Goal: Task Accomplishment & Management: Manage account settings

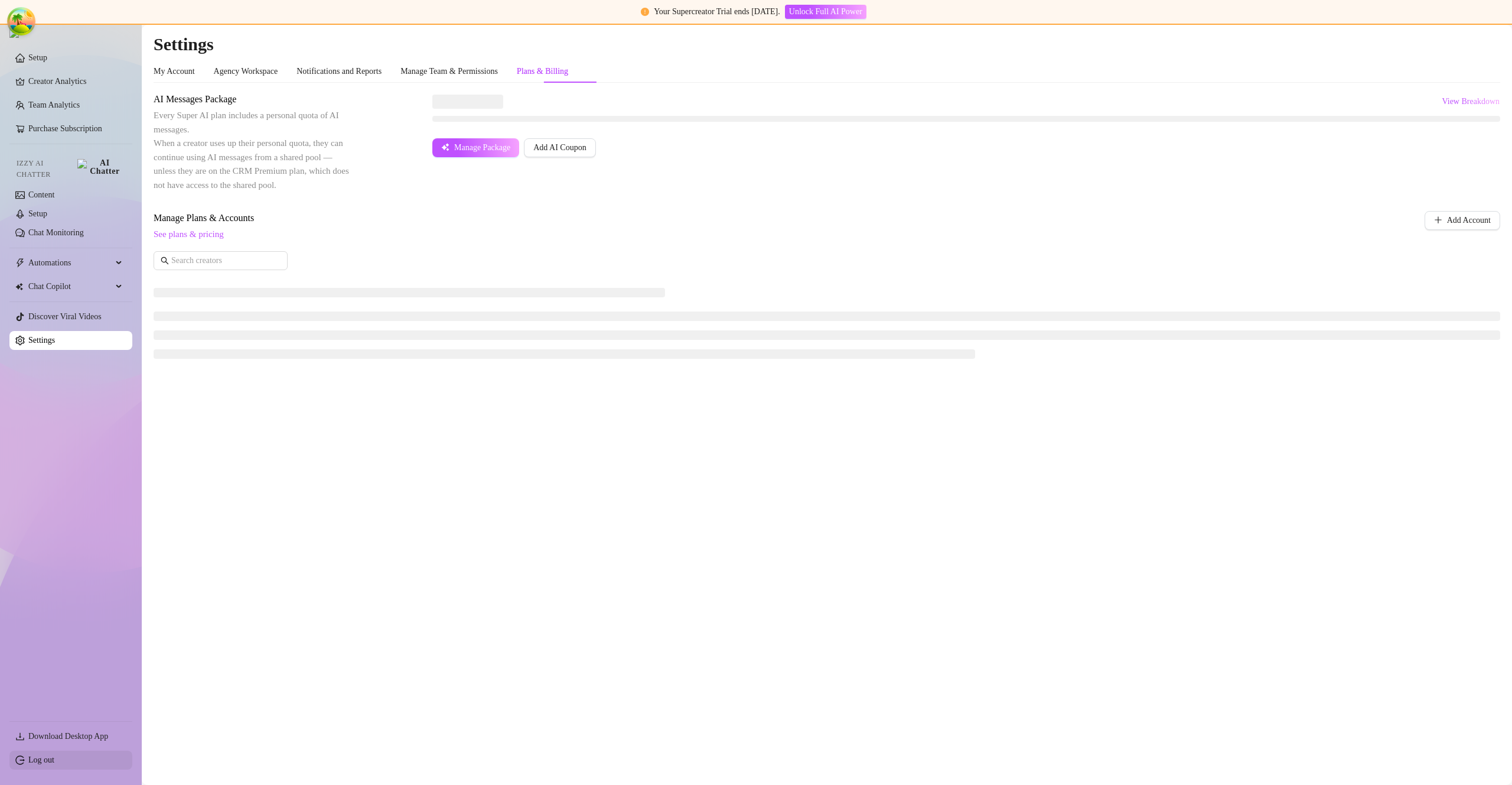
click at [55, 764] on link "Log out" at bounding box center [41, 759] width 26 height 9
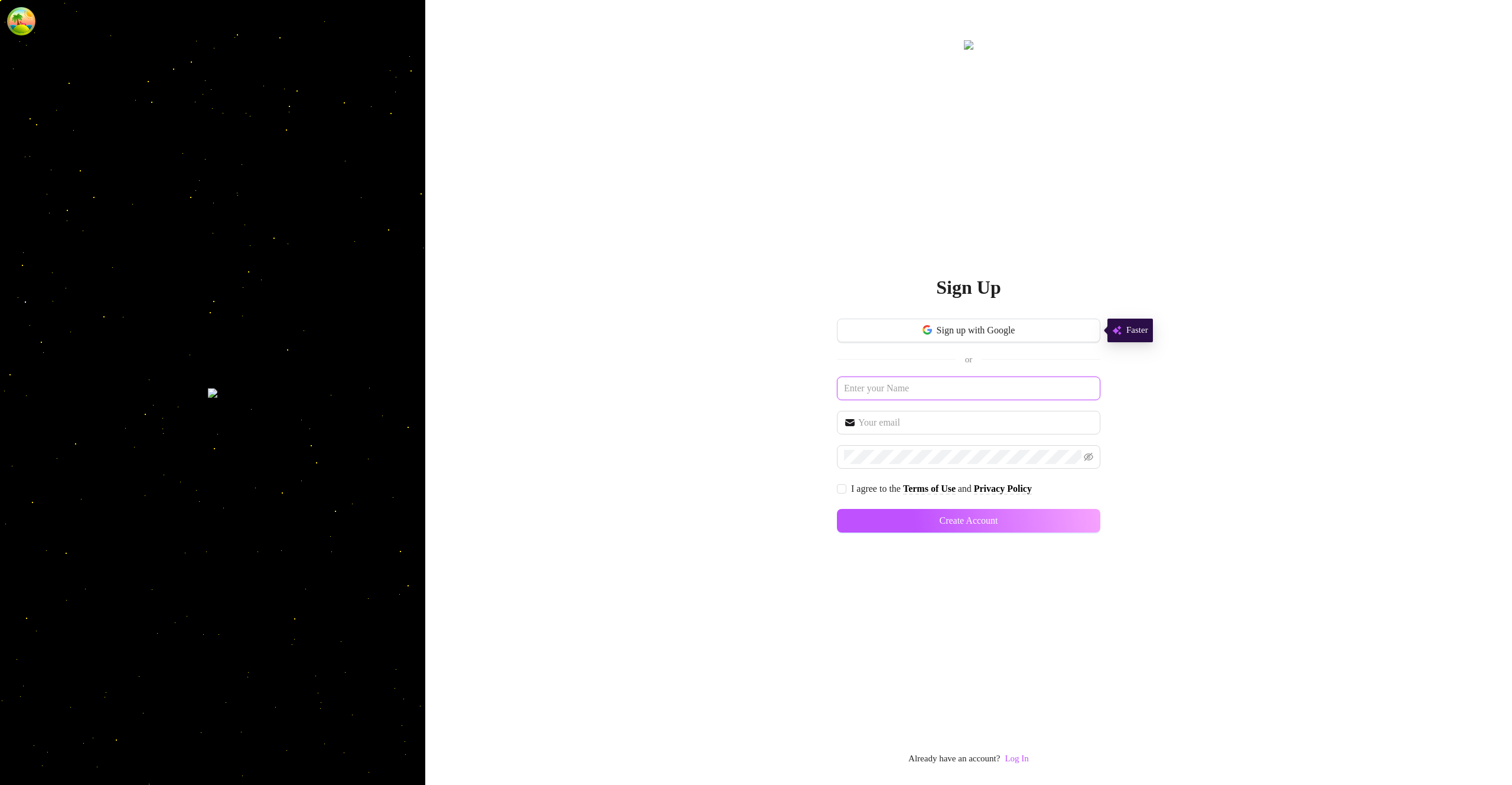
click at [927, 379] on input "text" at bounding box center [969, 388] width 264 height 23
type input "billing101010"
click at [930, 395] on input "billing101010" at bounding box center [969, 388] width 264 height 23
click at [922, 421] on input "text" at bounding box center [976, 423] width 235 height 14
paste input "billing101010"
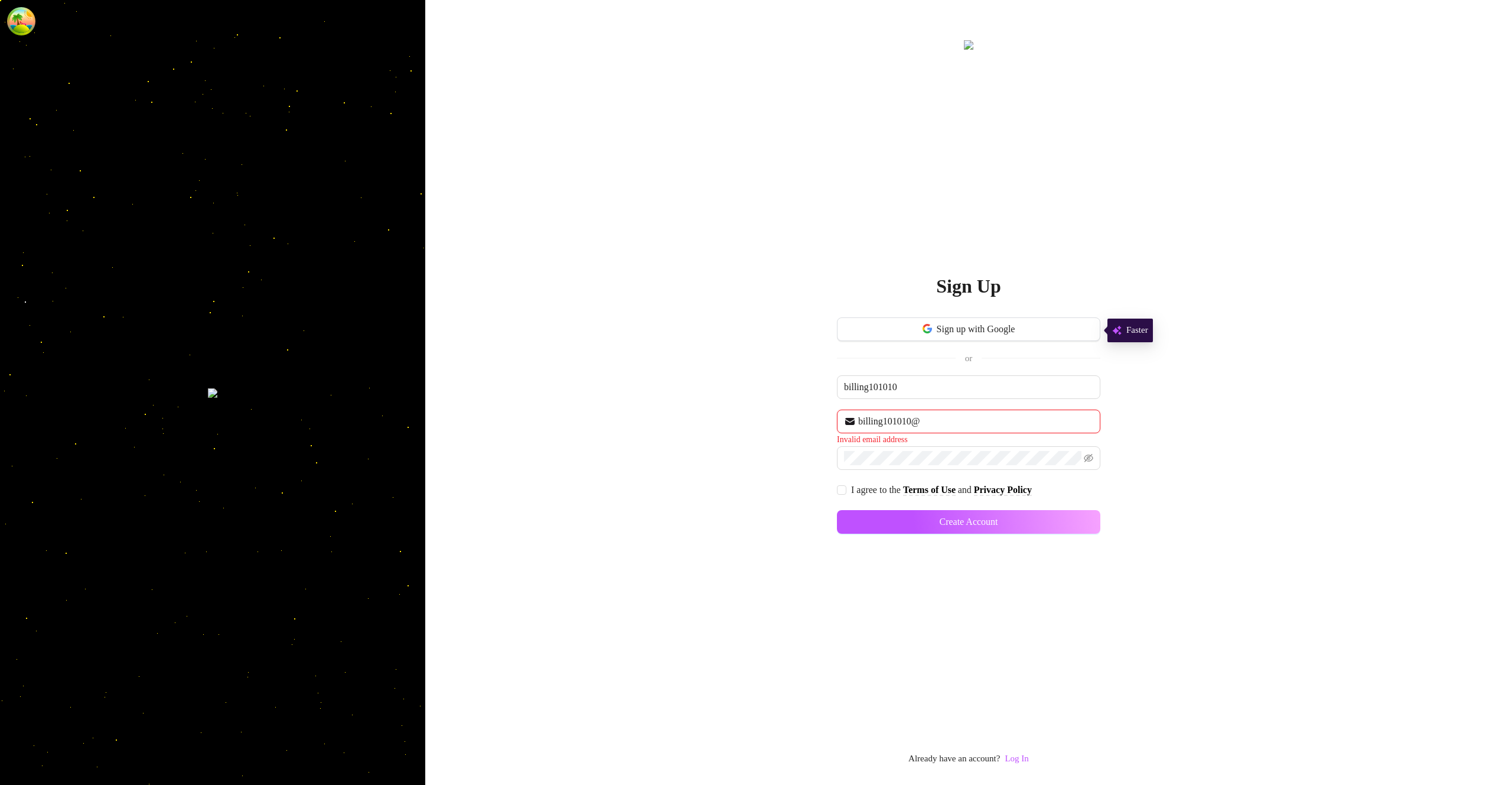
paste input "billing101010"
type input "billing101010@billing101010.com"
click at [837, 509] on button "Create Account" at bounding box center [969, 520] width 264 height 23
click at [843, 487] on input "I agree to the Terms of Use and Privacy Policy" at bounding box center [841, 487] width 9 height 9
checkbox input "true"
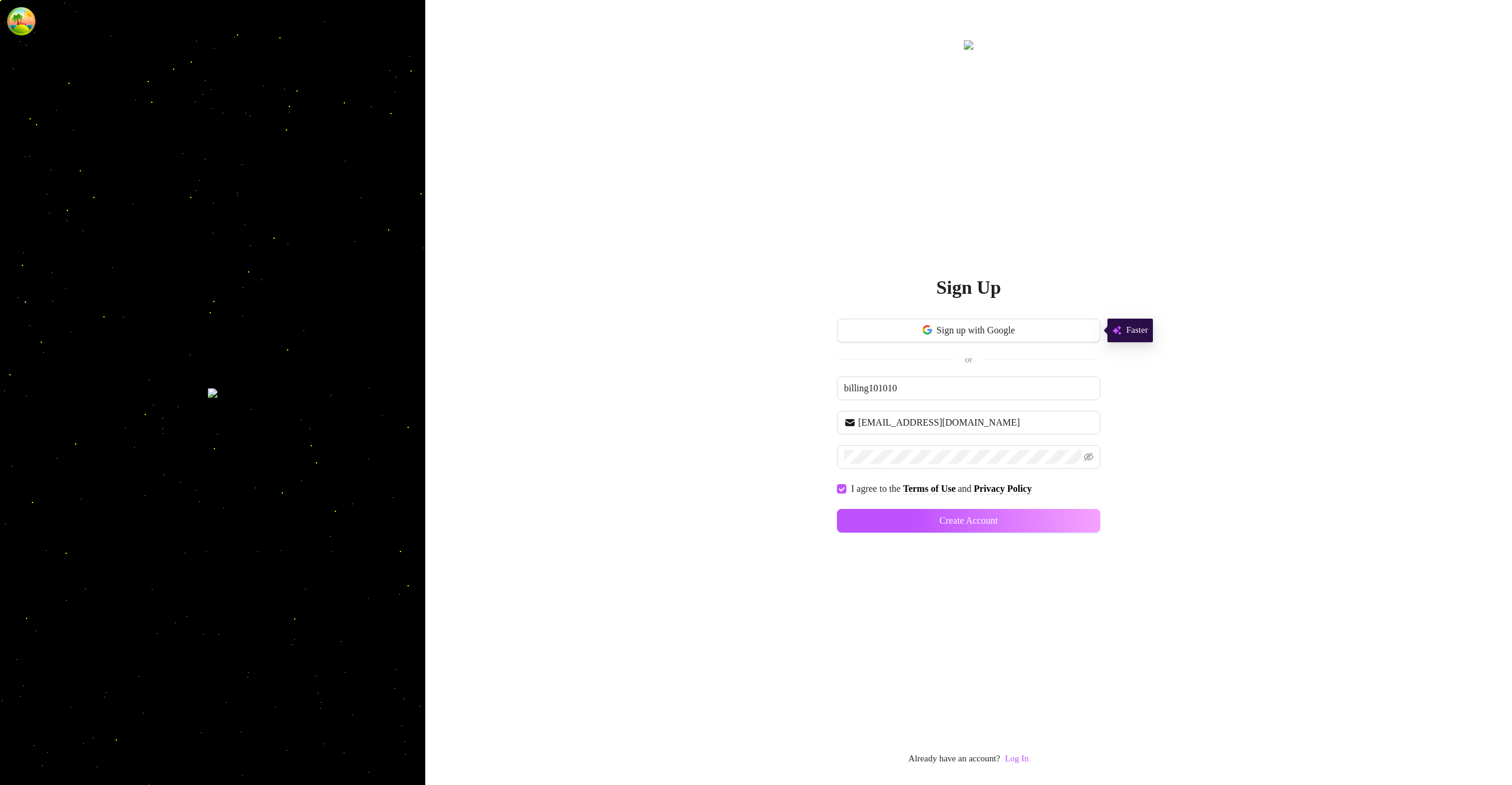
click at [948, 541] on div "Sign up with Google or billing101010 billing101010@billing101010.com I agree to…" at bounding box center [969, 430] width 264 height 225
click at [947, 530] on button "Create Account" at bounding box center [969, 520] width 264 height 23
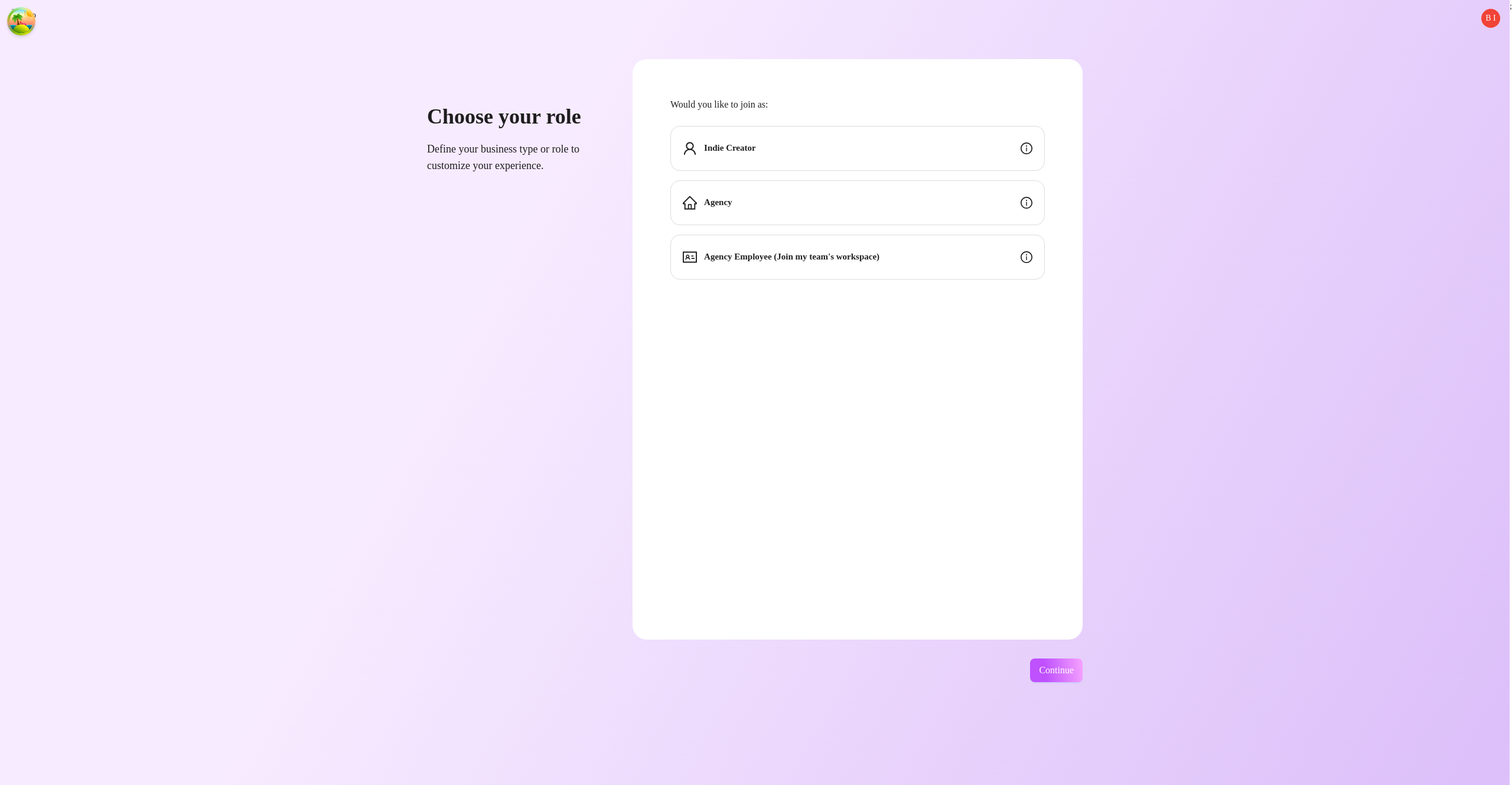
click at [877, 150] on div "Indie Creator" at bounding box center [858, 148] width 374 height 45
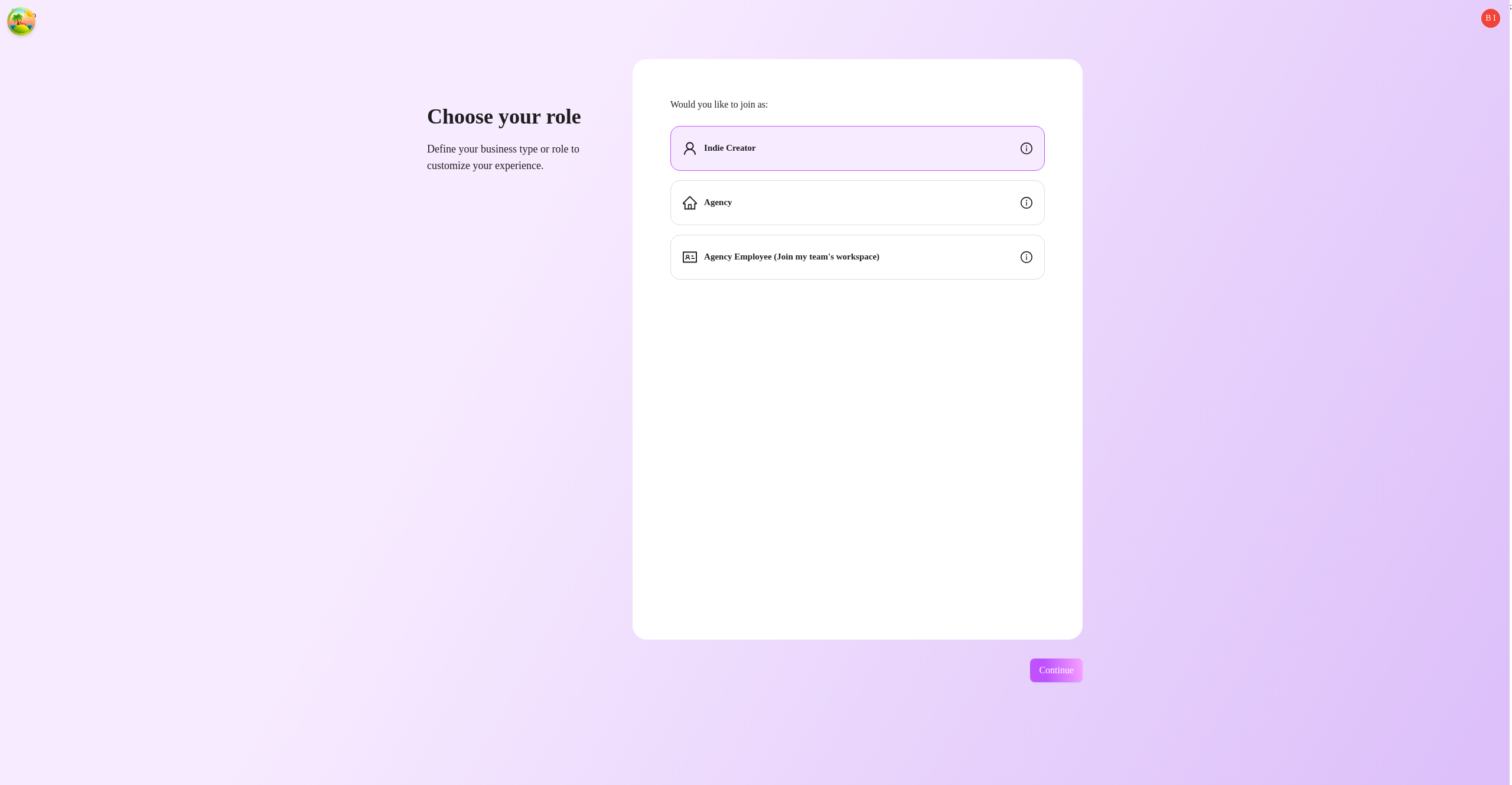
click at [1094, 683] on div "B I Choose your role Define your business type or role to customize your experi…" at bounding box center [755, 392] width 1510 height 785
click at [1083, 662] on button "Continue" at bounding box center [1056, 669] width 52 height 23
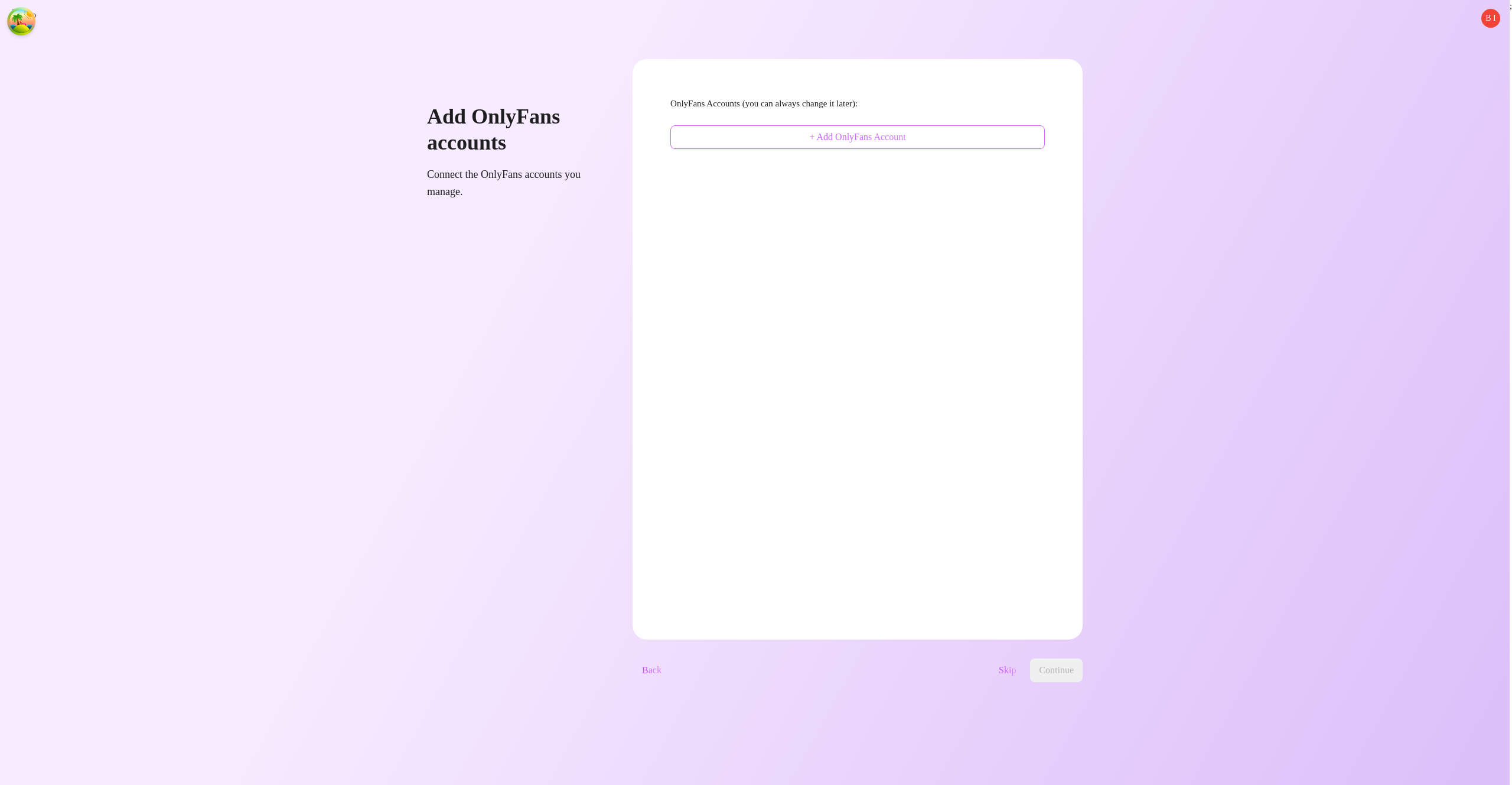
click at [880, 135] on span "+ Add OnlyFans Account" at bounding box center [858, 137] width 96 height 11
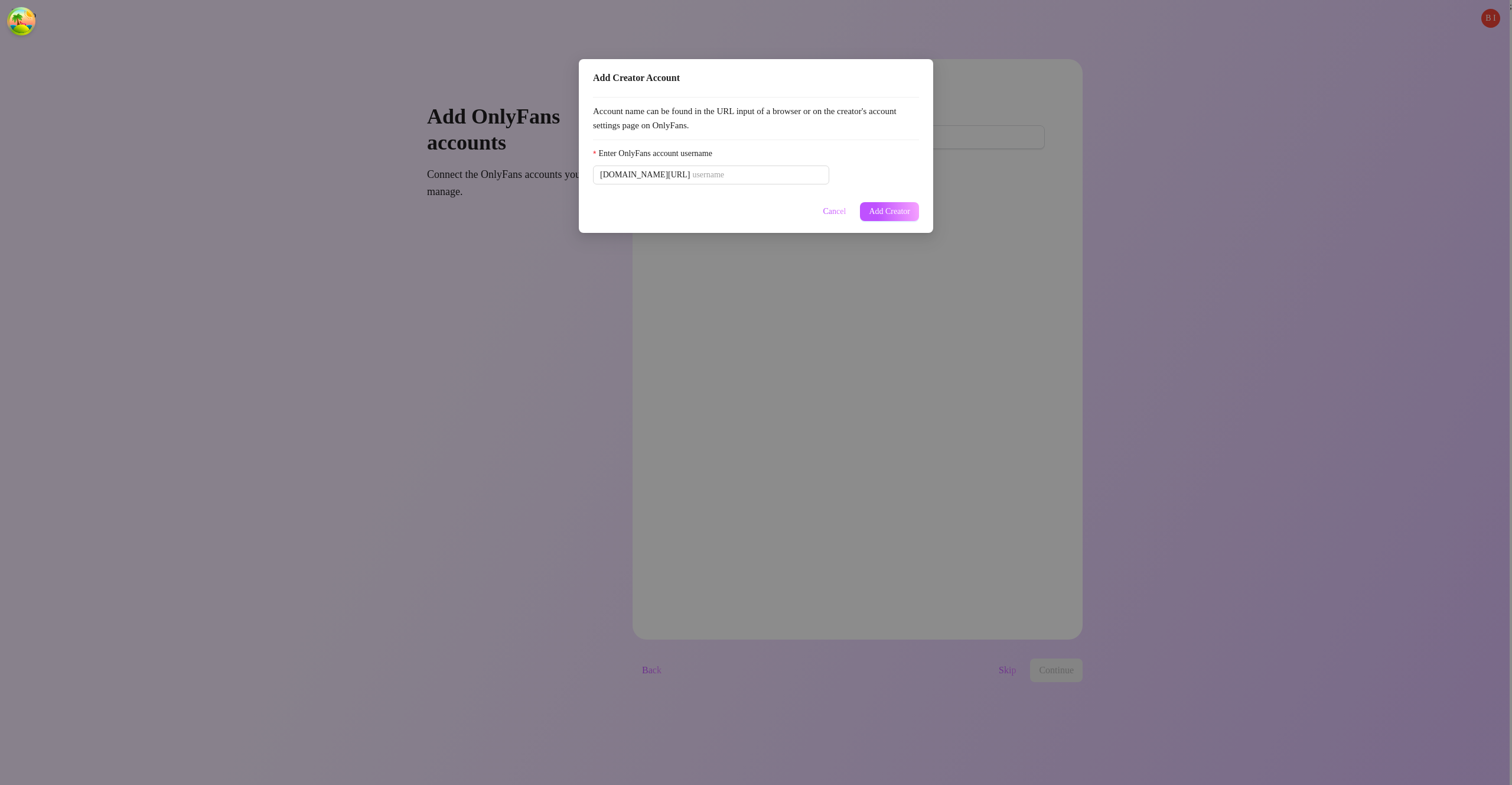
click at [750, 186] on div "Account name can be found in the URL input of a browser or on the creator's acc…" at bounding box center [756, 143] width 326 height 105
click at [752, 174] on input "Enter OnlyFans account username" at bounding box center [757, 175] width 130 height 13
paste input "u21892667nice"
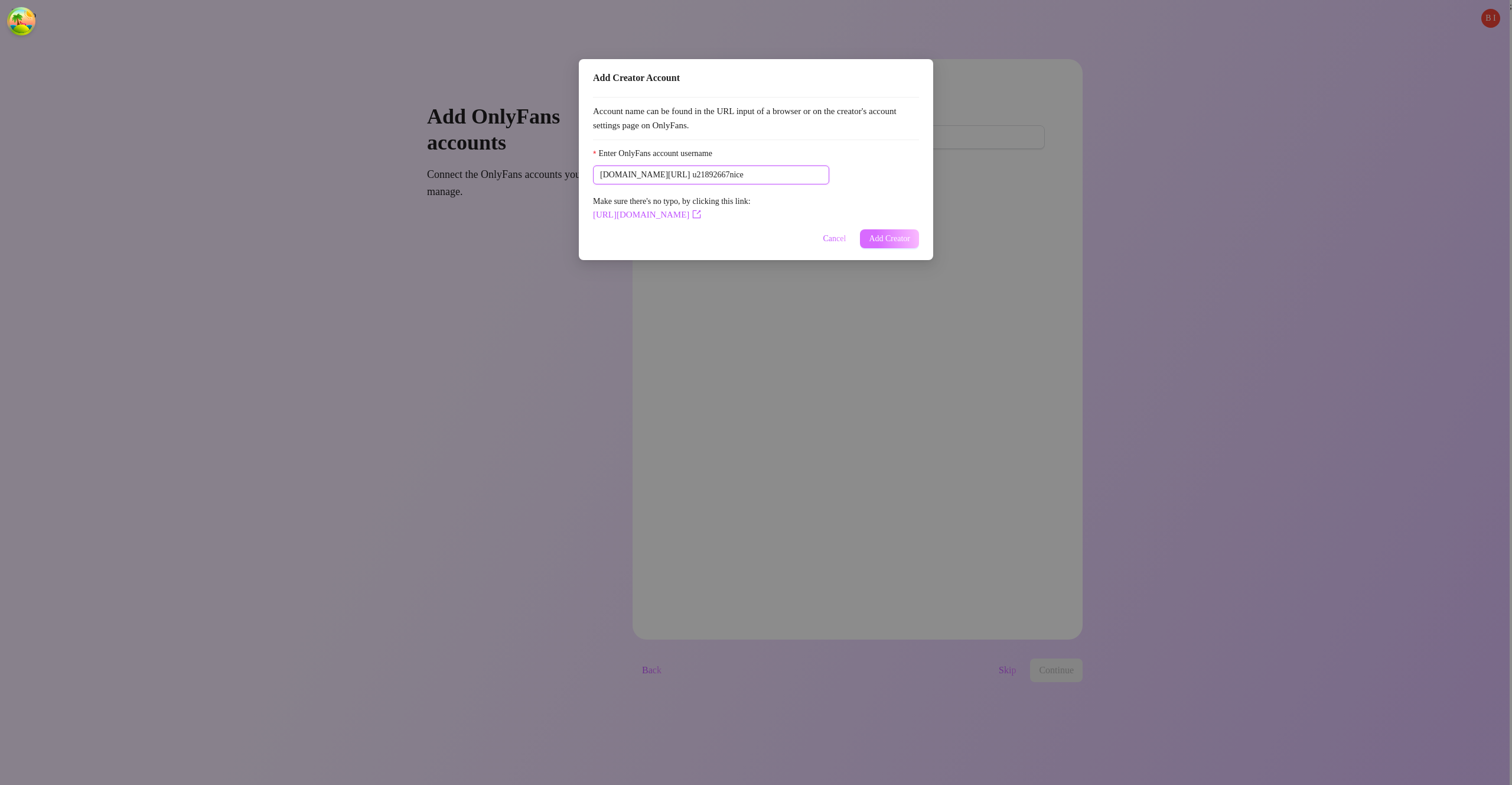
type input "u21892667nice"
click at [895, 233] on button "Add Creator" at bounding box center [889, 238] width 59 height 19
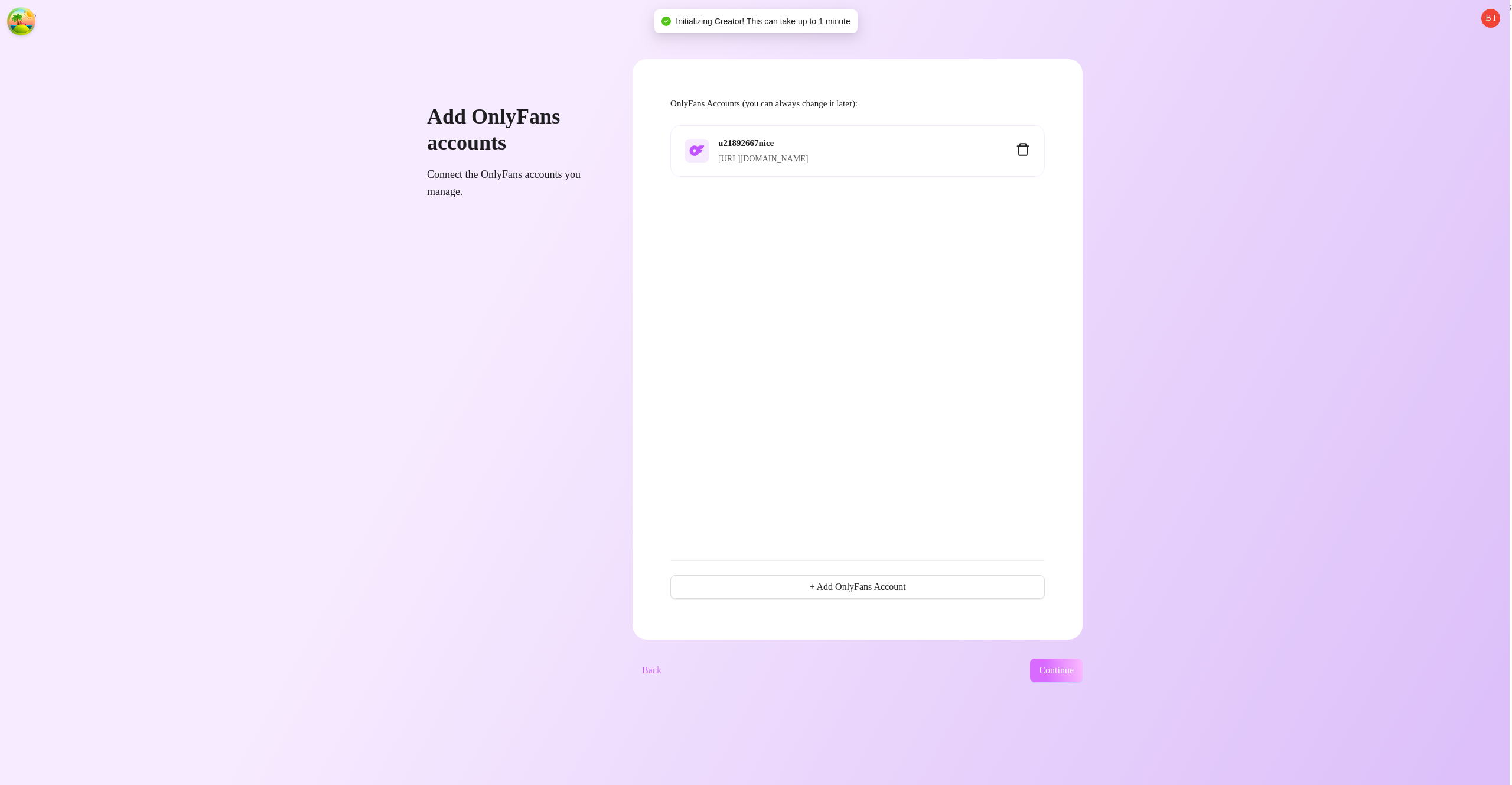
click at [1074, 673] on span "Continue" at bounding box center [1056, 670] width 35 height 11
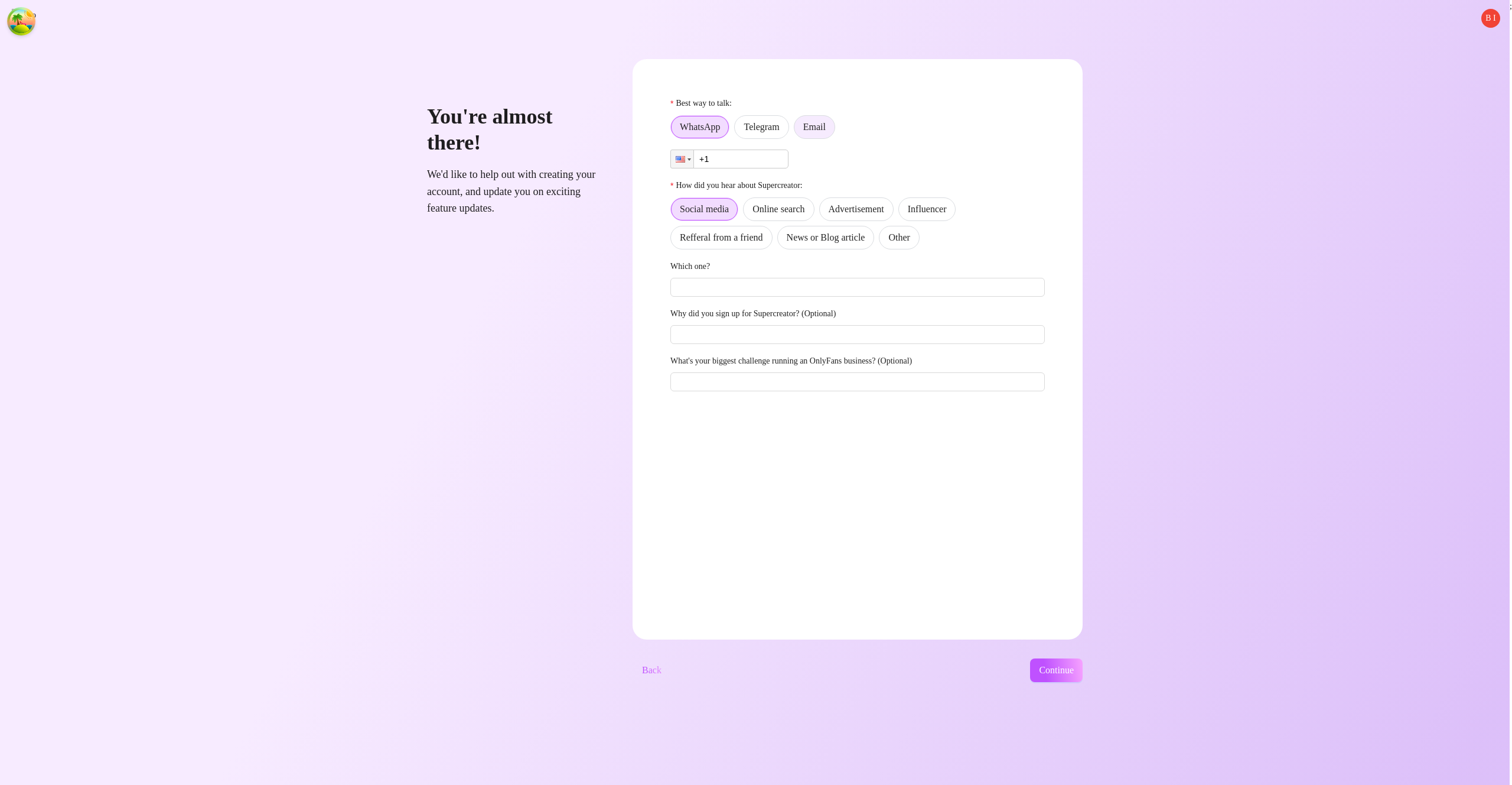
click at [834, 121] on label "Email" at bounding box center [814, 127] width 41 height 23
click at [797, 130] on input "Email" at bounding box center [797, 130] width 0 height 0
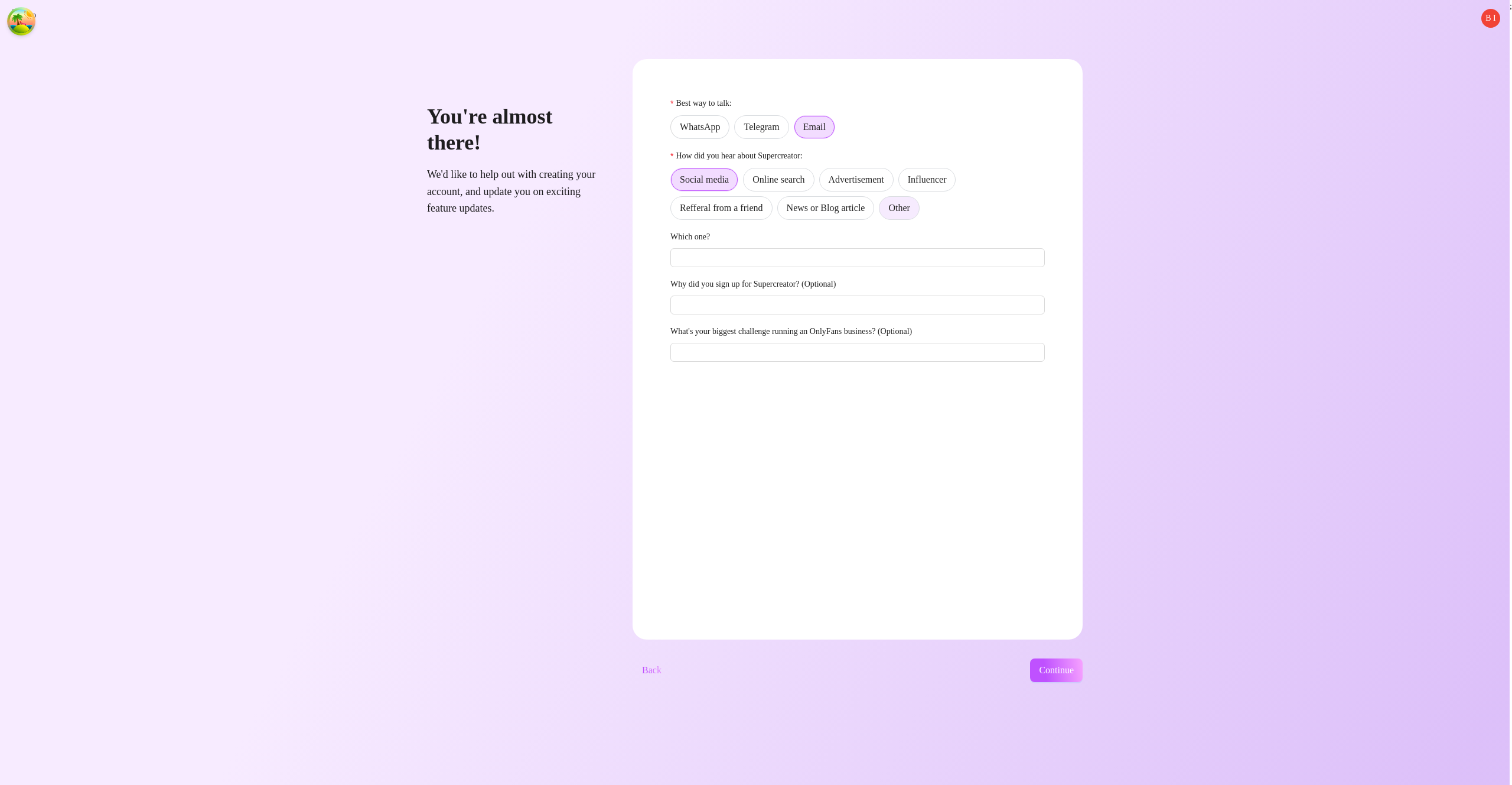
click at [909, 208] on span "Other" at bounding box center [899, 208] width 21 height 10
click at [883, 211] on input "Other" at bounding box center [883, 211] width 0 height 0
click at [1081, 682] on div "B I You're almost there! We'd like to help out with creating your account, and …" at bounding box center [755, 392] width 1510 height 785
click at [1082, 680] on button "Continue" at bounding box center [1056, 669] width 52 height 23
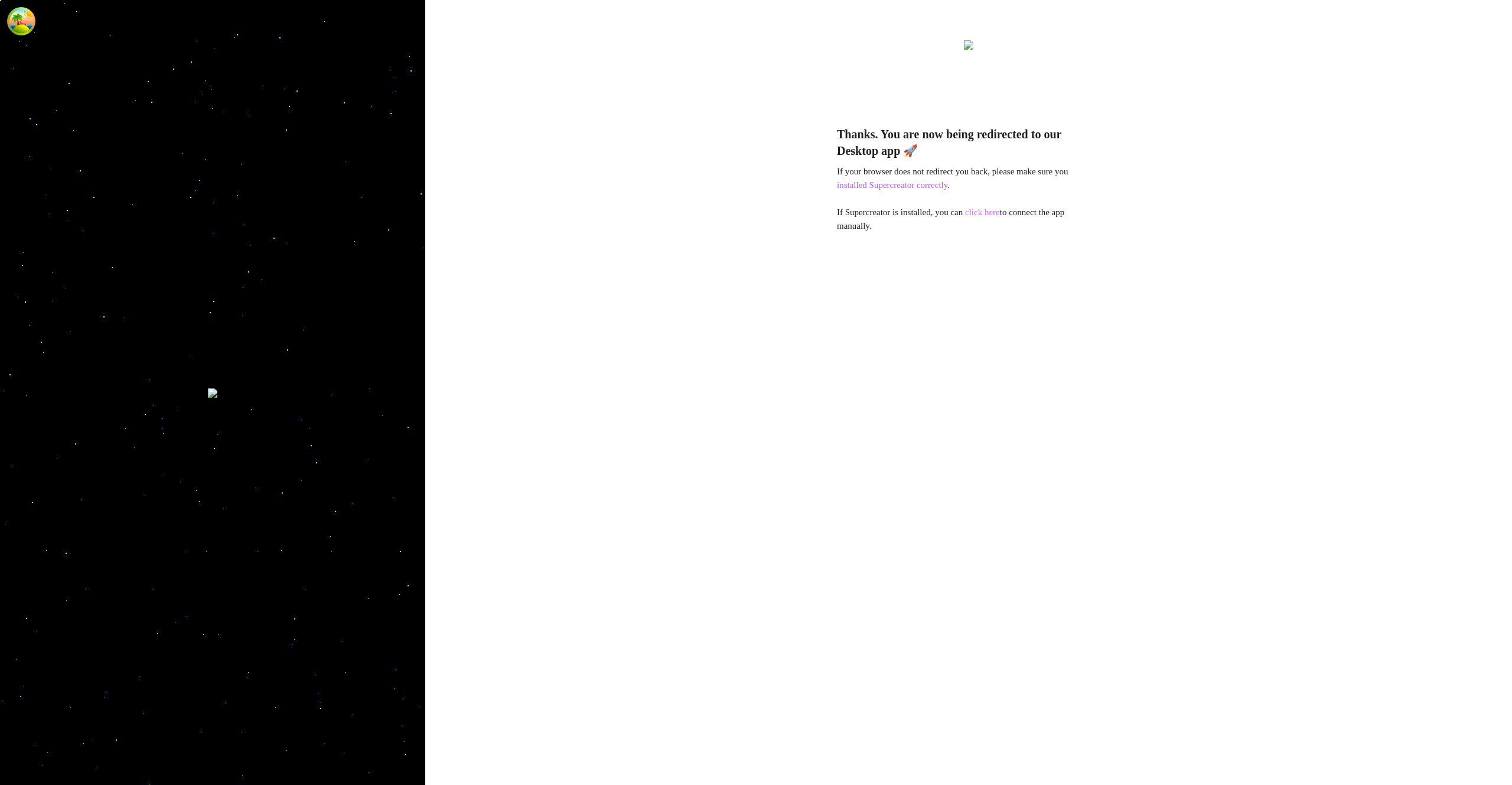
click at [998, 214] on link "click here" at bounding box center [982, 212] width 35 height 9
click at [995, 215] on link "click here" at bounding box center [982, 212] width 35 height 9
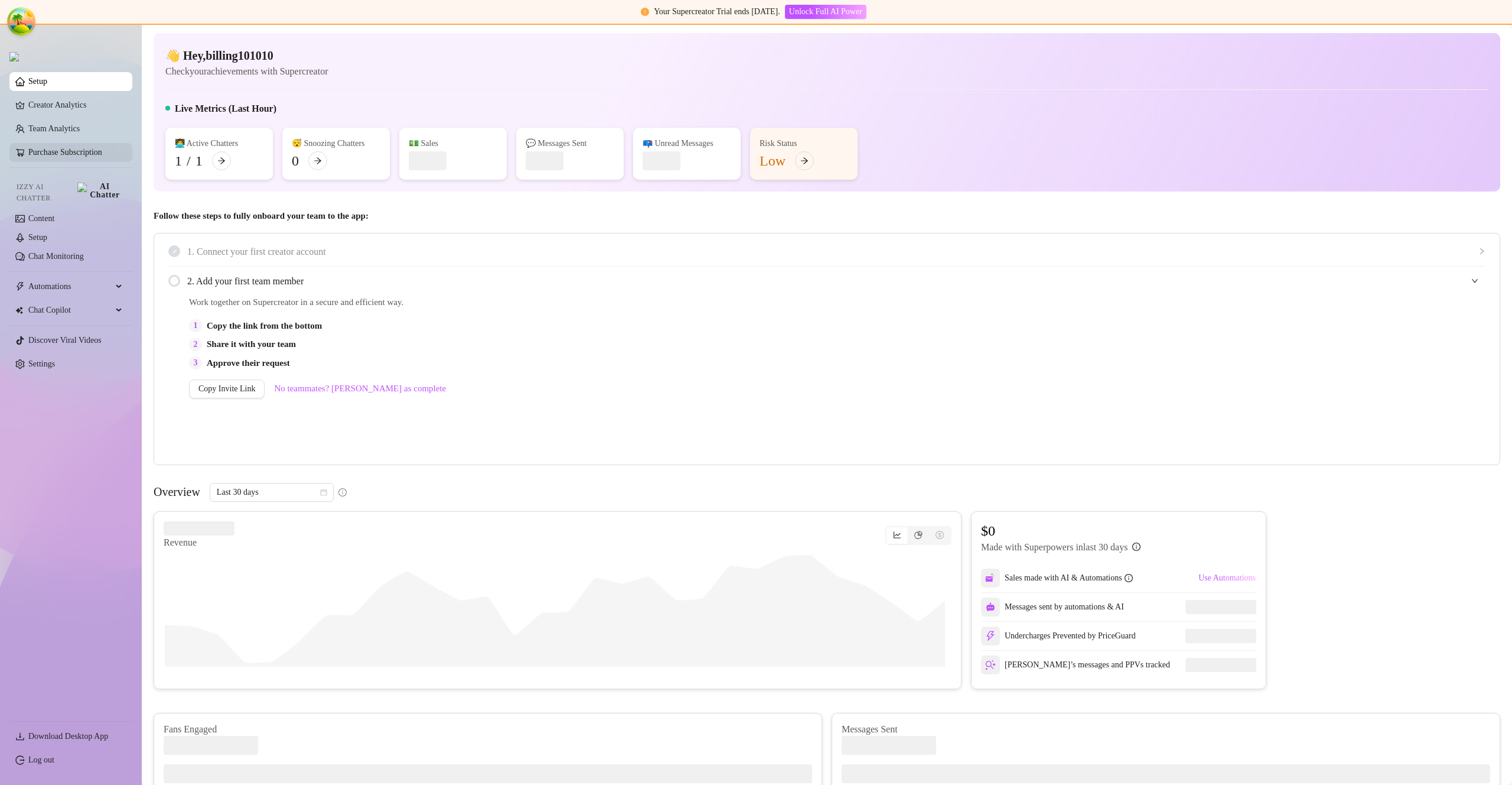
click at [94, 156] on link "Purchase Subscription" at bounding box center [75, 152] width 94 height 19
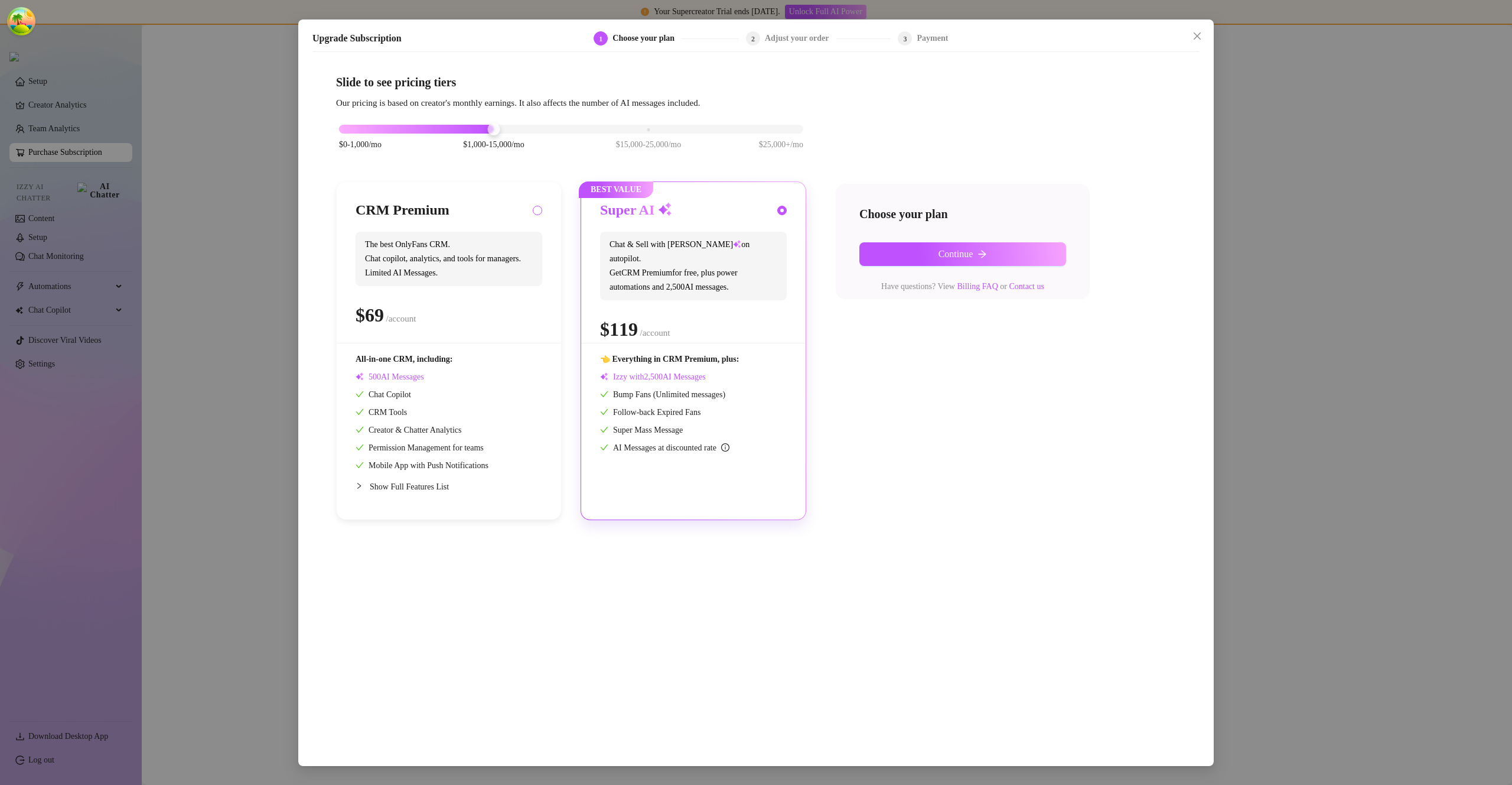
click at [533, 211] on span at bounding box center [537, 210] width 9 height 9
click at [536, 211] on input "radio" at bounding box center [538, 211] width 5 height 8
radio input "true"
radio input "false"
click at [982, 240] on div "Choose your plan Continue Have questions? View Billing FAQ or Contact us" at bounding box center [963, 241] width 254 height 116
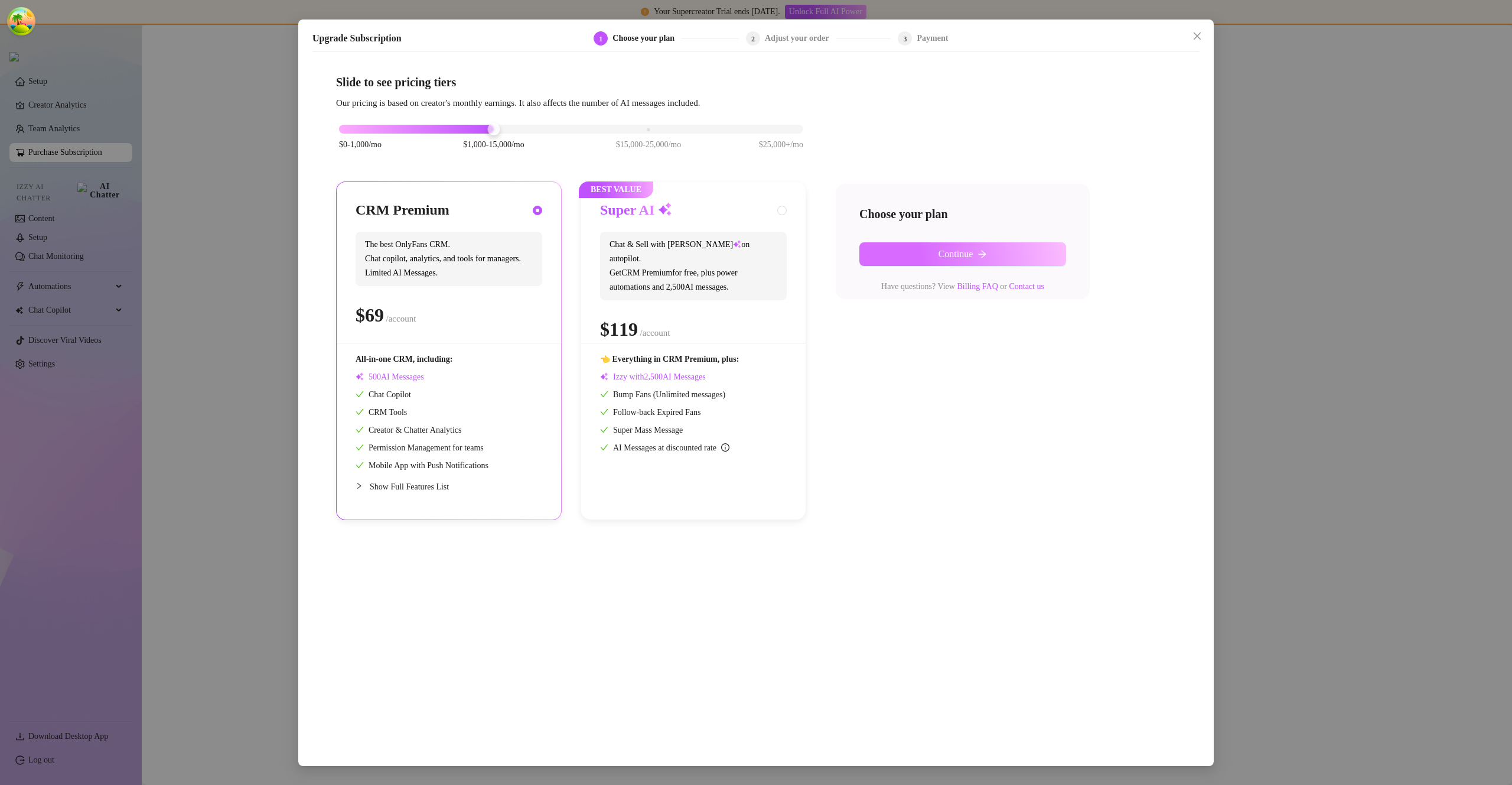
click at [986, 247] on button "Continue" at bounding box center [963, 254] width 207 height 23
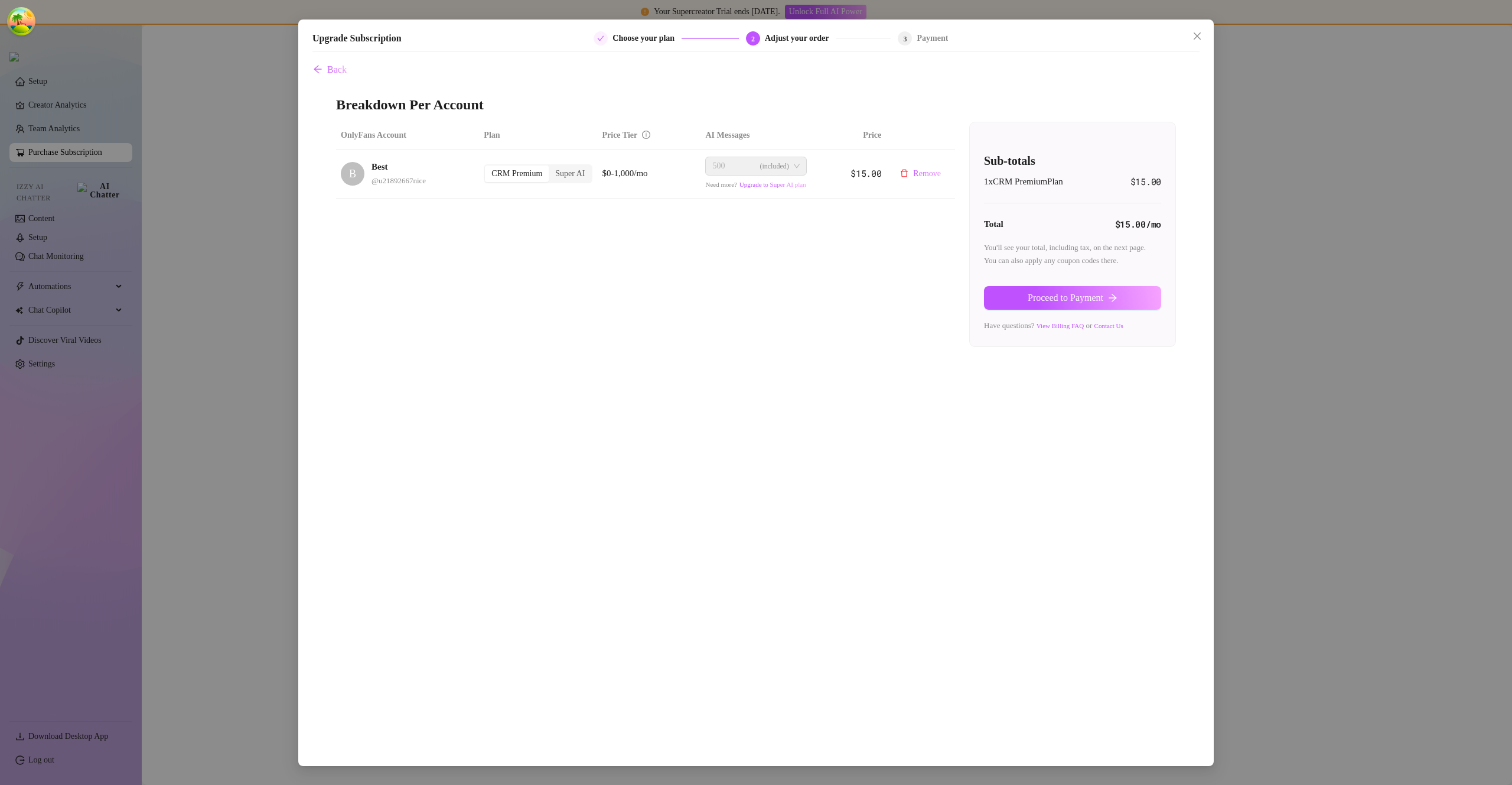
click at [565, 180] on div "Super AI" at bounding box center [570, 173] width 43 height 16
click at [551, 167] on input "Super AI" at bounding box center [551, 167] width 0 height 0
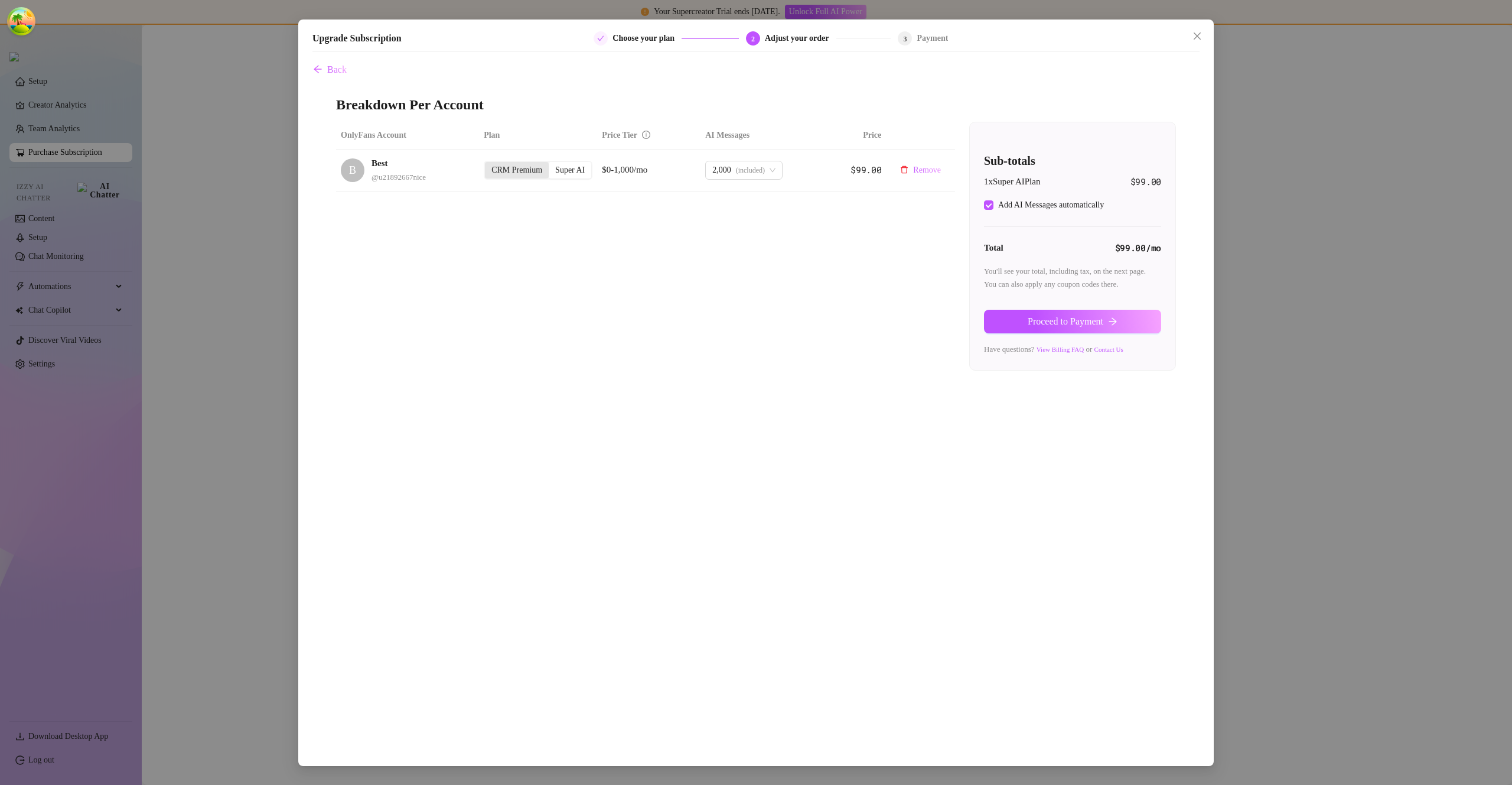
click at [525, 173] on div "CRM Premium" at bounding box center [517, 169] width 64 height 16
click at [488, 164] on input "CRM Premium" at bounding box center [488, 164] width 0 height 0
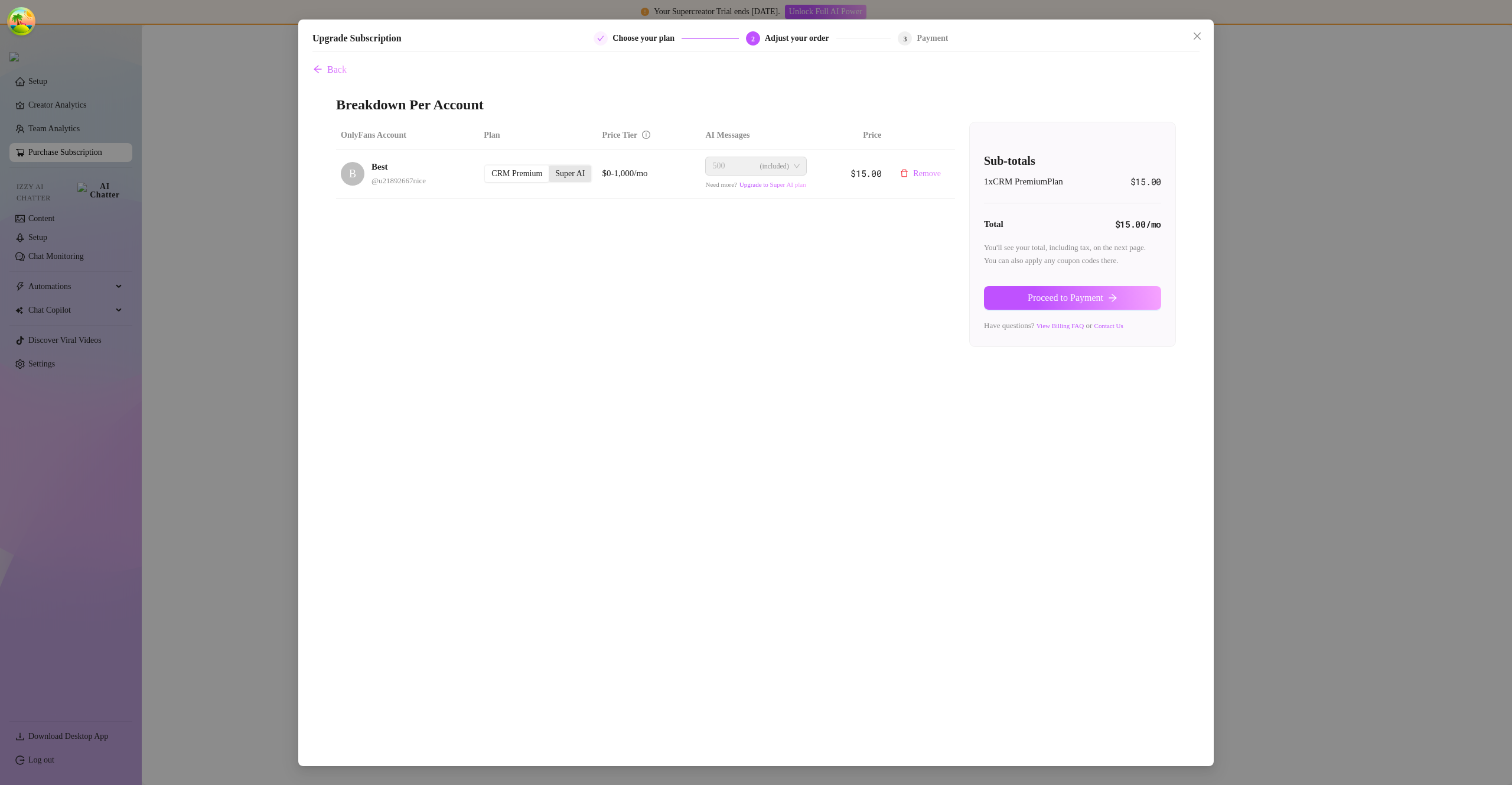
click at [573, 176] on div "Super AI" at bounding box center [570, 173] width 43 height 16
click at [551, 167] on input "Super AI" at bounding box center [551, 167] width 0 height 0
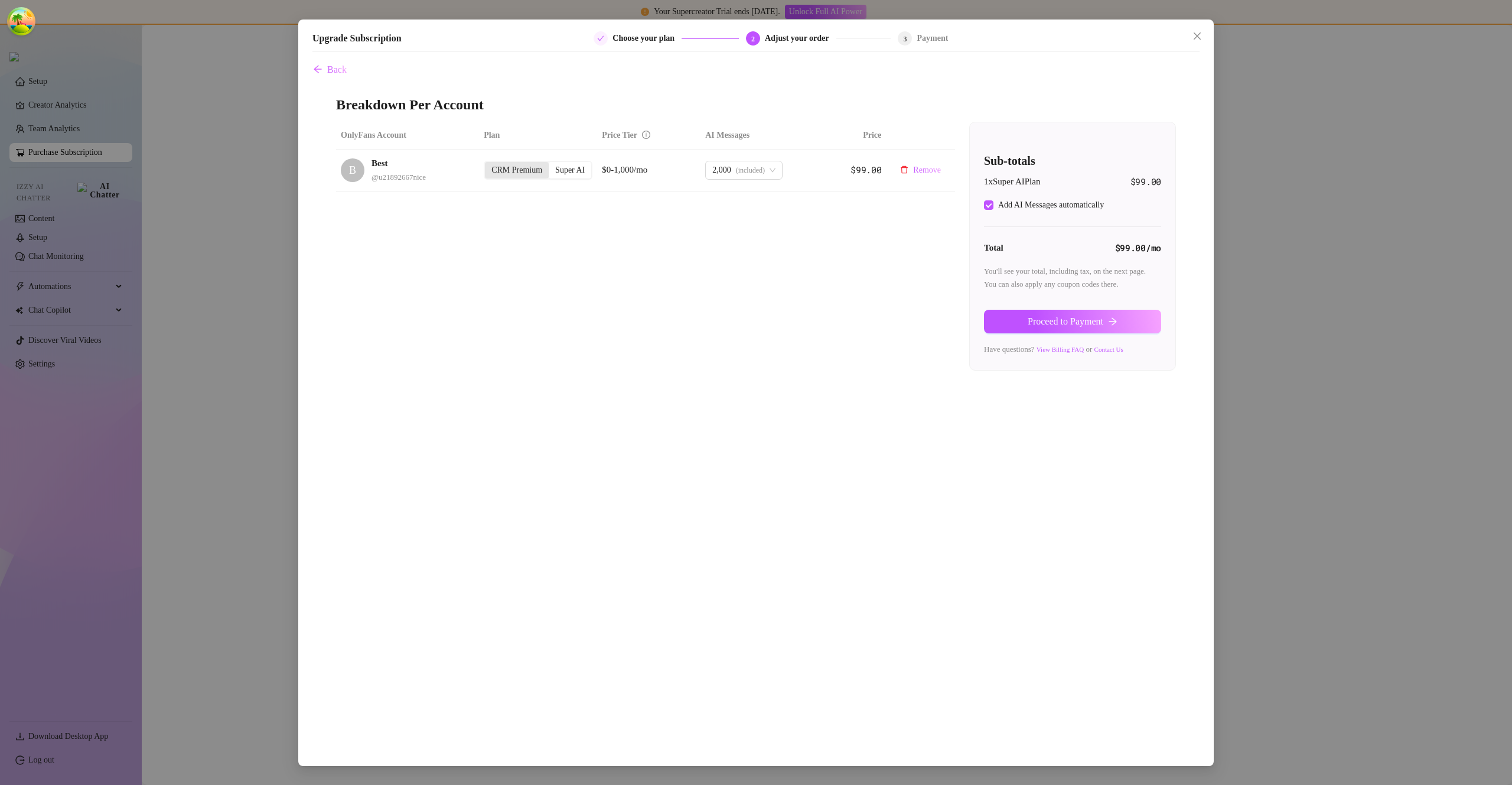
click at [504, 175] on div "CRM Premium" at bounding box center [517, 169] width 64 height 16
click at [488, 164] on input "CRM Premium" at bounding box center [488, 164] width 0 height 0
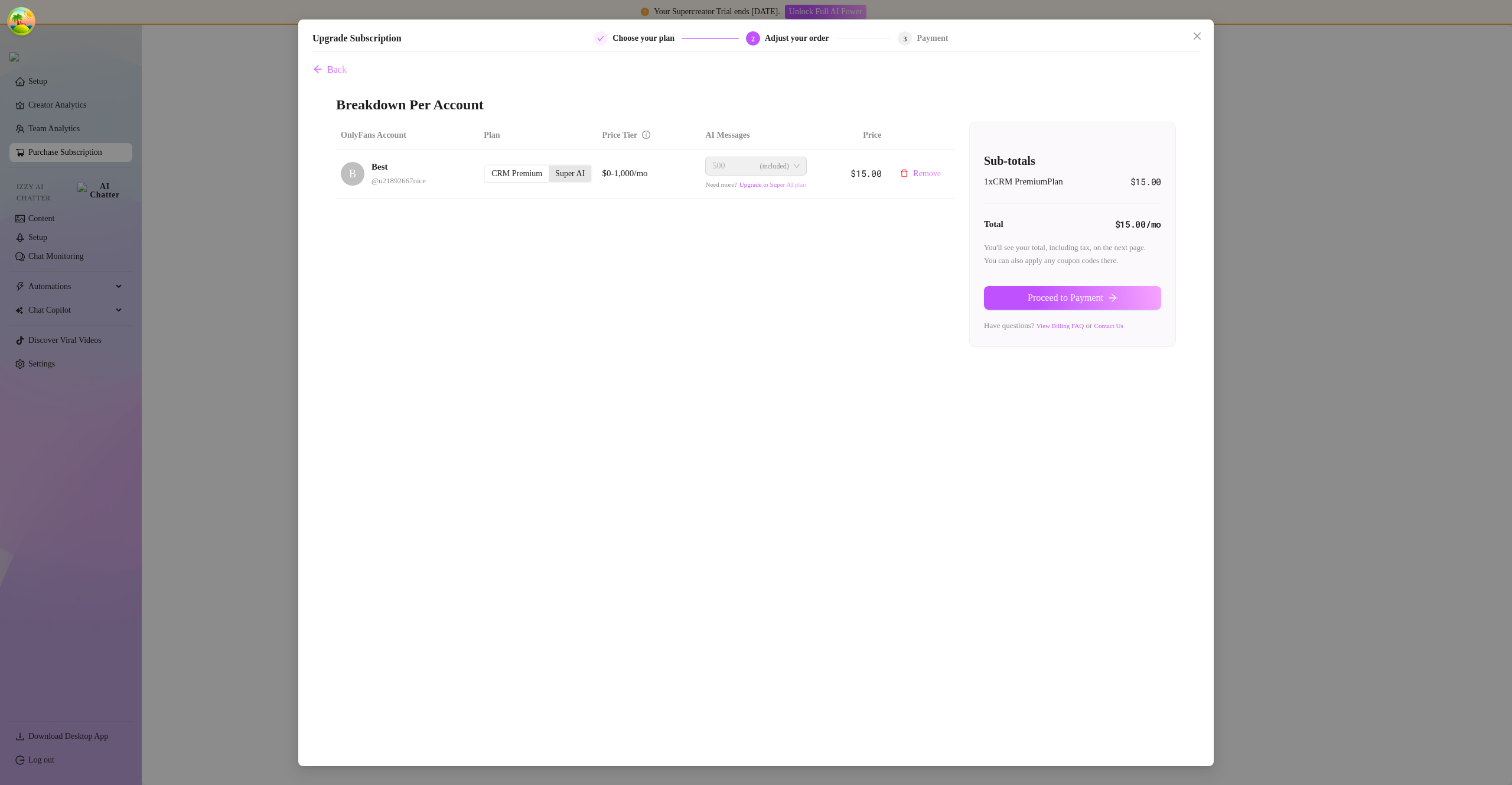
click at [557, 172] on div "Super AI" at bounding box center [570, 173] width 43 height 16
click at [551, 167] on input "Super AI" at bounding box center [551, 167] width 0 height 0
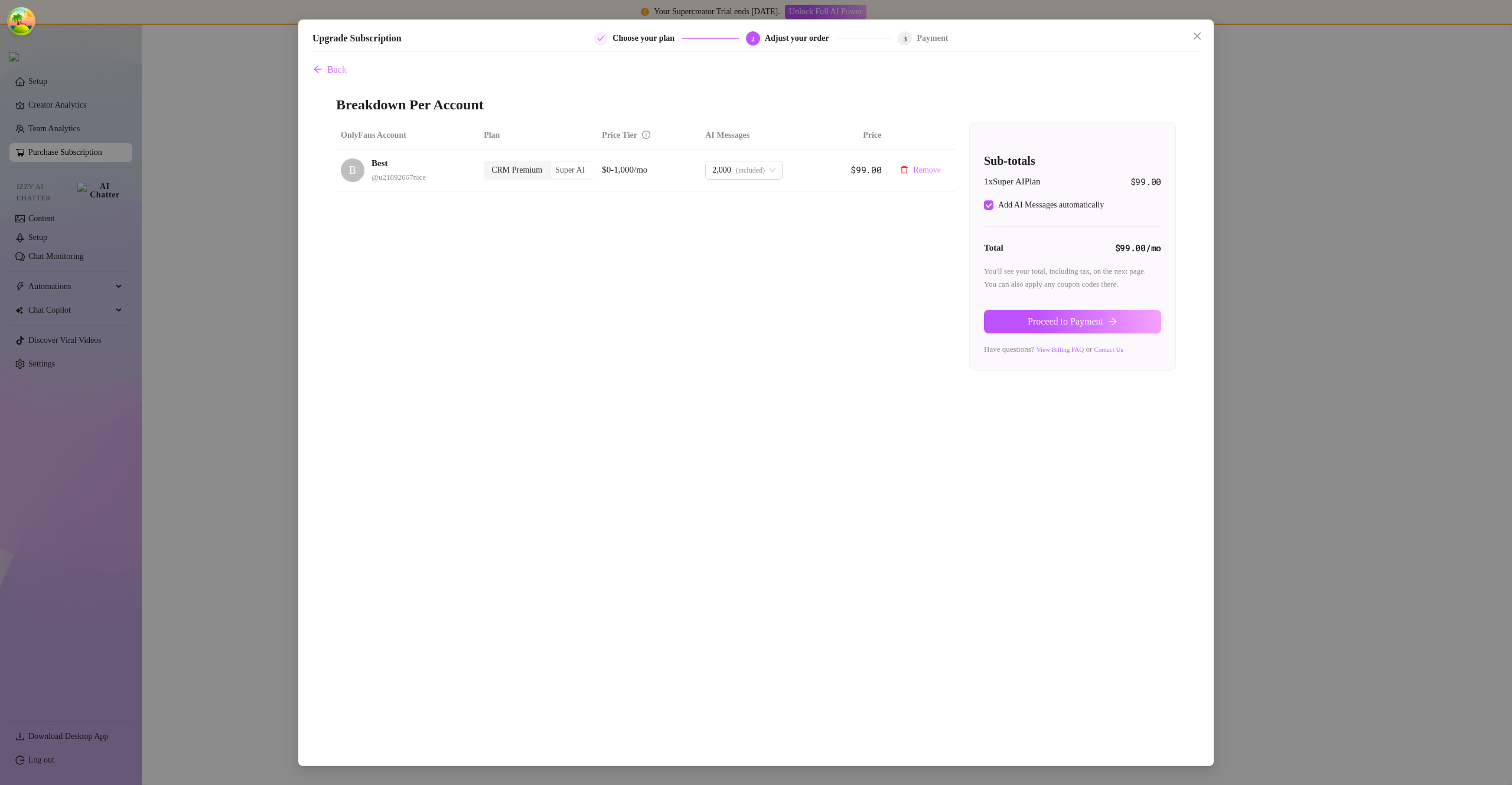
click at [520, 179] on div "CRM Premium" at bounding box center [517, 169] width 64 height 16
click at [488, 164] on input "CRM Premium" at bounding box center [488, 164] width 0 height 0
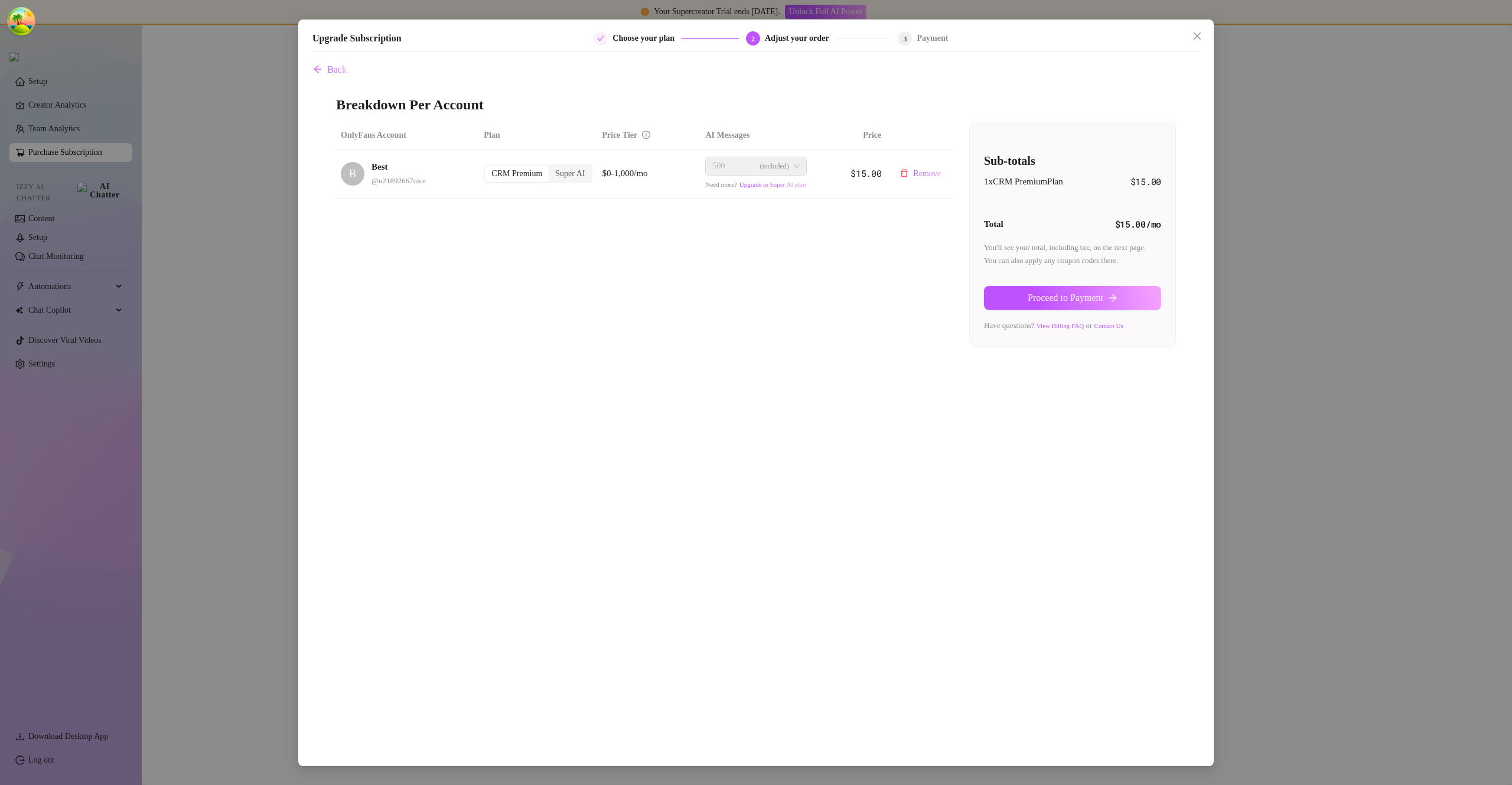
click at [579, 179] on div "Super AI" at bounding box center [570, 173] width 43 height 16
click at [551, 167] on input "Super AI" at bounding box center [551, 167] width 0 height 0
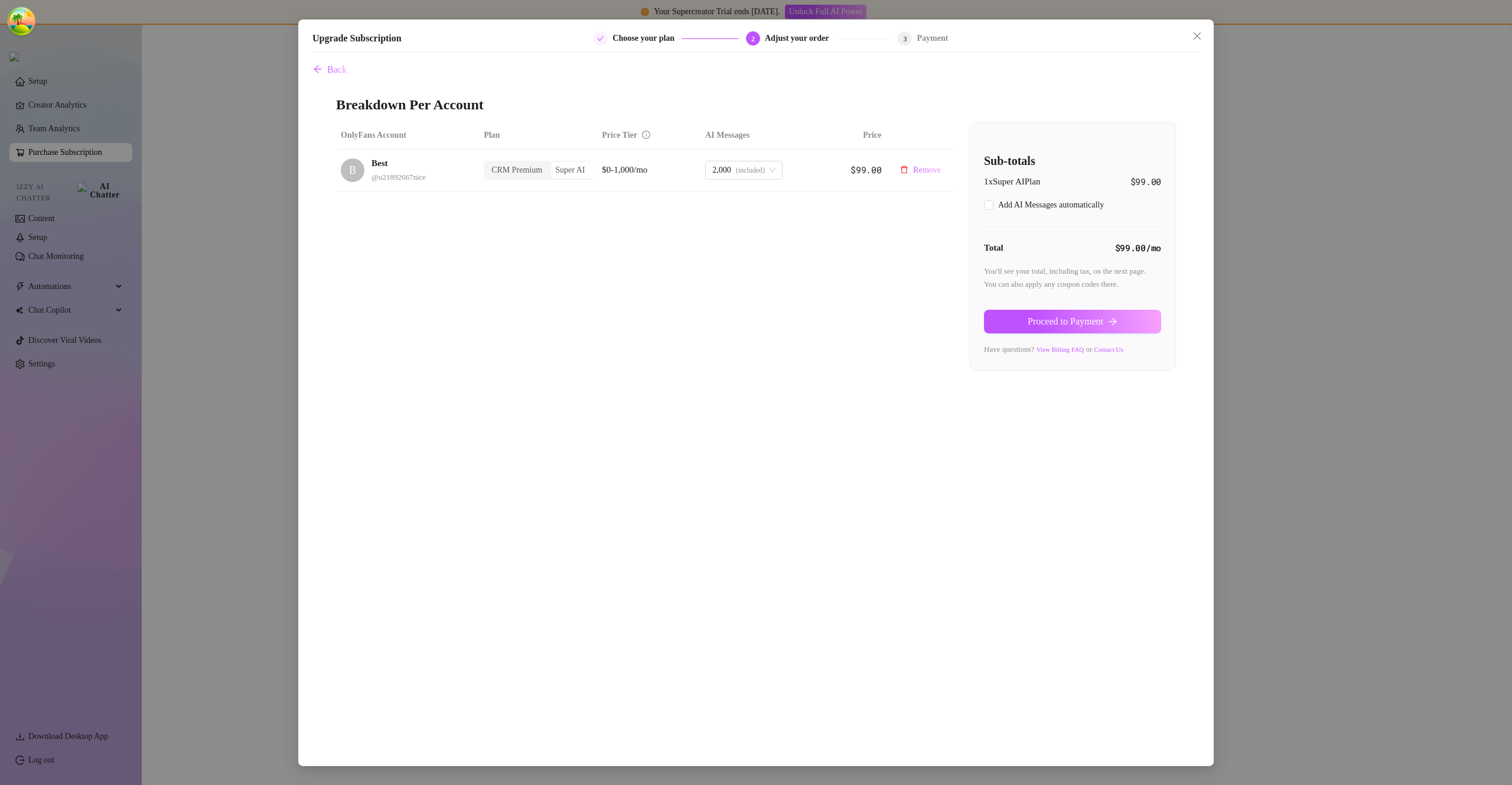
checkbox input "true"
click at [533, 169] on div "CRM Premium" at bounding box center [517, 169] width 64 height 16
click at [488, 164] on input "CRM Premium" at bounding box center [488, 164] width 0 height 0
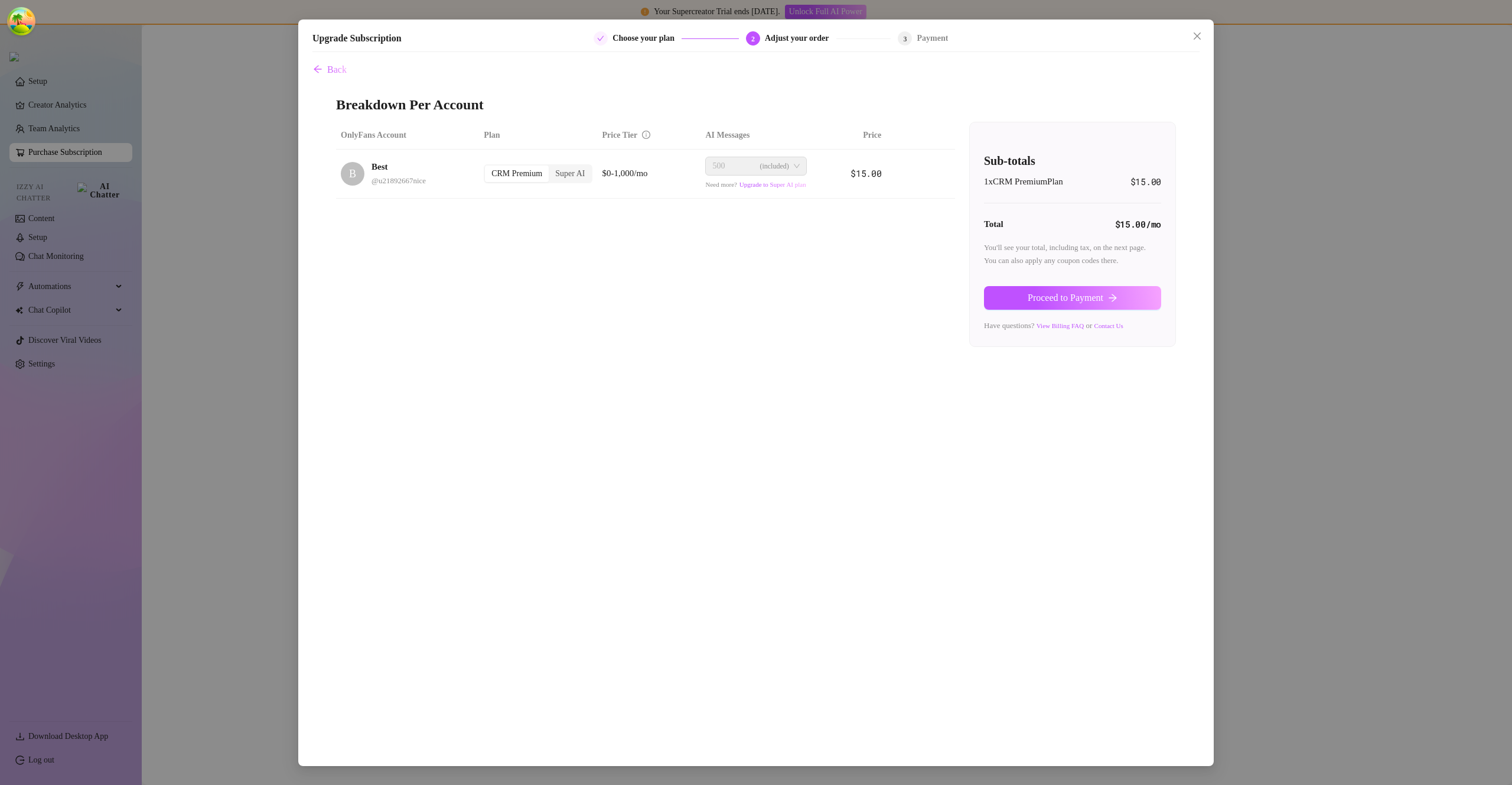
click at [1100, 296] on span "Proceed to Payment" at bounding box center [1065, 298] width 76 height 11
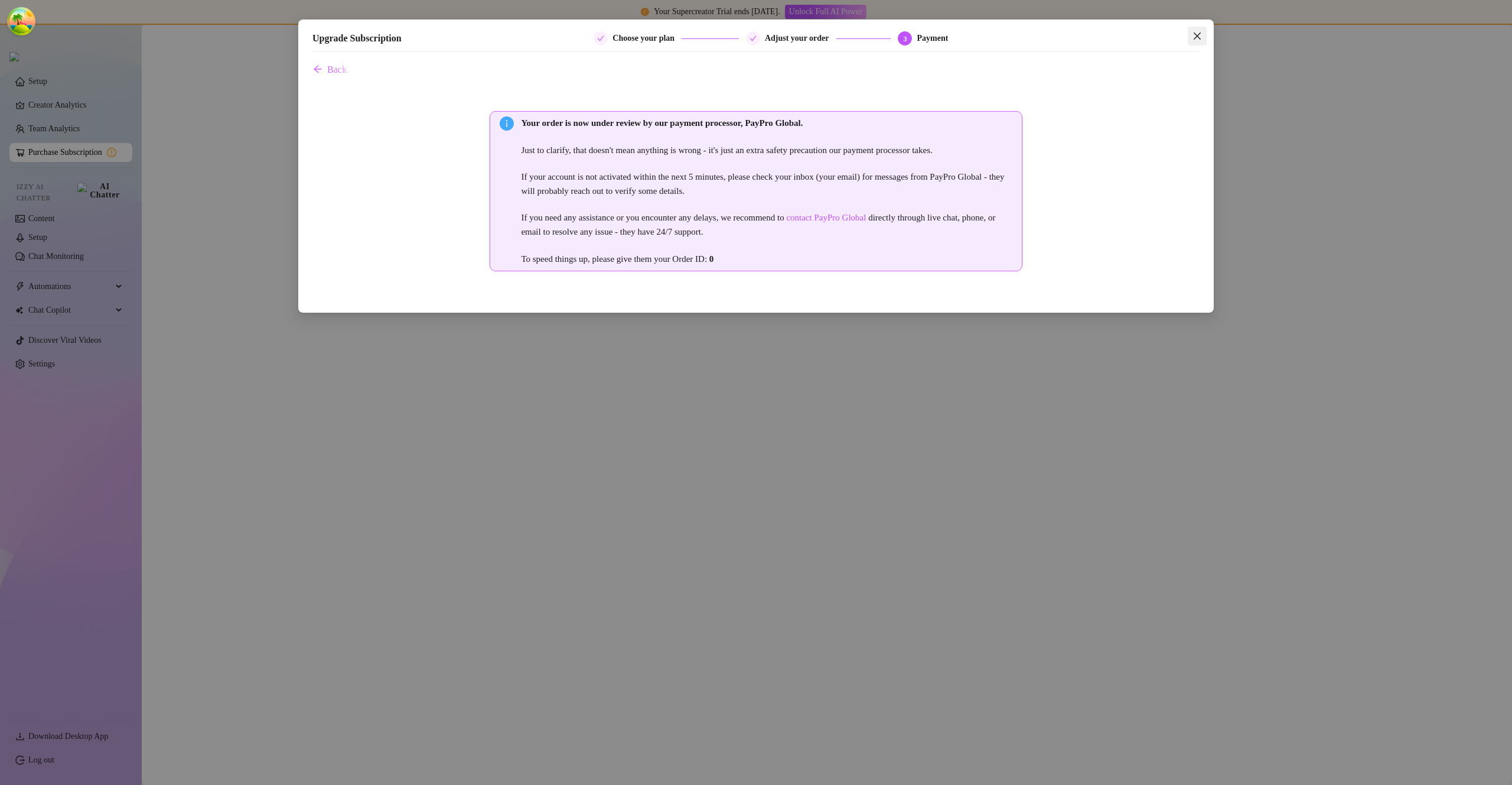
click at [1199, 31] on icon "close" at bounding box center [1197, 35] width 9 height 9
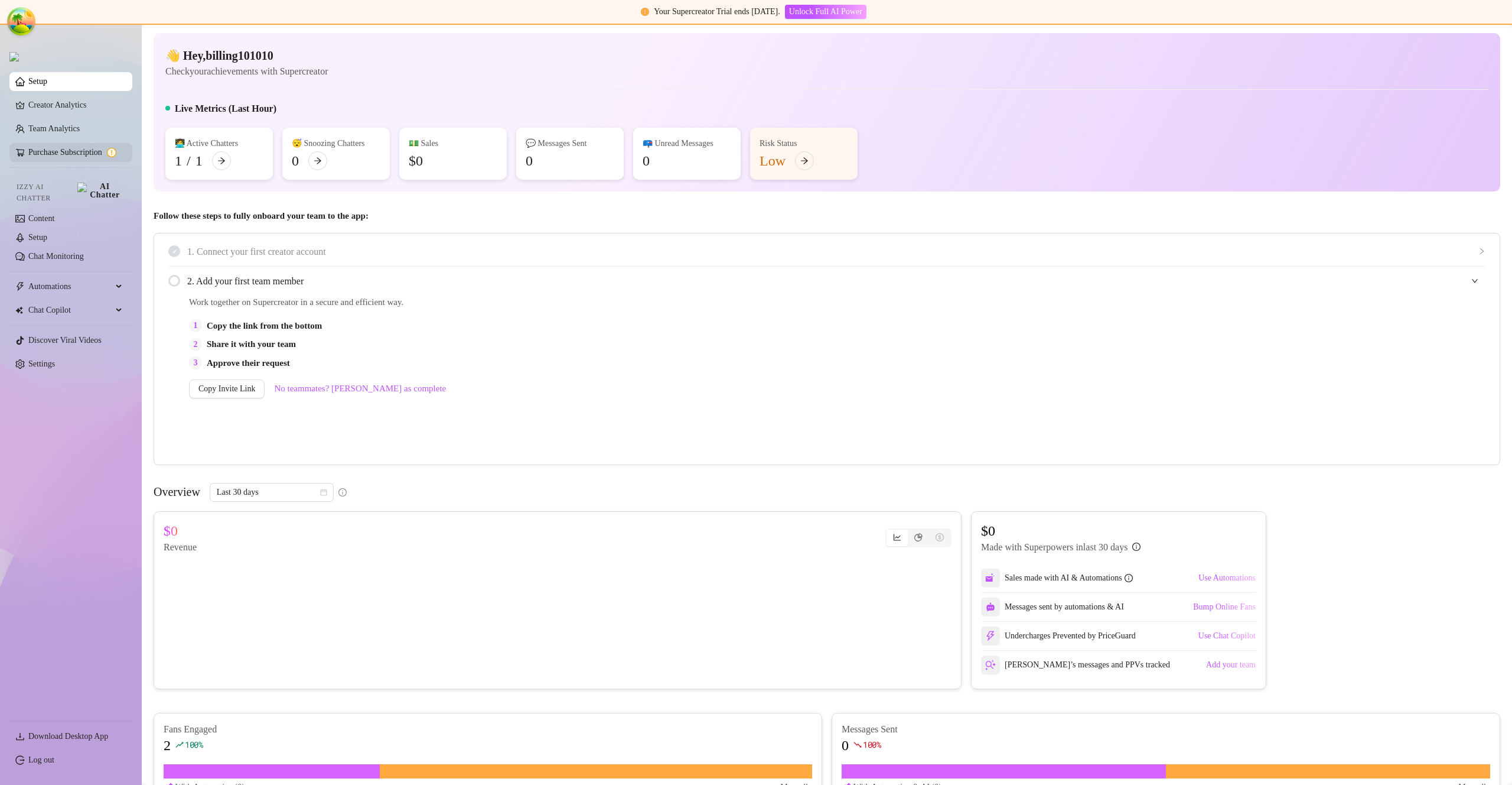
click at [79, 155] on link "Purchase Subscription" at bounding box center [75, 152] width 94 height 19
click at [78, 153] on link "Purchase Subscription" at bounding box center [75, 152] width 94 height 19
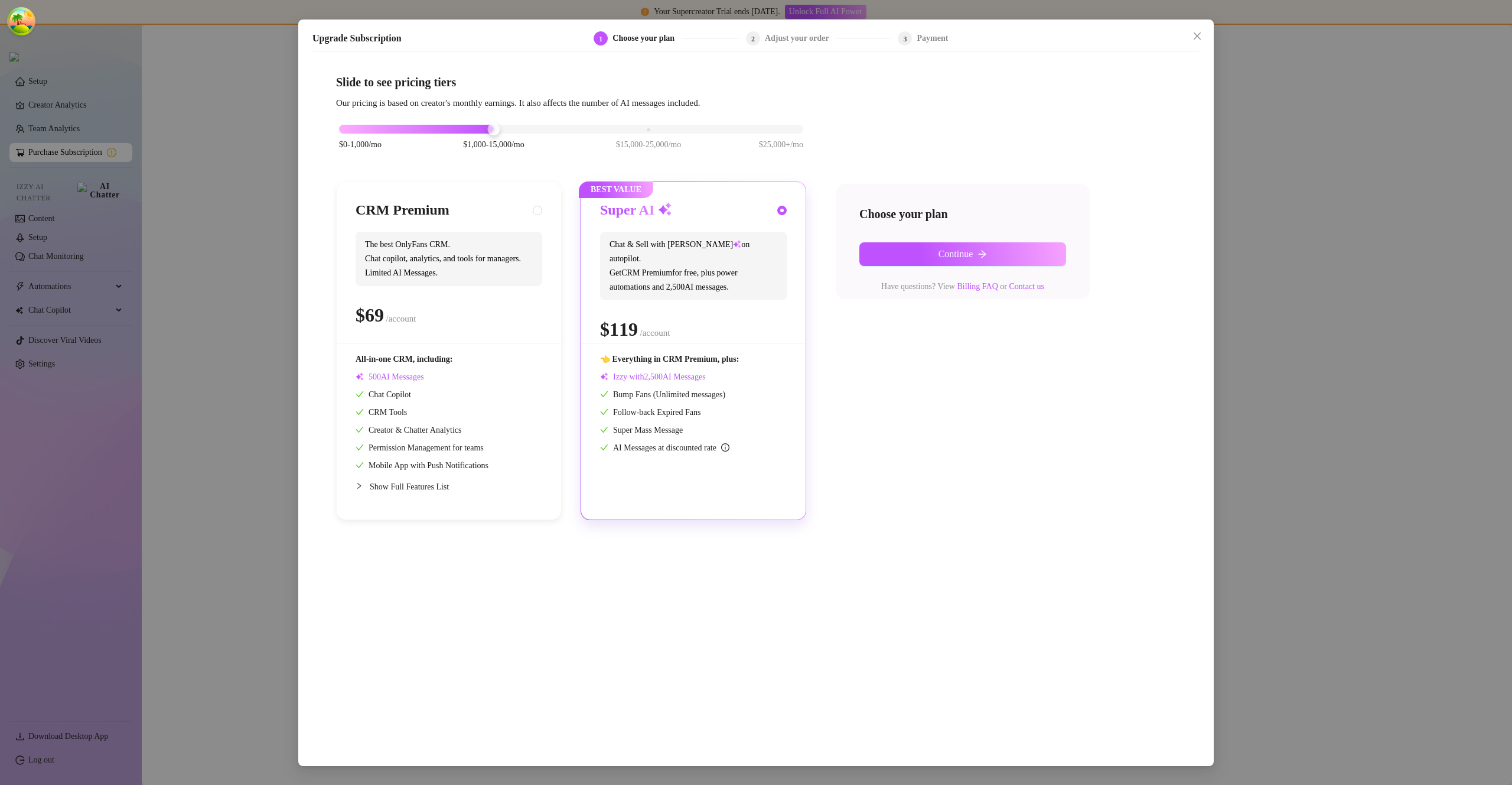
click at [522, 216] on div "CRM Premium" at bounding box center [449, 210] width 186 height 19
radio input "true"
radio input "false"
click at [541, 212] on span at bounding box center [537, 210] width 9 height 9
click at [541, 212] on input "radio" at bounding box center [538, 211] width 5 height 8
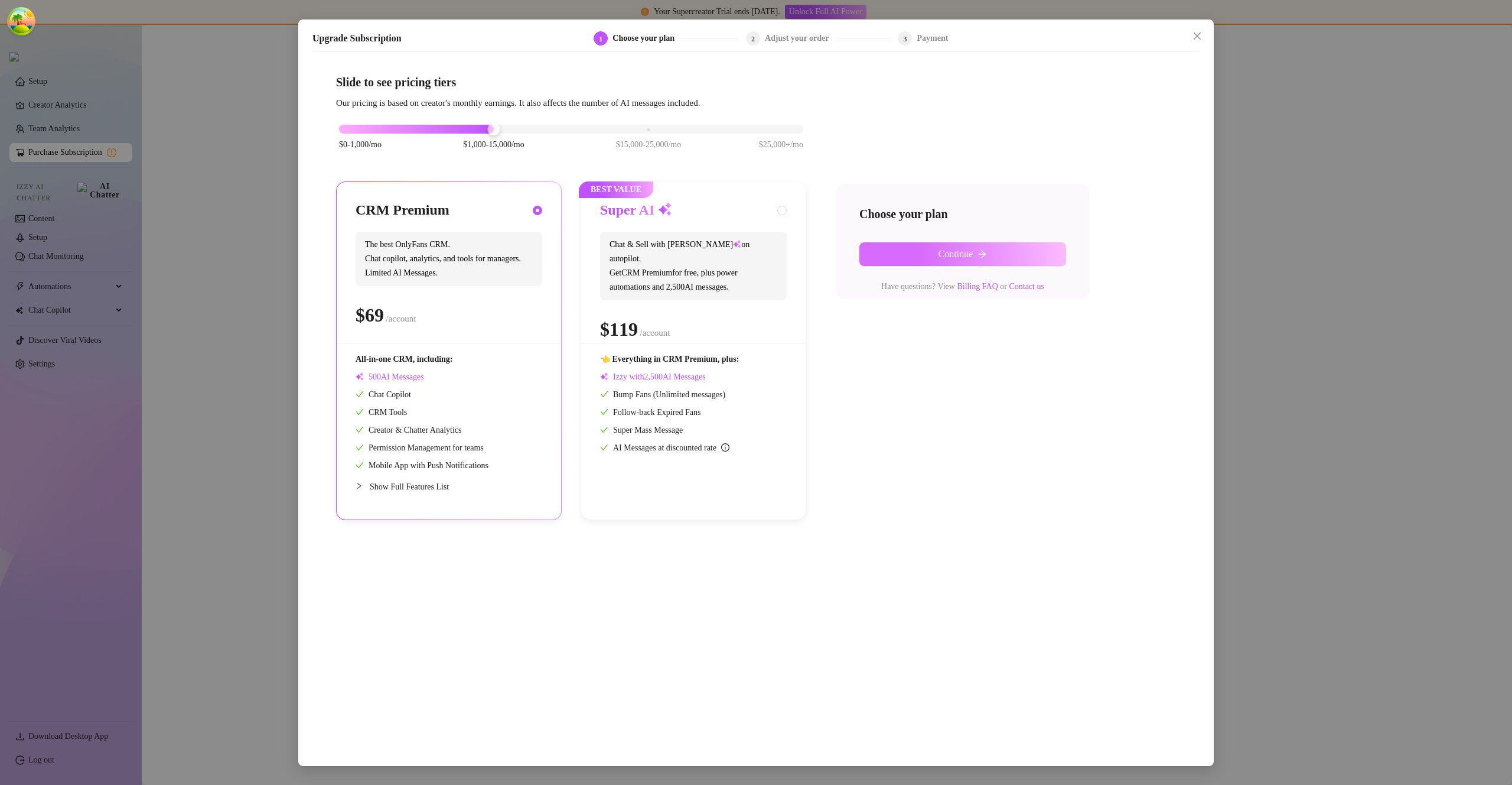
click at [912, 258] on button "Continue" at bounding box center [963, 254] width 207 height 23
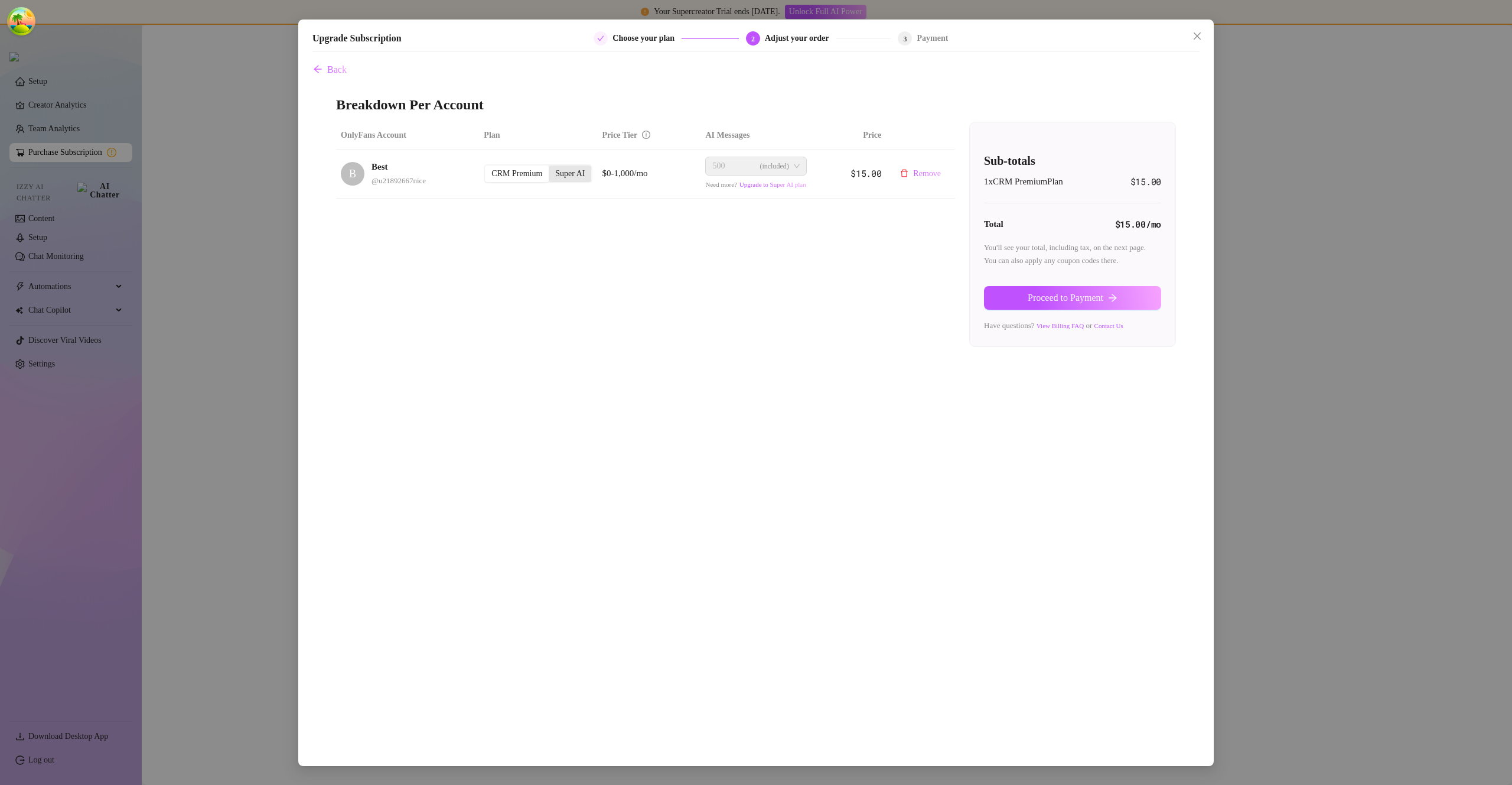
click at [559, 173] on div "Super AI" at bounding box center [570, 173] width 43 height 16
click at [551, 167] on input "Super AI" at bounding box center [551, 167] width 0 height 0
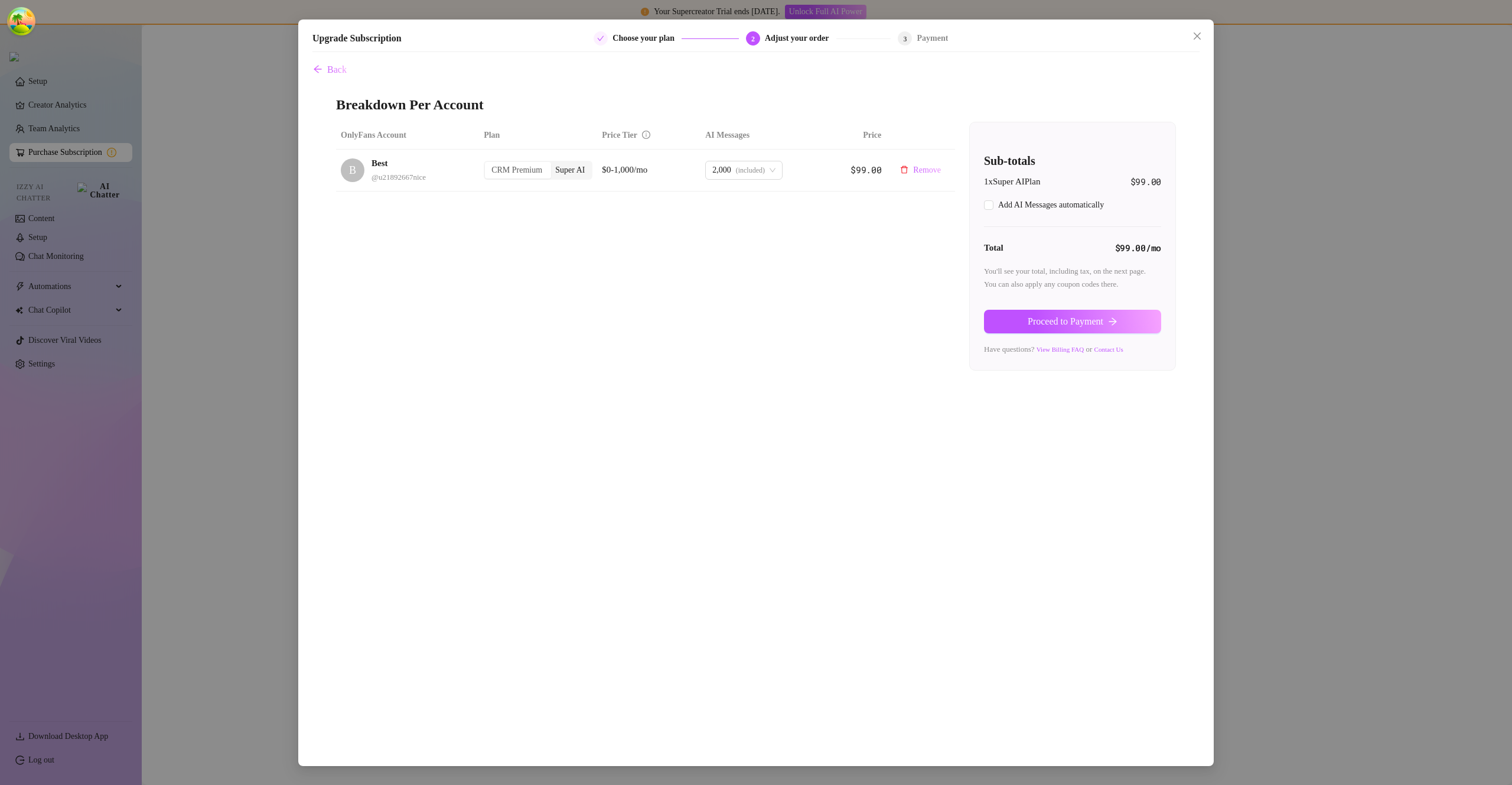
checkbox input "true"
click at [1199, 38] on icon "close" at bounding box center [1197, 36] width 7 height 7
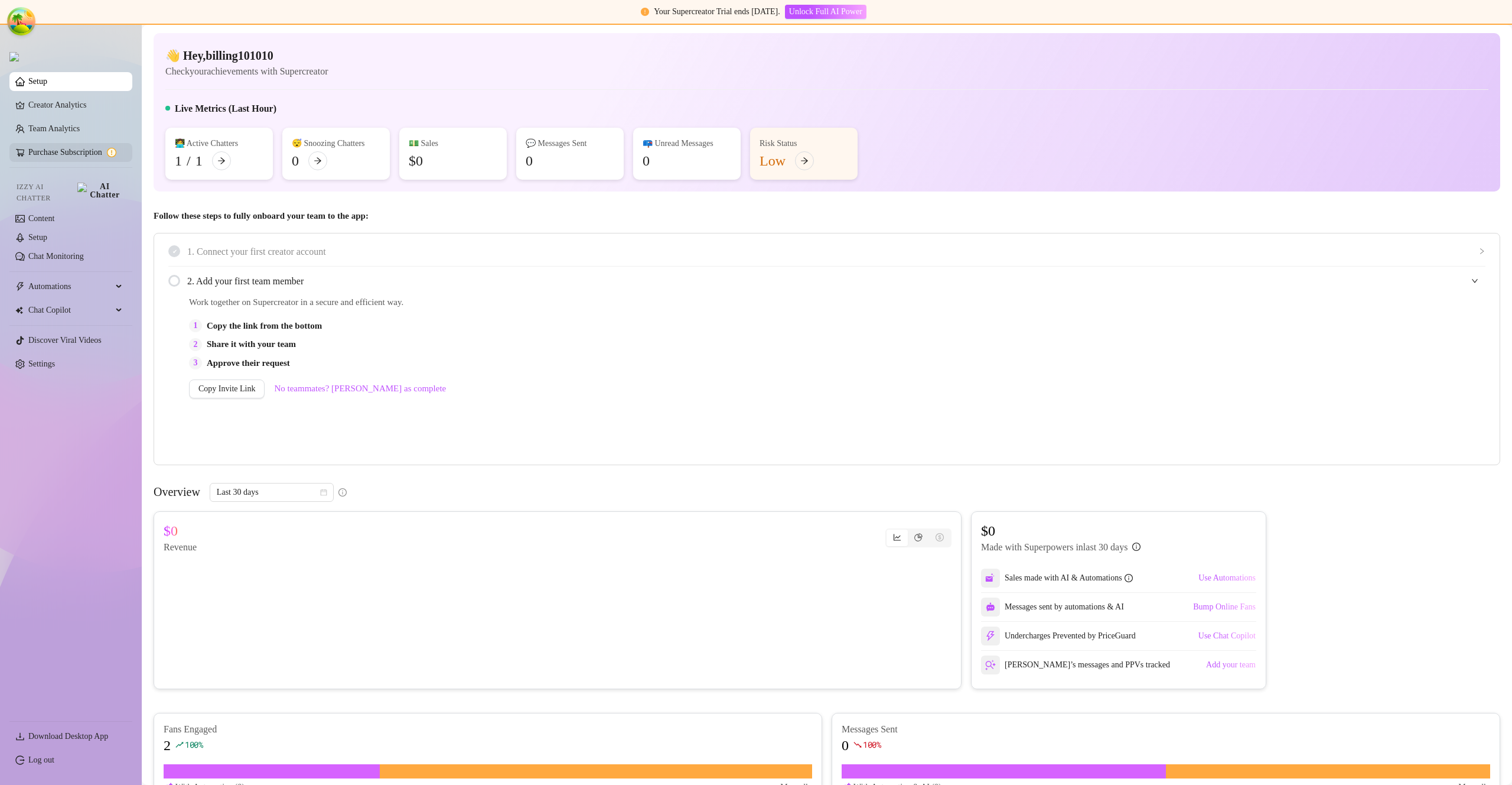
click at [60, 155] on link "Purchase Subscription" at bounding box center [75, 152] width 94 height 19
click at [62, 155] on link "Purchase Subscription" at bounding box center [75, 152] width 94 height 19
click at [88, 155] on link "Purchase Subscription" at bounding box center [75, 152] width 94 height 19
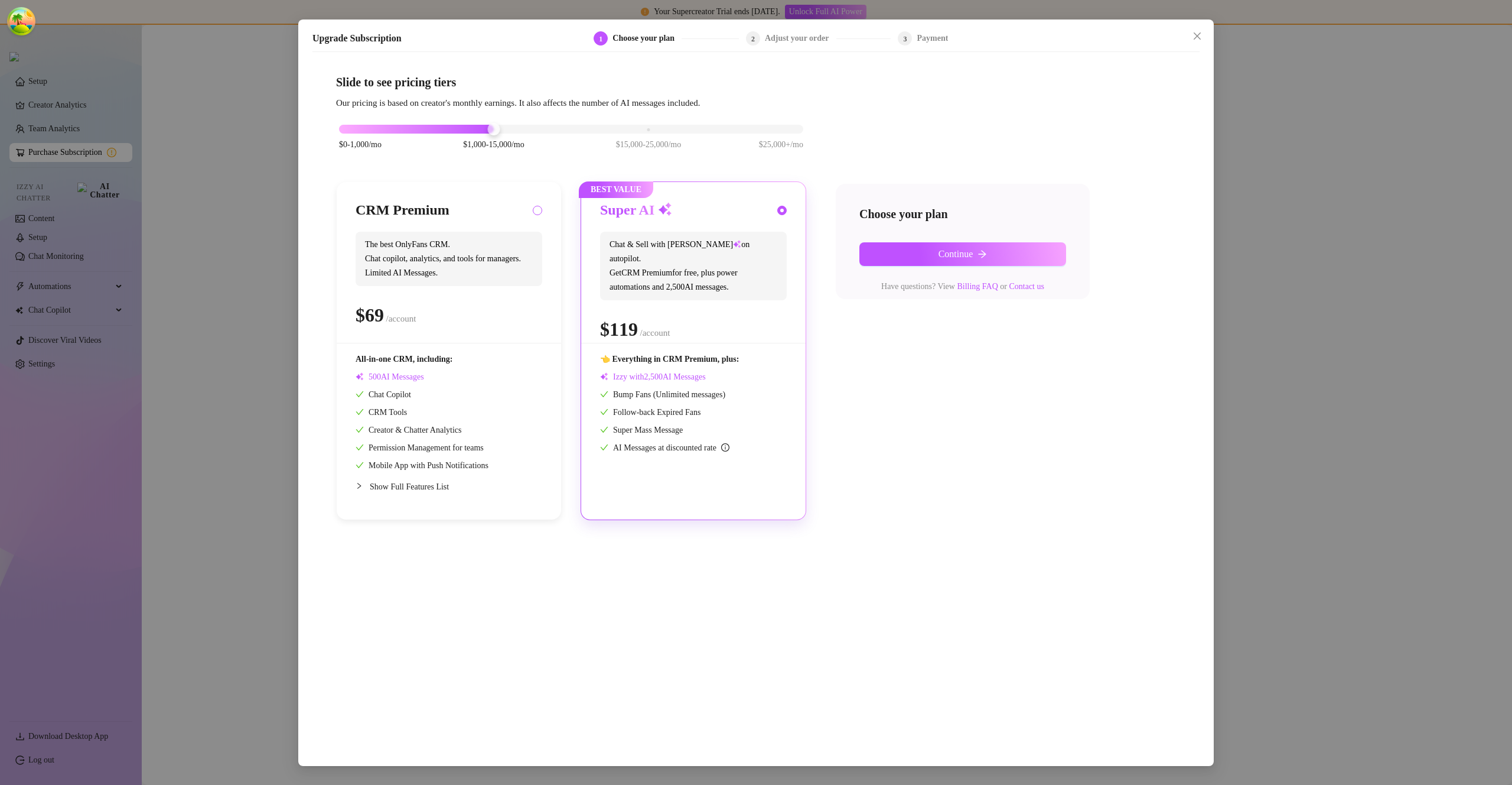
click at [541, 213] on span at bounding box center [537, 210] width 9 height 9
click at [541, 213] on input "radio" at bounding box center [538, 211] width 5 height 8
radio input "true"
radio input "false"
click at [965, 255] on span "Continue" at bounding box center [956, 254] width 35 height 11
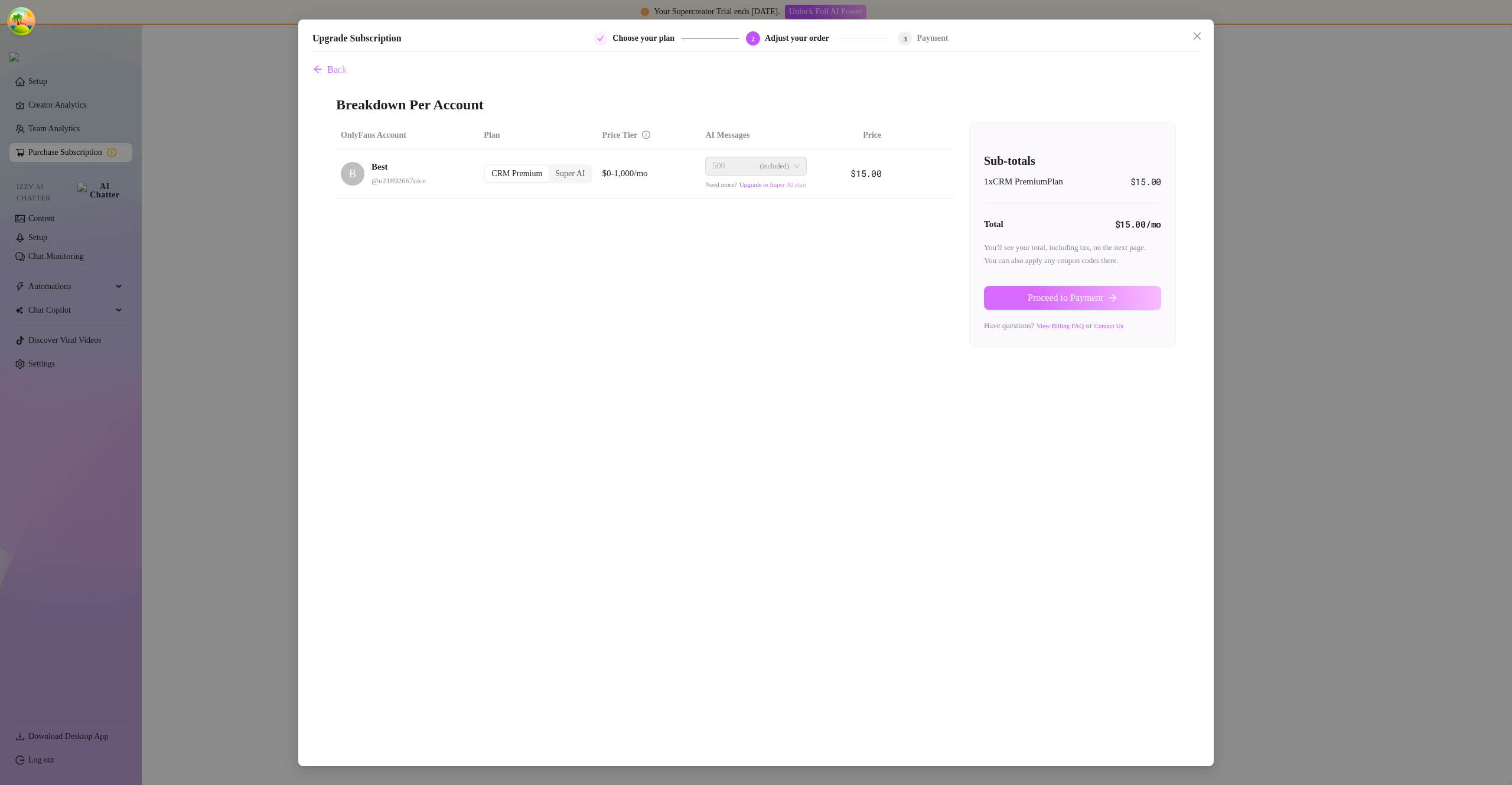
click at [1043, 290] on button "Proceed to Payment" at bounding box center [1073, 297] width 177 height 23
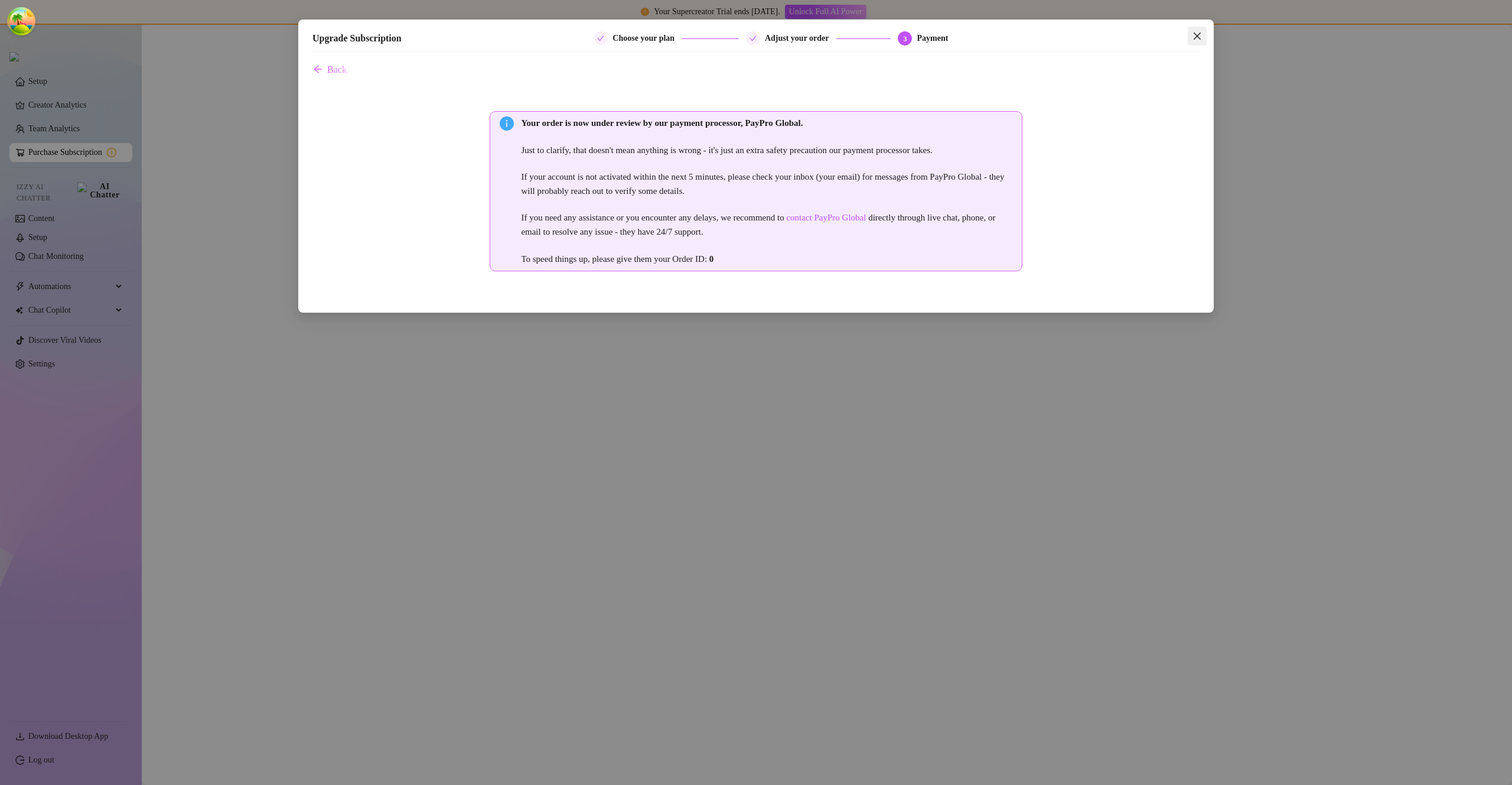
click at [1198, 33] on icon "close" at bounding box center [1197, 35] width 9 height 9
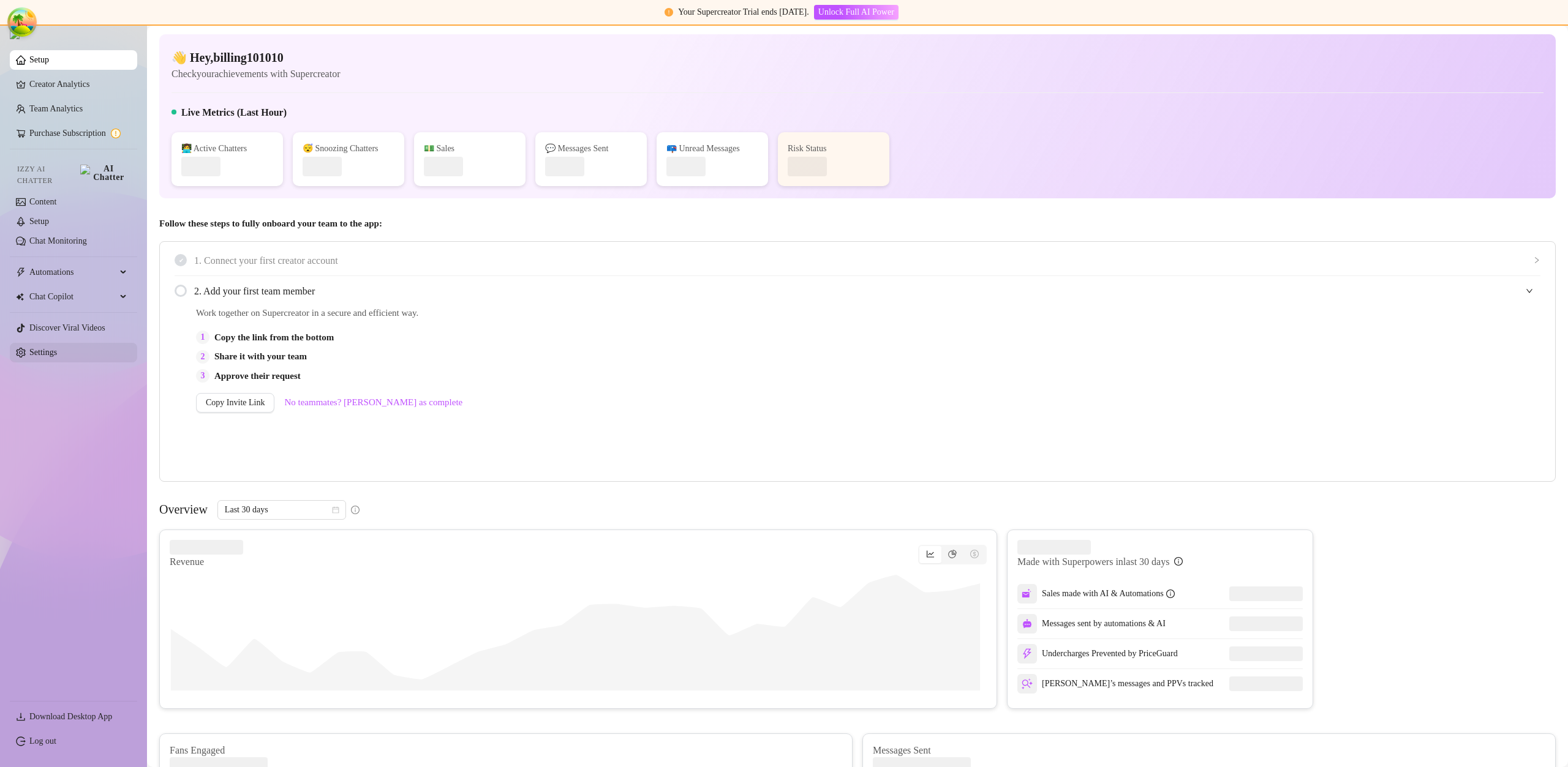
click at [55, 348] on link "Settings" at bounding box center [43, 352] width 28 height 10
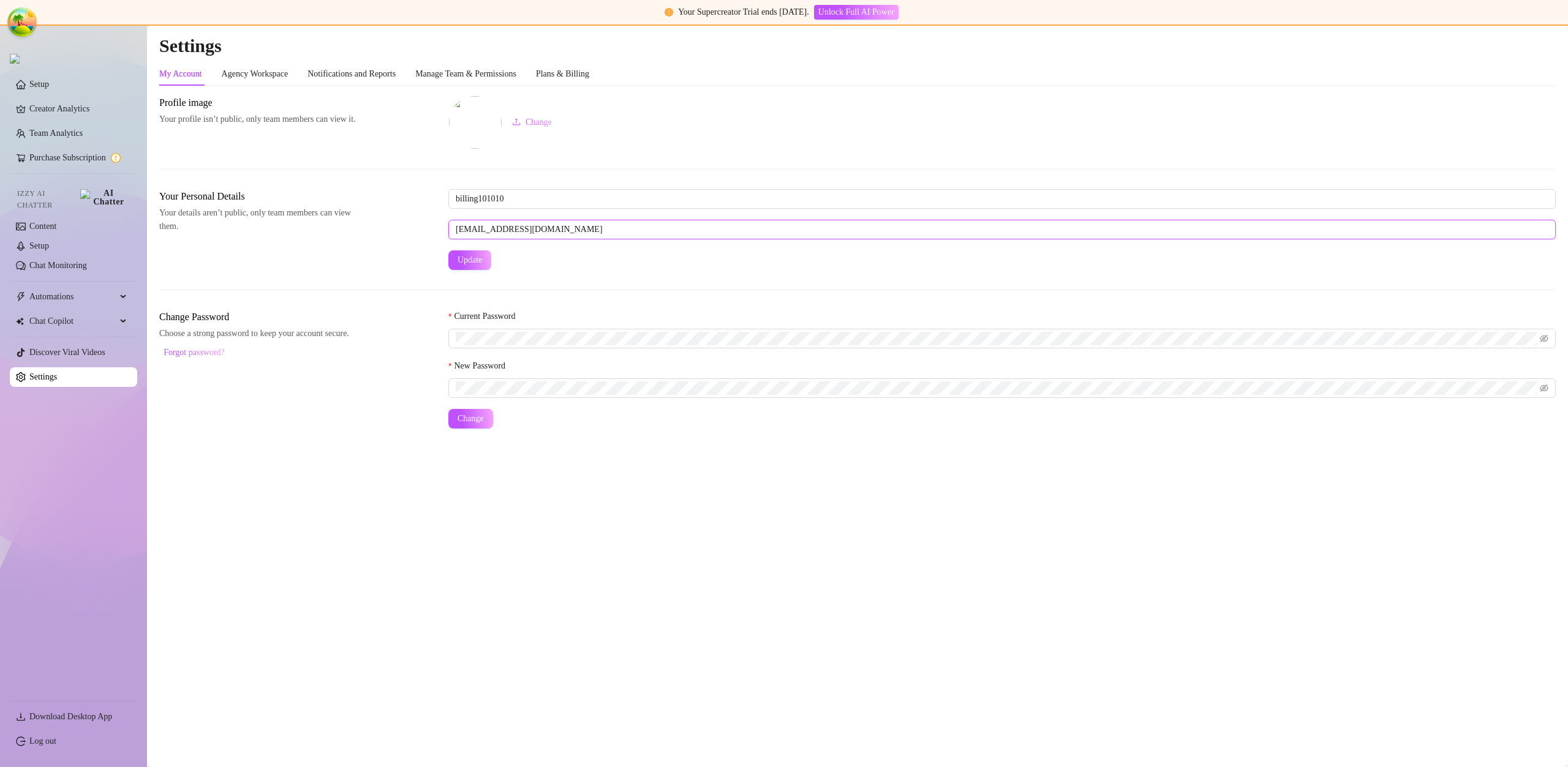
click at [492, 230] on input "[EMAIL_ADDRESS][DOMAIN_NAME]" at bounding box center [1002, 229] width 1108 height 20
drag, startPoint x: 492, startPoint y: 230, endPoint x: 483, endPoint y: 229, distance: 9.1
click at [483, 229] on input "[EMAIL_ADDRESS][DOMAIN_NAME]" at bounding box center [1002, 229] width 1108 height 20
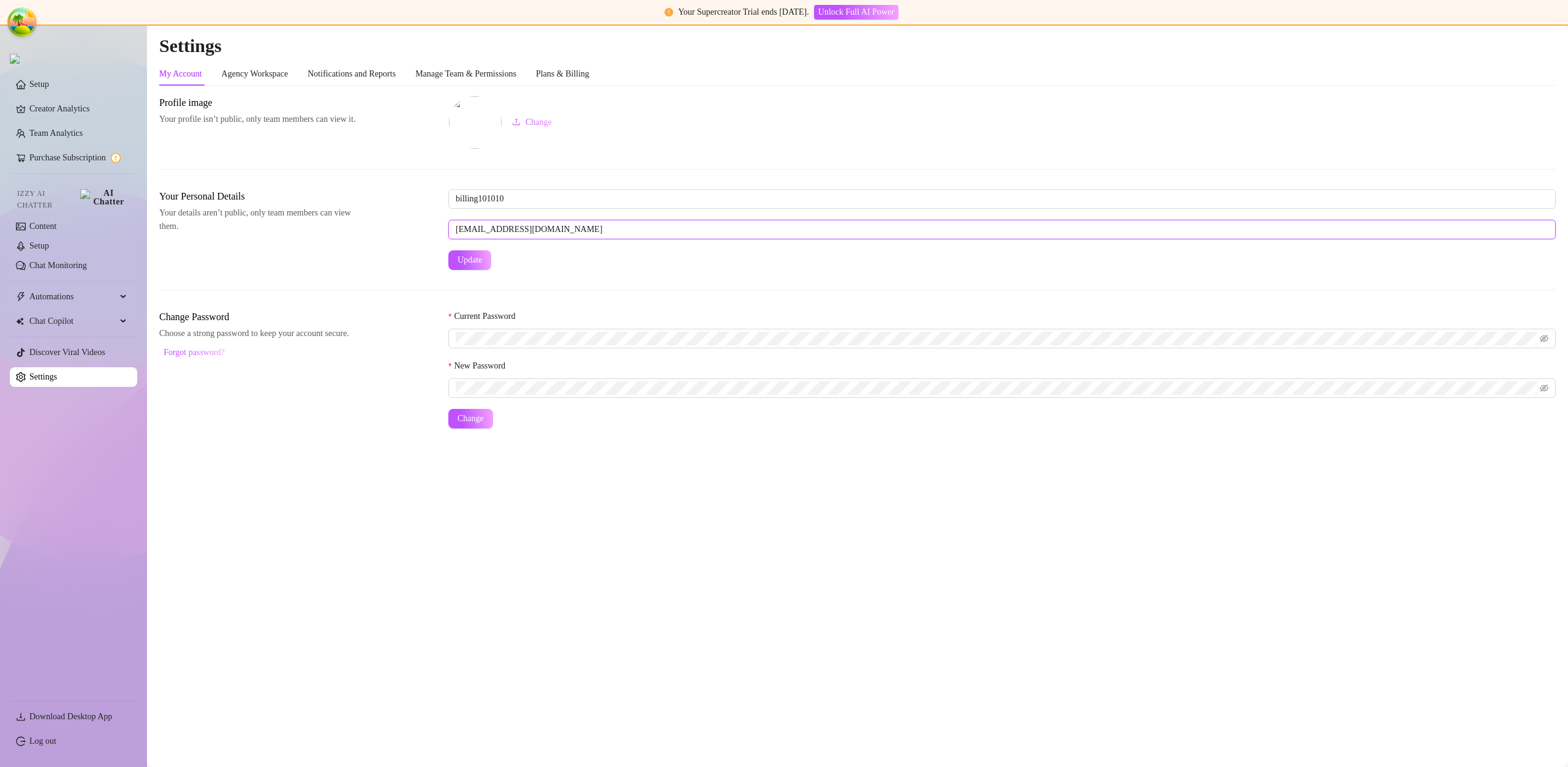
click at [483, 229] on input "[EMAIL_ADDRESS][DOMAIN_NAME]" at bounding box center [1002, 229] width 1108 height 20
click at [57, 743] on link "Log out" at bounding box center [43, 741] width 27 height 10
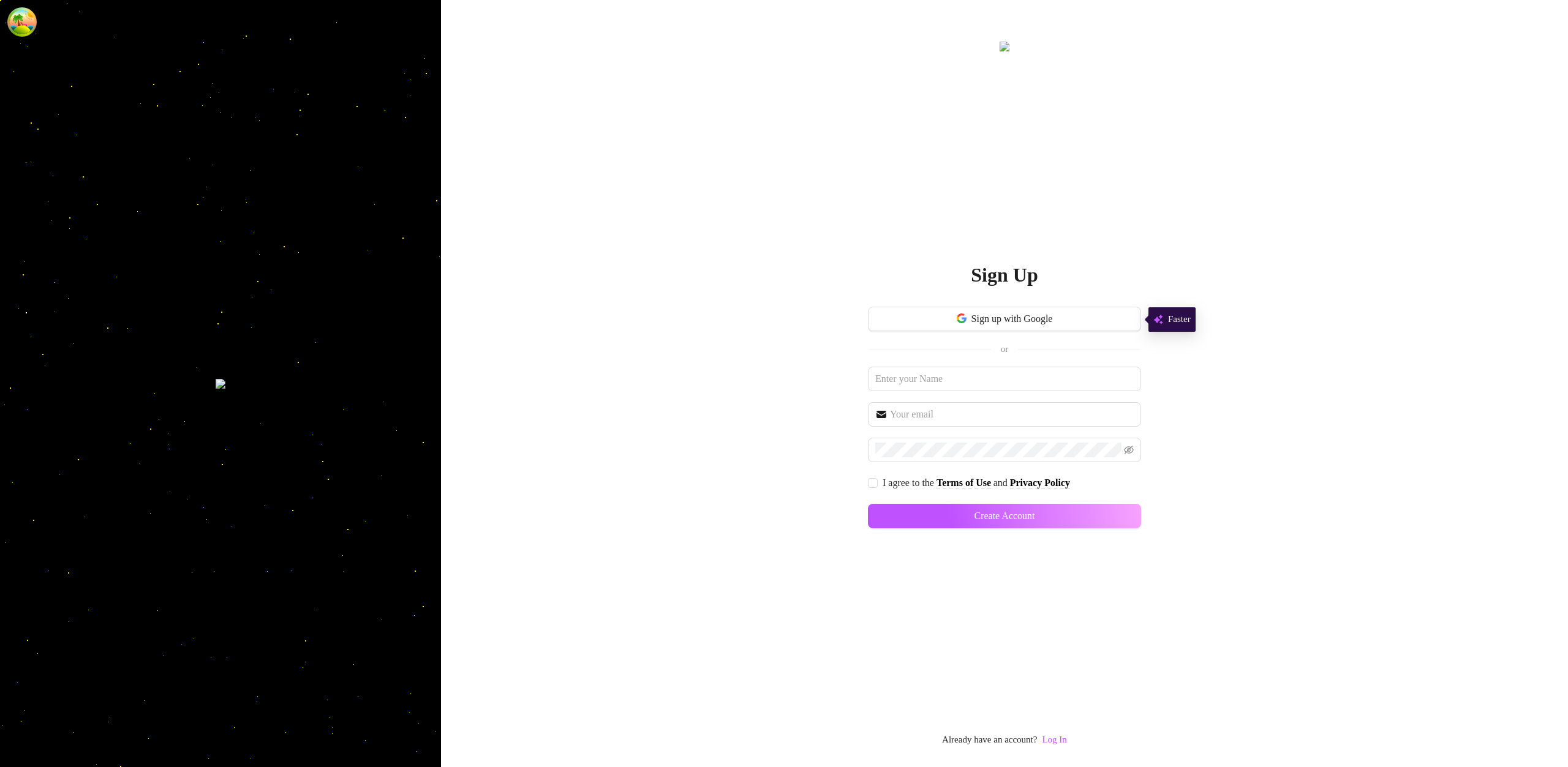
click at [1061, 732] on div "Sign Up Sign up with Google or I agree to the Terms of Use and Privacy Policy C…" at bounding box center [1005, 393] width 273 height 708
click at [1061, 735] on link "Log In" at bounding box center [1054, 739] width 24 height 10
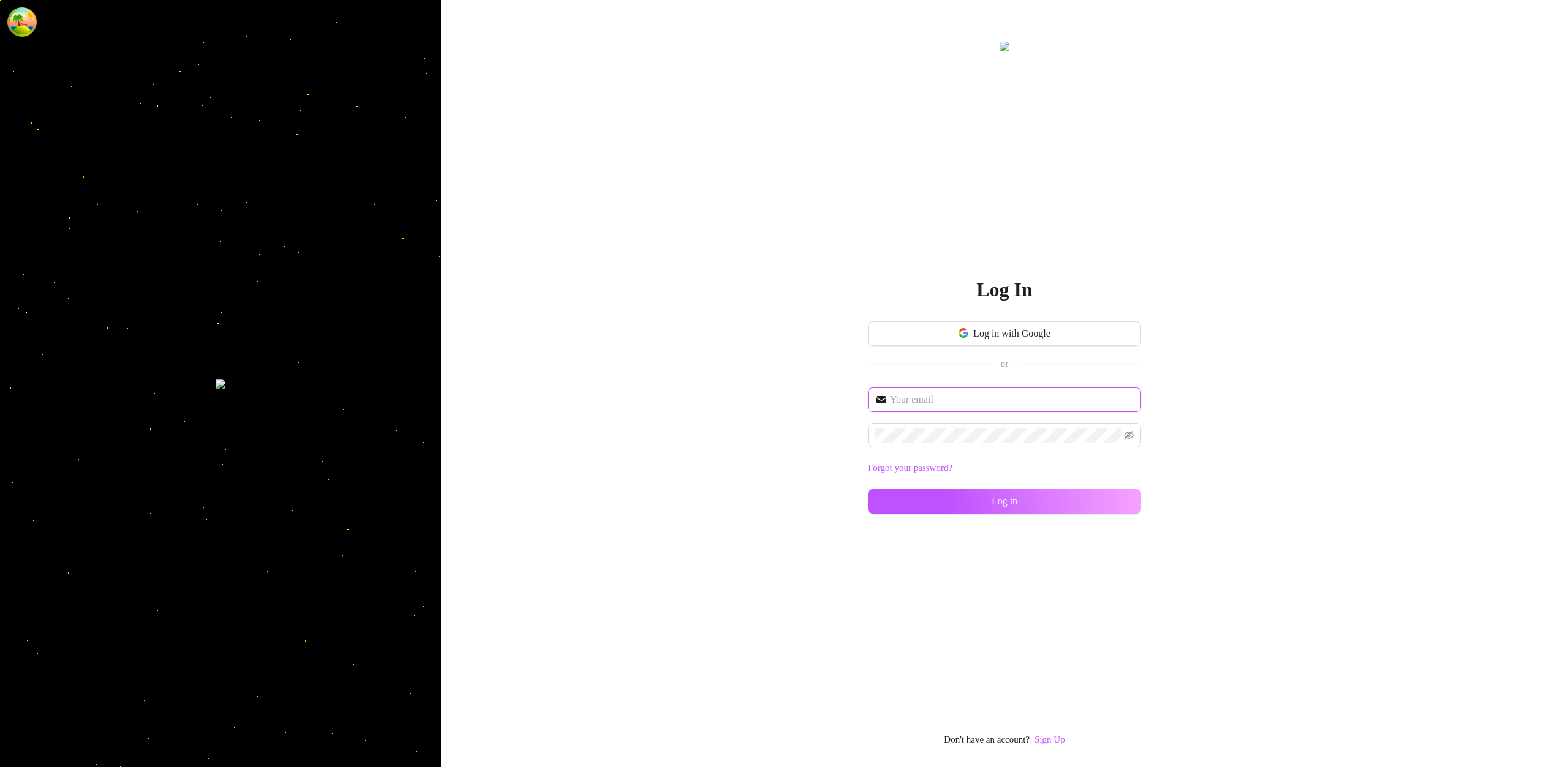
click at [992, 402] on input "text" at bounding box center [1012, 400] width 244 height 15
type input "im@supercreator.app"
click at [1136, 508] on button "Log in" at bounding box center [1005, 501] width 273 height 24
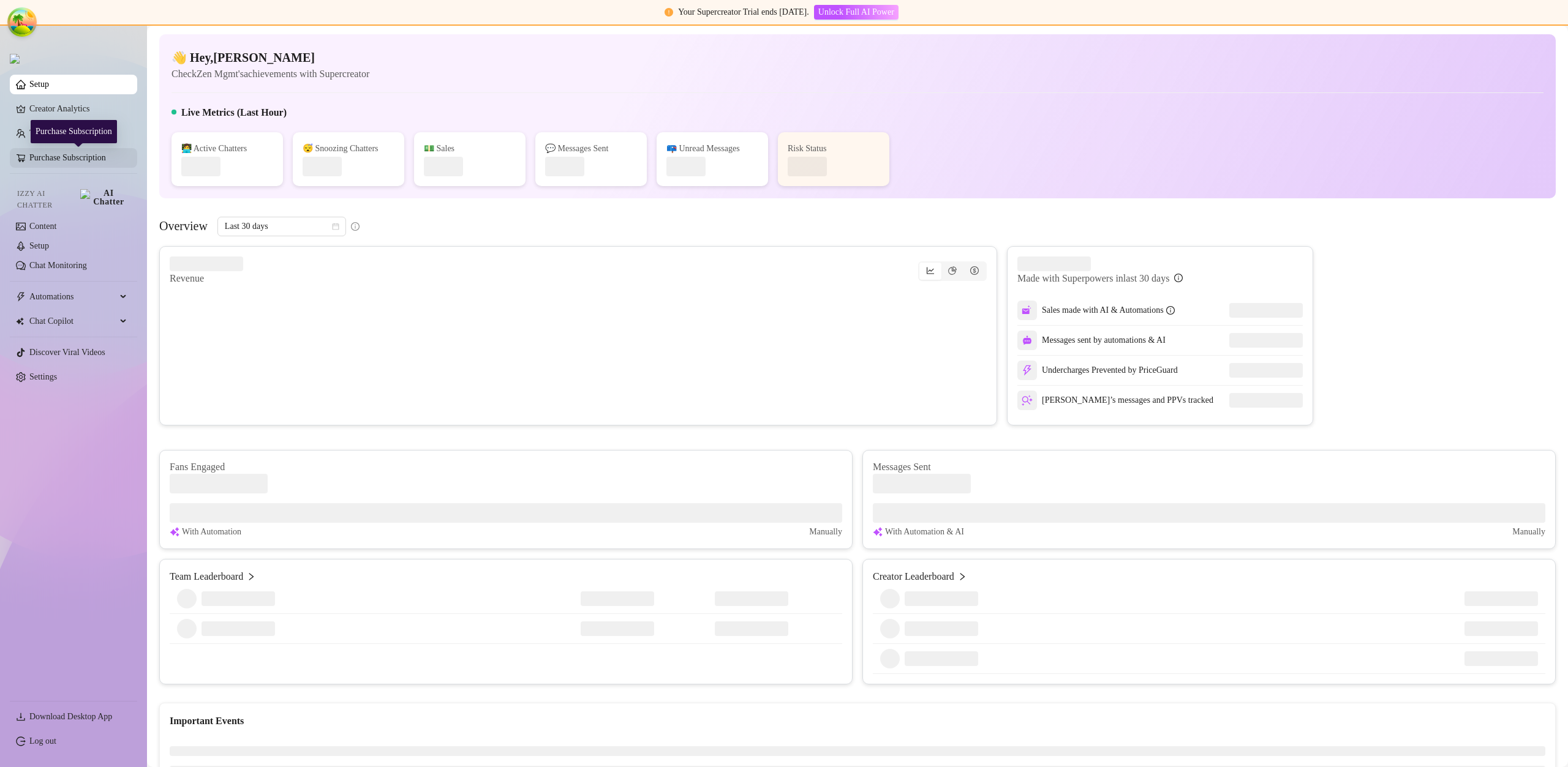
click at [98, 165] on link "Purchase Subscription" at bounding box center [78, 158] width 98 height 20
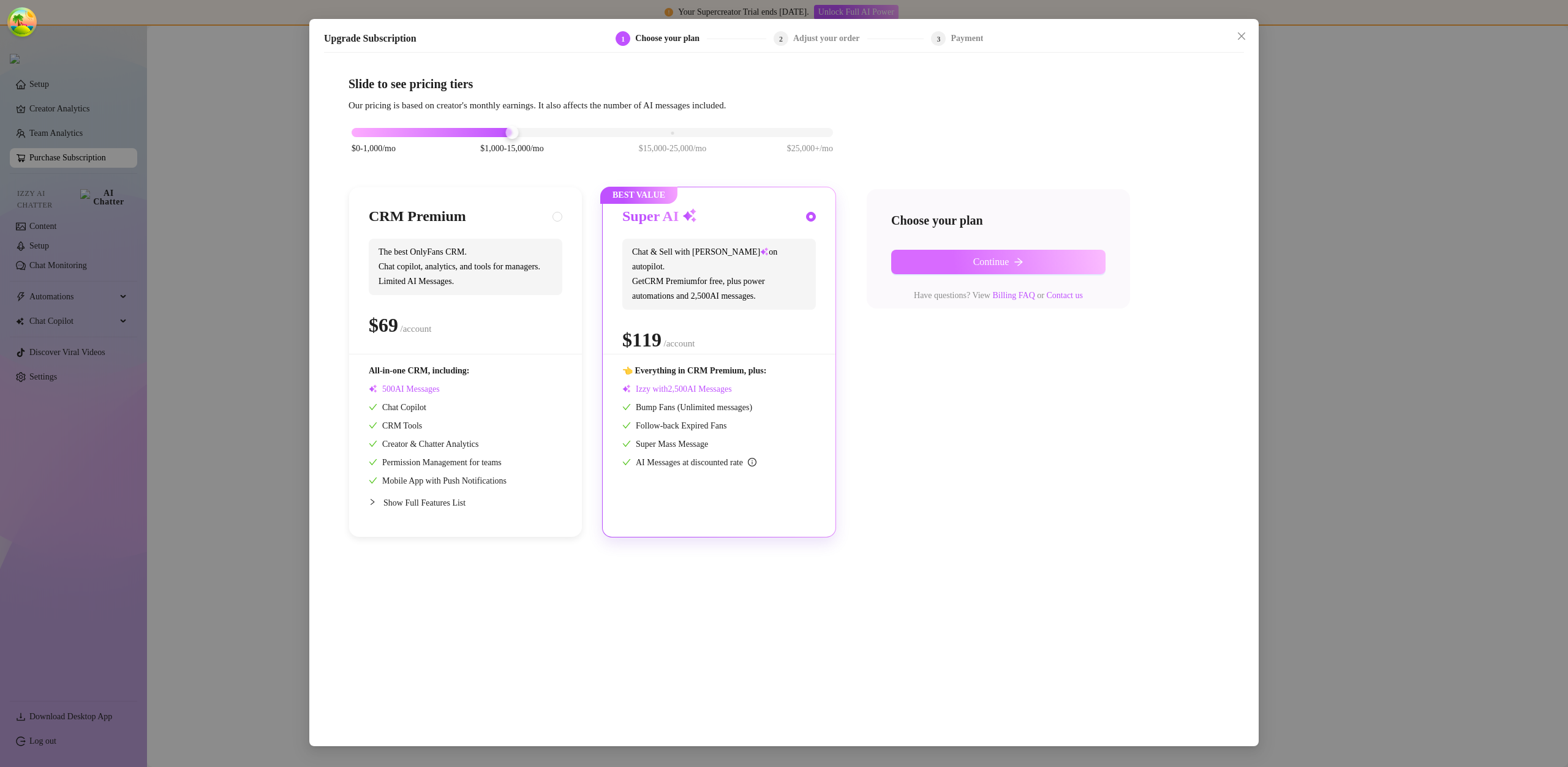
click at [965, 266] on button "Continue" at bounding box center [999, 262] width 215 height 24
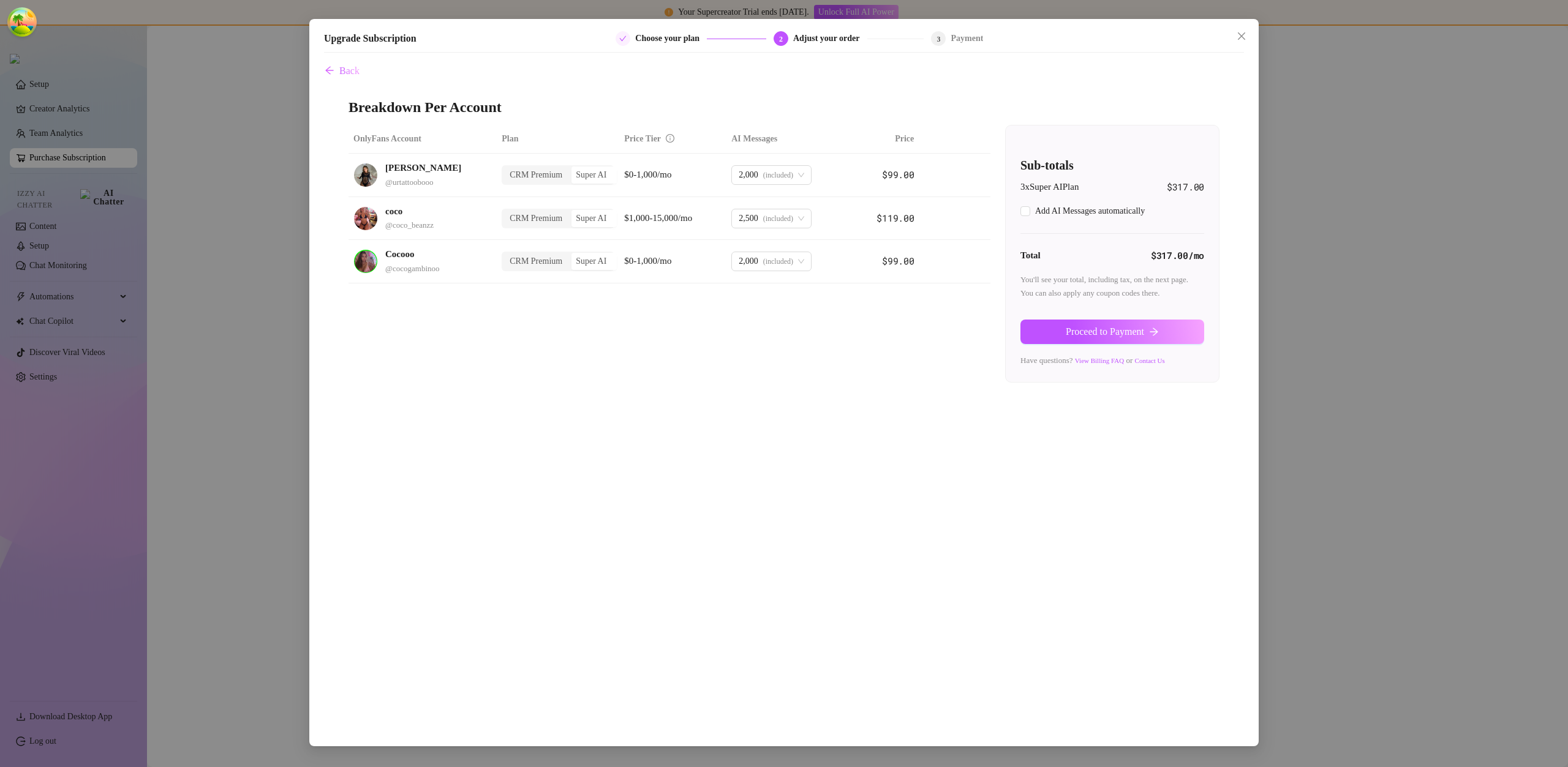
checkbox input "true"
click at [1243, 32] on icon "close" at bounding box center [1242, 36] width 10 height 10
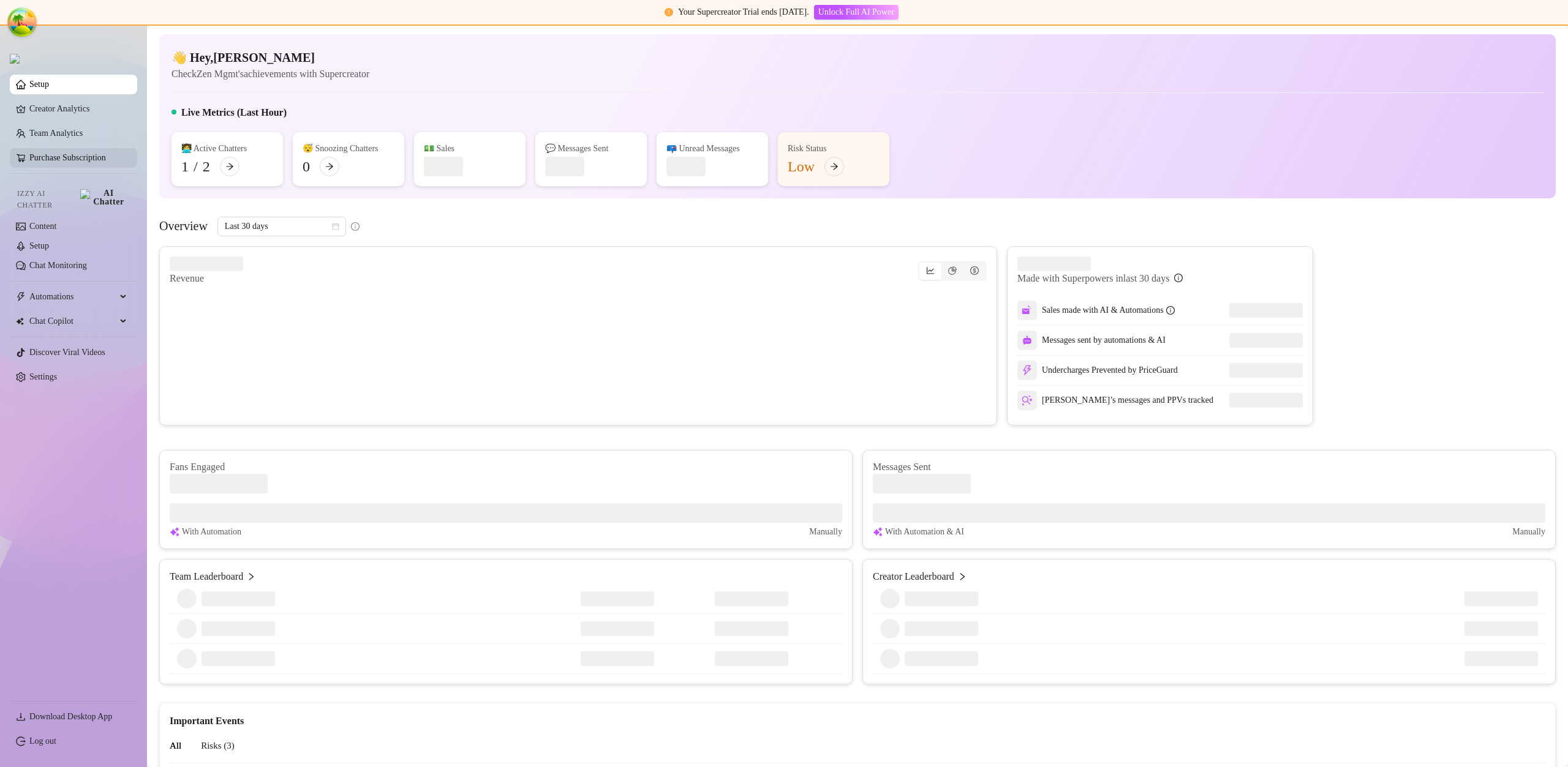
click at [90, 151] on link "Purchase Subscription" at bounding box center [78, 158] width 98 height 20
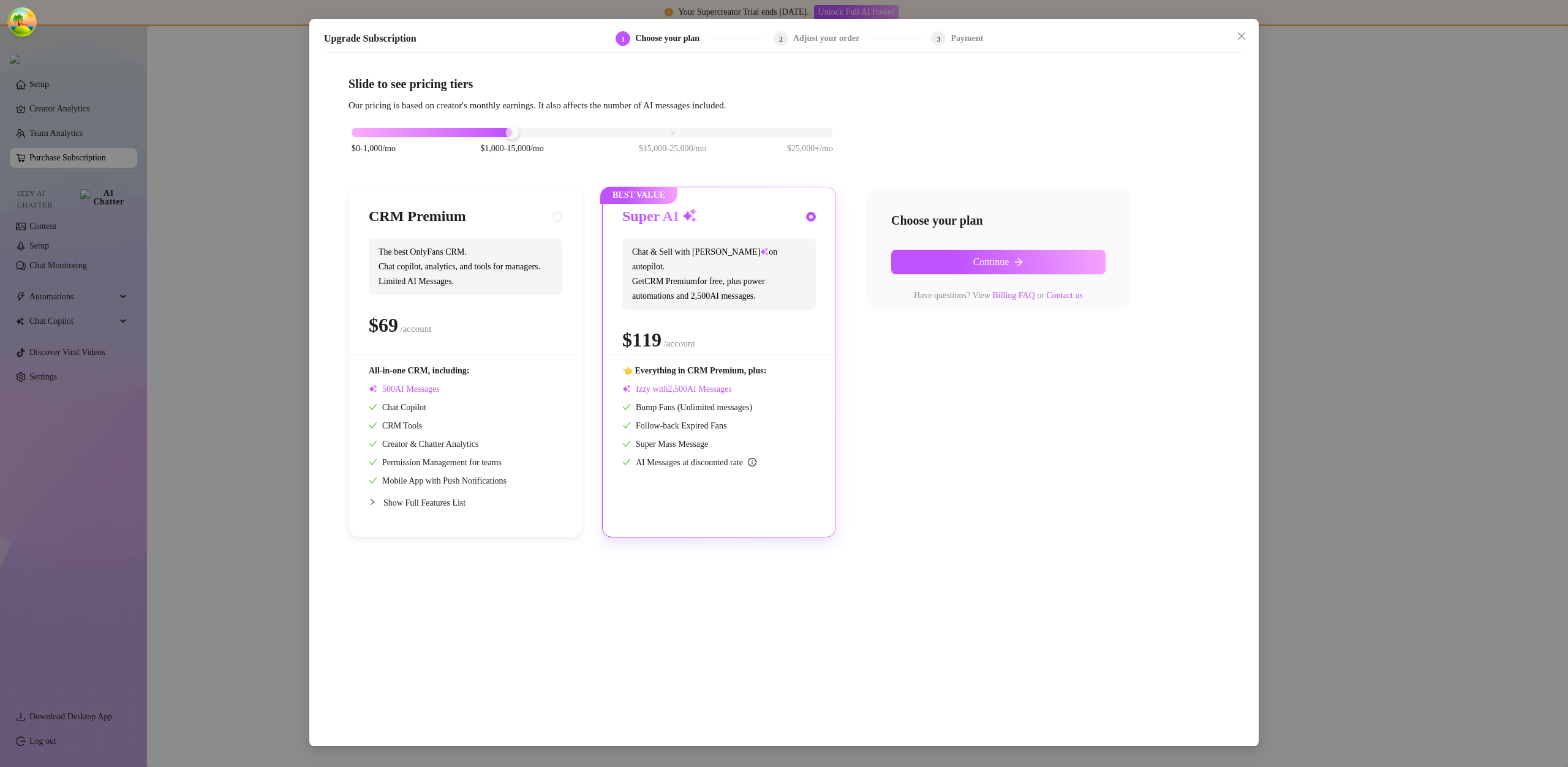
click at [518, 248] on span "The best OnlyFans CRM. Chat copilot, analytics, and tools for managers. Limited…" at bounding box center [465, 267] width 193 height 57
radio input "true"
radio input "false"
click at [978, 252] on button "Continue" at bounding box center [999, 262] width 215 height 24
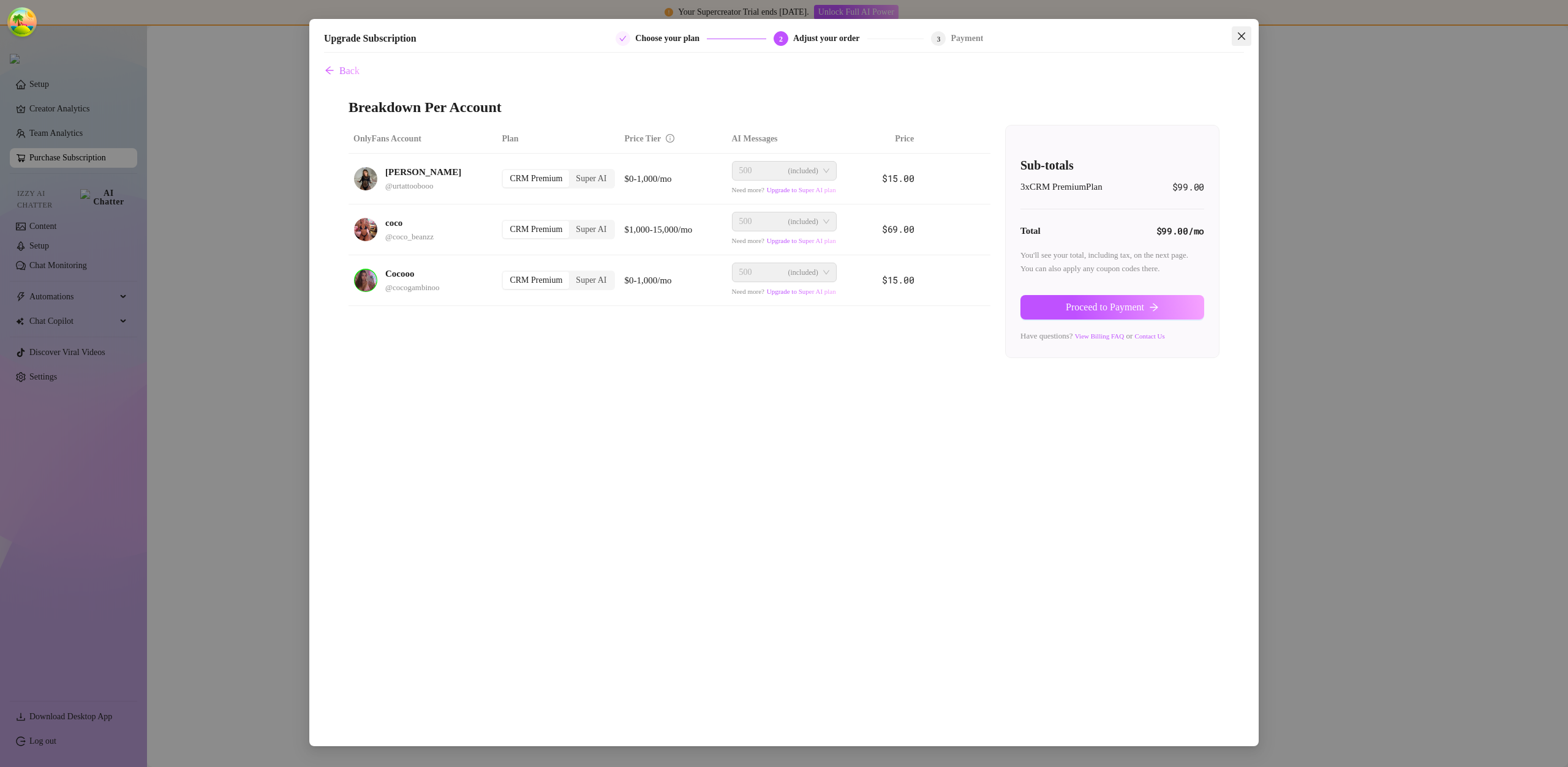
click at [1245, 28] on button "Close" at bounding box center [1242, 36] width 20 height 20
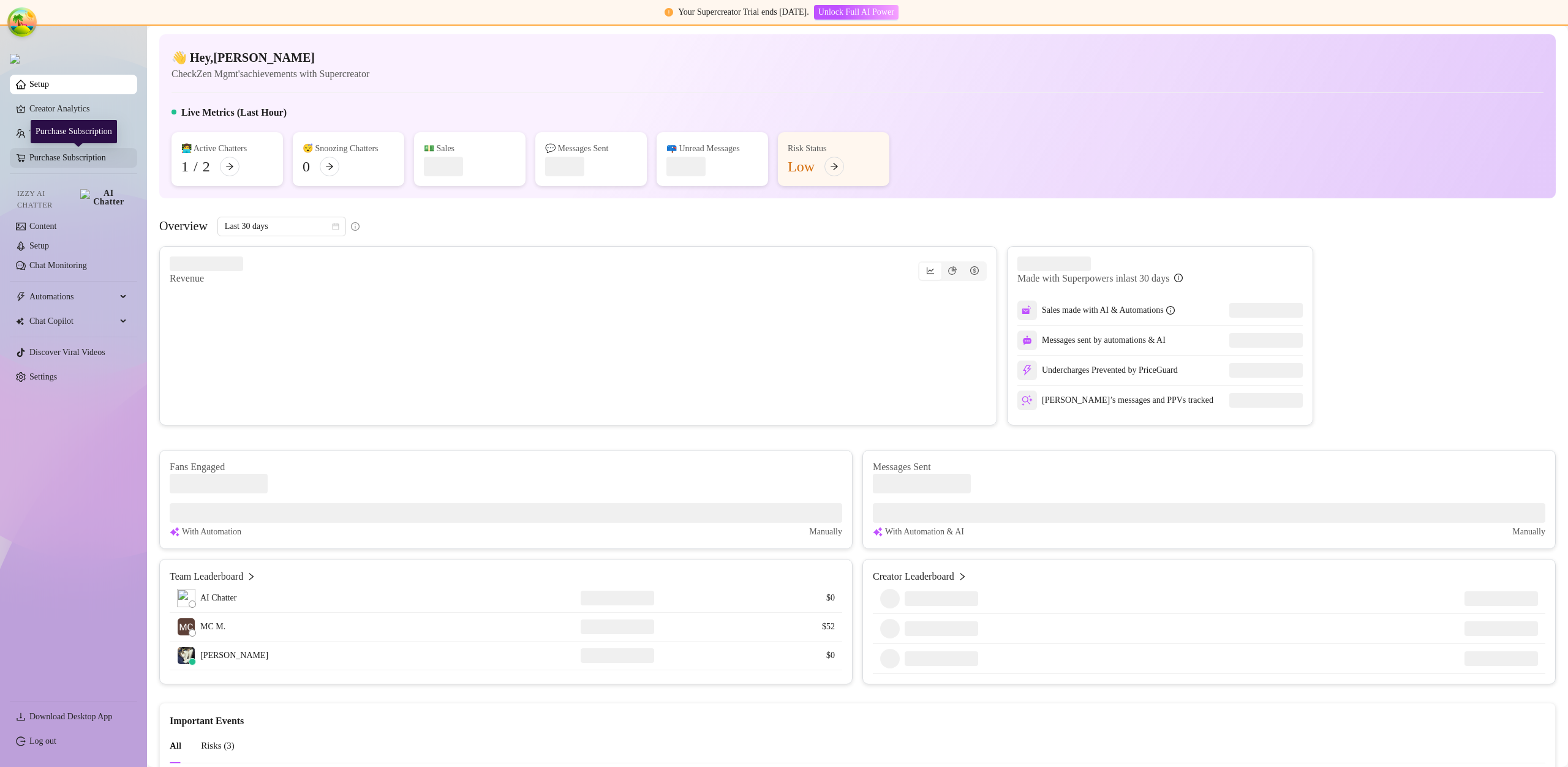
click at [82, 168] on link "Purchase Subscription" at bounding box center [78, 158] width 98 height 20
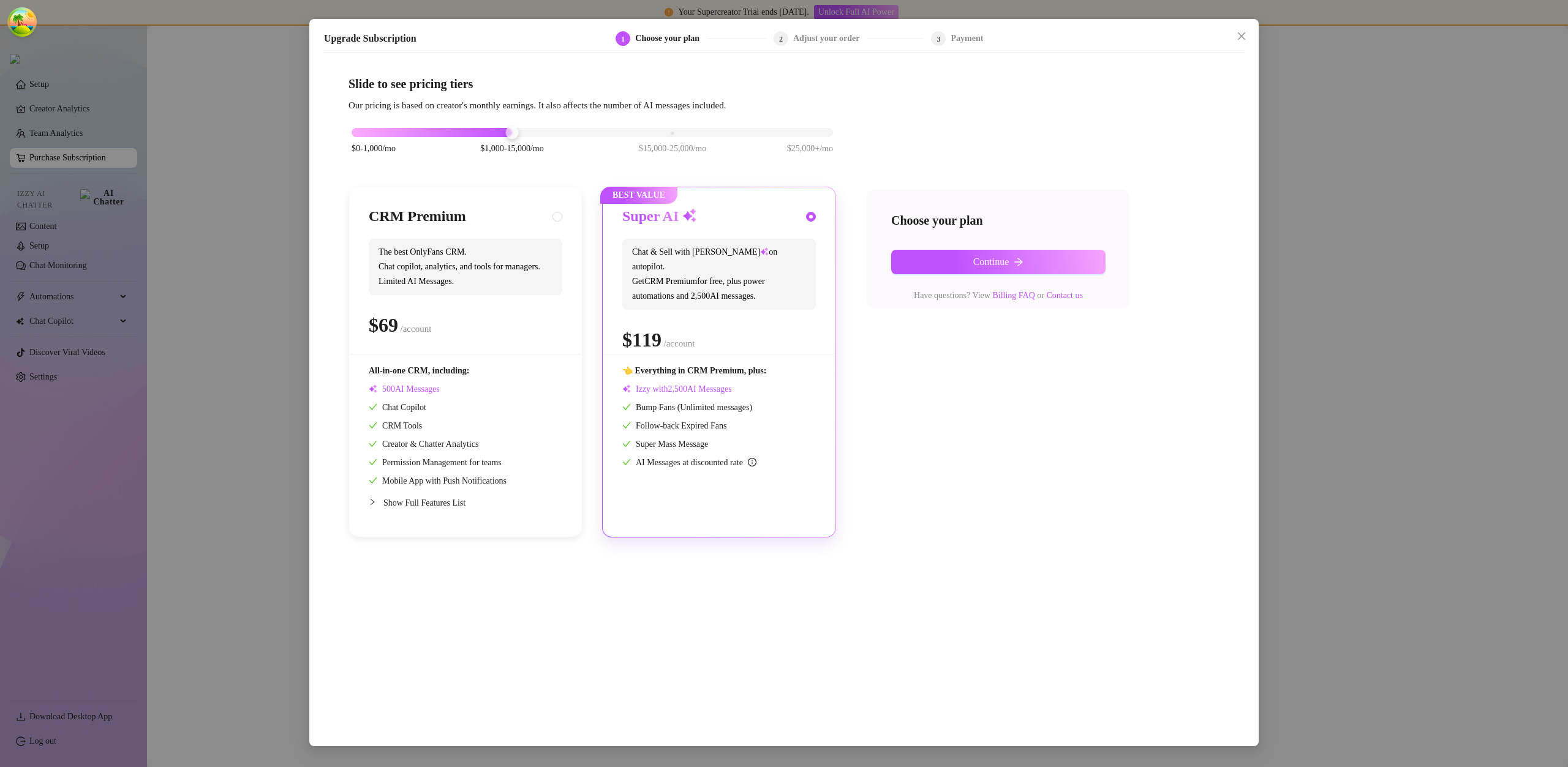
click at [562, 228] on div "CRM Premium The best OnlyFans CRM. Chat copilot, analytics, and tools for manag…" at bounding box center [465, 281] width 193 height 147
radio input "true"
radio input "false"
click at [913, 243] on div "Choose your plan Continue Have questions? View Billing FAQ or Contact us" at bounding box center [998, 249] width 263 height 120
click at [917, 253] on button "Continue" at bounding box center [999, 262] width 215 height 24
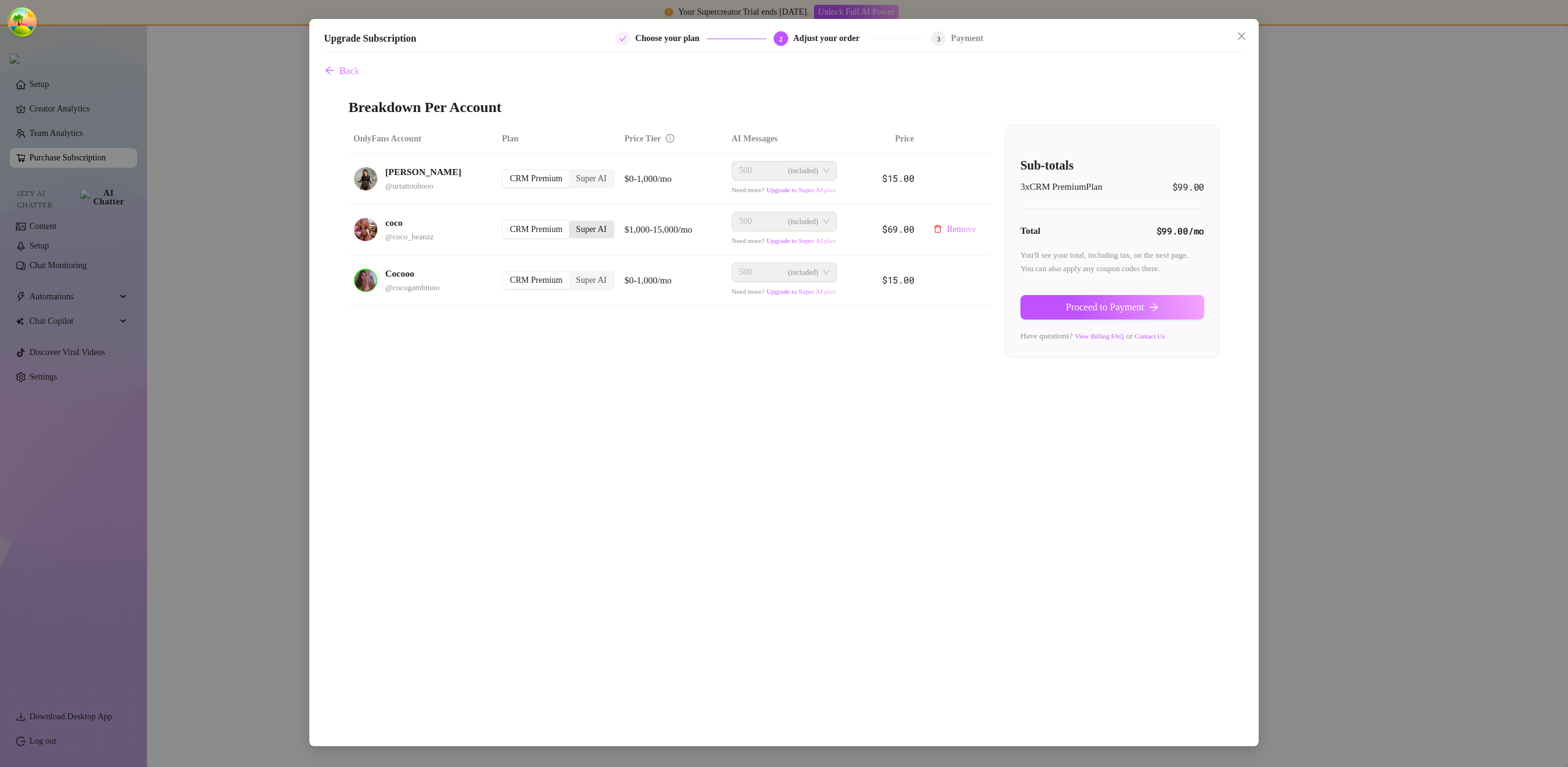
click at [580, 234] on div "Super AI" at bounding box center [591, 229] width 44 height 17
click at [572, 223] on input "Super AI" at bounding box center [572, 223] width 0 height 0
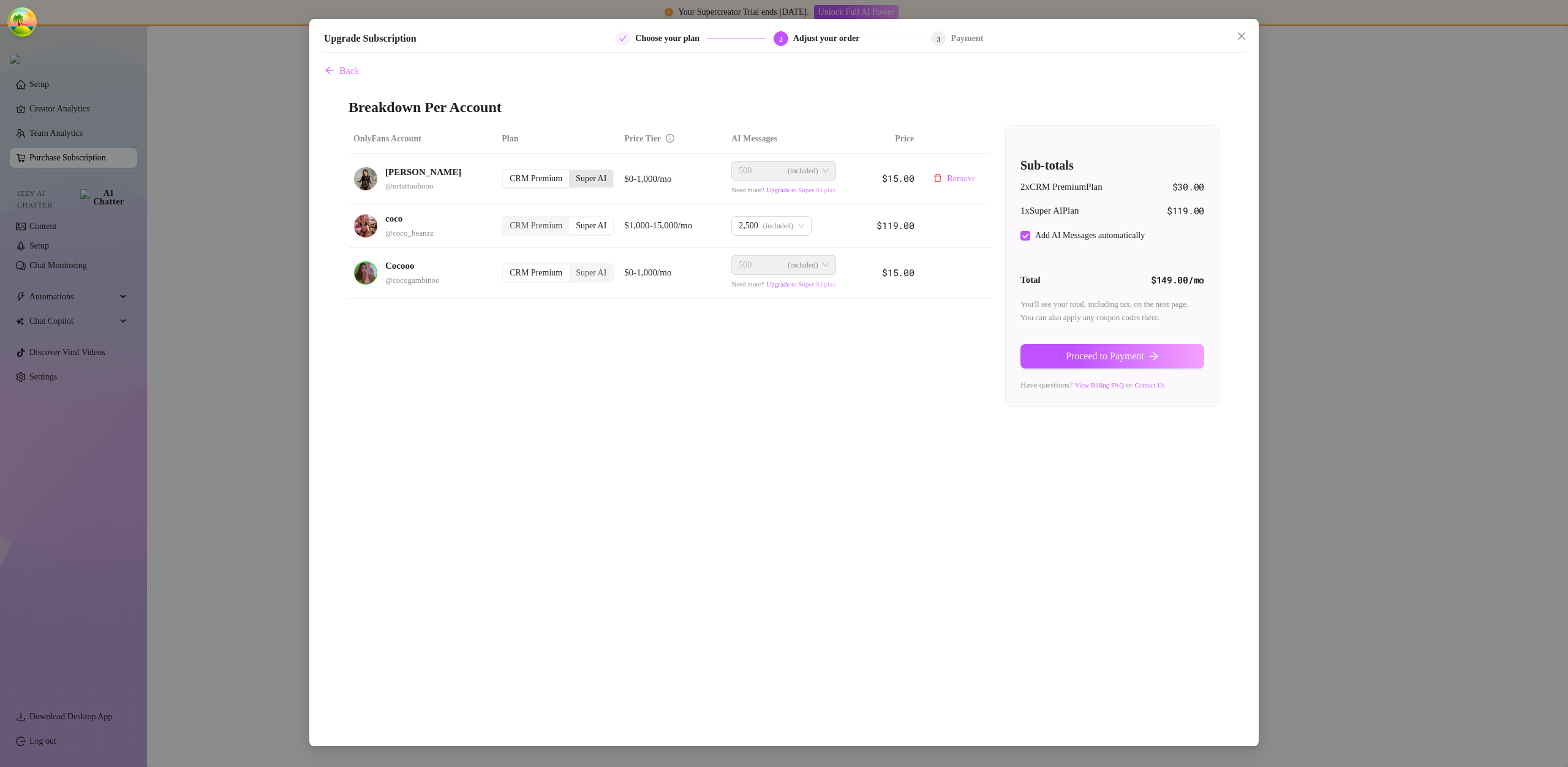
click at [594, 185] on div "Super AI" at bounding box center [591, 179] width 44 height 17
click at [572, 172] on input "Super AI" at bounding box center [572, 172] width 0 height 0
click at [589, 270] on div "Super AI" at bounding box center [591, 264] width 44 height 17
click at [572, 259] on input "Super AI" at bounding box center [572, 259] width 0 height 0
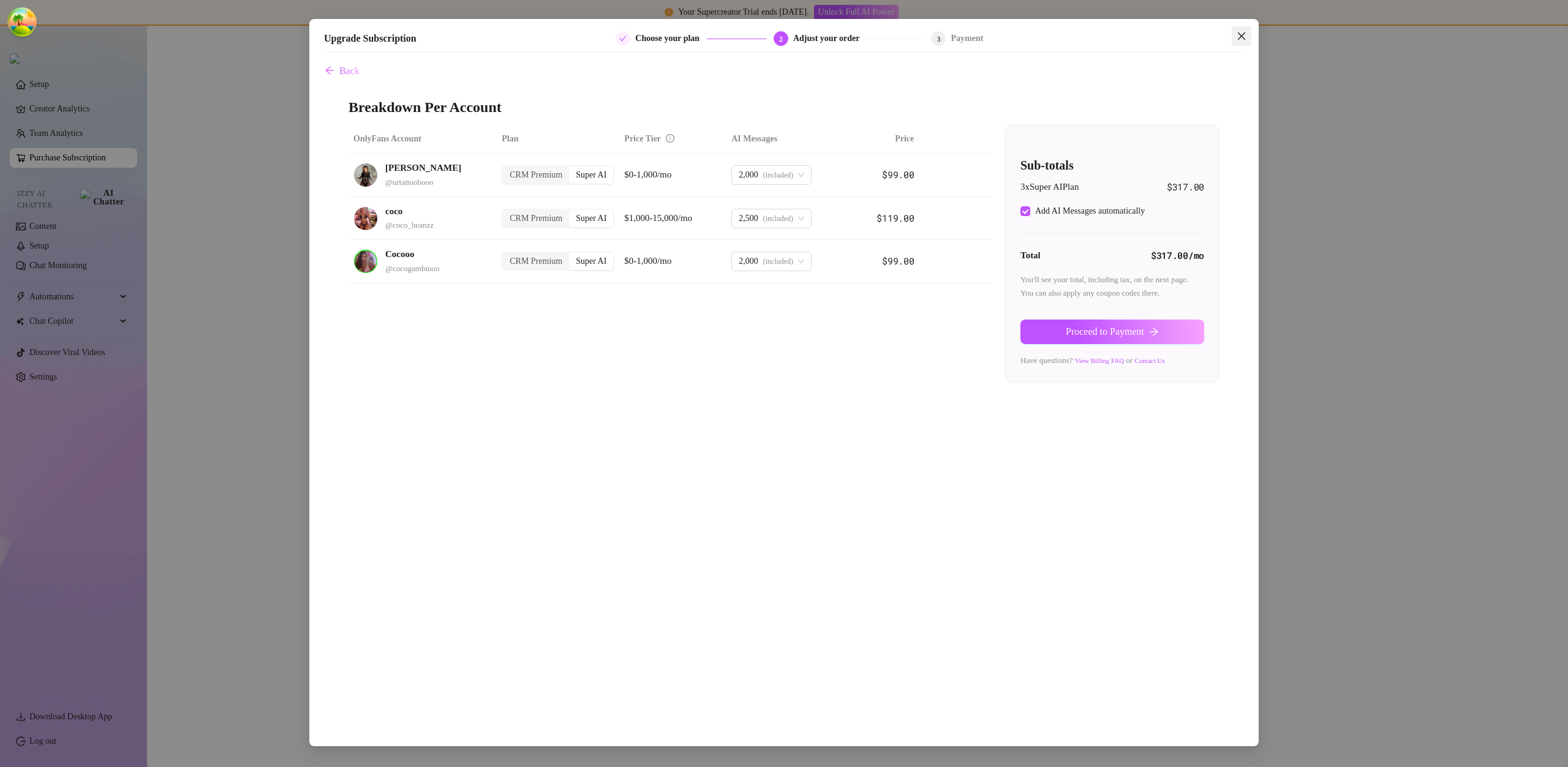
click at [1232, 34] on span "Close" at bounding box center [1242, 36] width 20 height 10
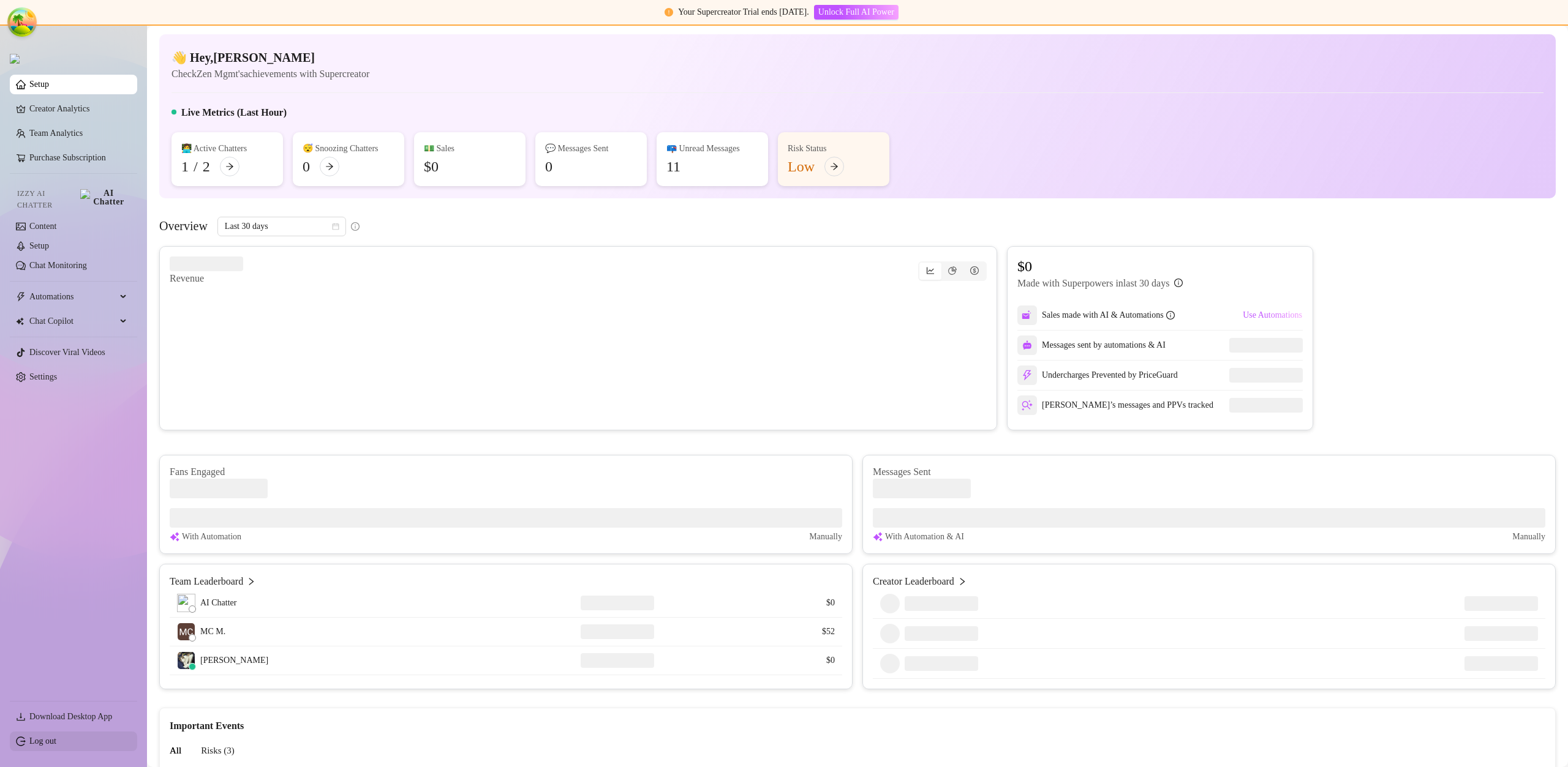
click at [57, 745] on link "Log out" at bounding box center [43, 741] width 27 height 10
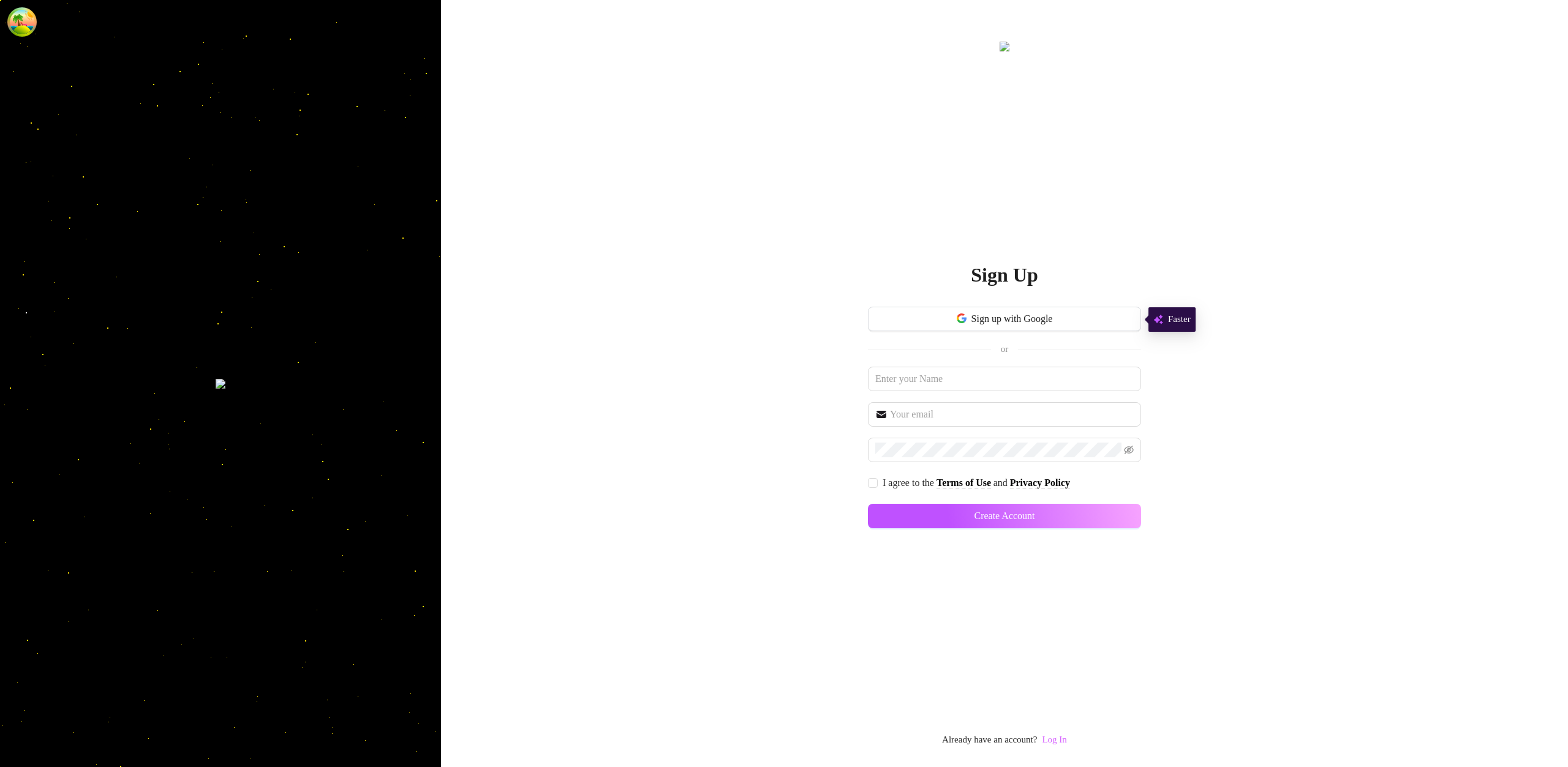
click at [1063, 737] on link "Log In" at bounding box center [1054, 739] width 24 height 10
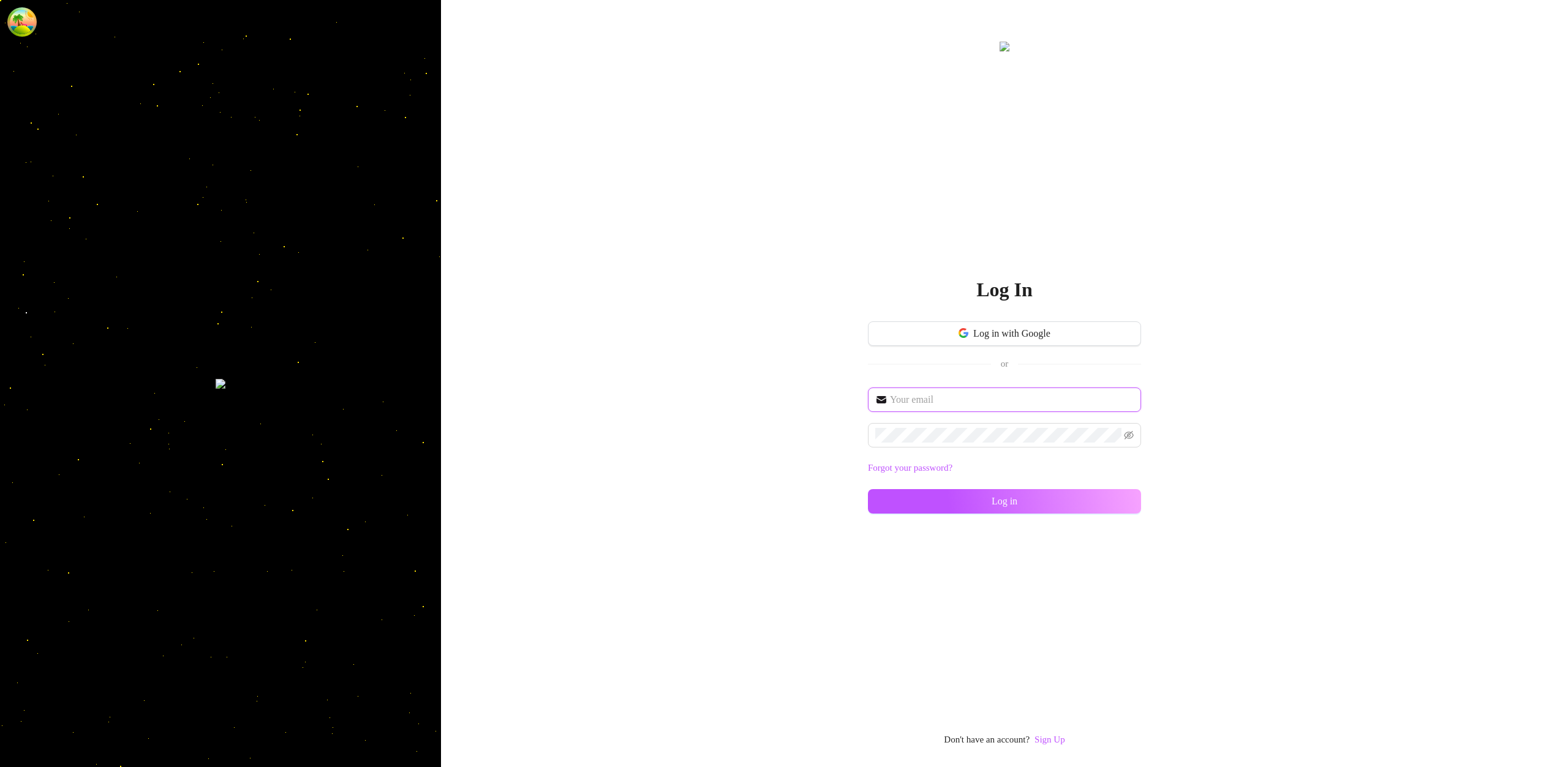
click at [1036, 404] on input "text" at bounding box center [1012, 400] width 244 height 15
click at [1035, 404] on input "text" at bounding box center [1012, 400] width 244 height 15
type input "[EMAIL_ADDRESS][DOMAIN_NAME]"
click at [1131, 489] on button "Log in" at bounding box center [1005, 501] width 273 height 24
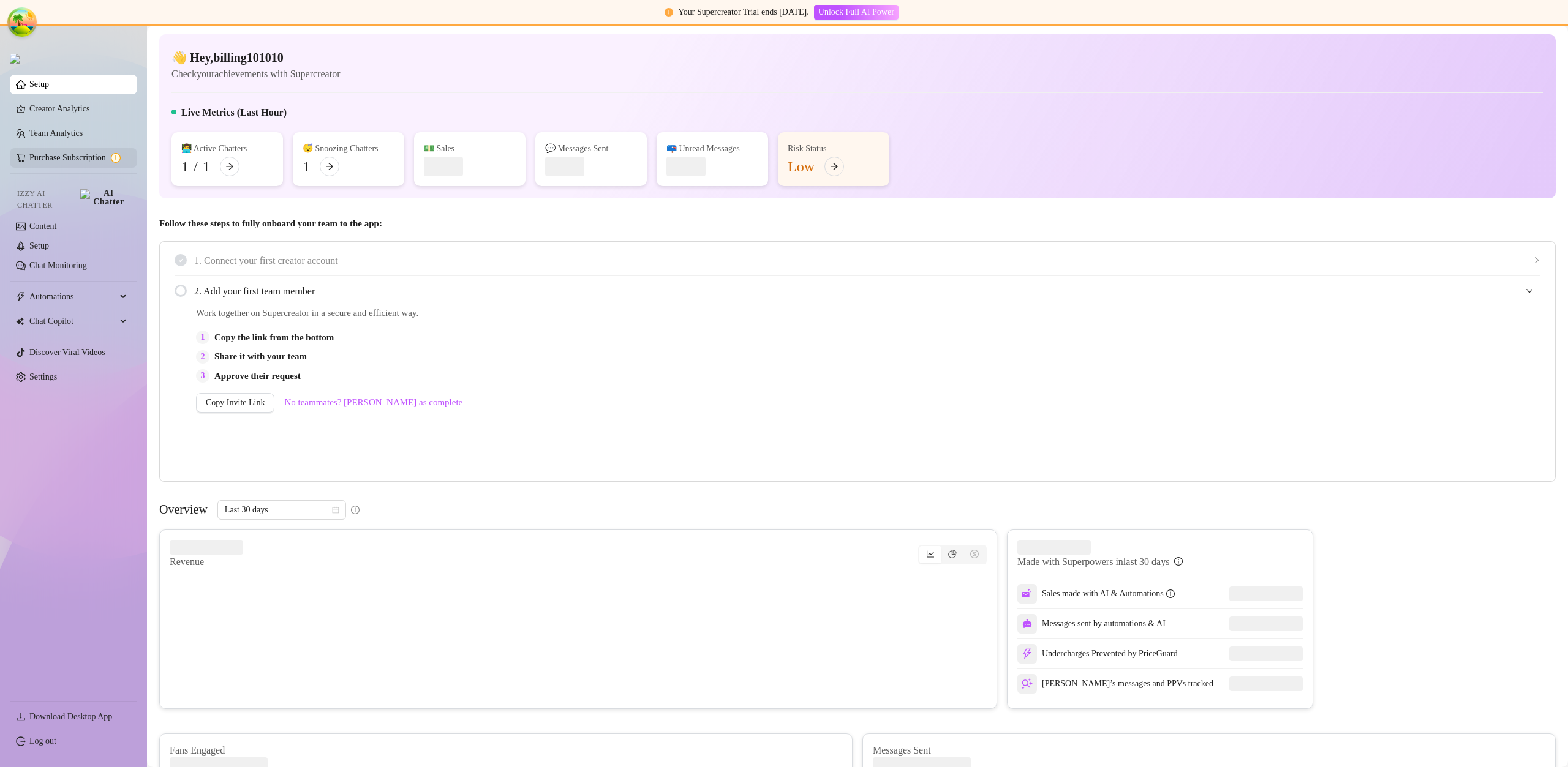
click at [90, 156] on link "Purchase Subscription" at bounding box center [78, 158] width 98 height 20
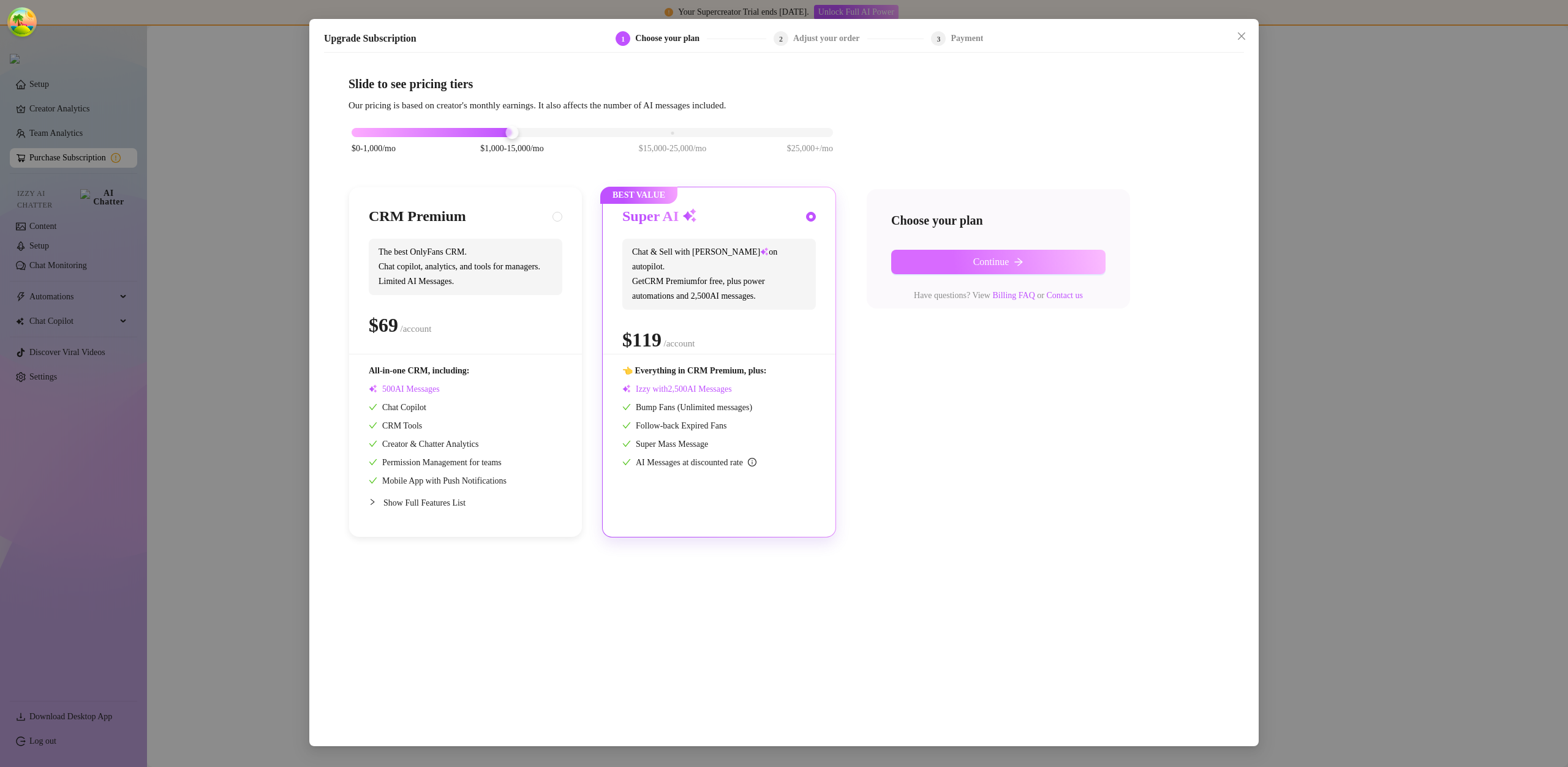
click at [917, 257] on button "Continue" at bounding box center [999, 262] width 215 height 24
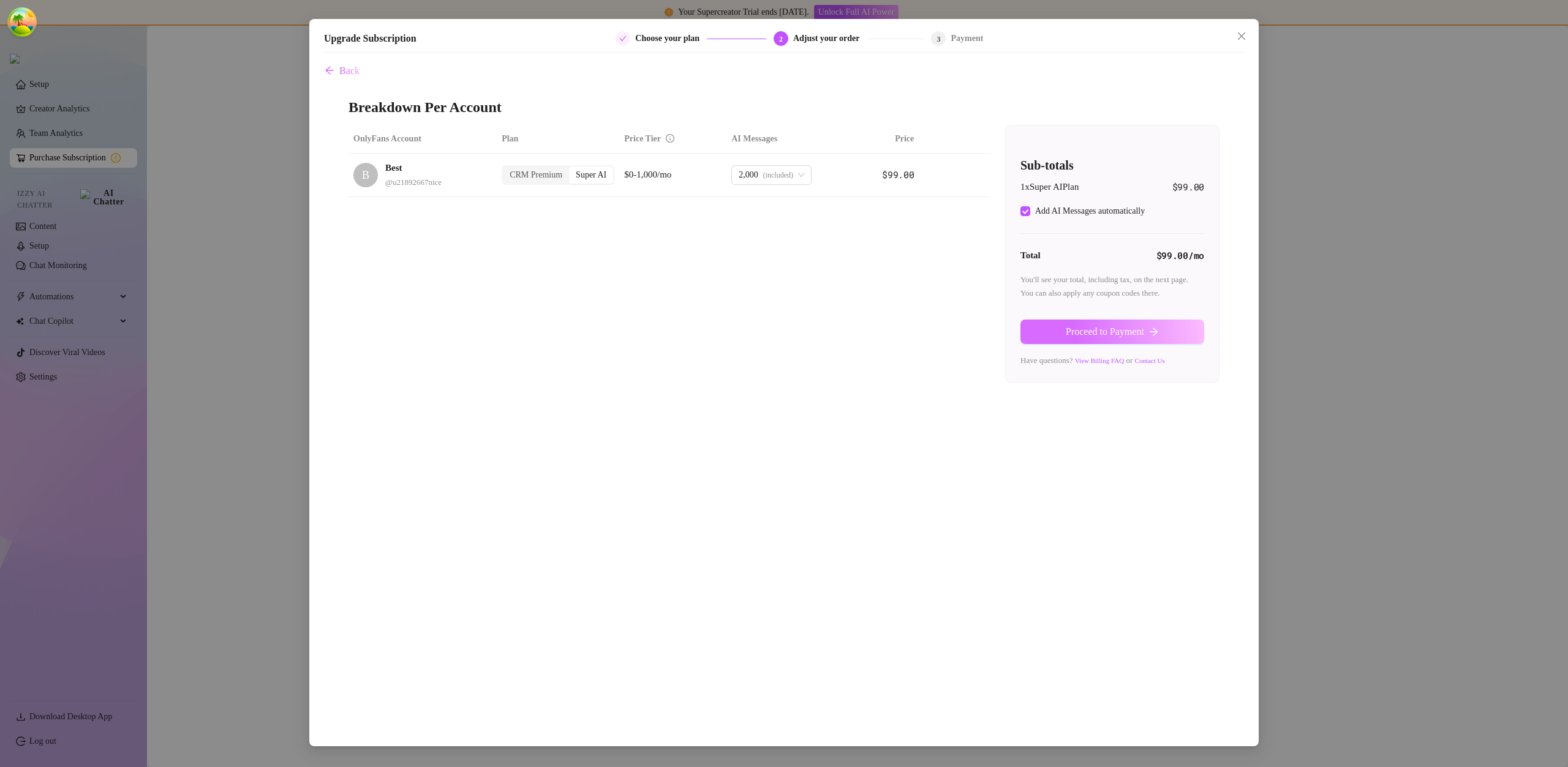
click at [1113, 331] on span "Proceed to Payment" at bounding box center [1105, 331] width 79 height 11
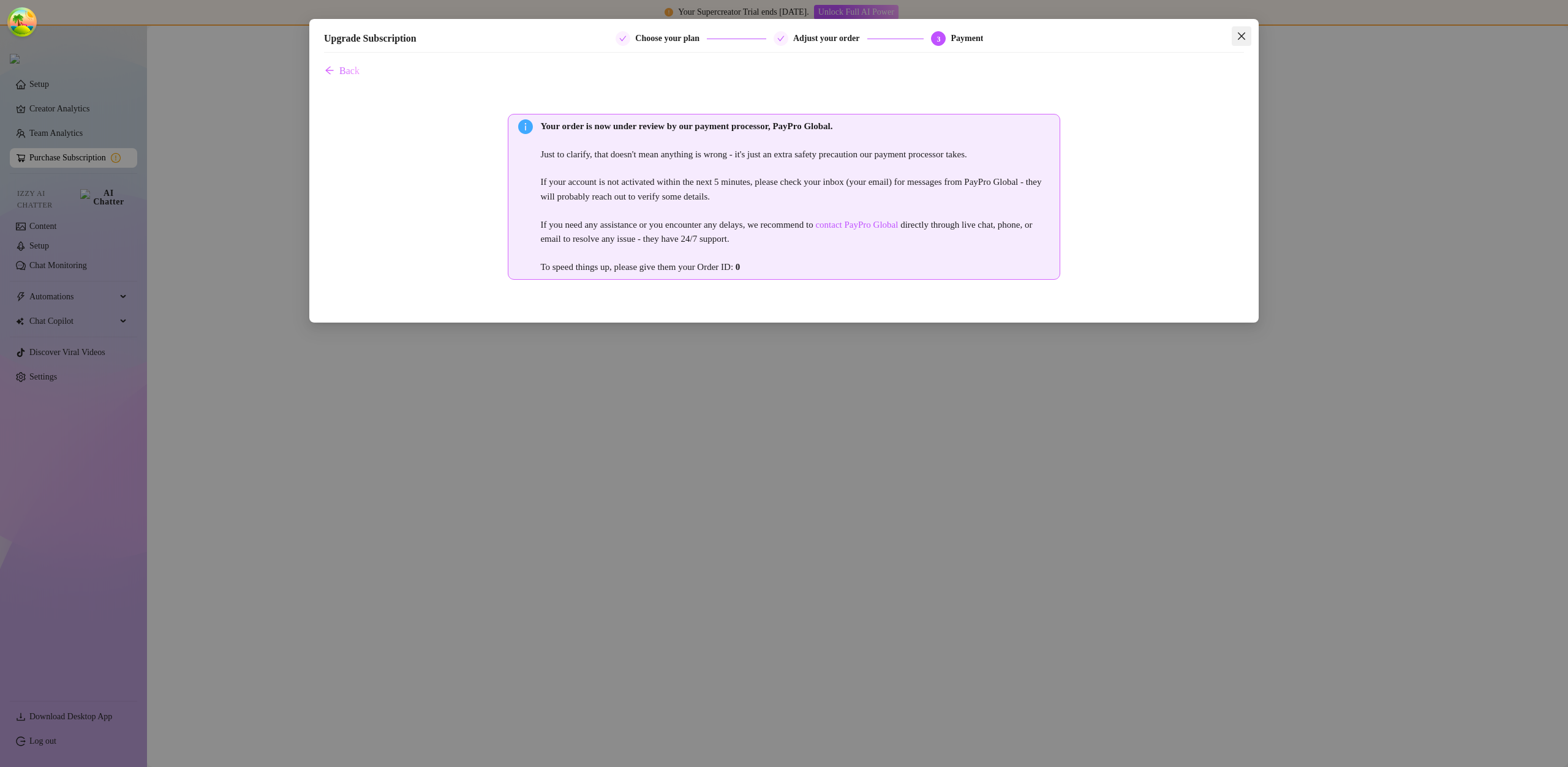
click at [1250, 39] on span "Close" at bounding box center [1242, 36] width 20 height 10
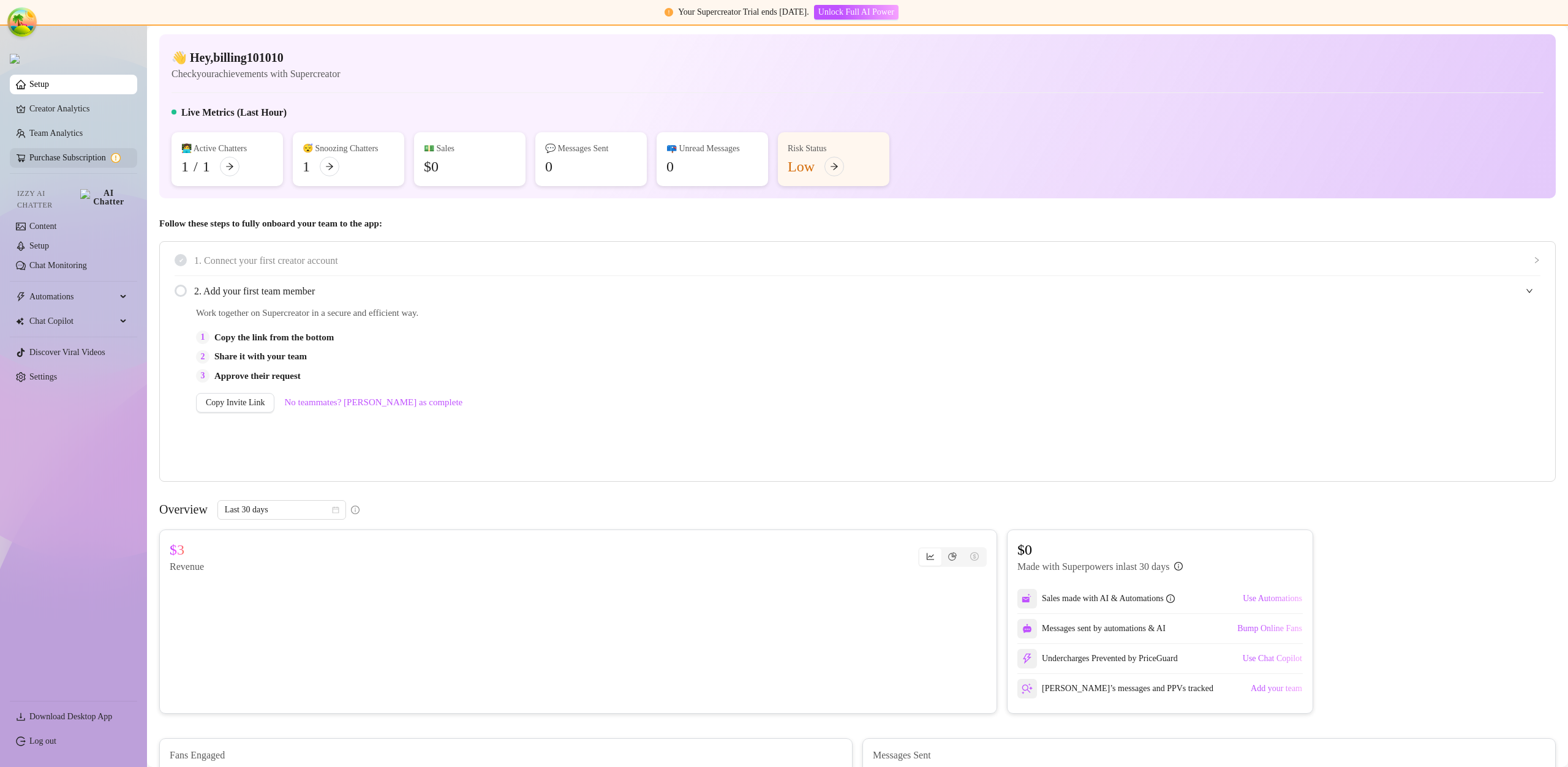
click at [94, 168] on link "Purchase Subscription" at bounding box center [78, 158] width 98 height 20
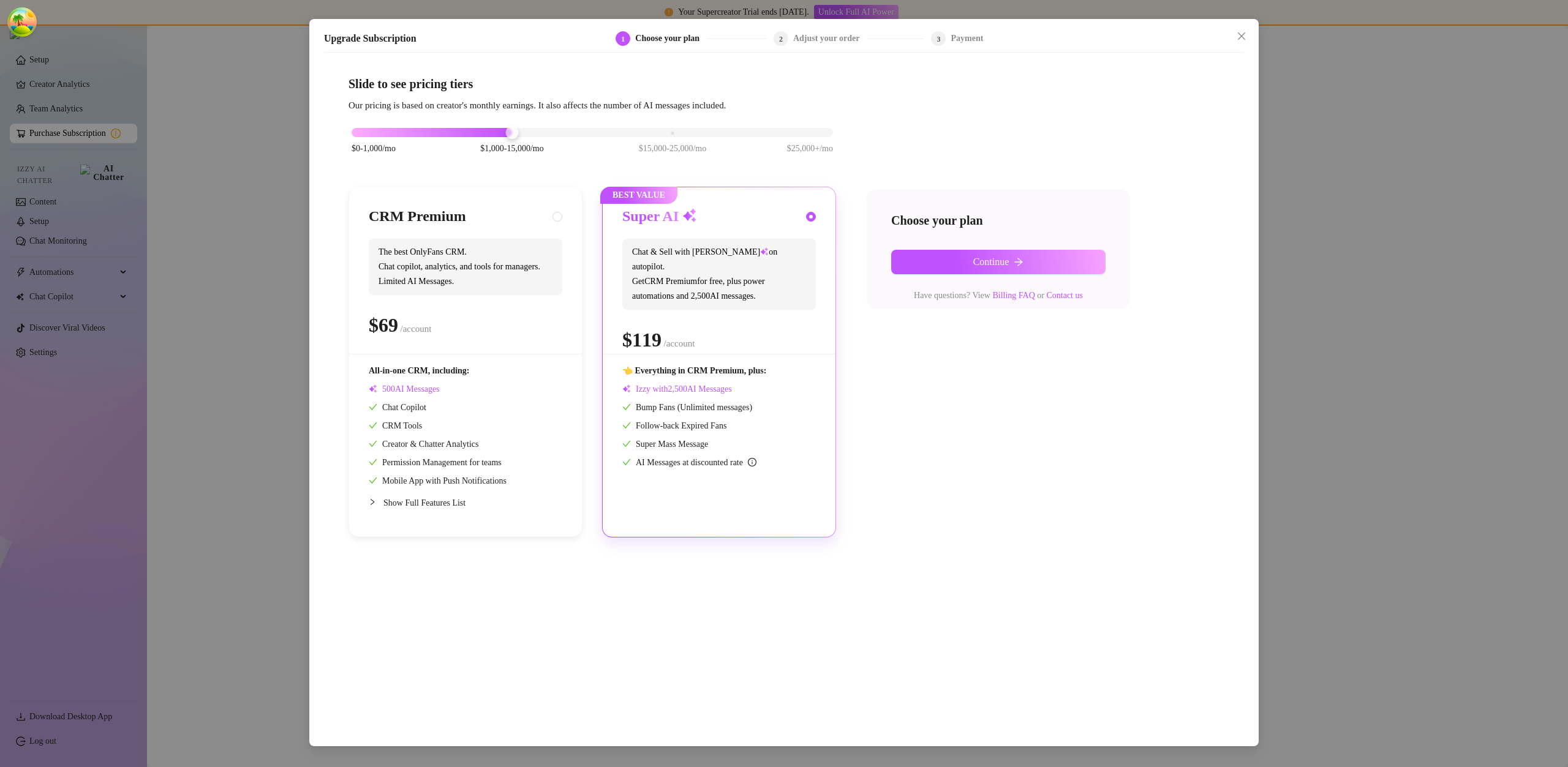
click at [543, 215] on div "CRM Premium" at bounding box center [465, 217] width 193 height 20
radio input "true"
radio input "false"
click at [951, 256] on button "Continue" at bounding box center [999, 262] width 215 height 24
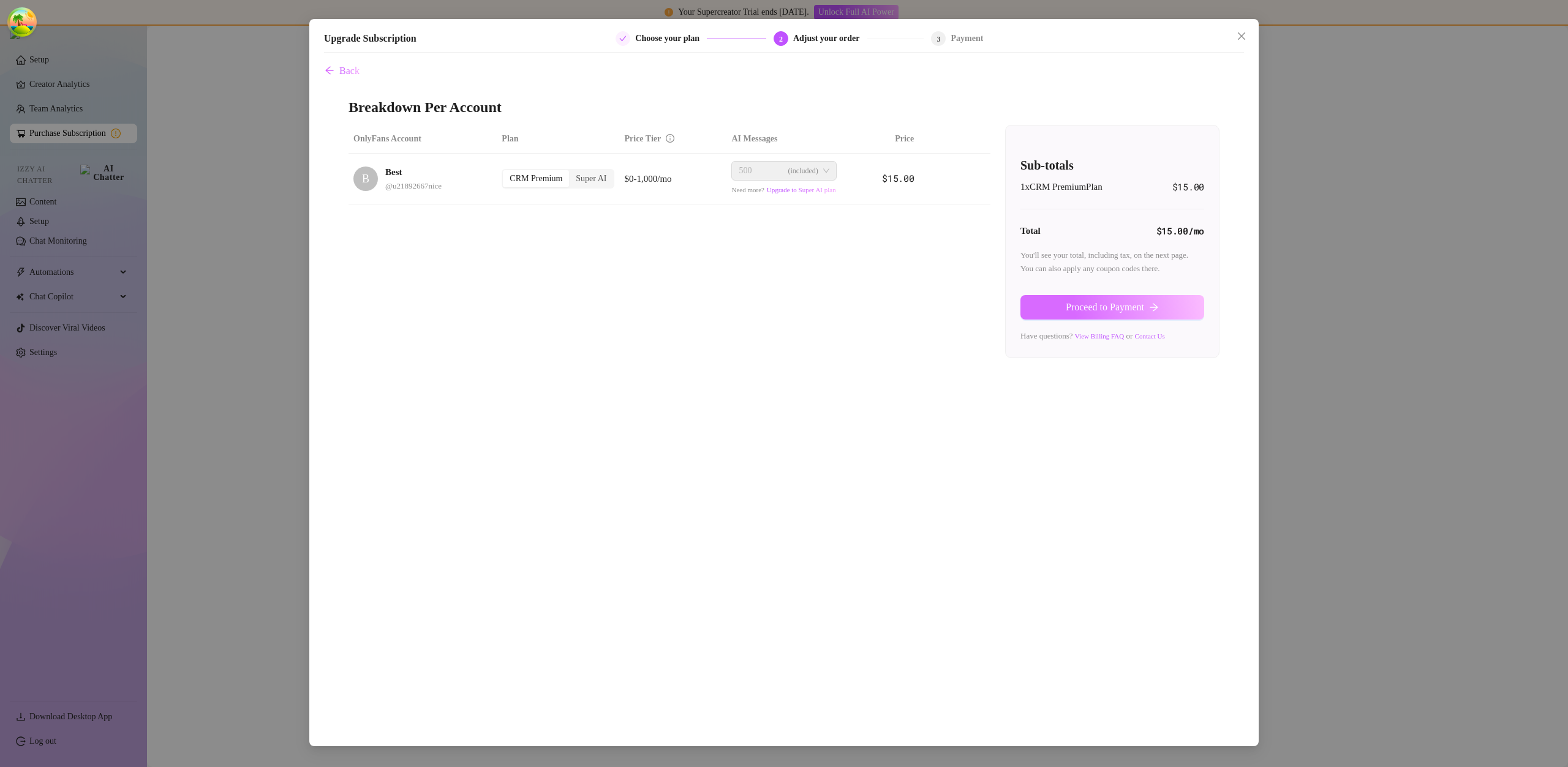
click at [1094, 314] on button "Proceed to Payment" at bounding box center [1112, 307] width 184 height 24
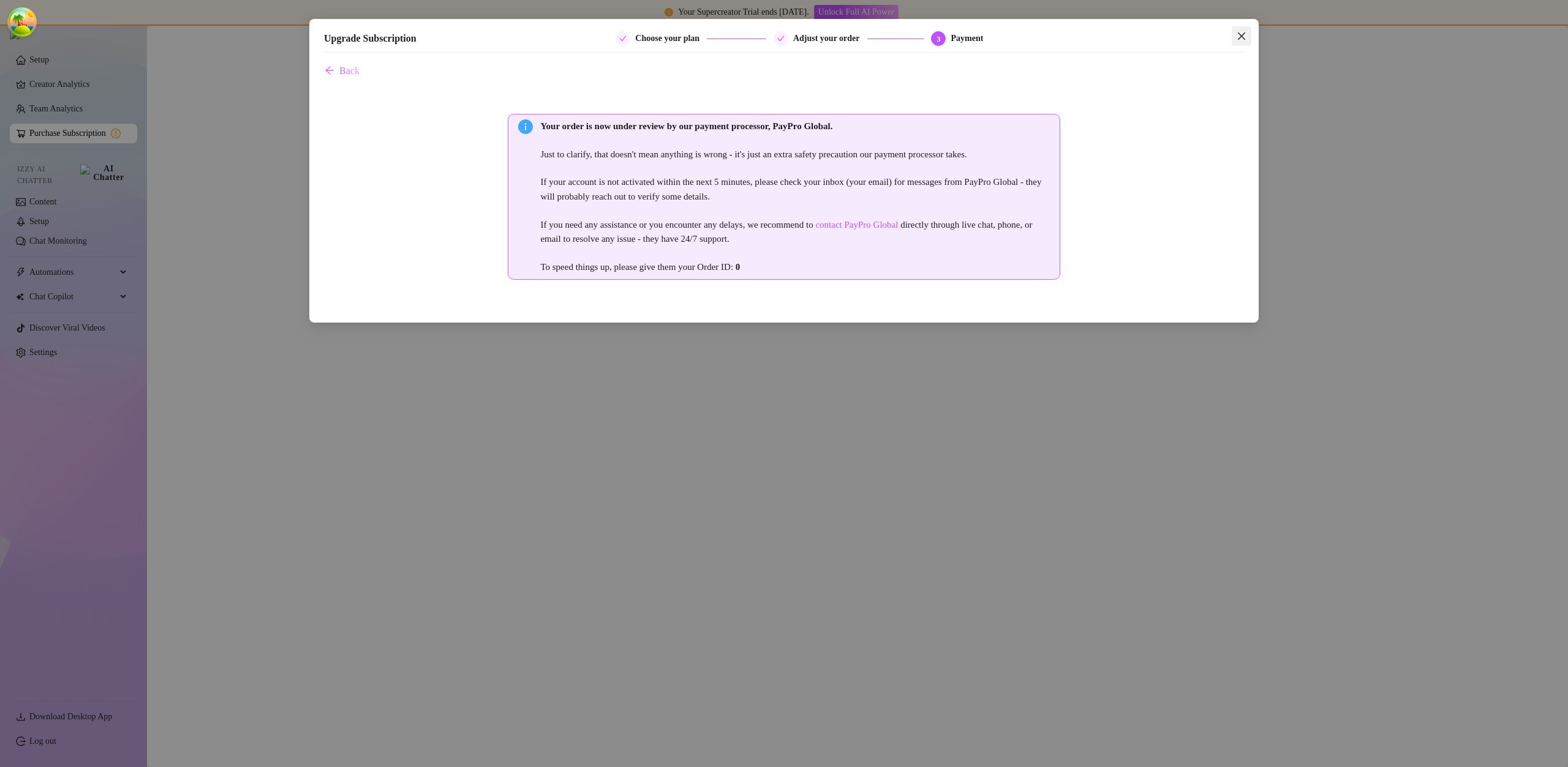
click at [1242, 32] on icon "close" at bounding box center [1242, 36] width 10 height 10
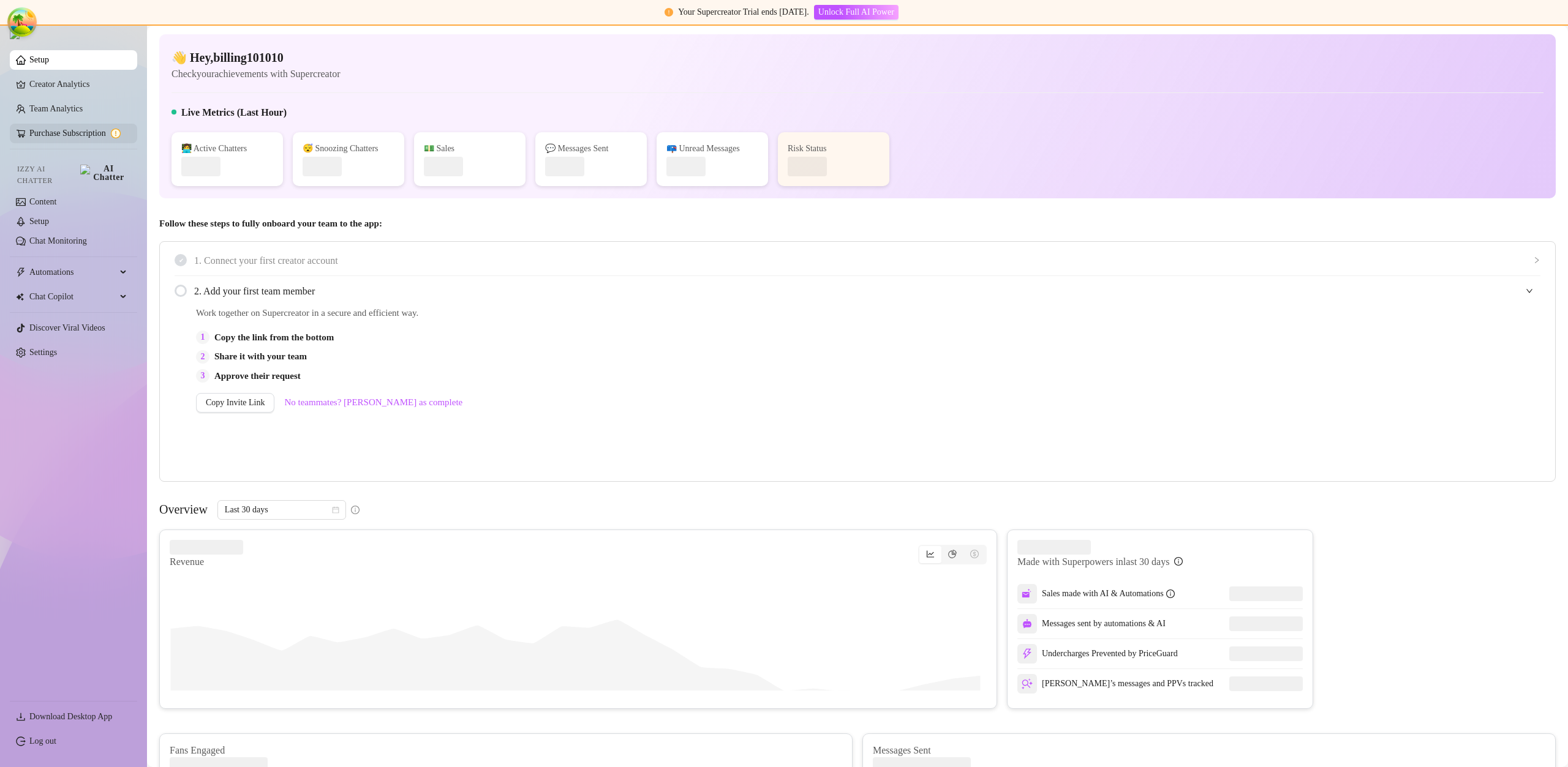
click at [98, 131] on link "Purchase Subscription" at bounding box center [78, 133] width 98 height 20
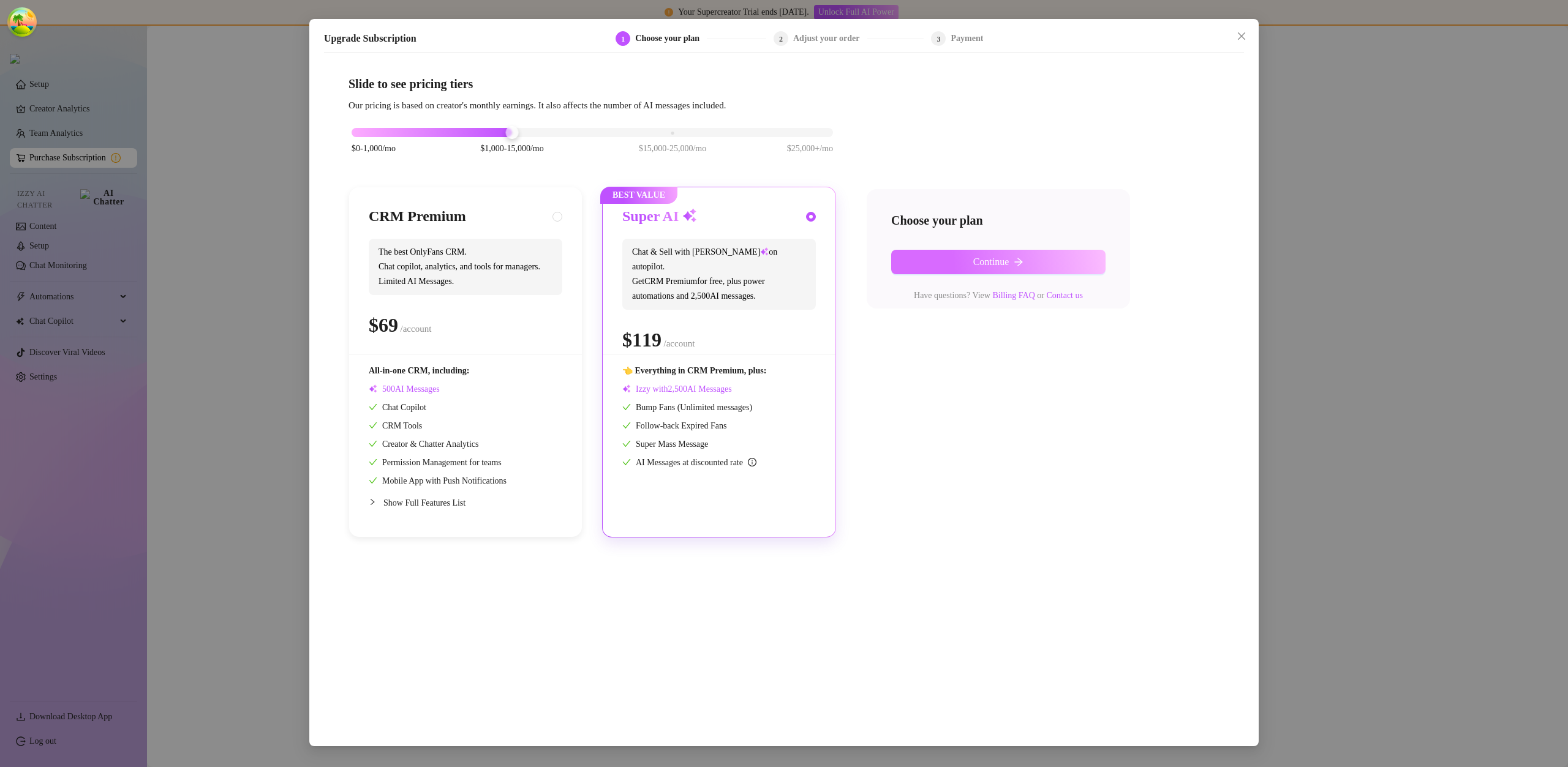
click at [957, 258] on button "Continue" at bounding box center [999, 262] width 215 height 24
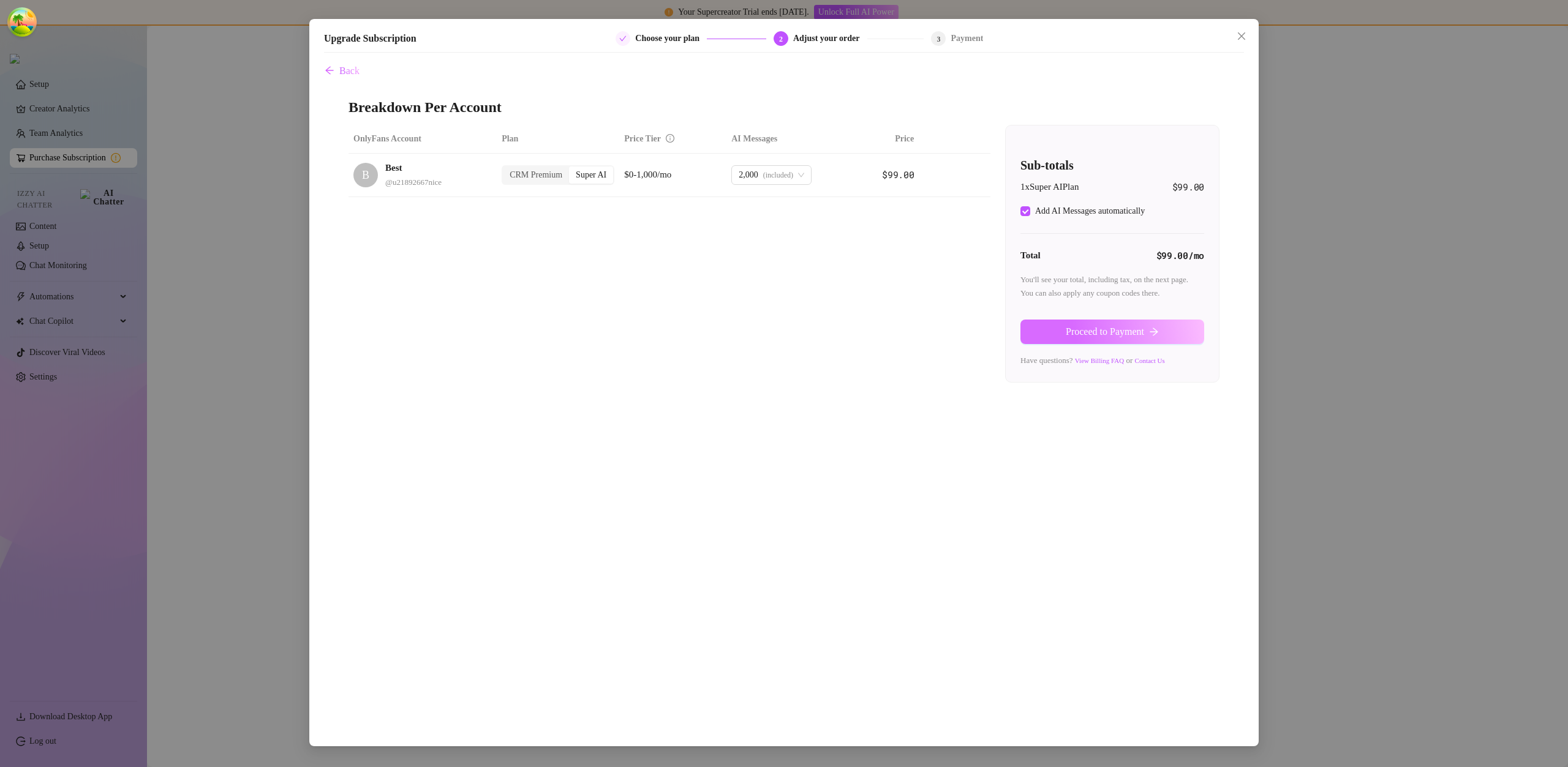
click at [1068, 329] on span "Proceed to Payment" at bounding box center [1105, 331] width 79 height 11
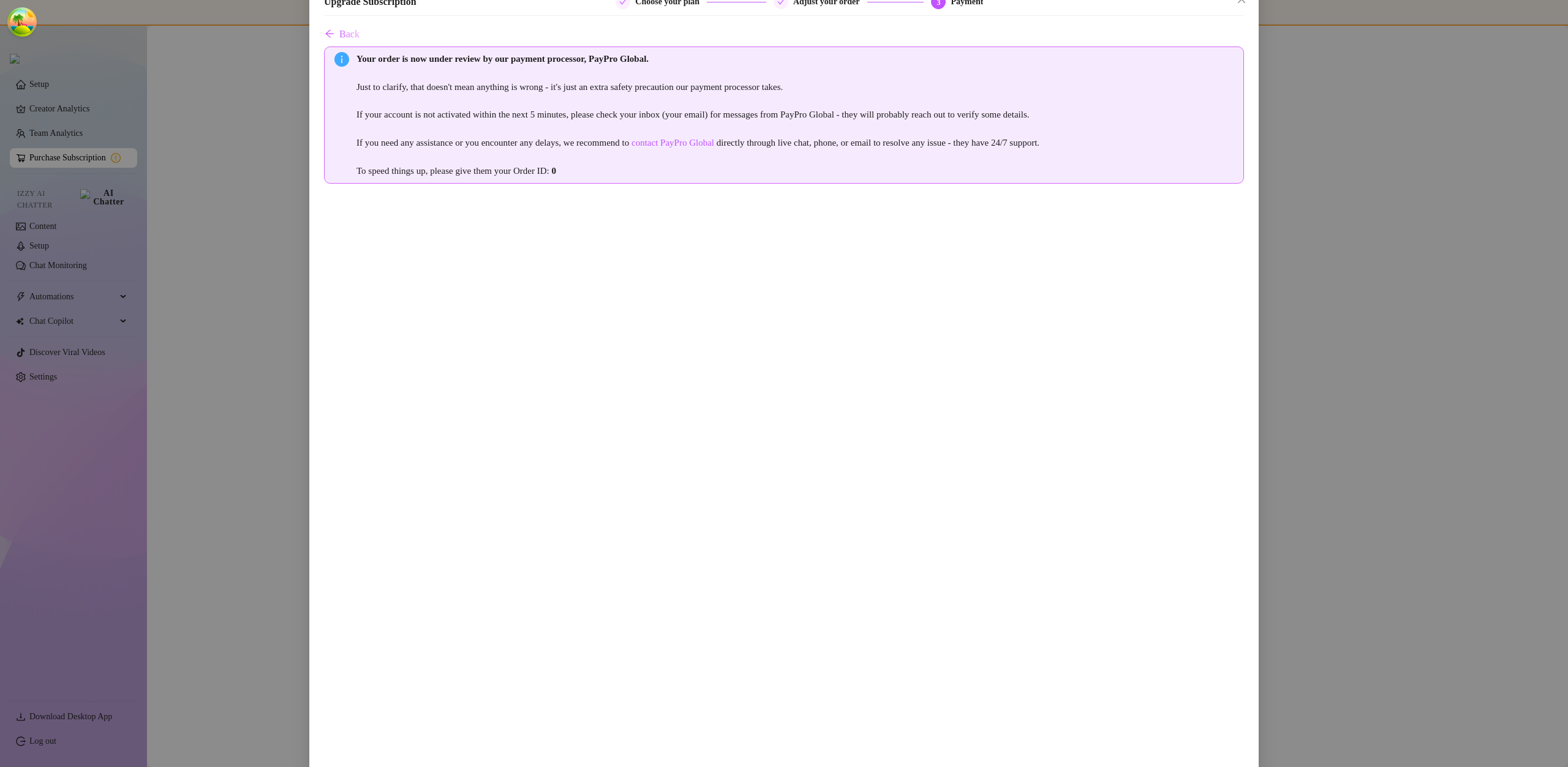
scroll to position [125, 0]
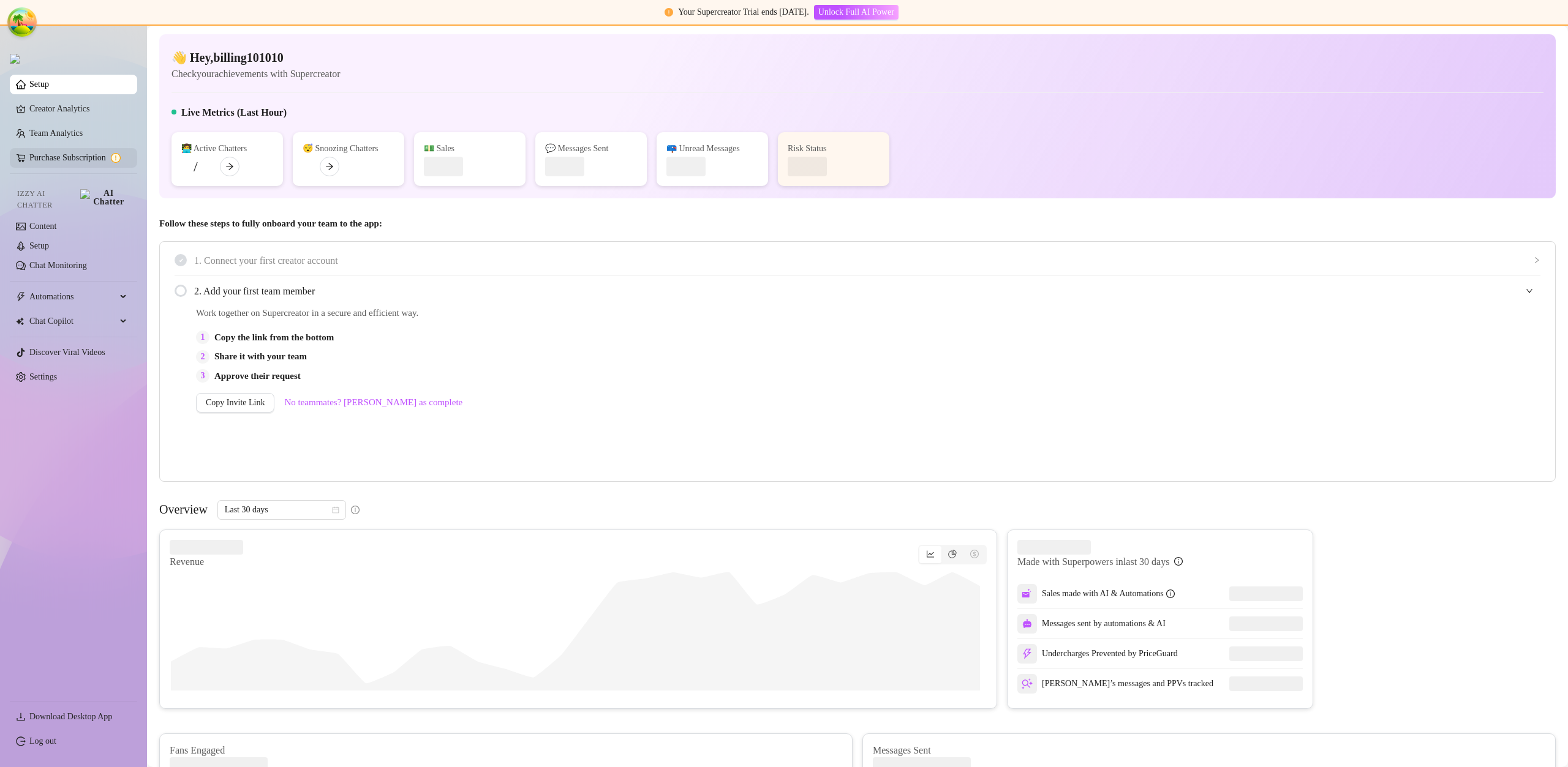
click at [87, 152] on link "Purchase Subscription" at bounding box center [78, 158] width 98 height 20
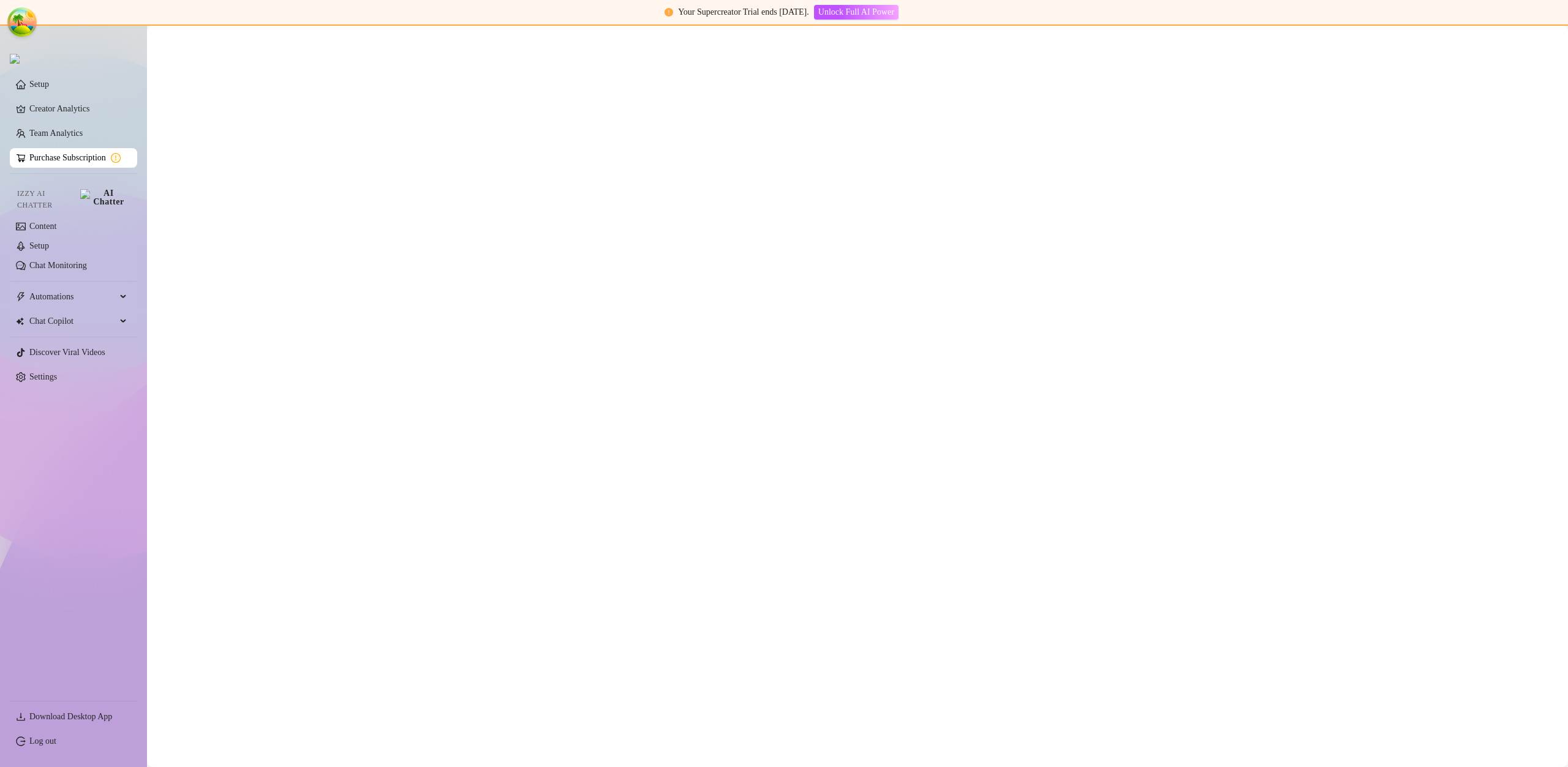
drag, startPoint x: 87, startPoint y: 152, endPoint x: 91, endPoint y: 158, distance: 7.2
click at [91, 158] on div "Upgrade Subscription 1 Choose your plan 2 Adjust your order 3 Payment Slide to …" at bounding box center [784, 384] width 1568 height 767
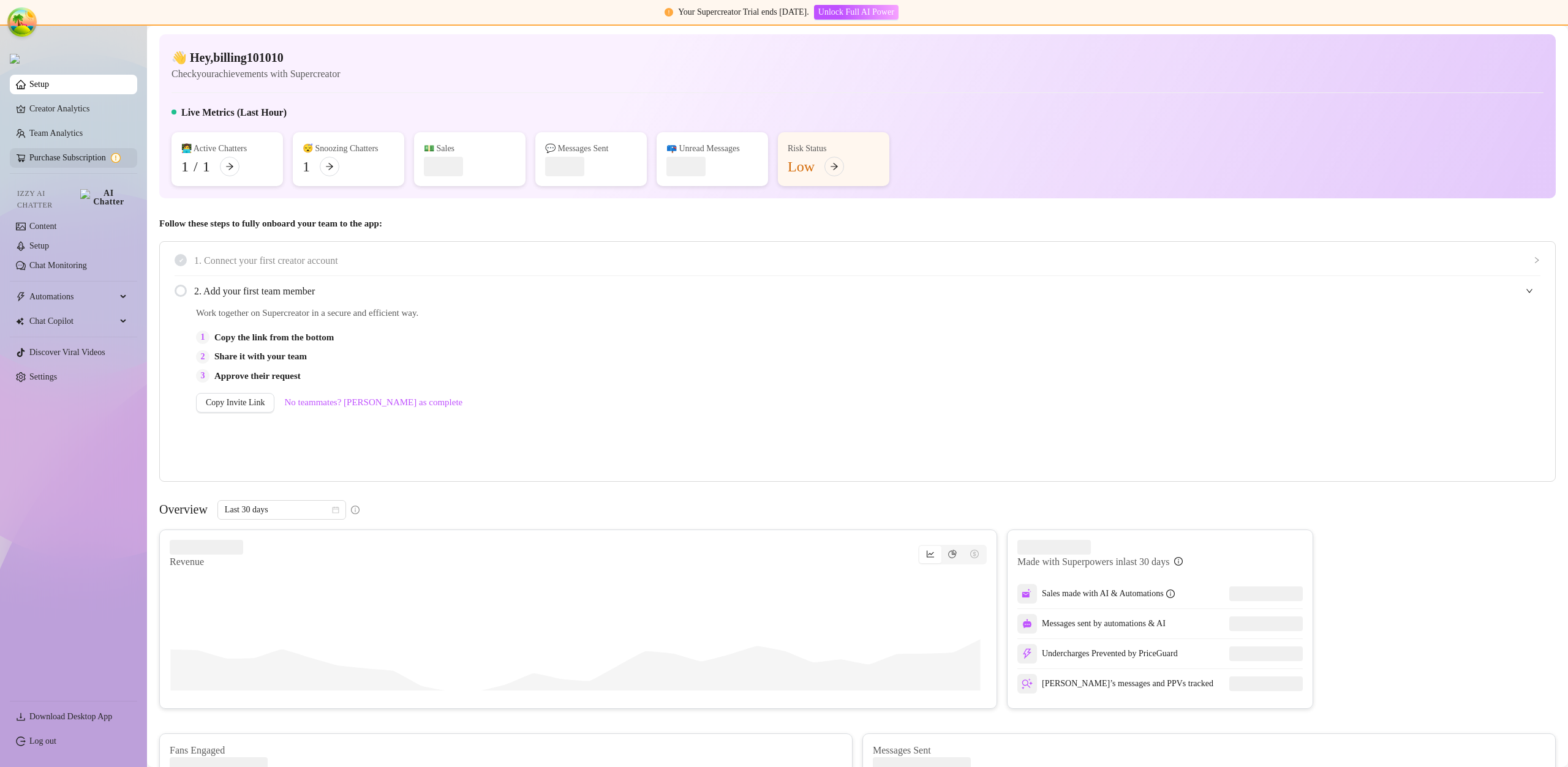
click at [90, 162] on link "Purchase Subscription" at bounding box center [78, 158] width 98 height 20
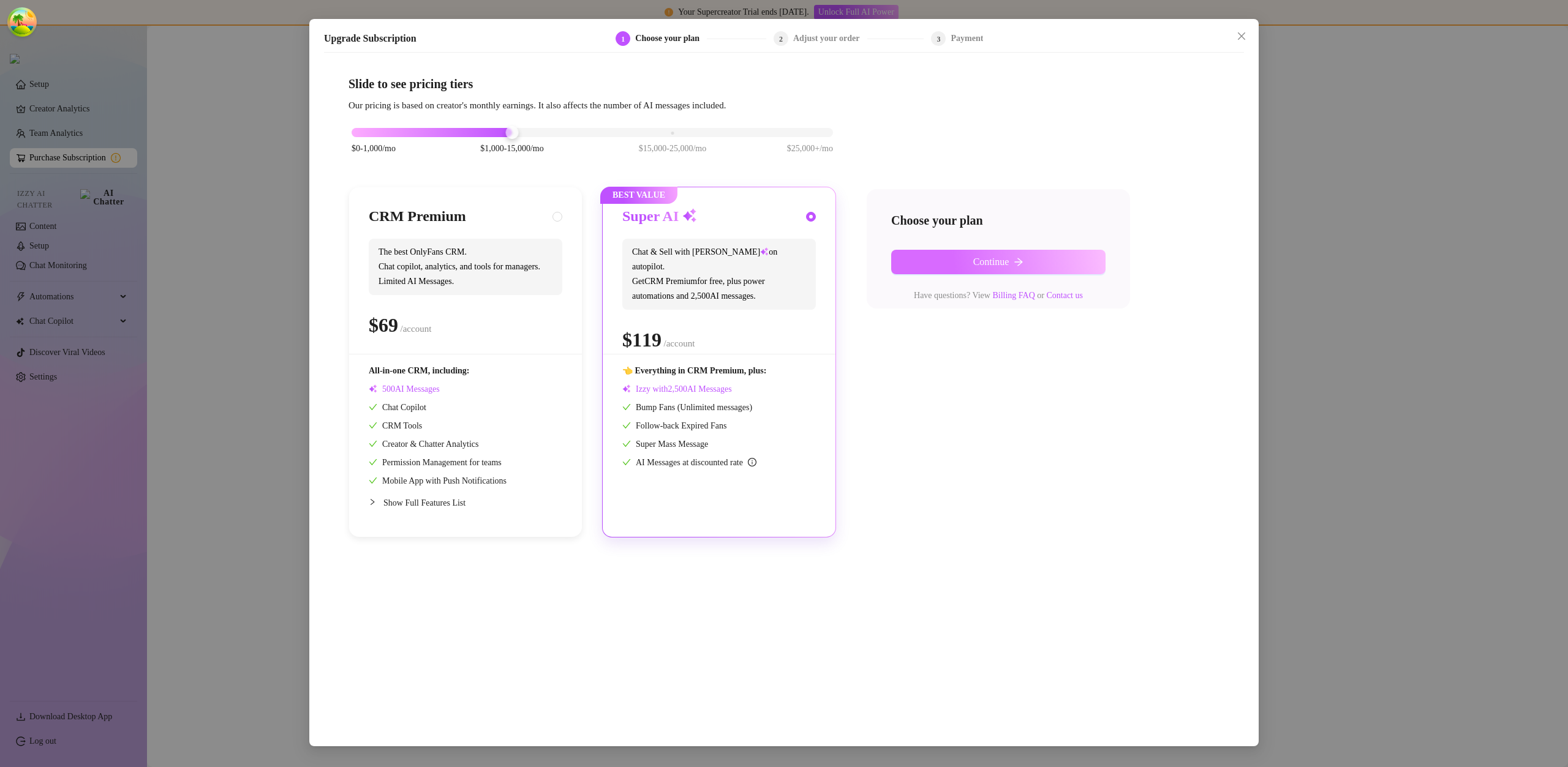
click at [1023, 256] on button "Continue" at bounding box center [999, 262] width 215 height 24
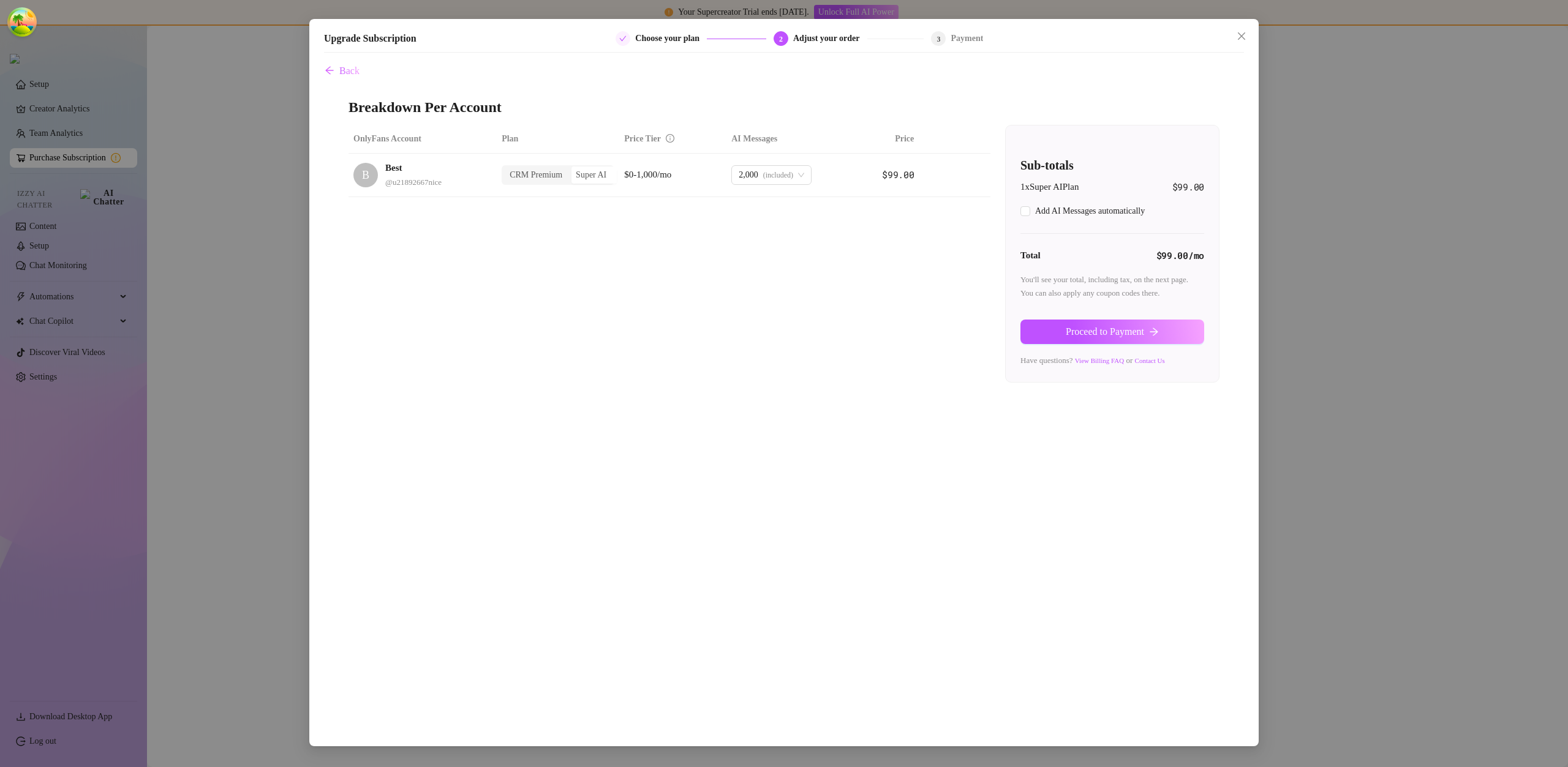
checkbox input "true"
click at [1082, 334] on span "Proceed to Payment" at bounding box center [1105, 331] width 79 height 11
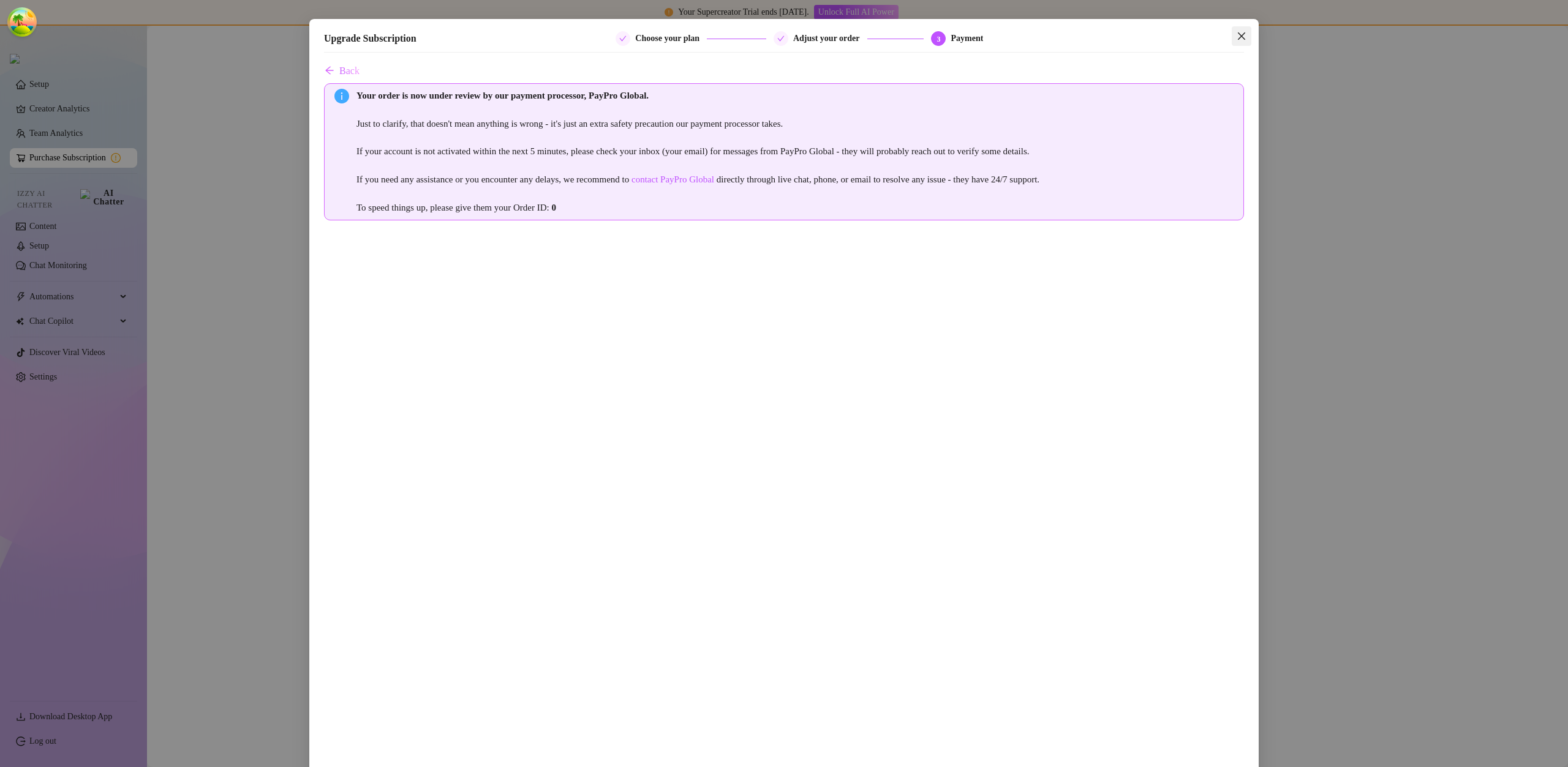
click at [1241, 29] on button "Close" at bounding box center [1242, 36] width 20 height 20
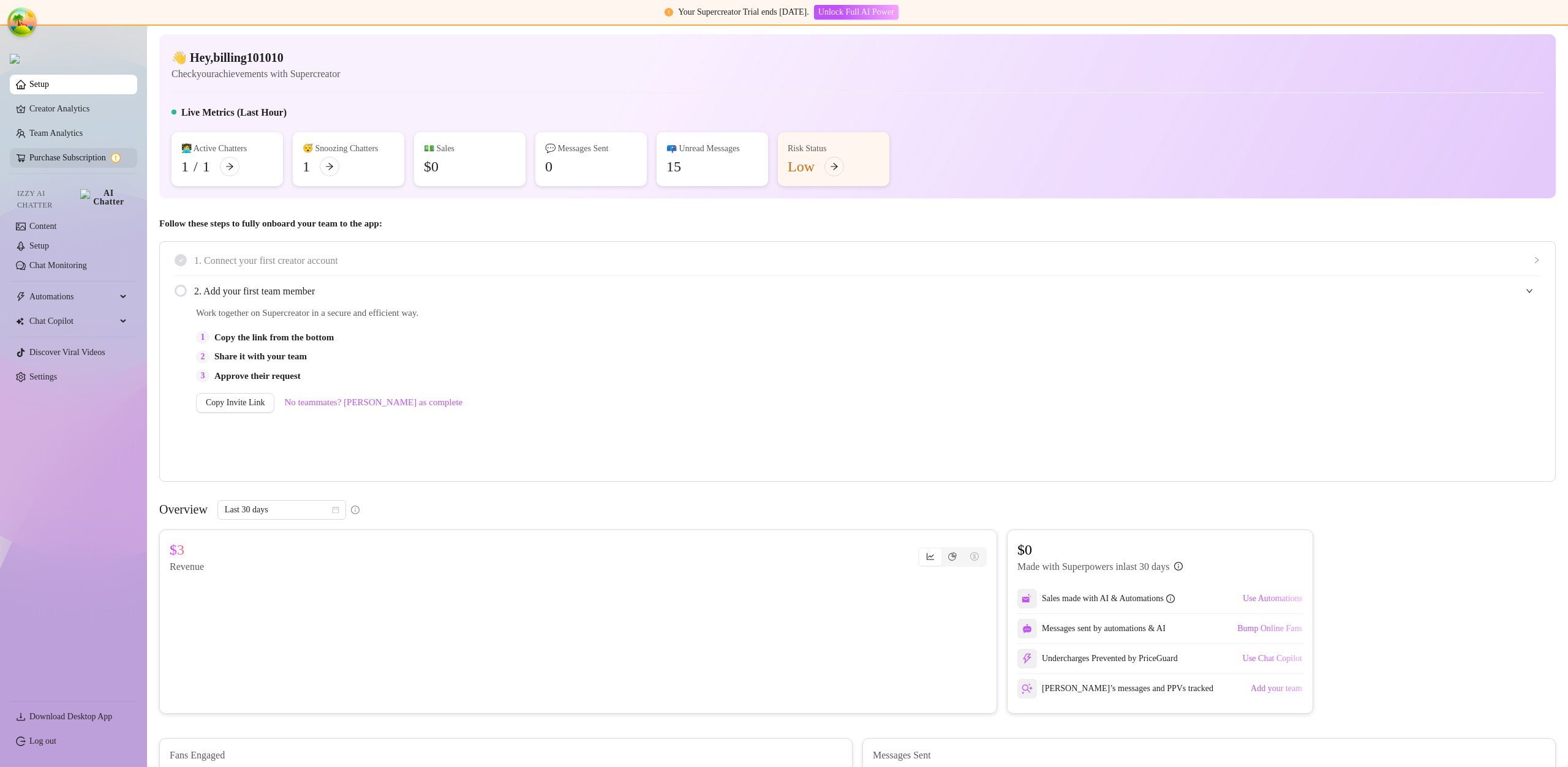
click at [111, 159] on link "Purchase Subscription" at bounding box center [78, 158] width 98 height 20
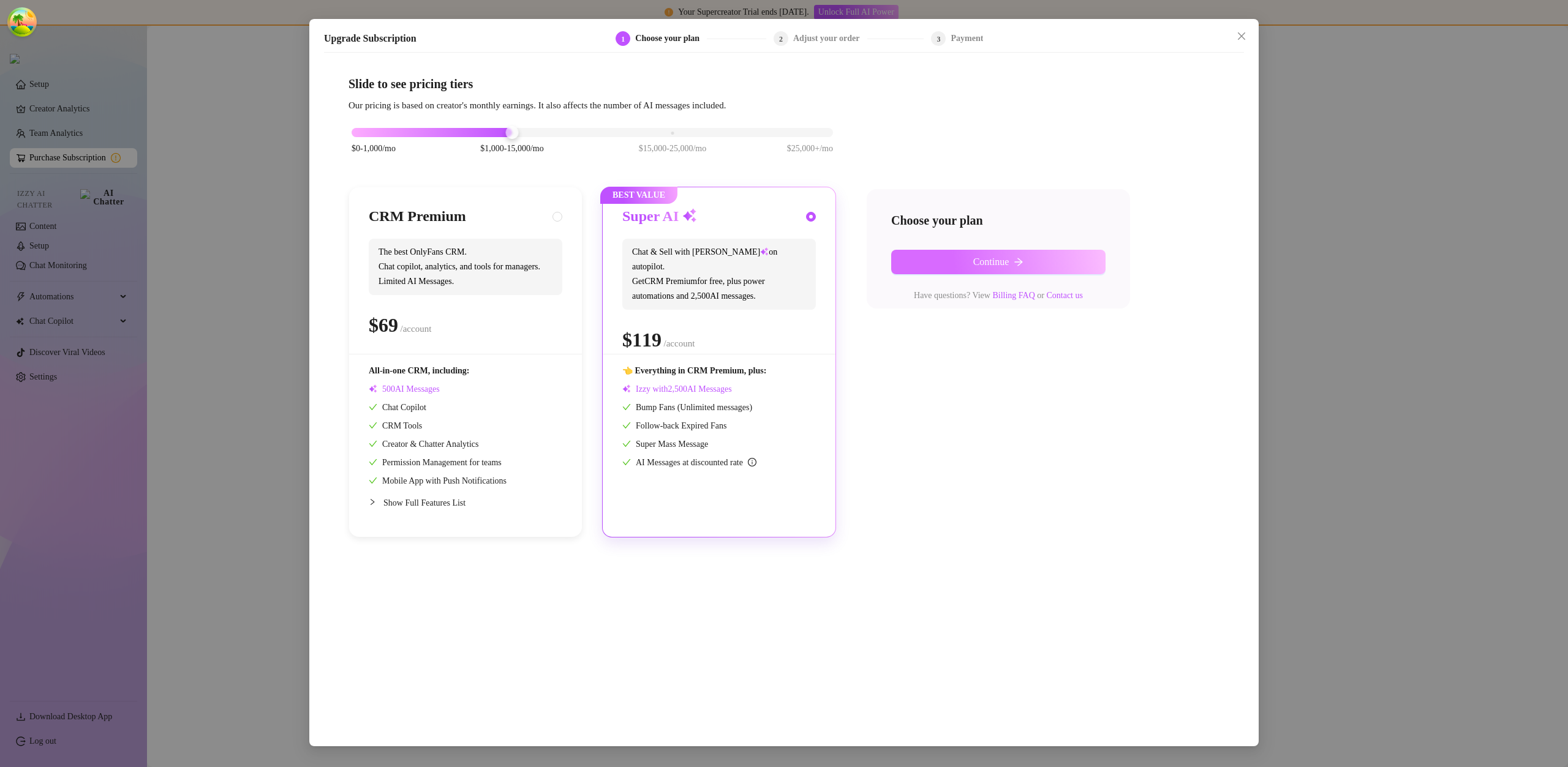
click at [960, 256] on button "Continue" at bounding box center [999, 262] width 215 height 24
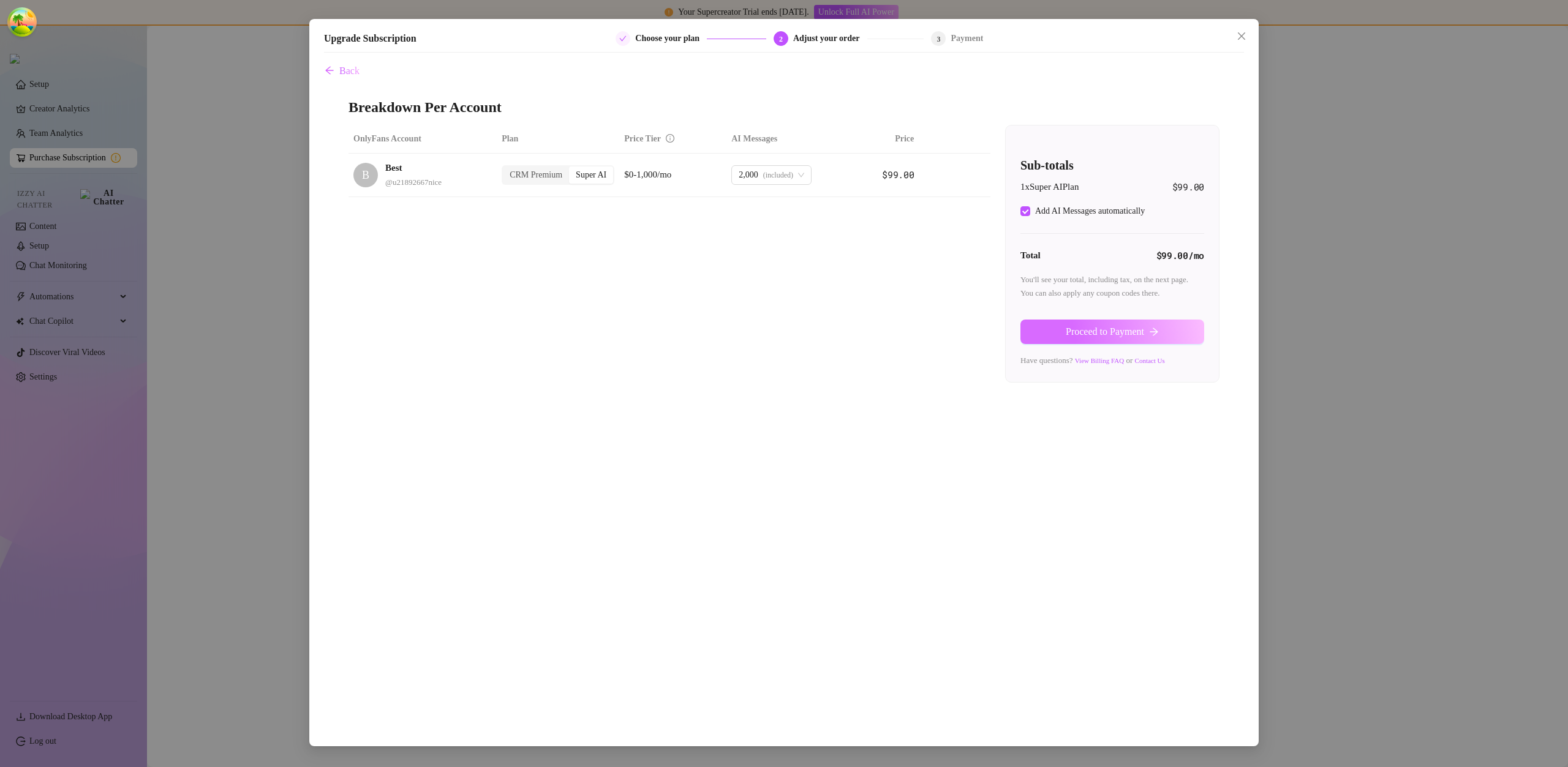
click at [1131, 328] on span "Proceed to Payment" at bounding box center [1105, 331] width 79 height 11
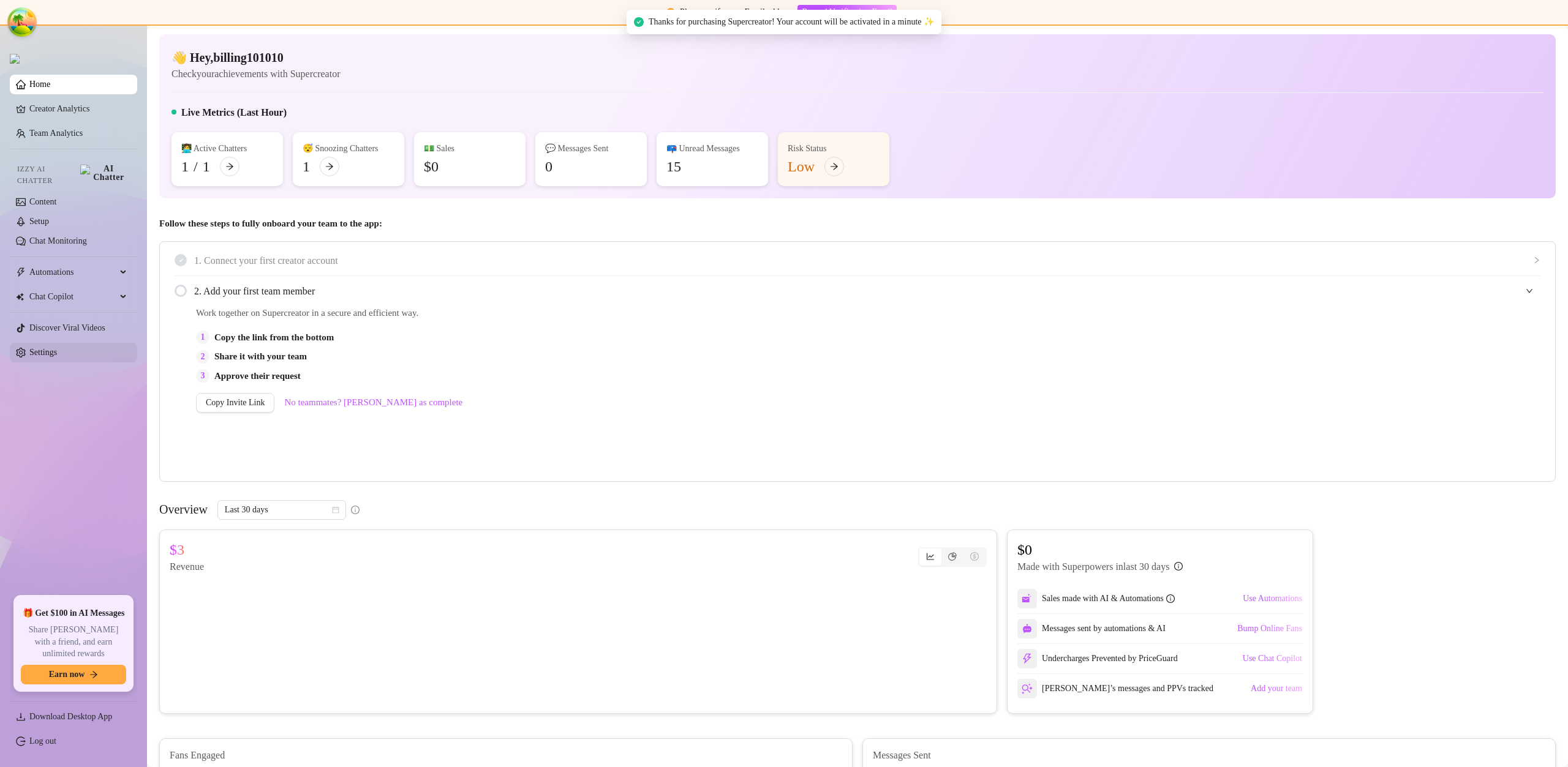
click at [57, 349] on link "Settings" at bounding box center [43, 352] width 28 height 10
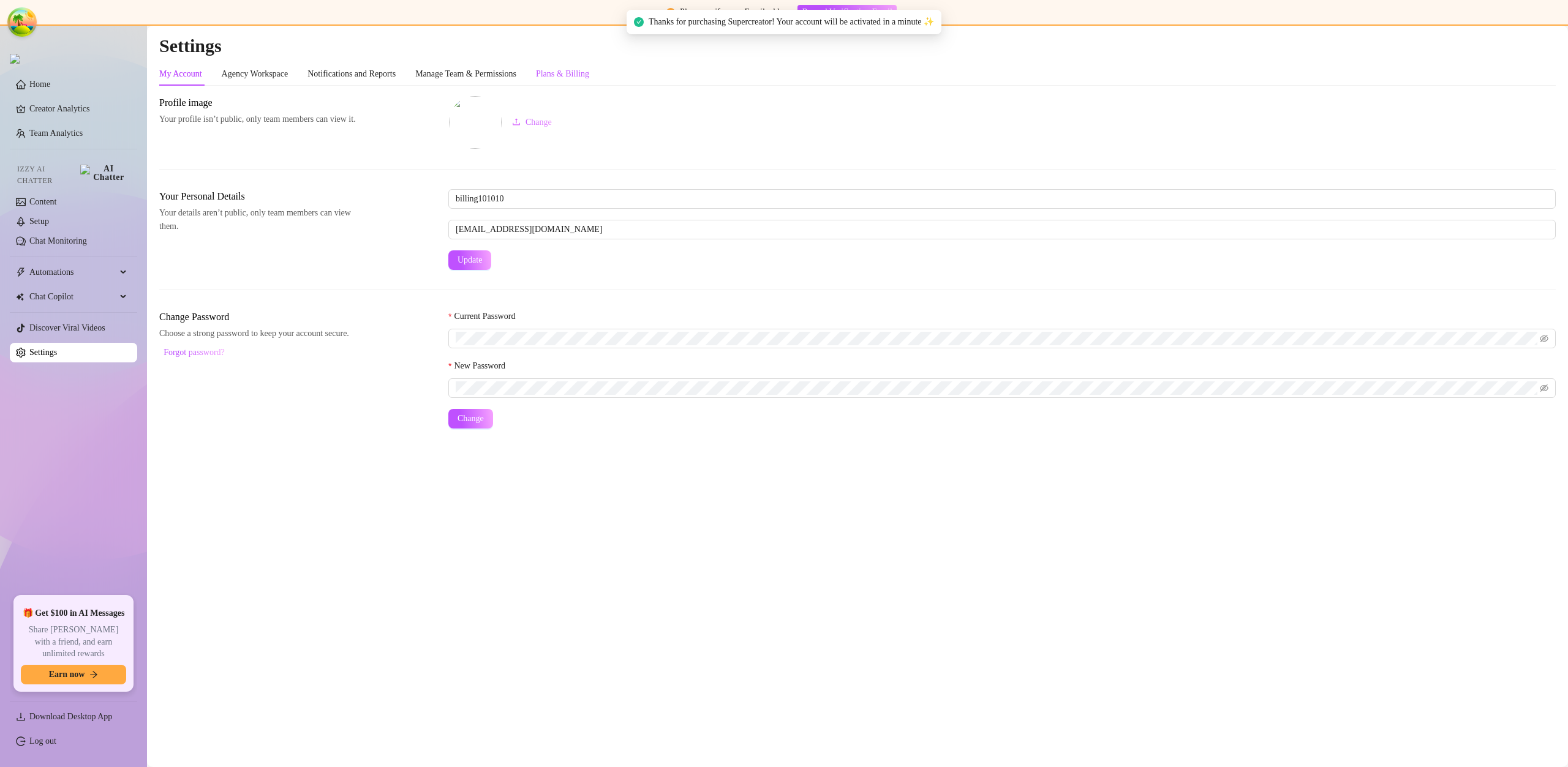
click at [584, 70] on div "Plans & Billing" at bounding box center [562, 74] width 54 height 13
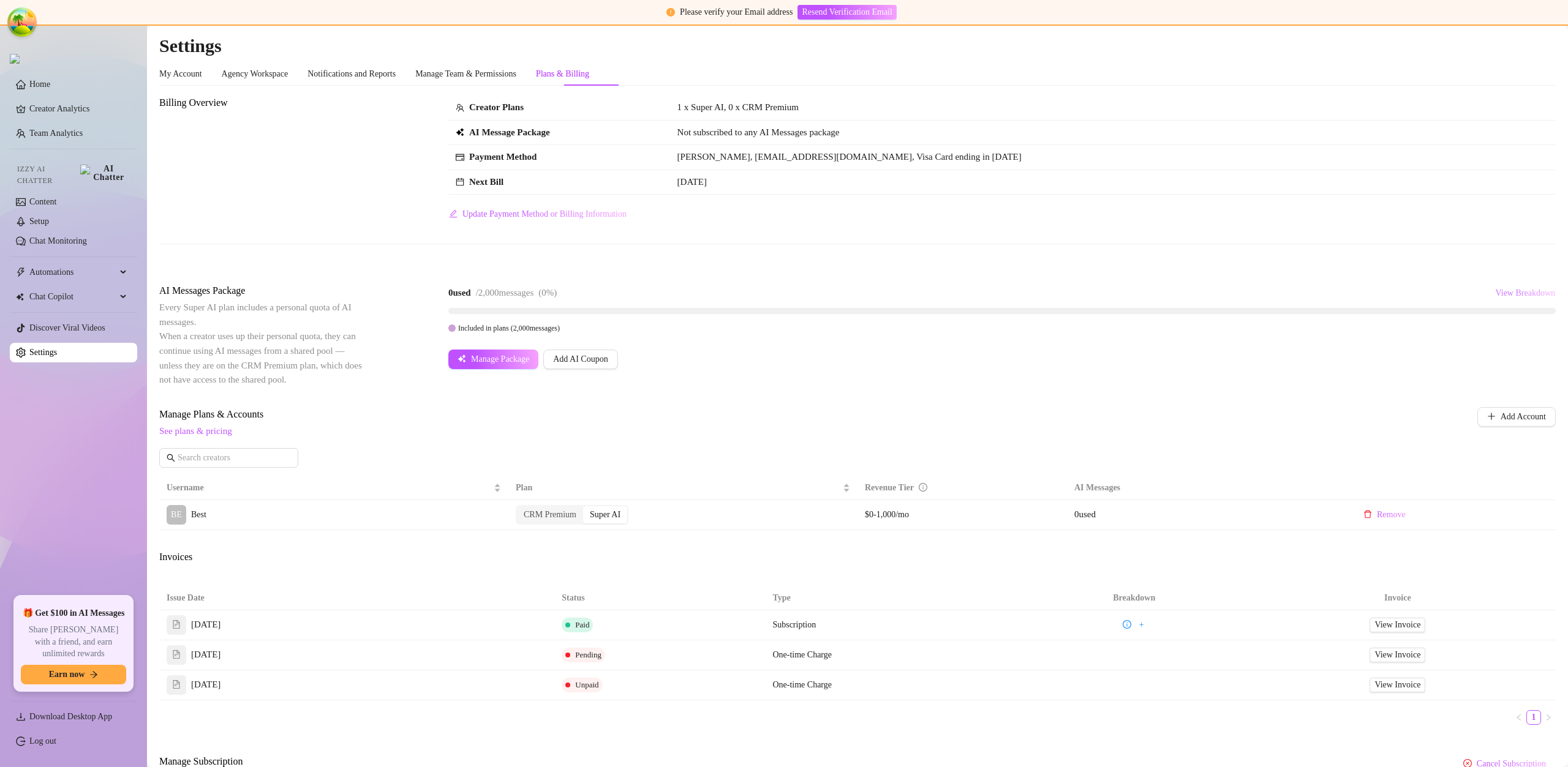
click at [1497, 297] on span "View Breakdown" at bounding box center [1525, 293] width 60 height 10
click at [514, 356] on span "Manage Package" at bounding box center [500, 359] width 58 height 10
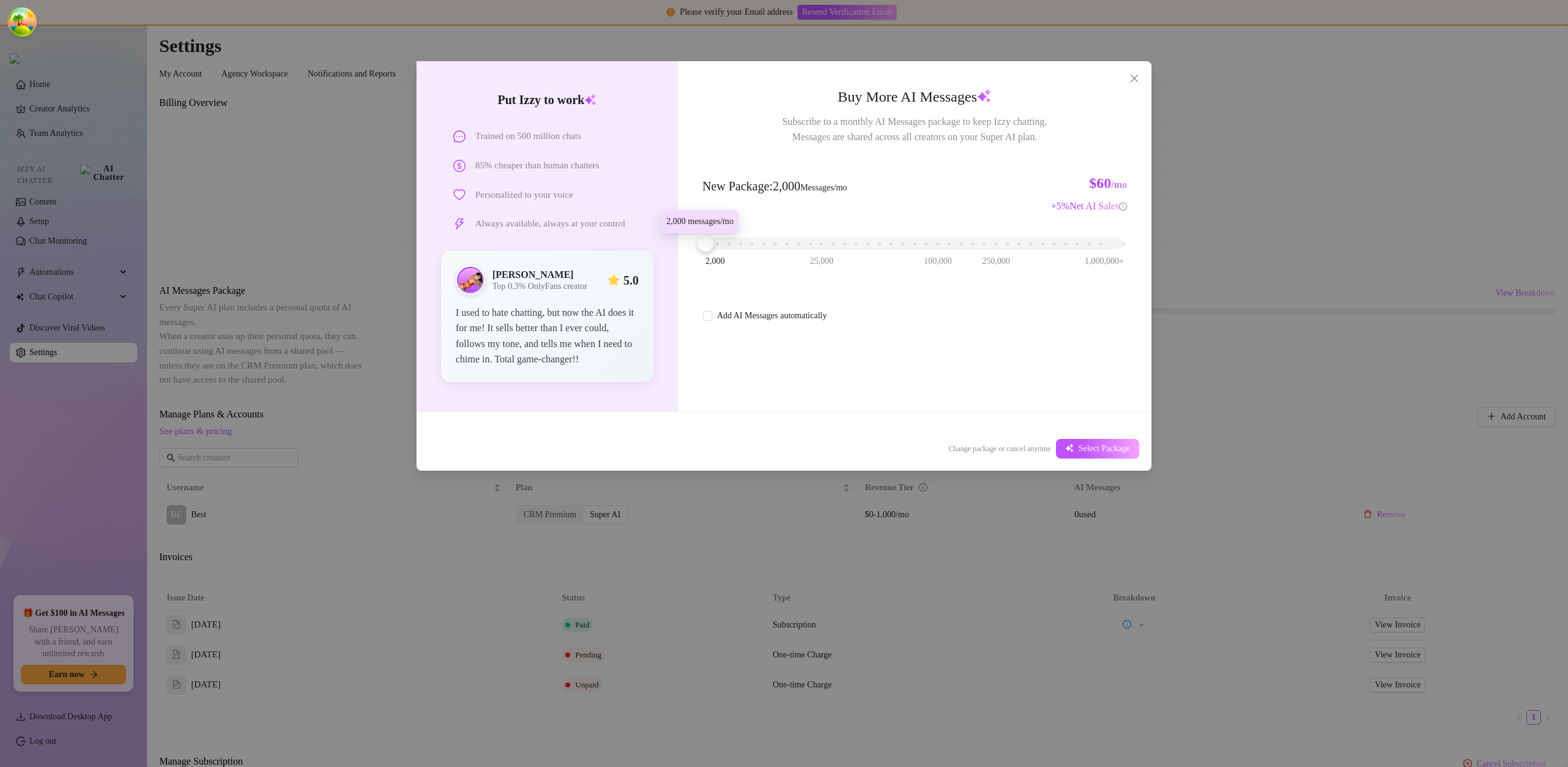
click at [716, 242] on div "2,000 25,000 100,000 250,000 1,000,000+" at bounding box center [914, 239] width 418 height 7
click at [1106, 466] on div "Cancel AI Message Package Change package or cancel anytime Select Package" at bounding box center [784, 449] width 735 height 44
click at [1099, 451] on span "Select Package" at bounding box center [1105, 448] width 51 height 10
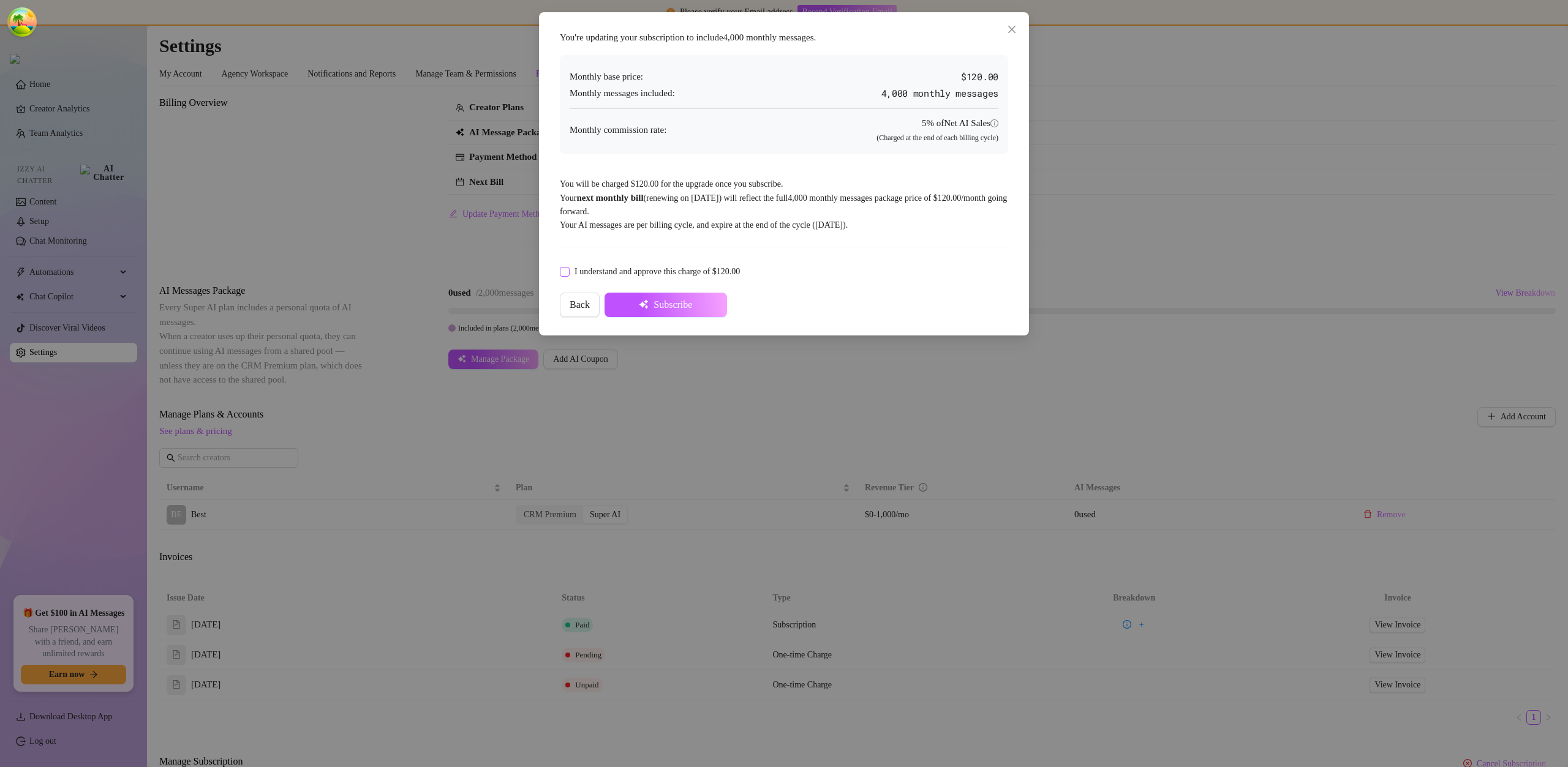
click at [586, 273] on span "I understand and approve this charge of $120.00" at bounding box center [657, 272] width 175 height 13
click at [568, 273] on input "I understand and approve this charge of $120.00" at bounding box center [565, 271] width 9 height 9
checkbox input "true"
click at [664, 305] on span "Subscribe" at bounding box center [673, 305] width 39 height 11
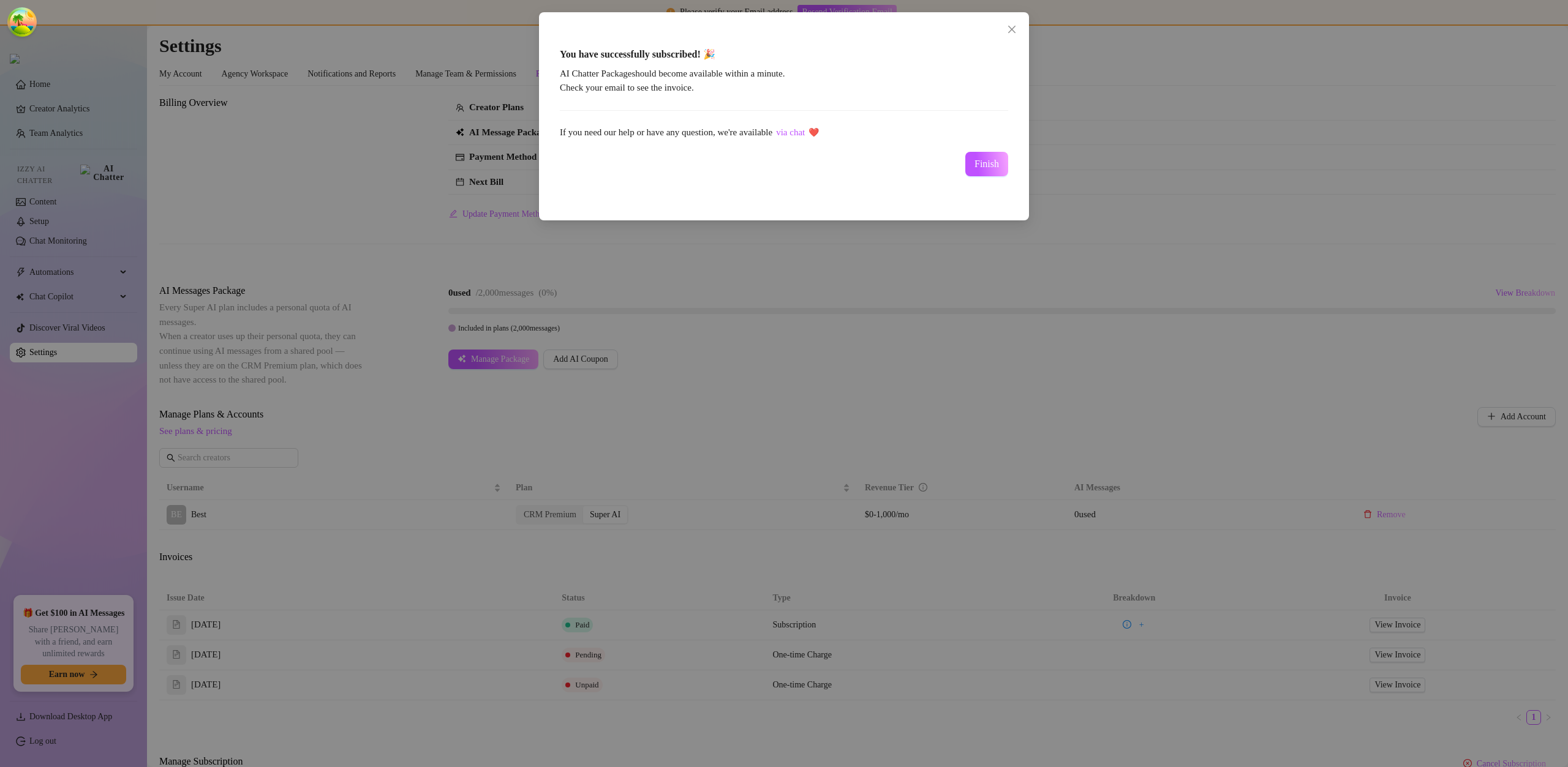
click at [999, 166] on button "Finish" at bounding box center [987, 164] width 43 height 24
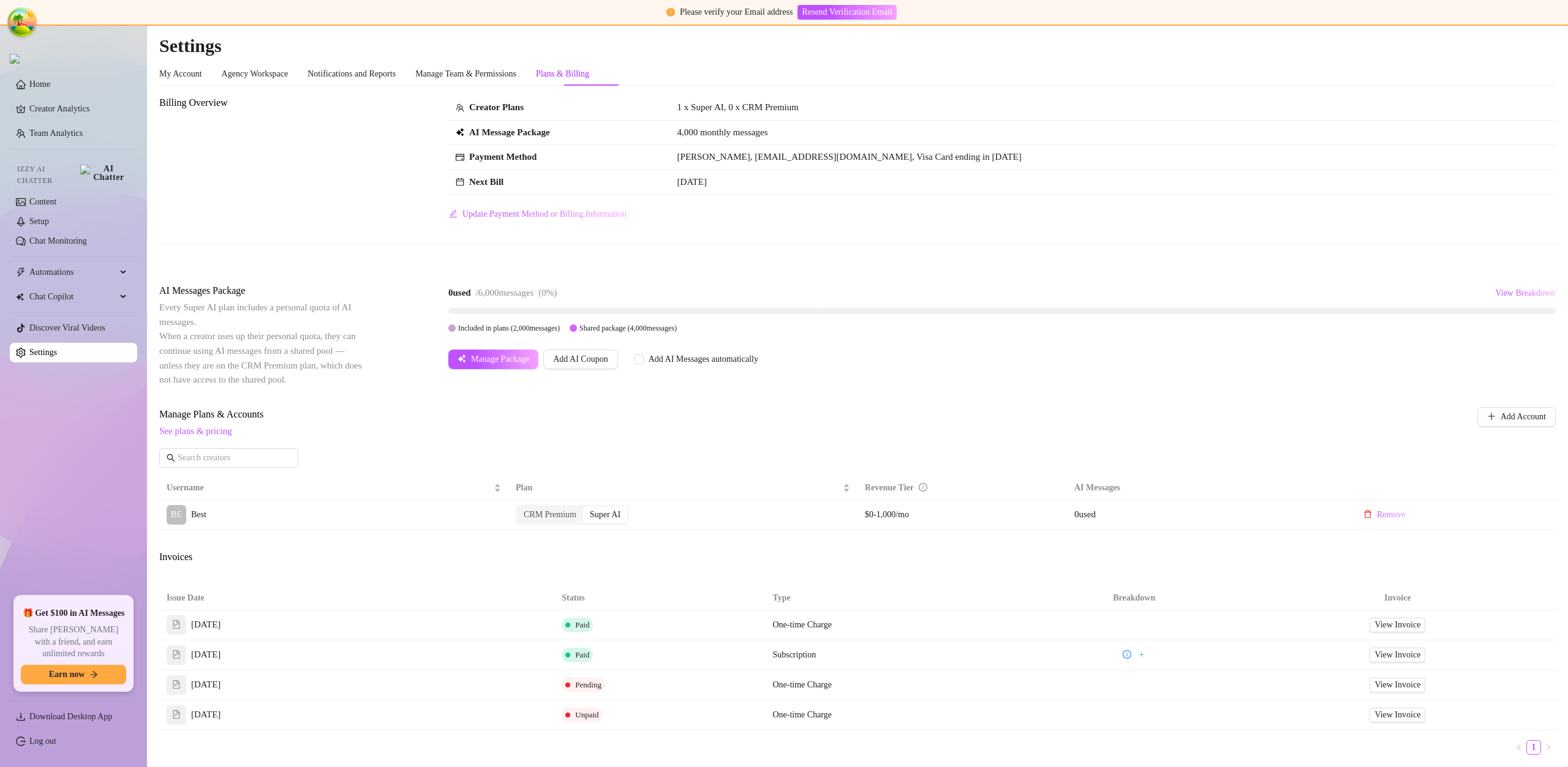
click at [57, 746] on link "Log out" at bounding box center [43, 741] width 27 height 10
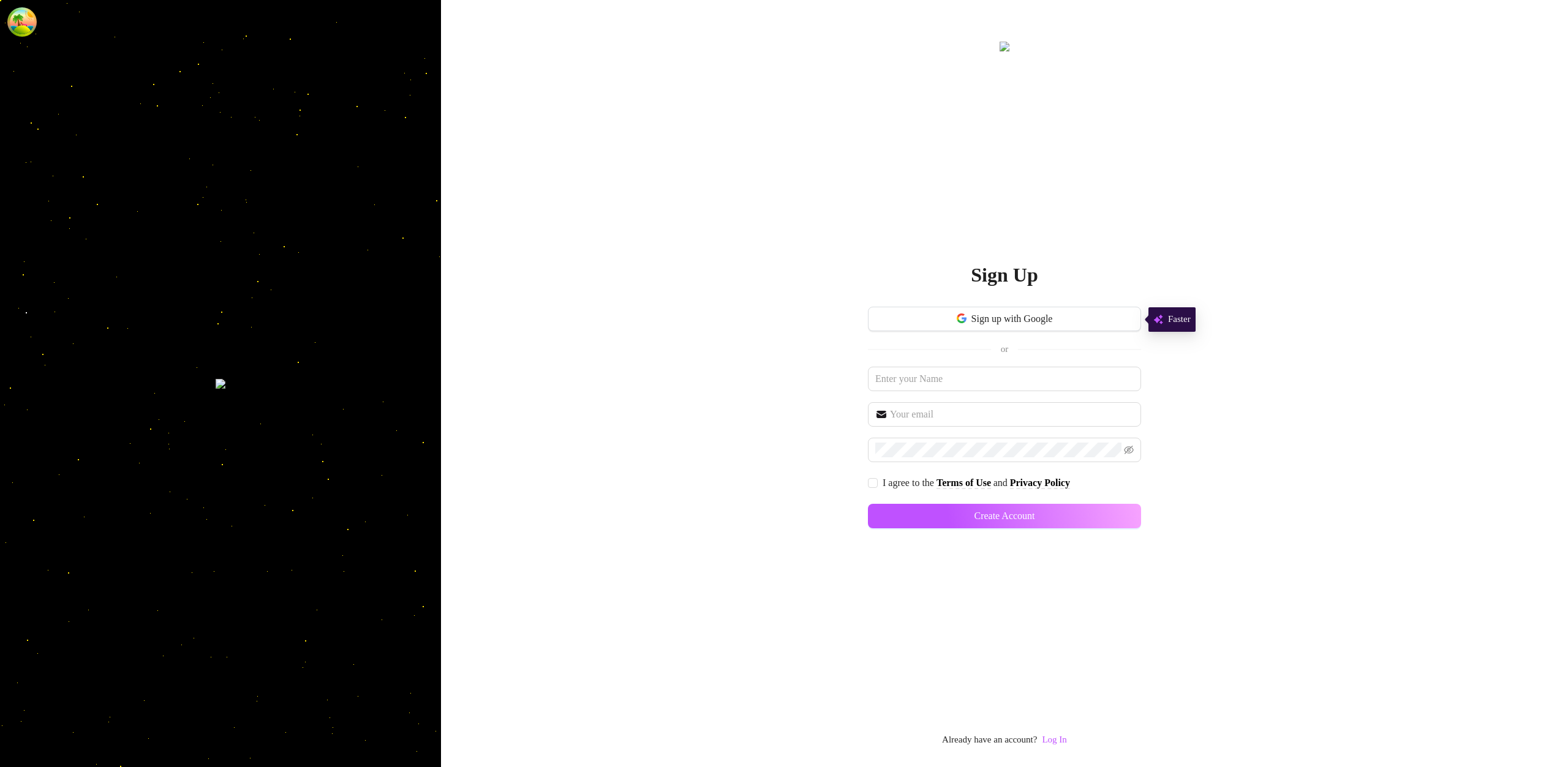
click at [1062, 741] on link "Log In" at bounding box center [1054, 739] width 24 height 10
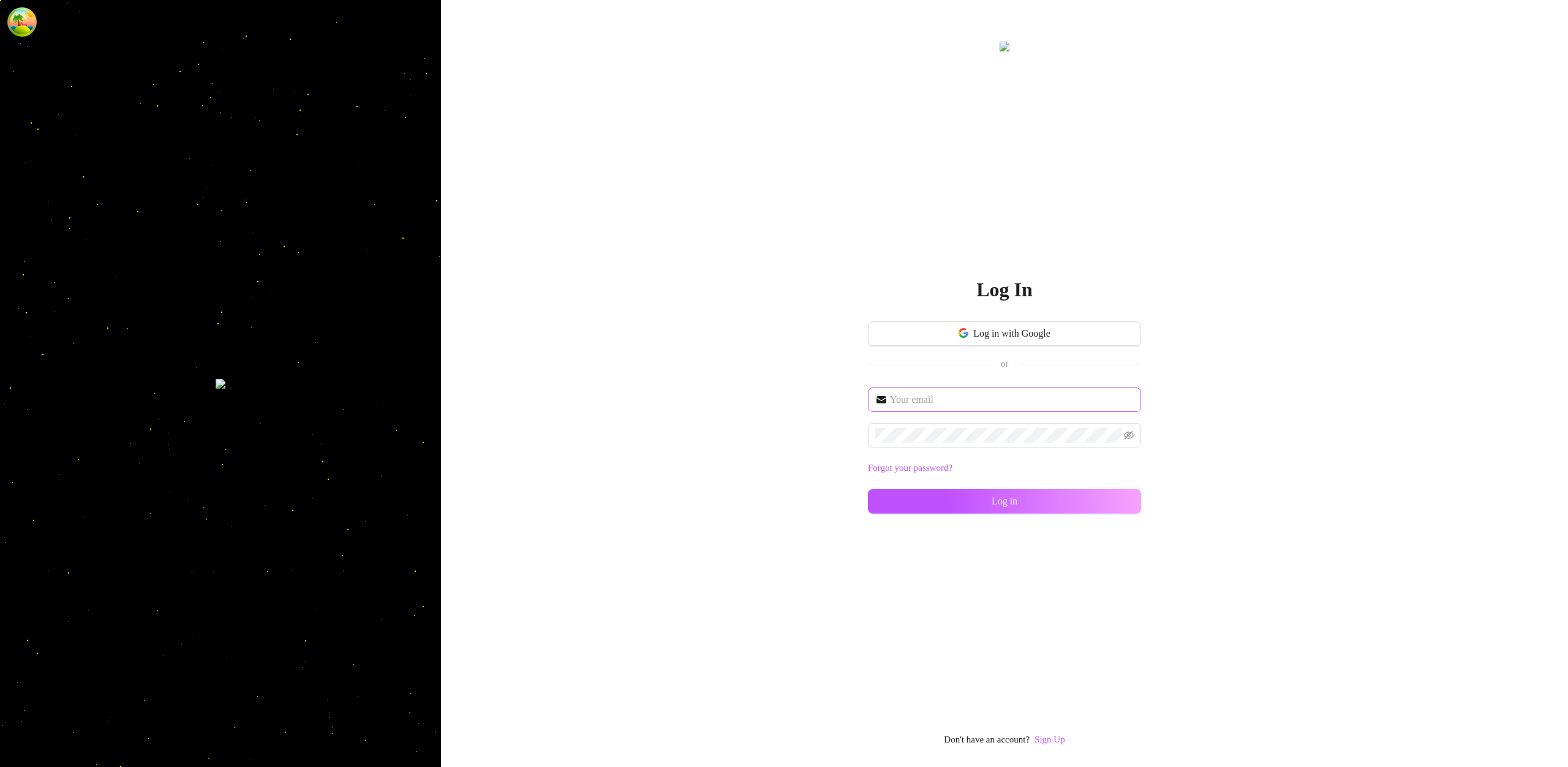
click at [967, 411] on span at bounding box center [1005, 400] width 273 height 24
click at [969, 405] on input "text" at bounding box center [1012, 400] width 244 height 15
type input "im@supercreator.app"
click at [1114, 499] on button "Log in" at bounding box center [1005, 501] width 273 height 24
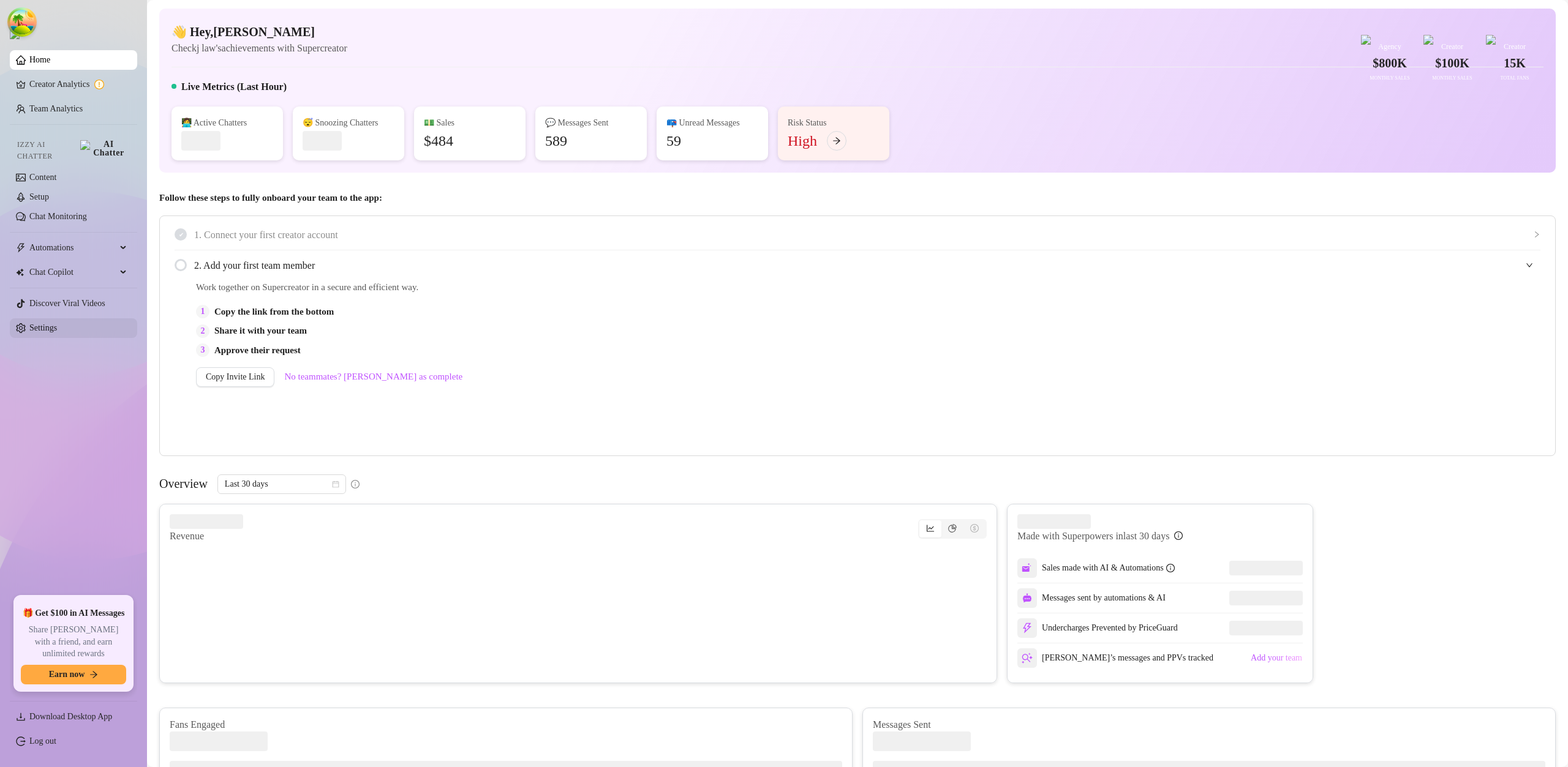
click at [57, 323] on link "Settings" at bounding box center [43, 328] width 28 height 10
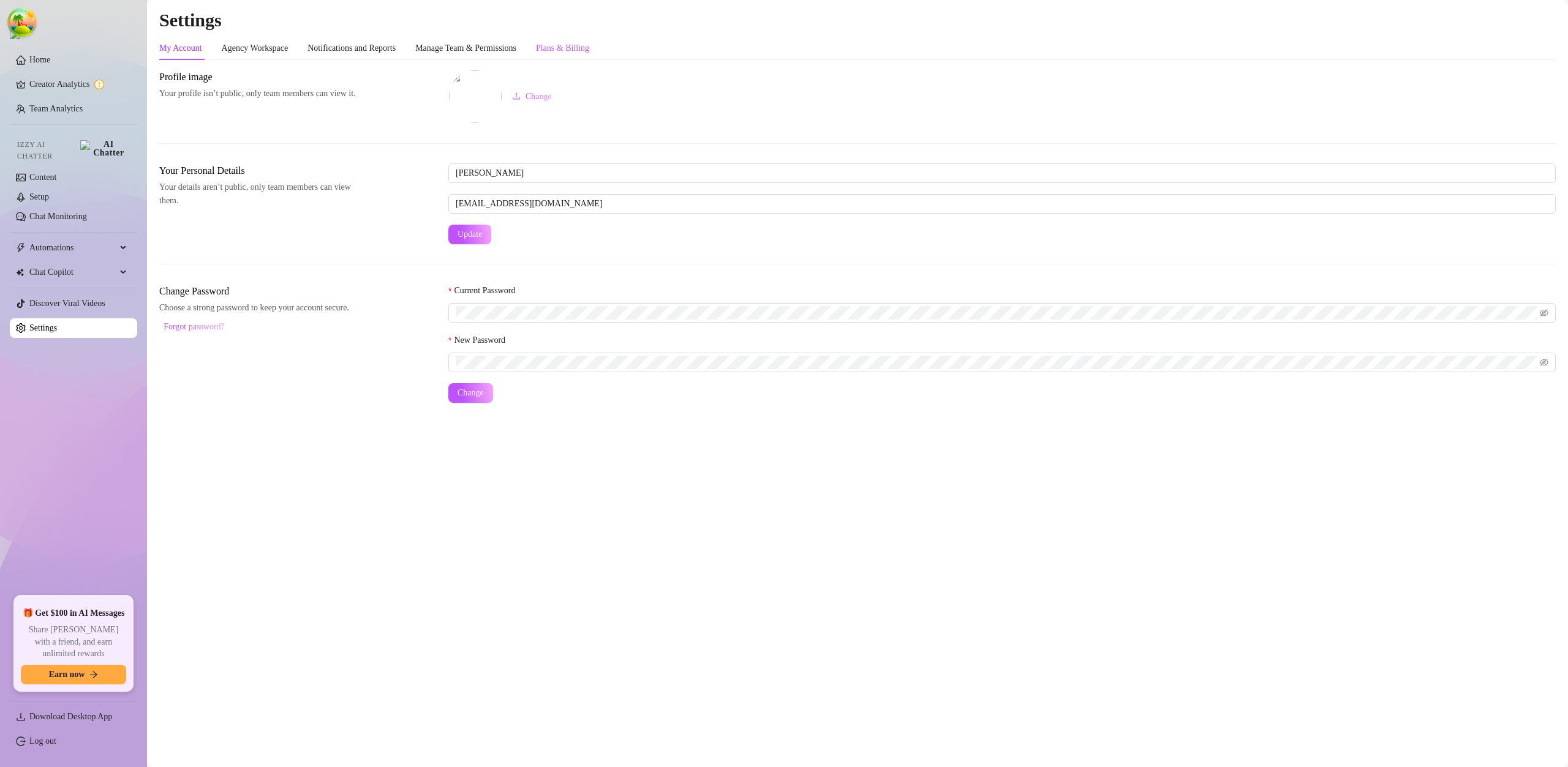
click at [590, 54] on div "Plans & Billing" at bounding box center [562, 48] width 54 height 13
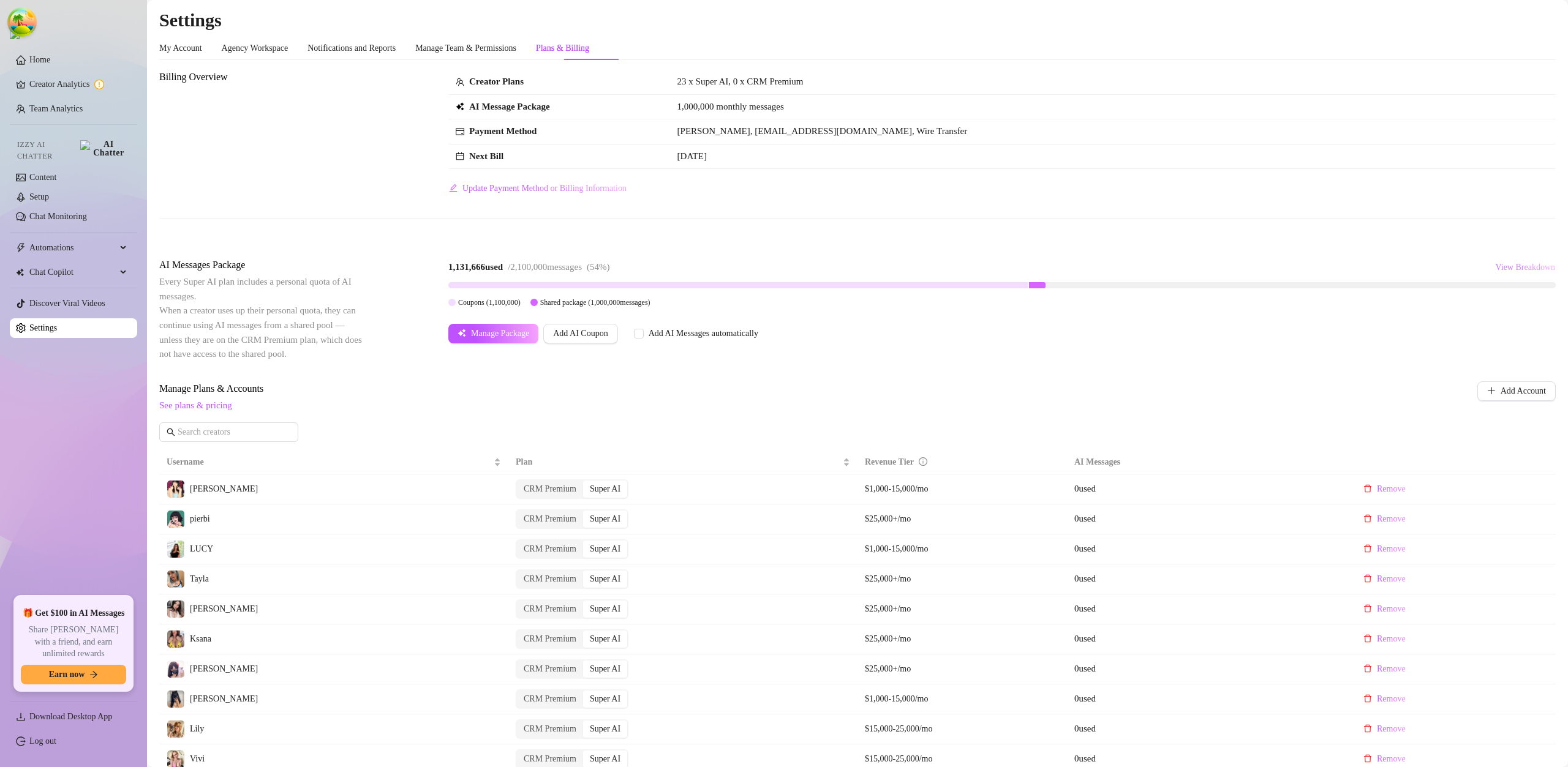
click at [1515, 266] on span "View Breakdown" at bounding box center [1525, 267] width 60 height 10
click at [50, 65] on link "Home" at bounding box center [40, 60] width 21 height 10
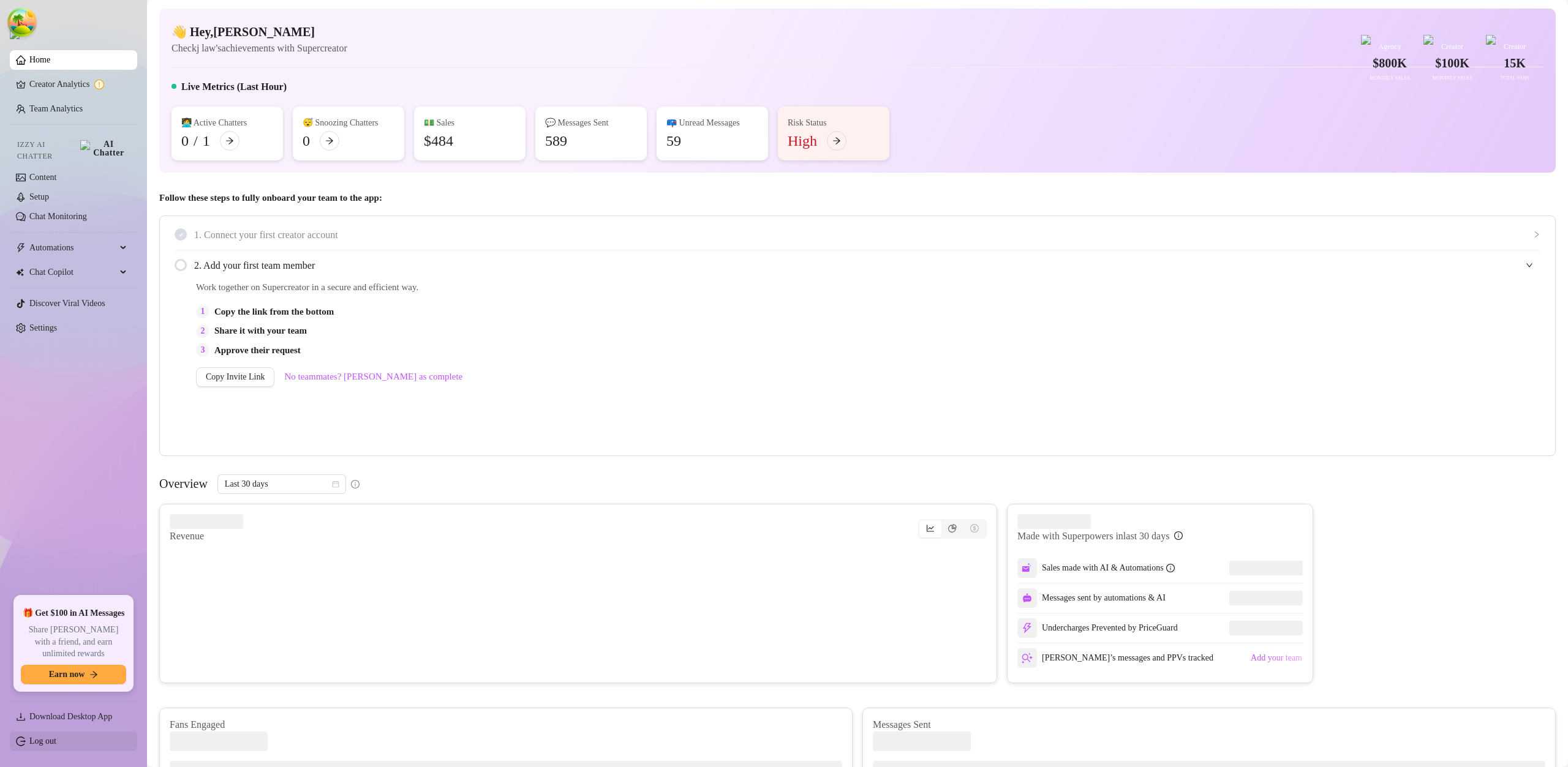
click at [57, 744] on link "Log out" at bounding box center [43, 741] width 27 height 10
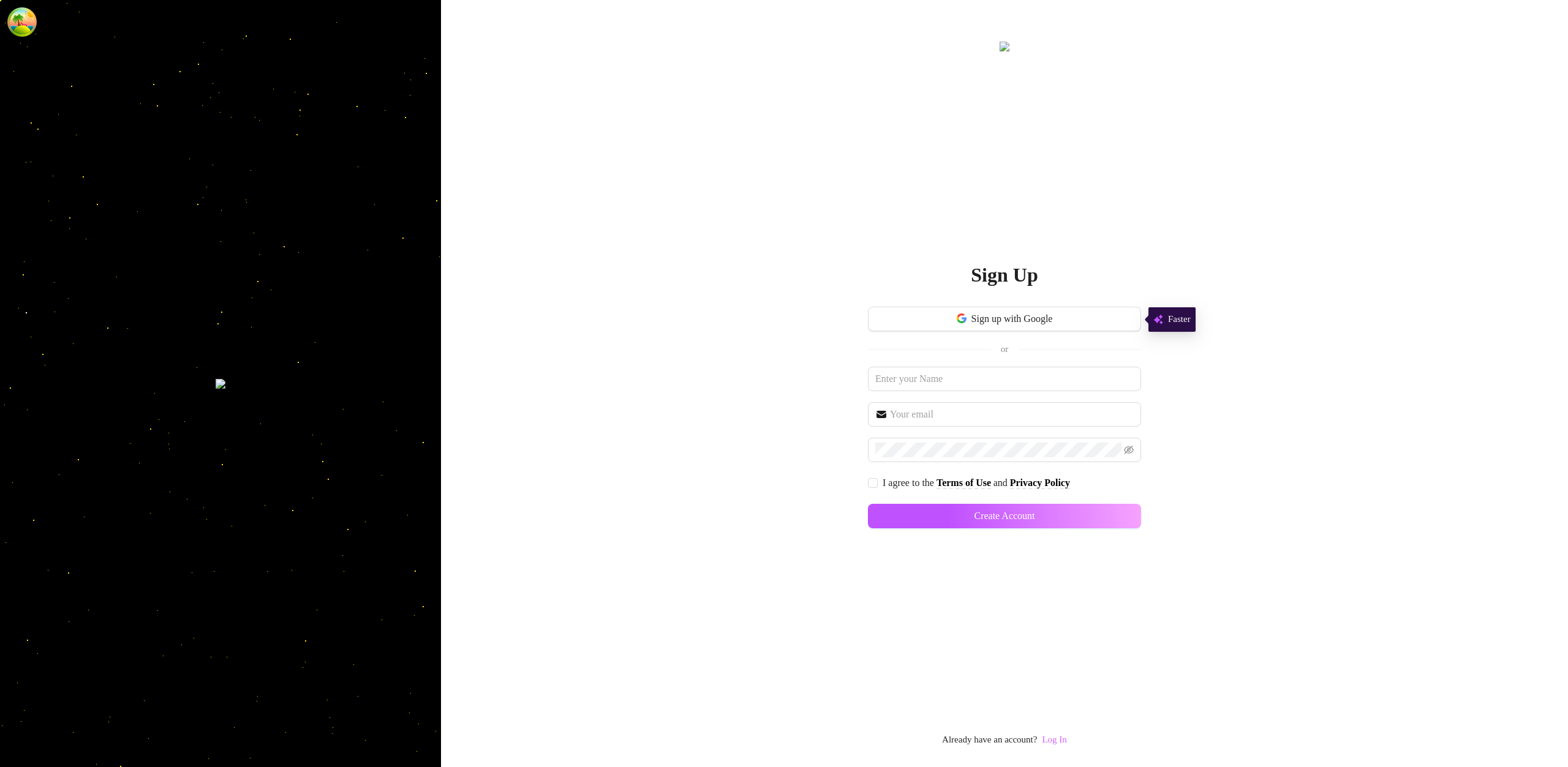
click at [1053, 741] on link "Log In" at bounding box center [1054, 739] width 24 height 10
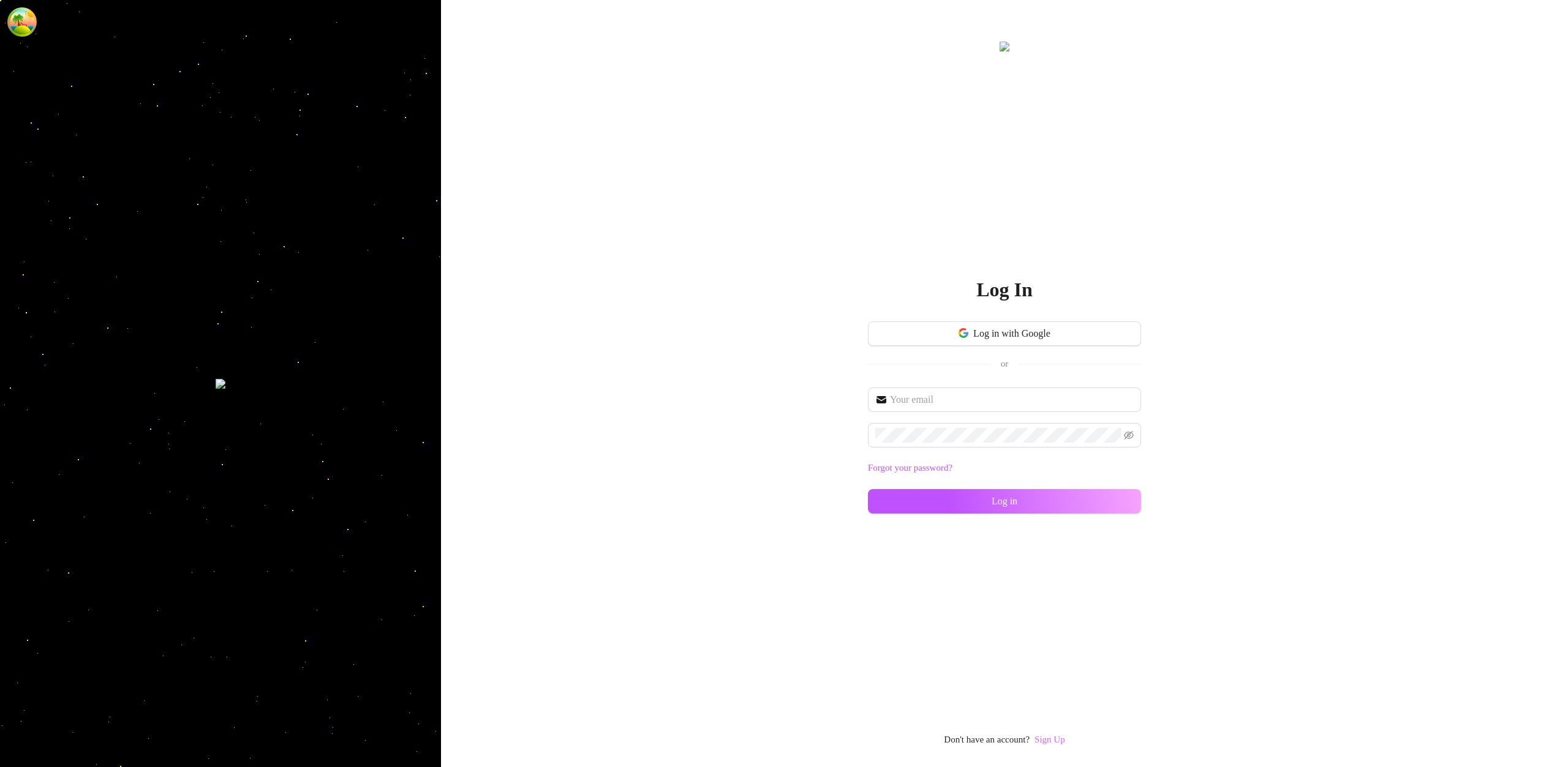
click at [1060, 742] on link "Sign Up" at bounding box center [1050, 739] width 31 height 10
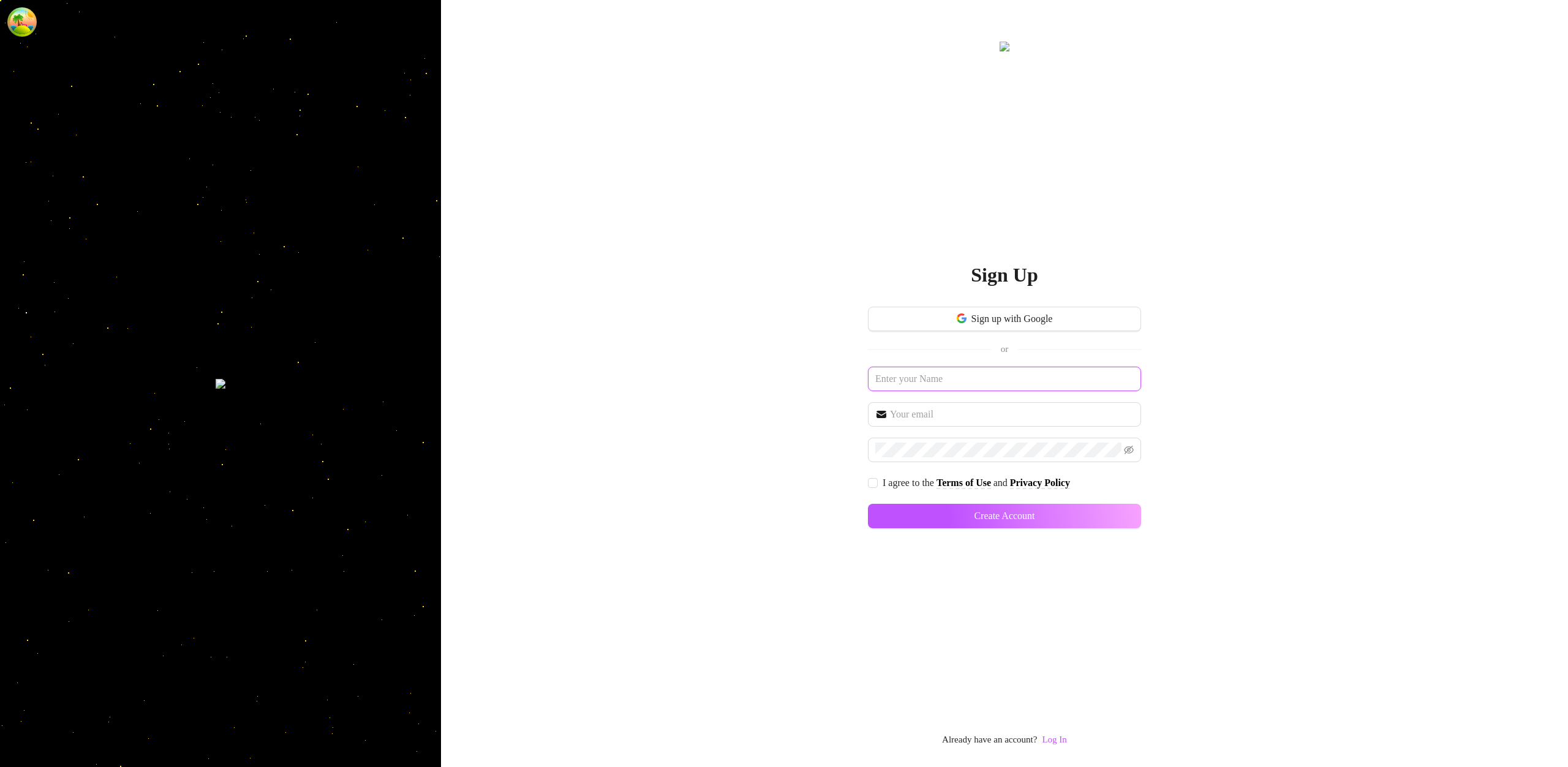
click at [989, 380] on input "text" at bounding box center [1005, 378] width 273 height 24
type input "ssdsfa"
click at [987, 403] on span at bounding box center [1005, 414] width 273 height 24
paste input "belic87529@besaies.com"
type input "belic87529@besaies.com"
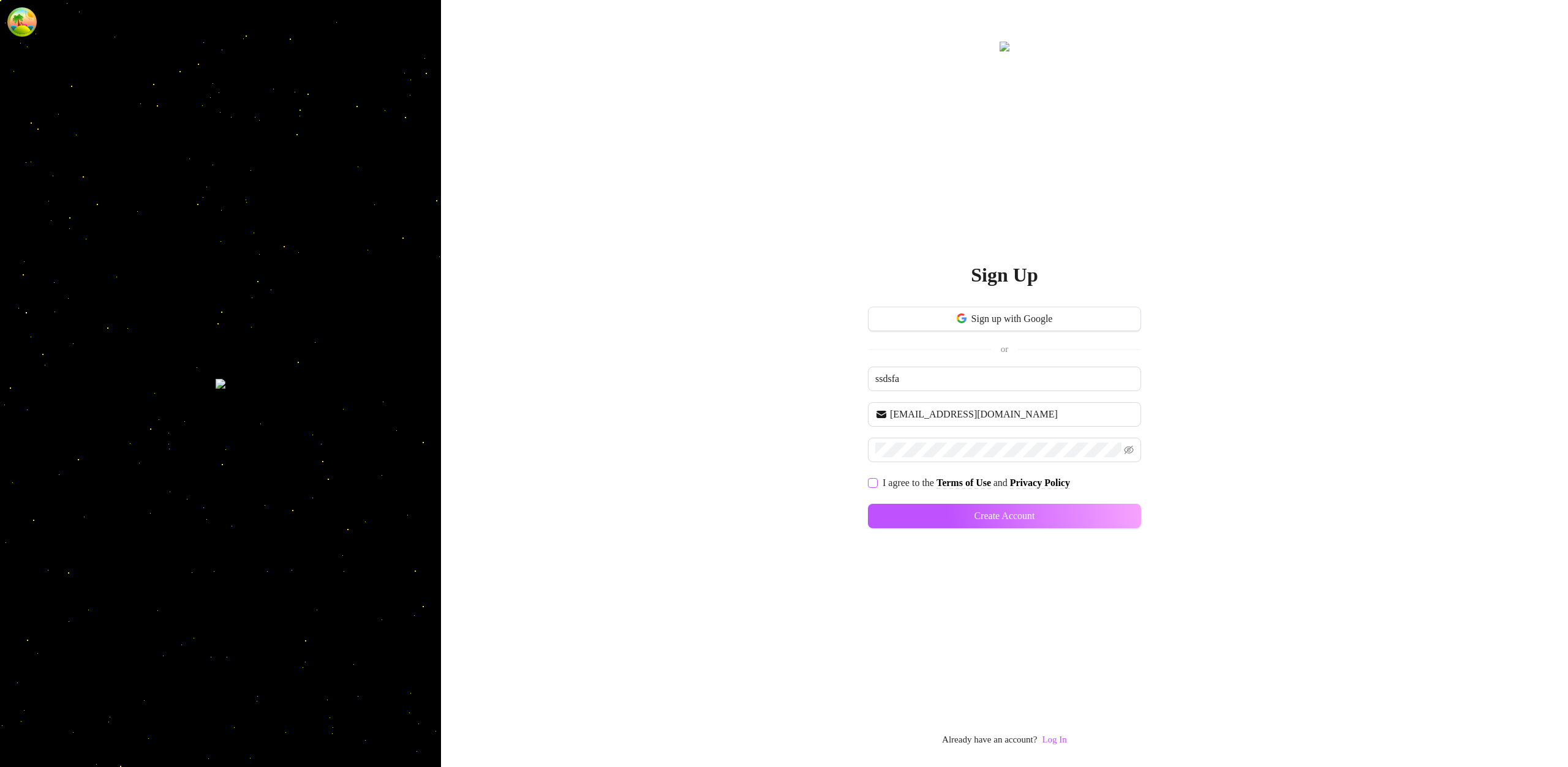
click at [876, 481] on input "I agree to the Terms of Use and Privacy Policy" at bounding box center [873, 483] width 9 height 9
checkbox input "true"
click at [950, 516] on button "Create Account" at bounding box center [1005, 516] width 273 height 24
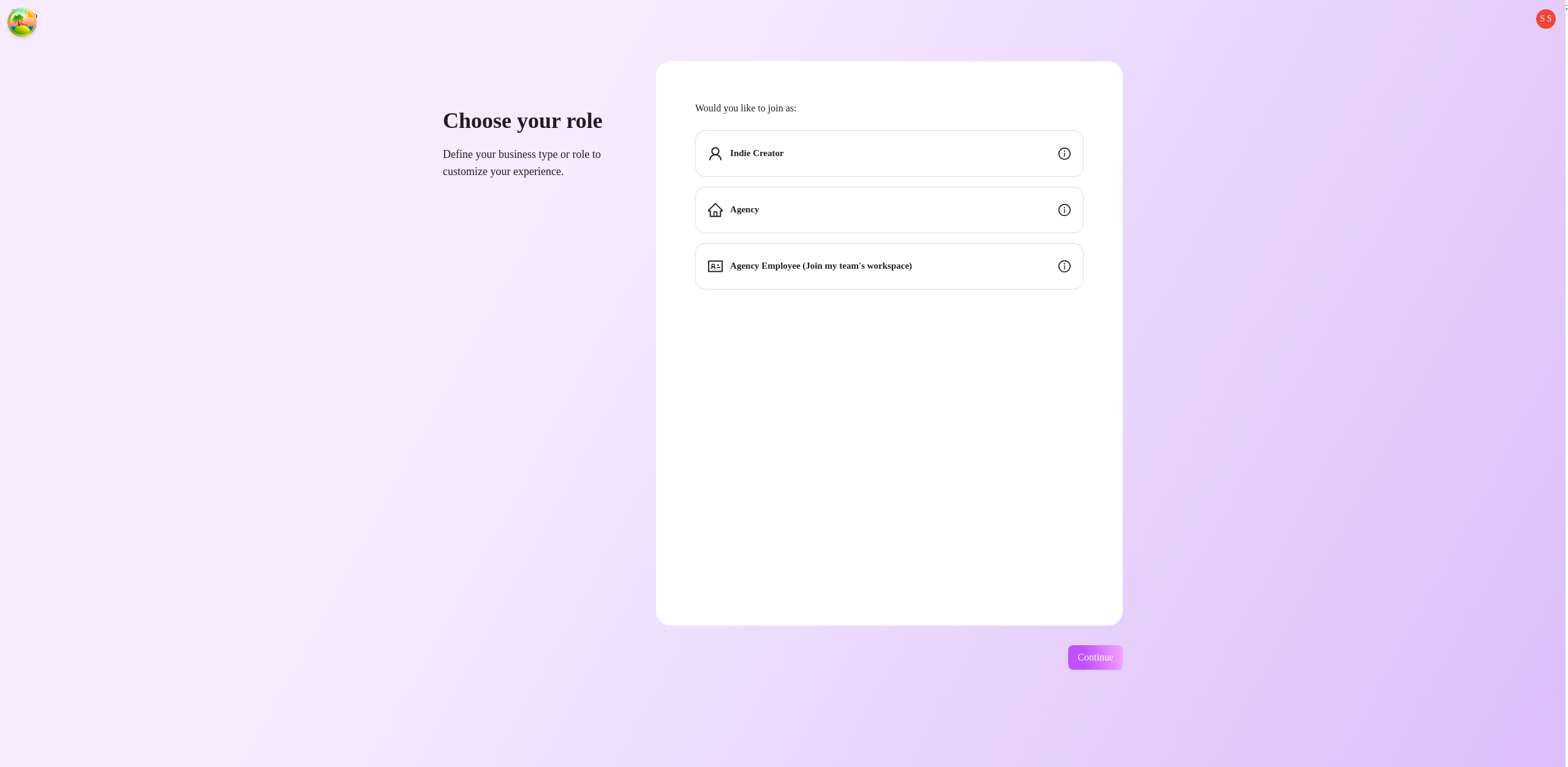
click at [1039, 153] on div "Indie Creator" at bounding box center [889, 154] width 388 height 46
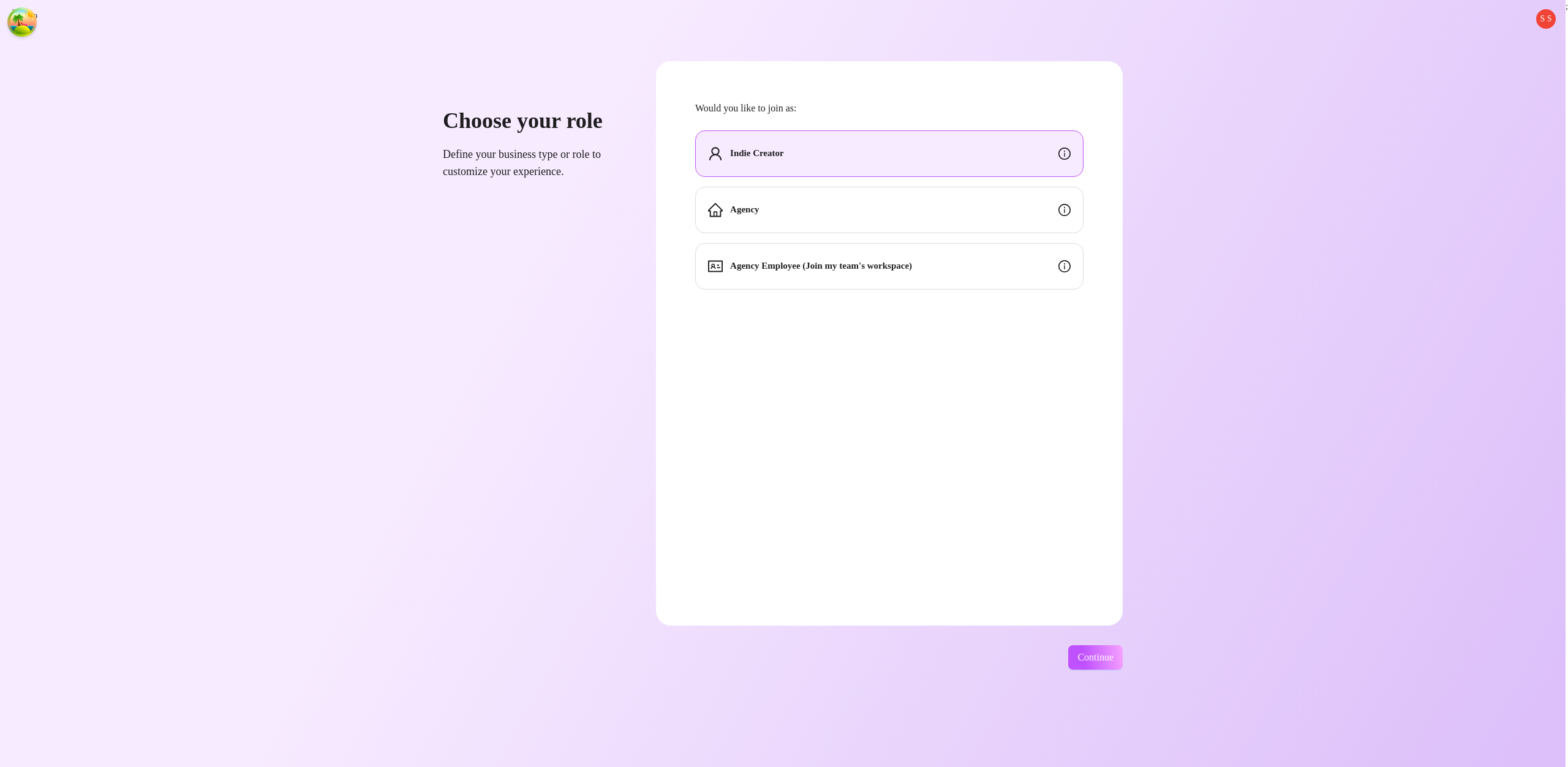
click at [1146, 671] on div "S S Choose your role Define your business type or role to customize your experi…" at bounding box center [783, 384] width 1566 height 767
click at [1145, 671] on div "S S Choose your role Define your business type or role to customize your experi…" at bounding box center [783, 384] width 1566 height 767
click at [1114, 658] on span "Continue" at bounding box center [1095, 658] width 36 height 11
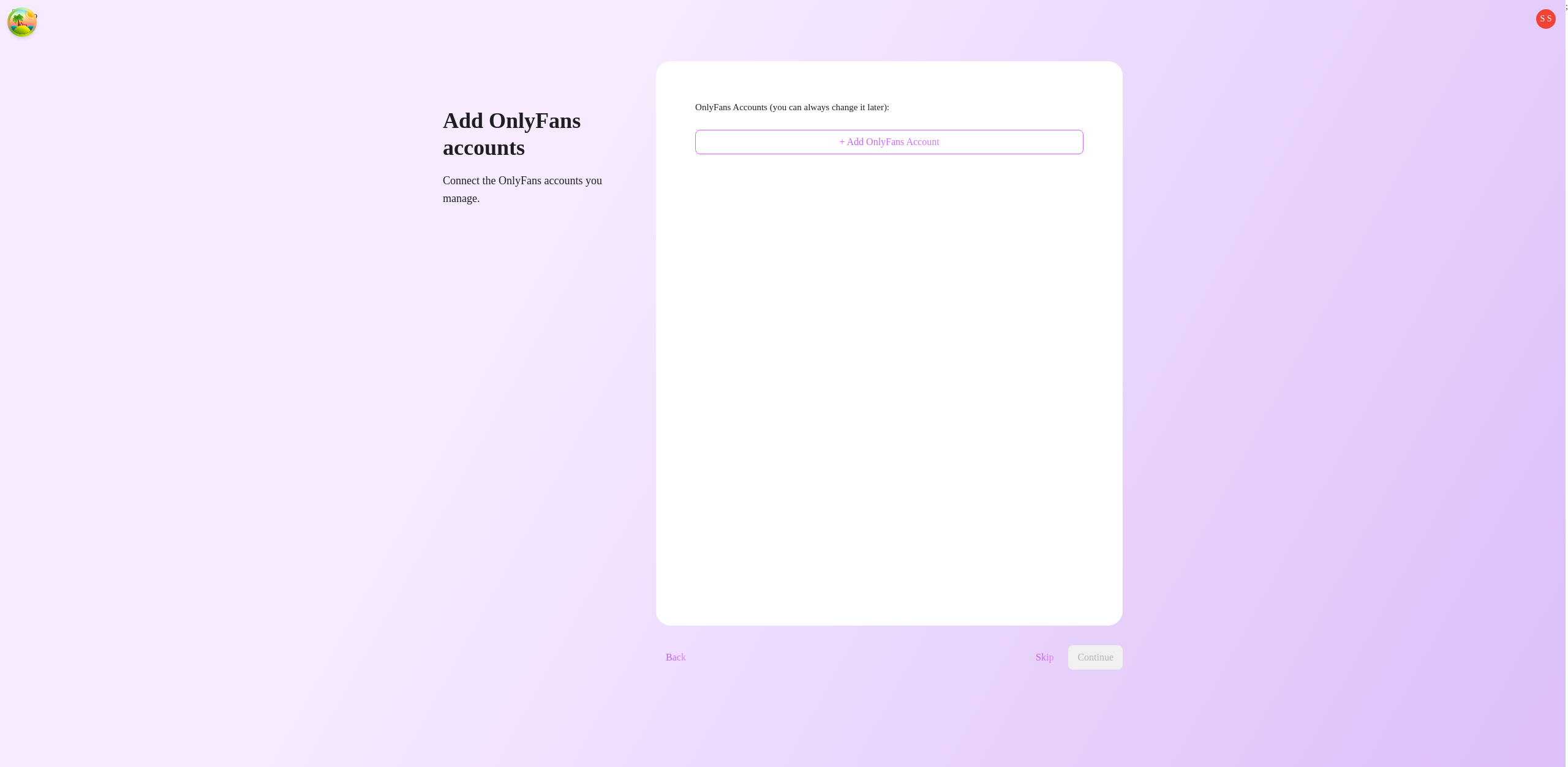
click at [902, 137] on span "+ Add OnlyFans Account" at bounding box center [889, 142] width 100 height 11
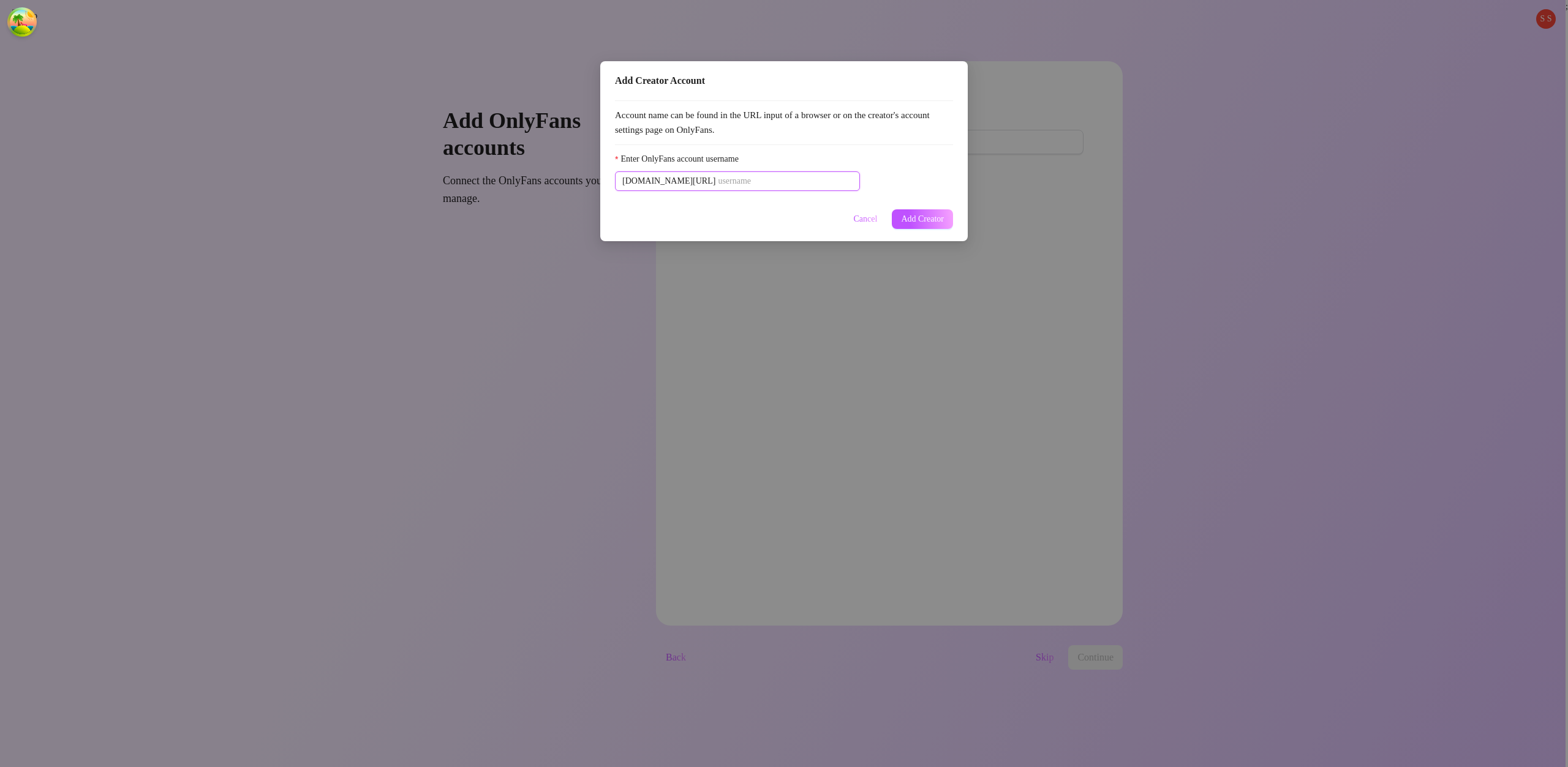
click at [823, 176] on input "Enter OnlyFans account username" at bounding box center [785, 181] width 135 height 13
paste input "u21892667nice"
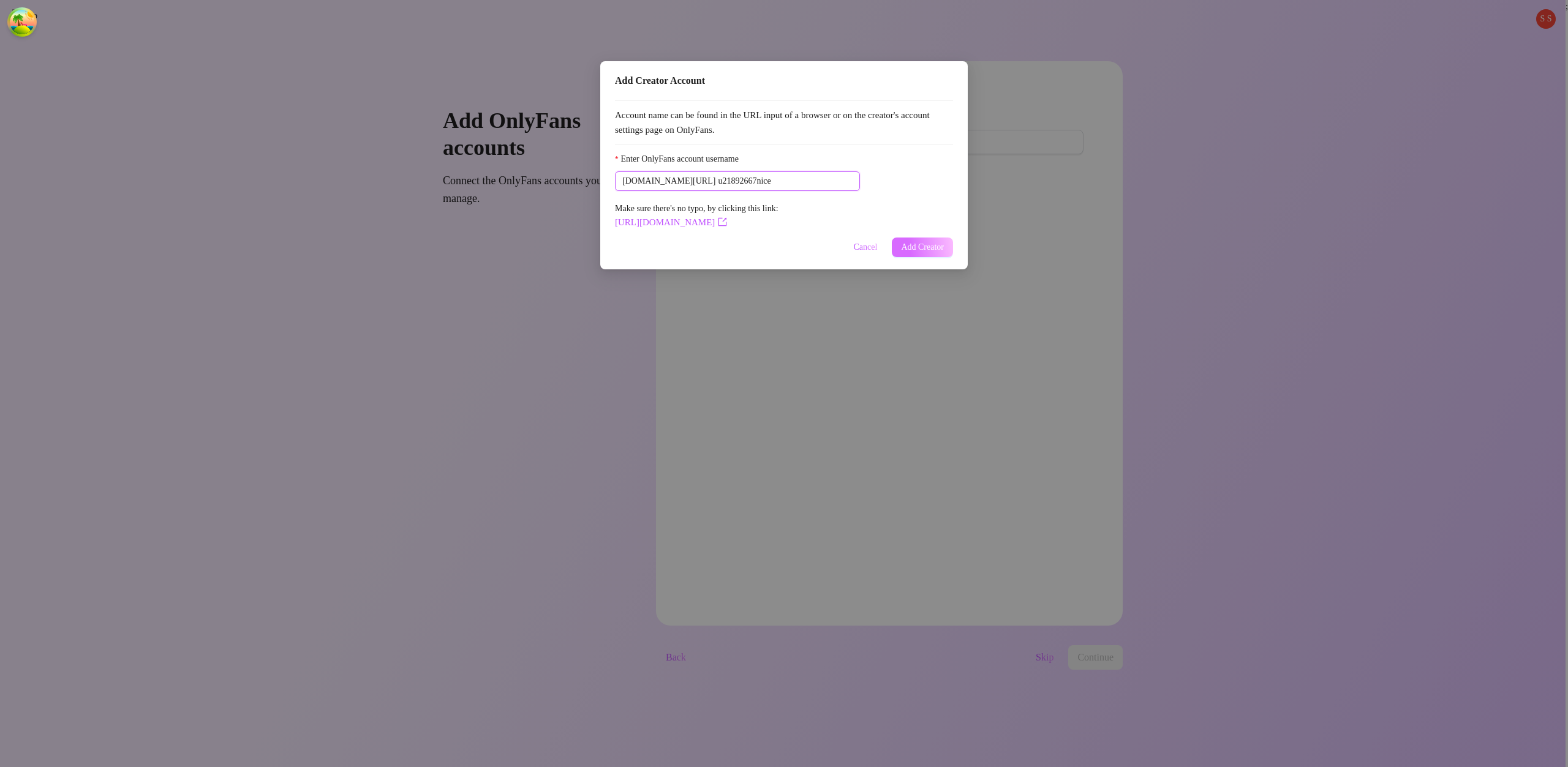
type input "u21892667nice"
click at [928, 253] on button "Add Creator" at bounding box center [922, 247] width 61 height 20
click at [1160, 660] on div "Add Creator Account Account name can be found in the URL input of a browser or …" at bounding box center [784, 384] width 1568 height 767
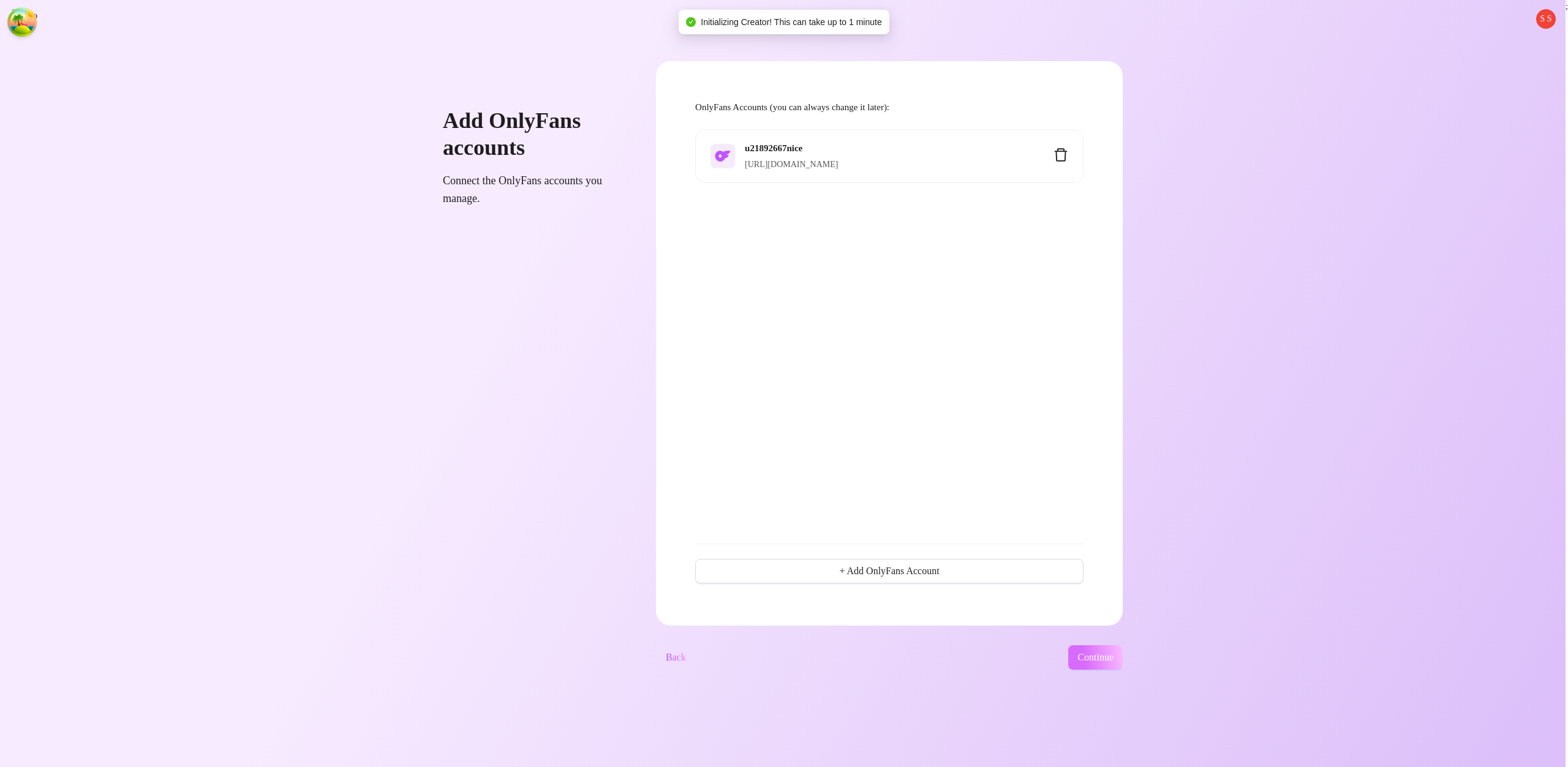
click at [1123, 649] on button "Continue" at bounding box center [1095, 657] width 54 height 24
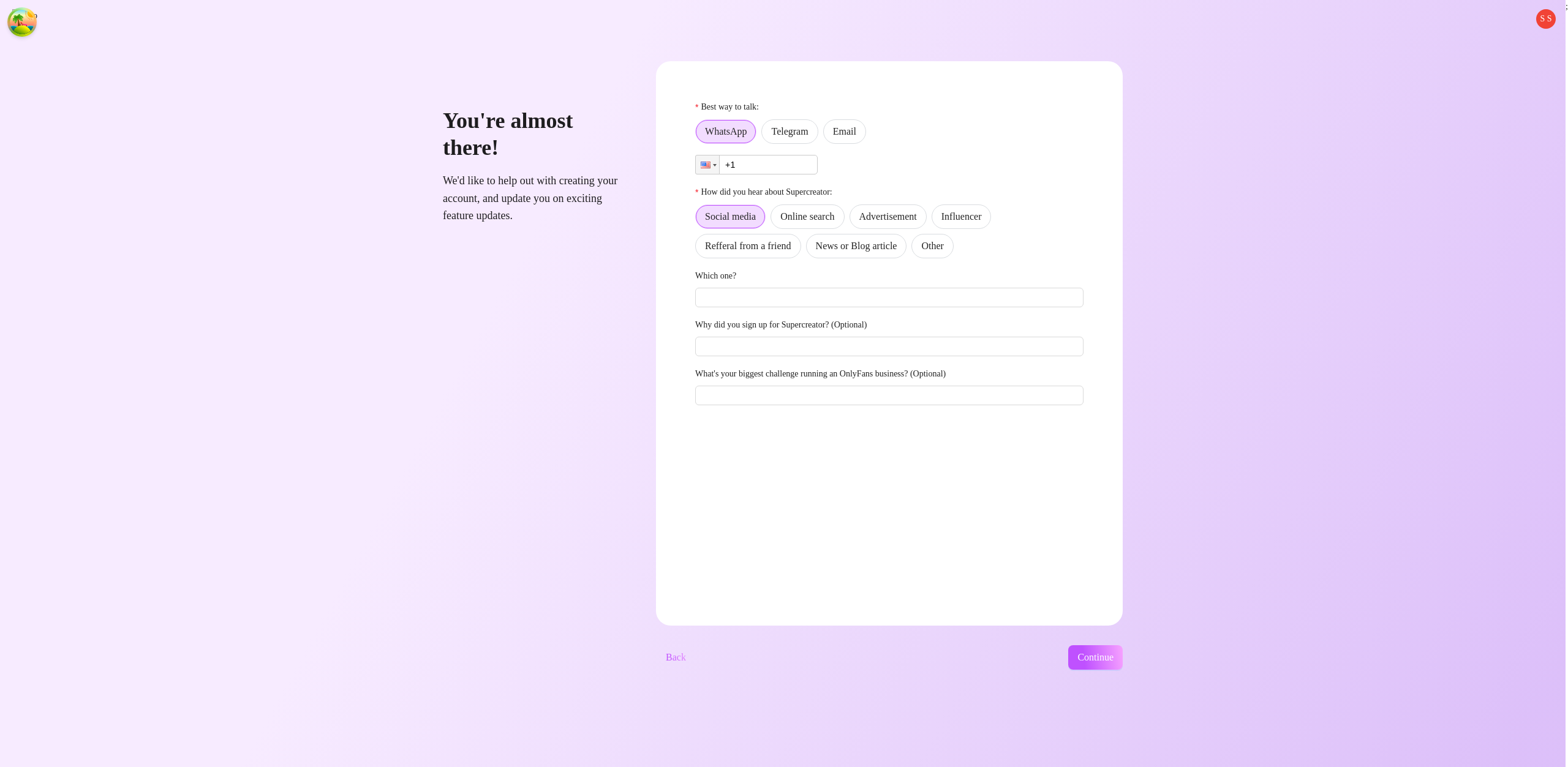
click at [1068, 645] on button "Continue" at bounding box center [1095, 657] width 54 height 24
click at [856, 134] on span "Email" at bounding box center [845, 132] width 24 height 10
click at [827, 134] on input "Email" at bounding box center [827, 134] width 0 height 0
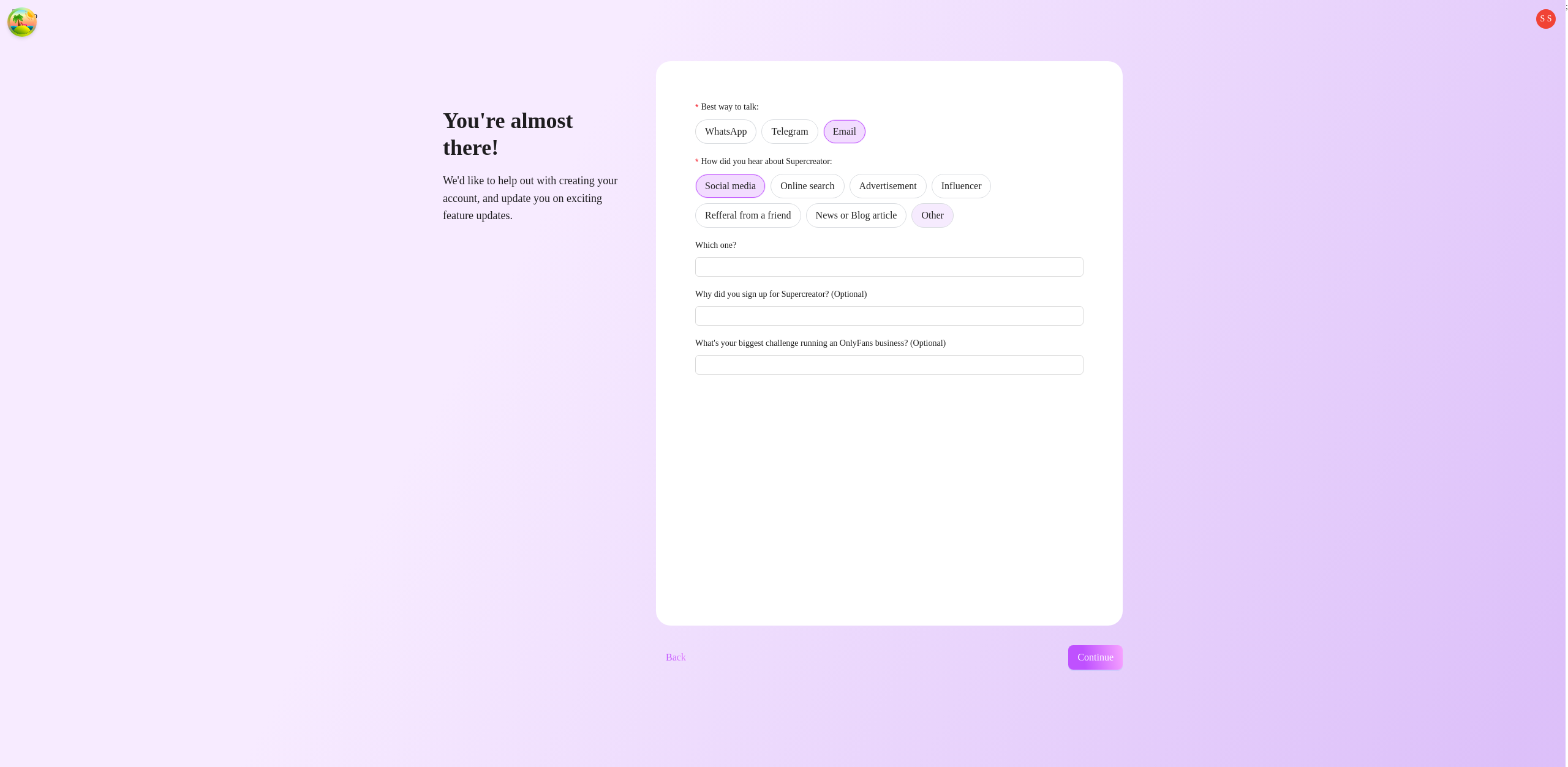
drag, startPoint x: 968, startPoint y: 207, endPoint x: 969, endPoint y: 215, distance: 8.1
click at [953, 209] on label "Other" at bounding box center [932, 215] width 42 height 24
click at [915, 219] on input "Other" at bounding box center [915, 219] width 0 height 0
click at [1114, 652] on span "Continue" at bounding box center [1095, 658] width 36 height 11
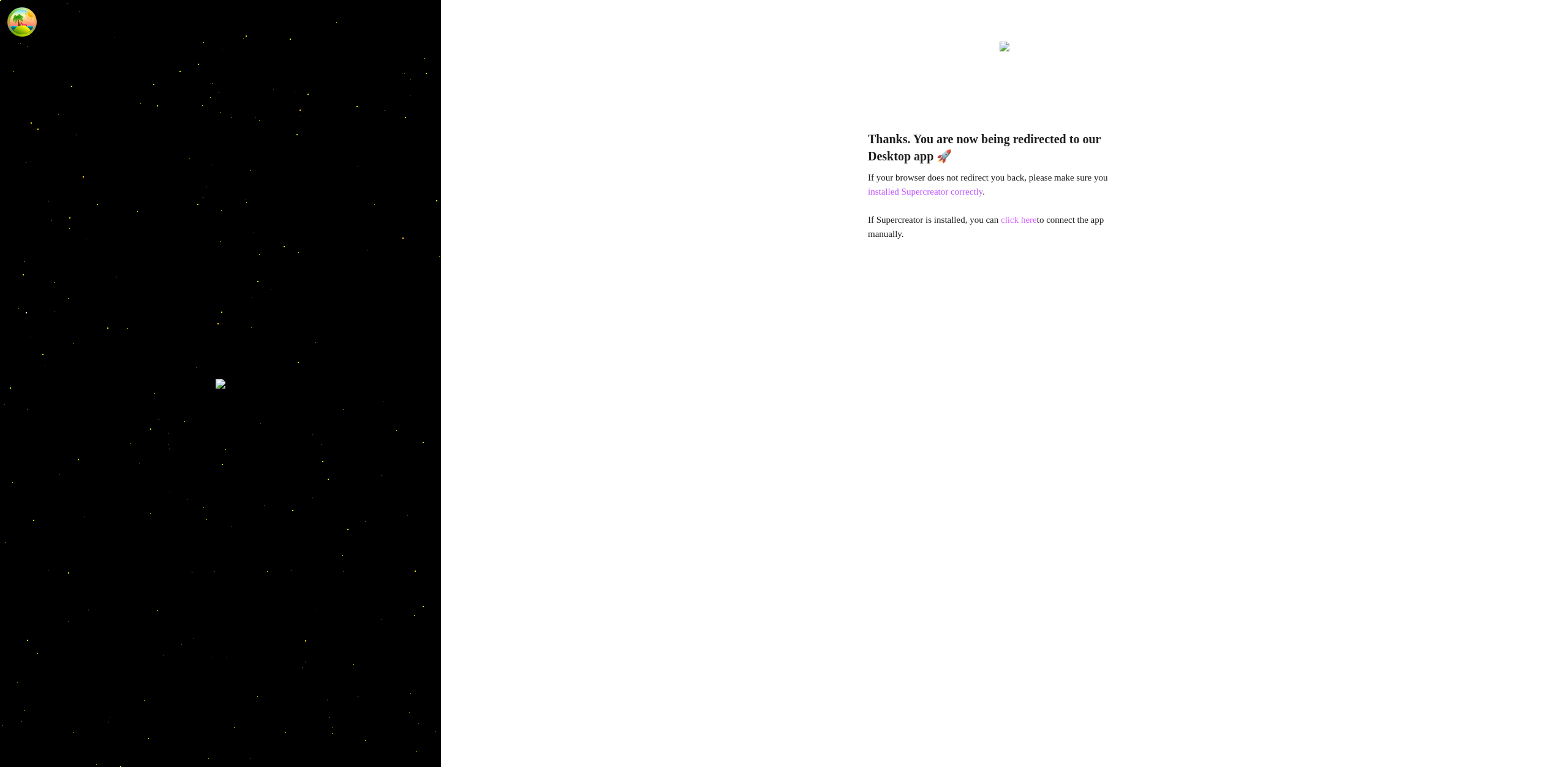
click at [1029, 220] on link "click here" at bounding box center [1019, 220] width 36 height 10
click at [1035, 223] on link "click here" at bounding box center [1019, 220] width 36 height 10
click at [1037, 223] on link "click here" at bounding box center [1019, 220] width 36 height 10
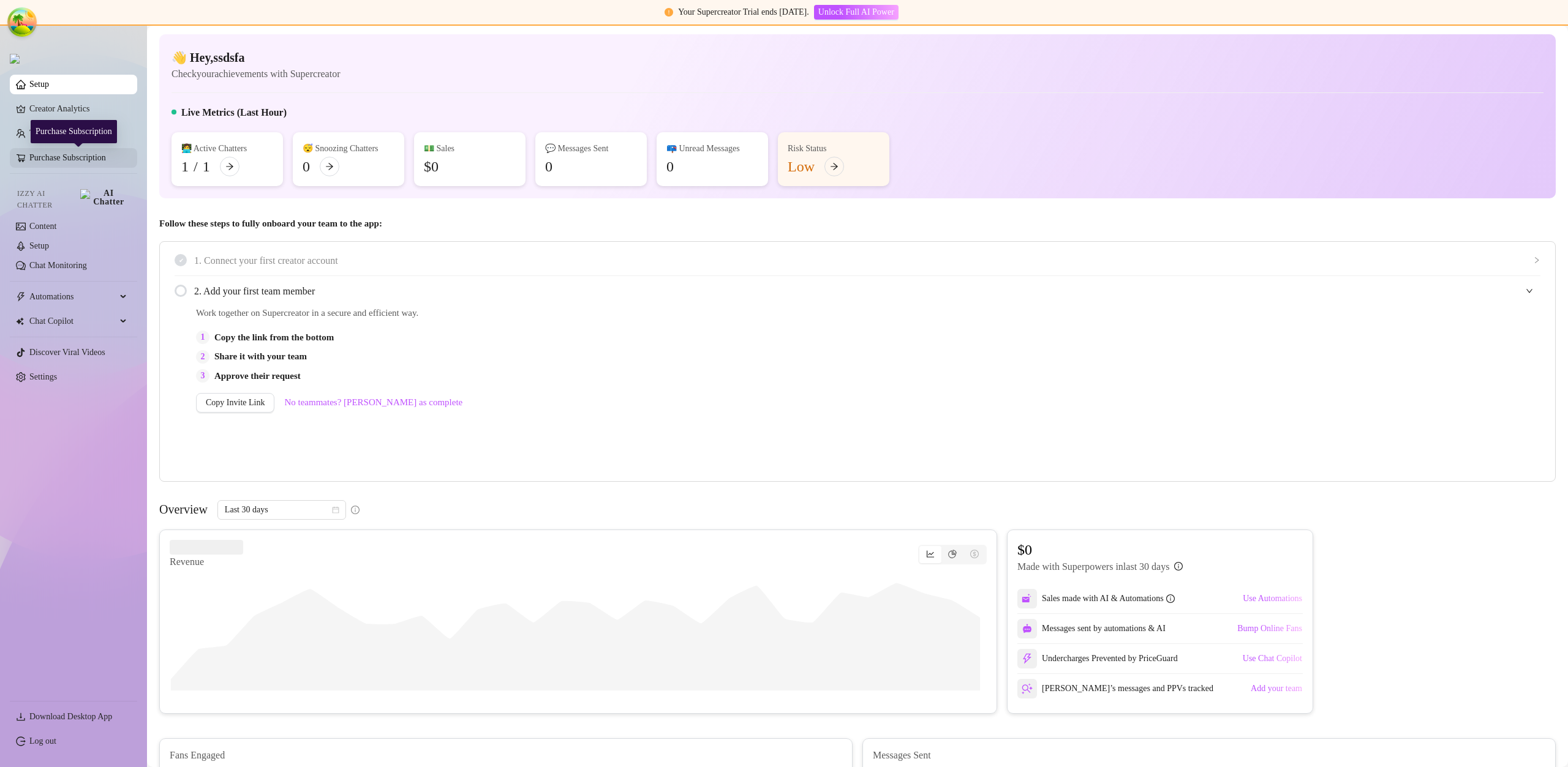
click at [92, 159] on link "Purchase Subscription" at bounding box center [78, 158] width 98 height 20
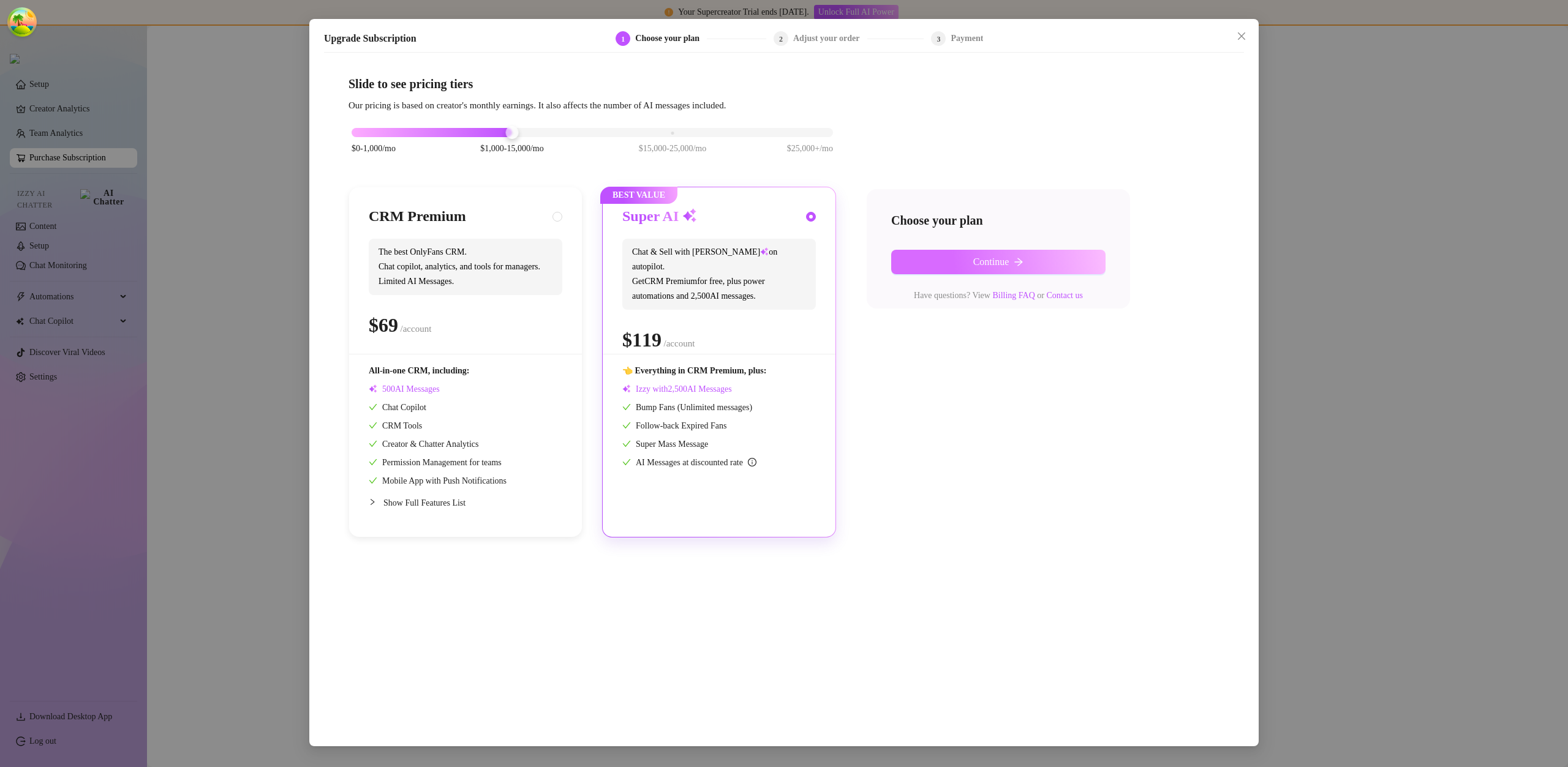
click at [992, 263] on span "Continue" at bounding box center [991, 262] width 36 height 11
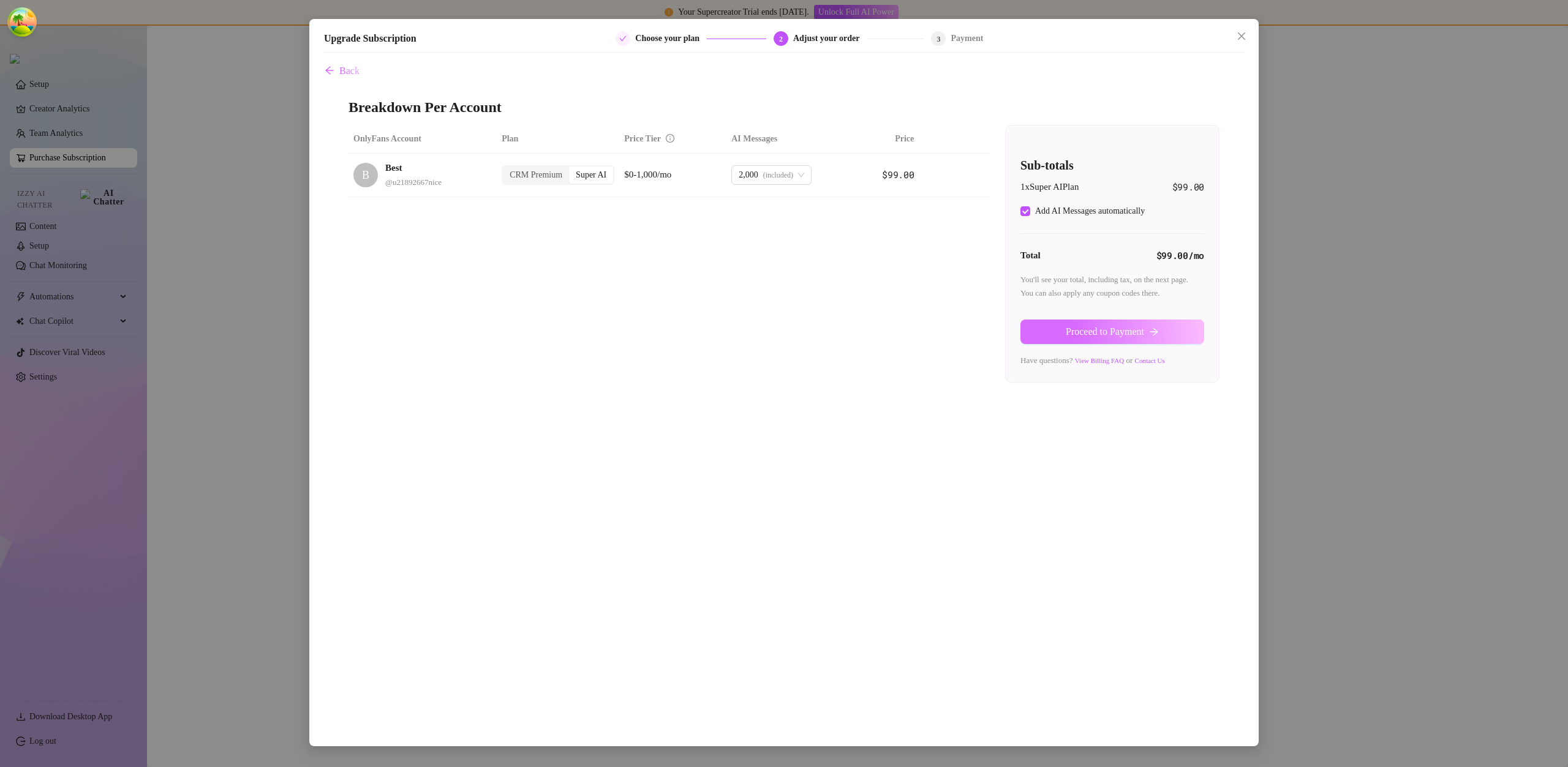
click at [1121, 330] on span "Proceed to Payment" at bounding box center [1105, 331] width 79 height 11
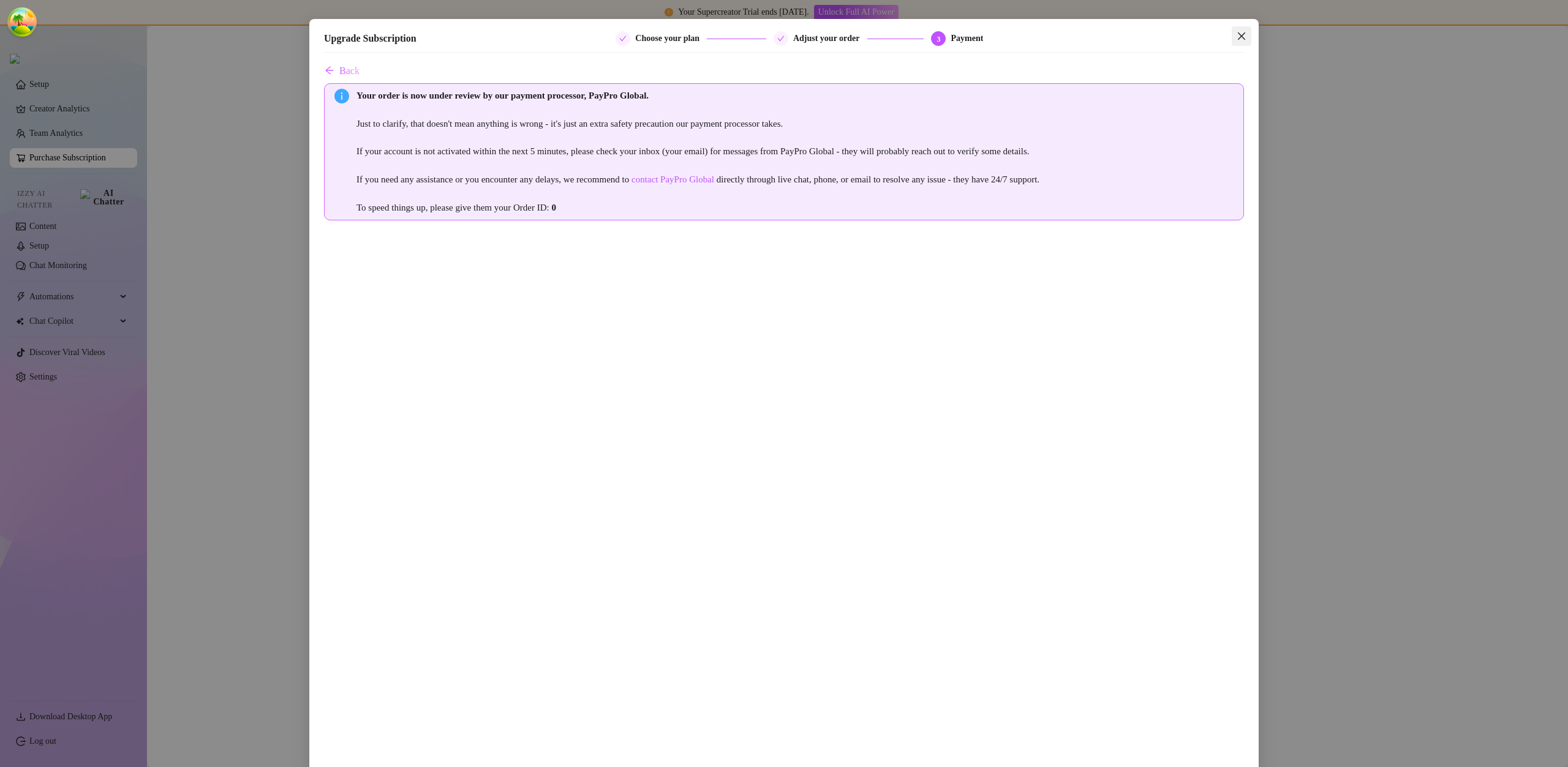
click at [1239, 32] on icon "close" at bounding box center [1242, 36] width 10 height 10
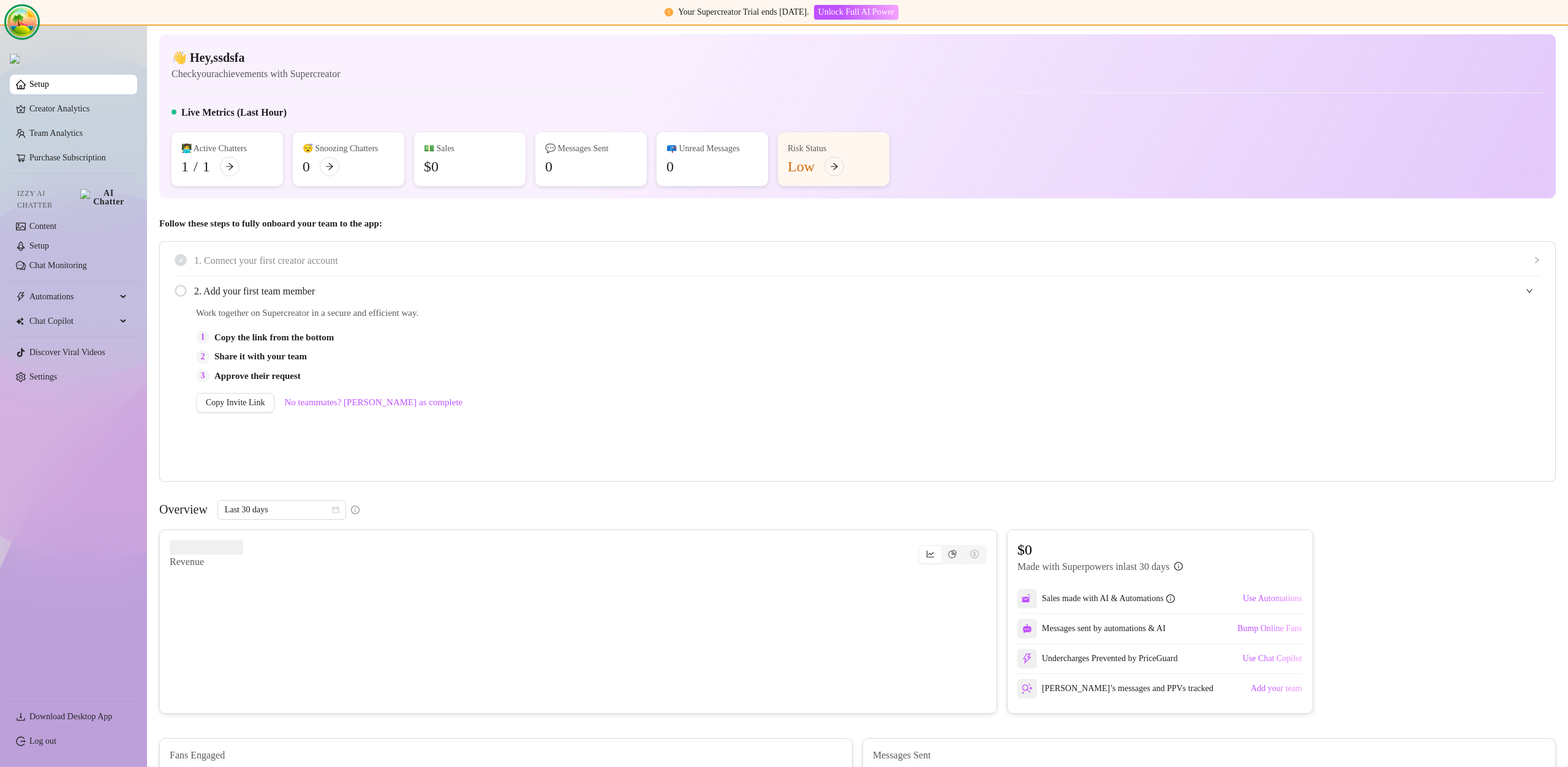
click at [18, 22] on icon "Open Tanstack query devtools" at bounding box center [18, 22] width 3 height 10
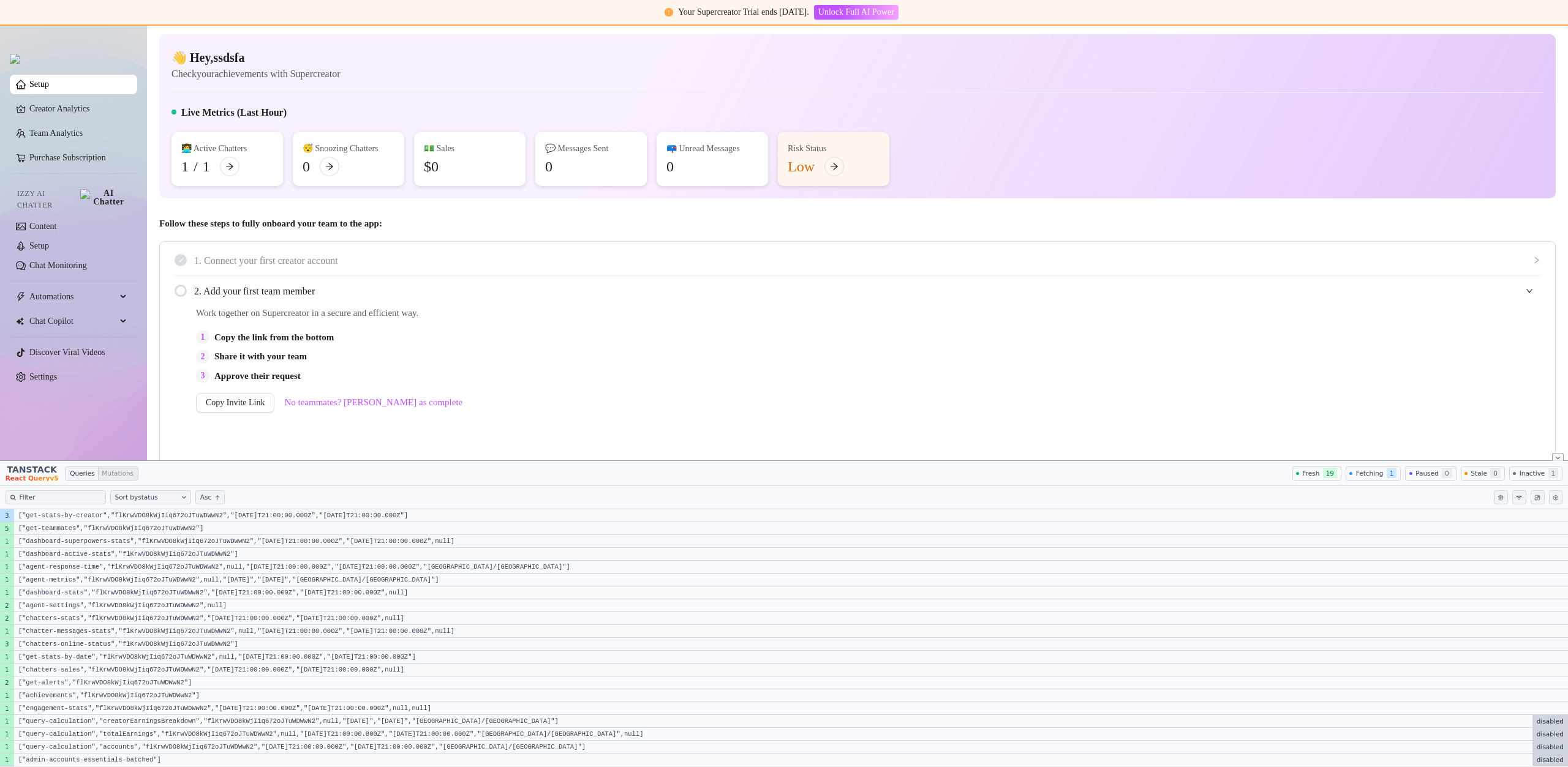
click at [1561, 497] on html "TANSTACK React Query v 5 Queries Mutations Fresh 19 Fetching 1 Paused 0 Stale 0…" at bounding box center [784, 384] width 1568 height 767
click at [587, 376] on html "TANSTACK React Query v 5 Queries Mutations Fresh 19 Fetching 1 Paused 0 Stale 0…" at bounding box center [784, 384] width 1568 height 767
click at [792, 279] on div "2. Add your first team member" at bounding box center [858, 291] width 1366 height 30
click at [793, 279] on div "2. Add your first team member" at bounding box center [858, 291] width 1366 height 30
click at [1556, 455] on icon "Close tanstack query devtools" at bounding box center [1558, 458] width 4 height 4
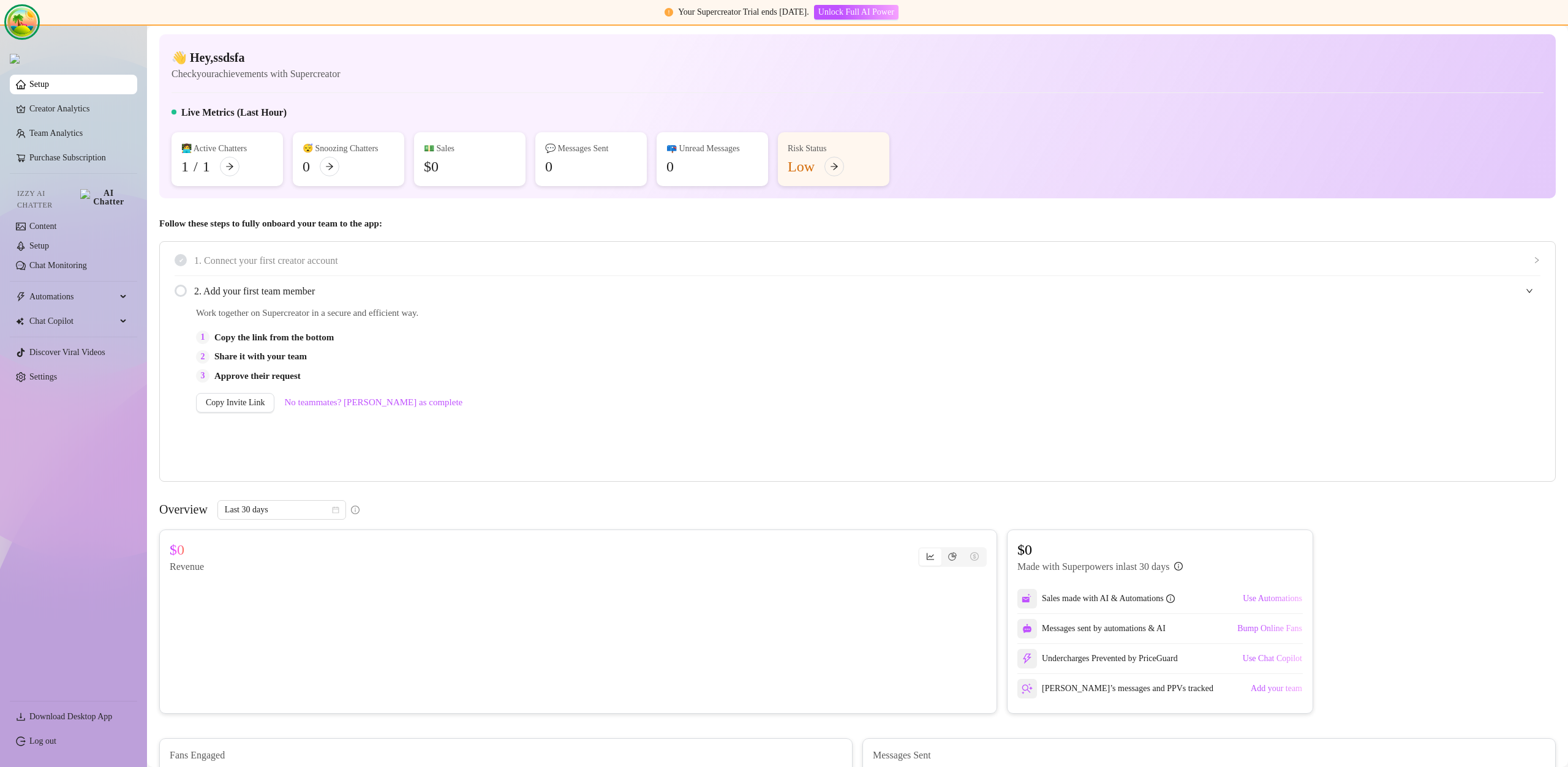
click at [28, 26] on ellipse "Open Tanstack query devtools" at bounding box center [31, 34] width 17 height 15
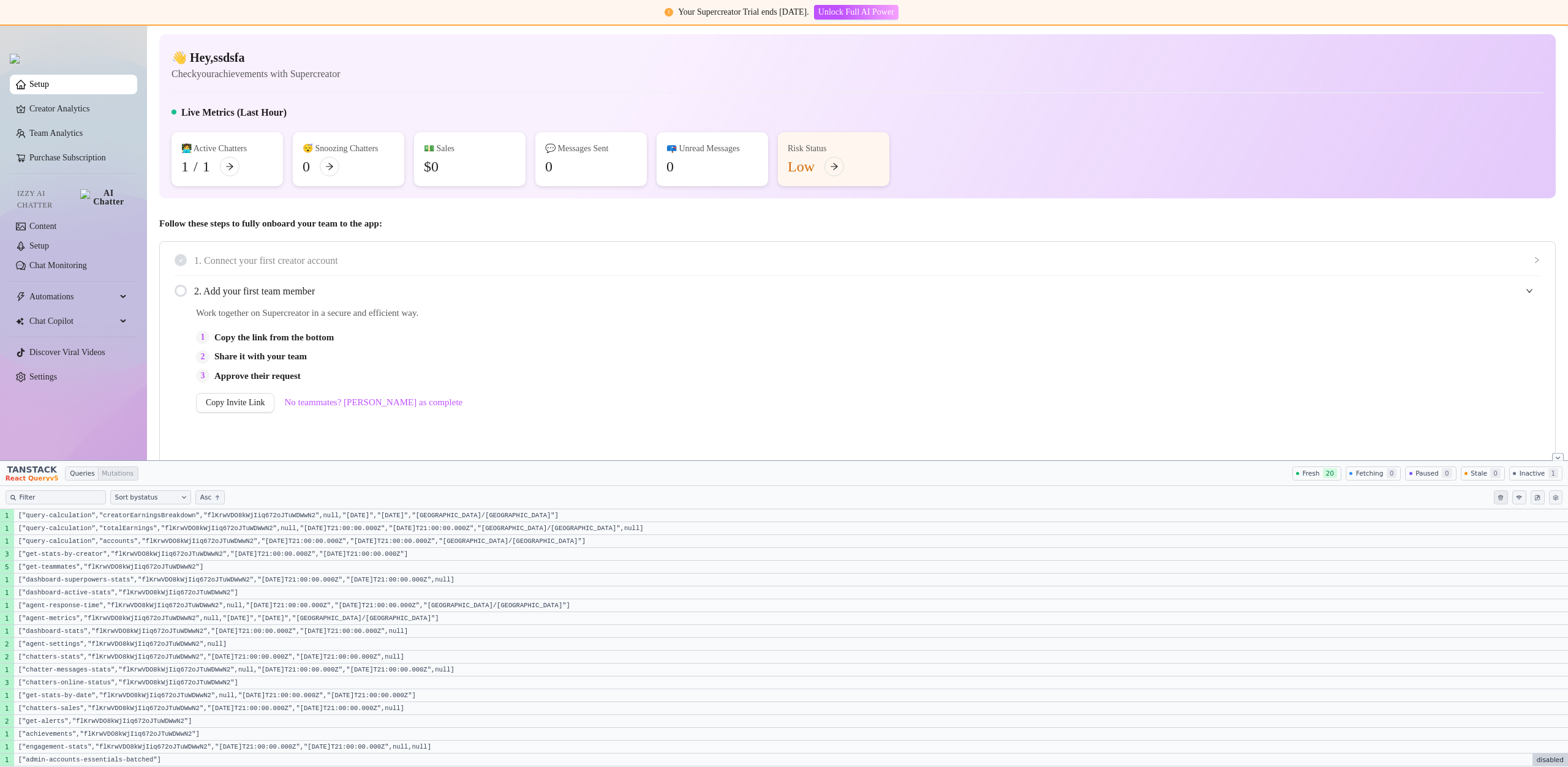
click at [1498, 502] on button "Clear query cache" at bounding box center [1501, 497] width 14 height 14
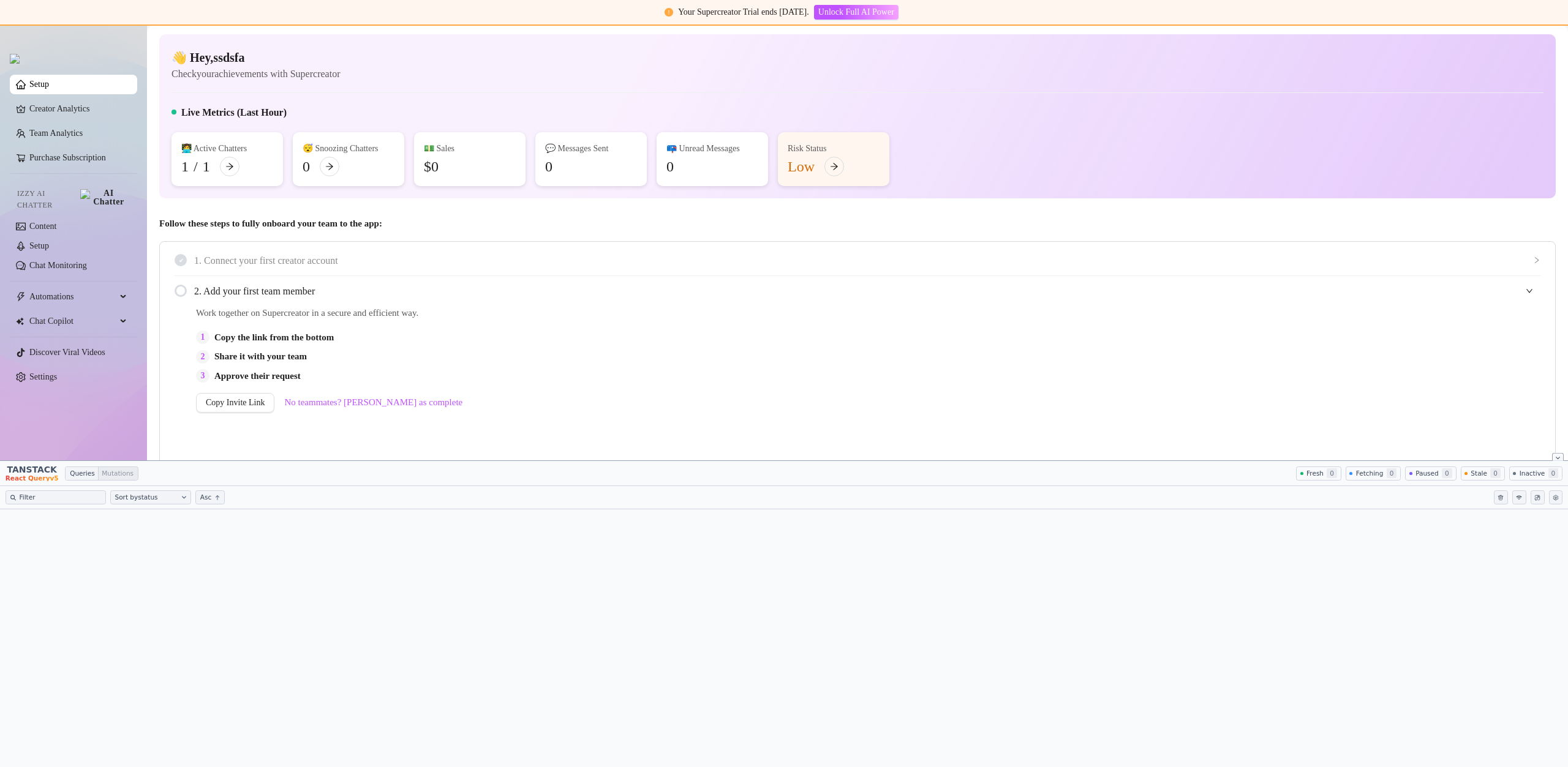
click at [731, 359] on div "2 Share it with your team" at bounding box center [731, 357] width 1069 height 15
click at [1561, 458] on button "Close tanstack query devtools" at bounding box center [1558, 457] width 12 height 8
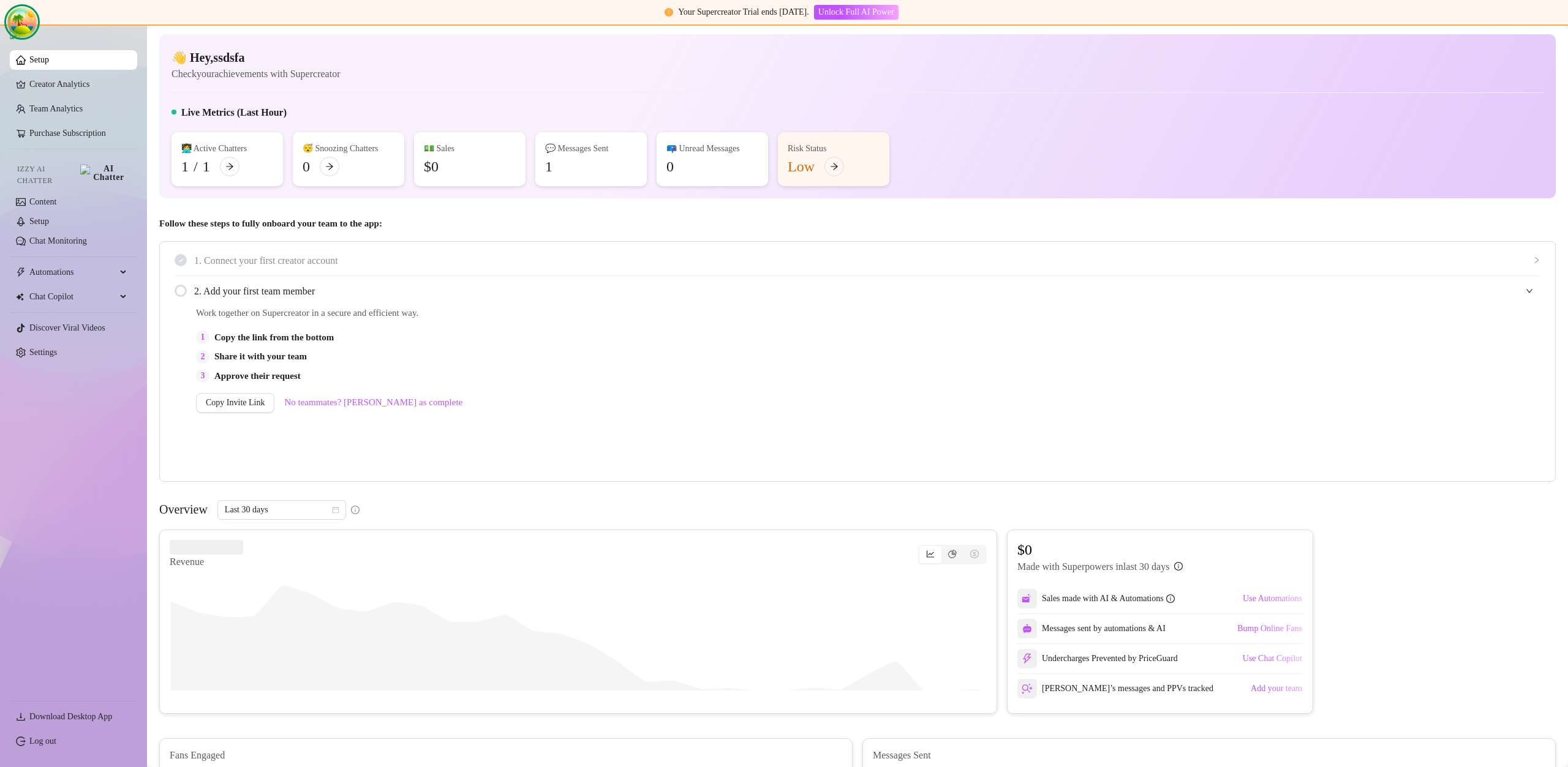
click at [22, 25] on ellipse "Open Tanstack query devtools" at bounding box center [22, 37] width 21 height 24
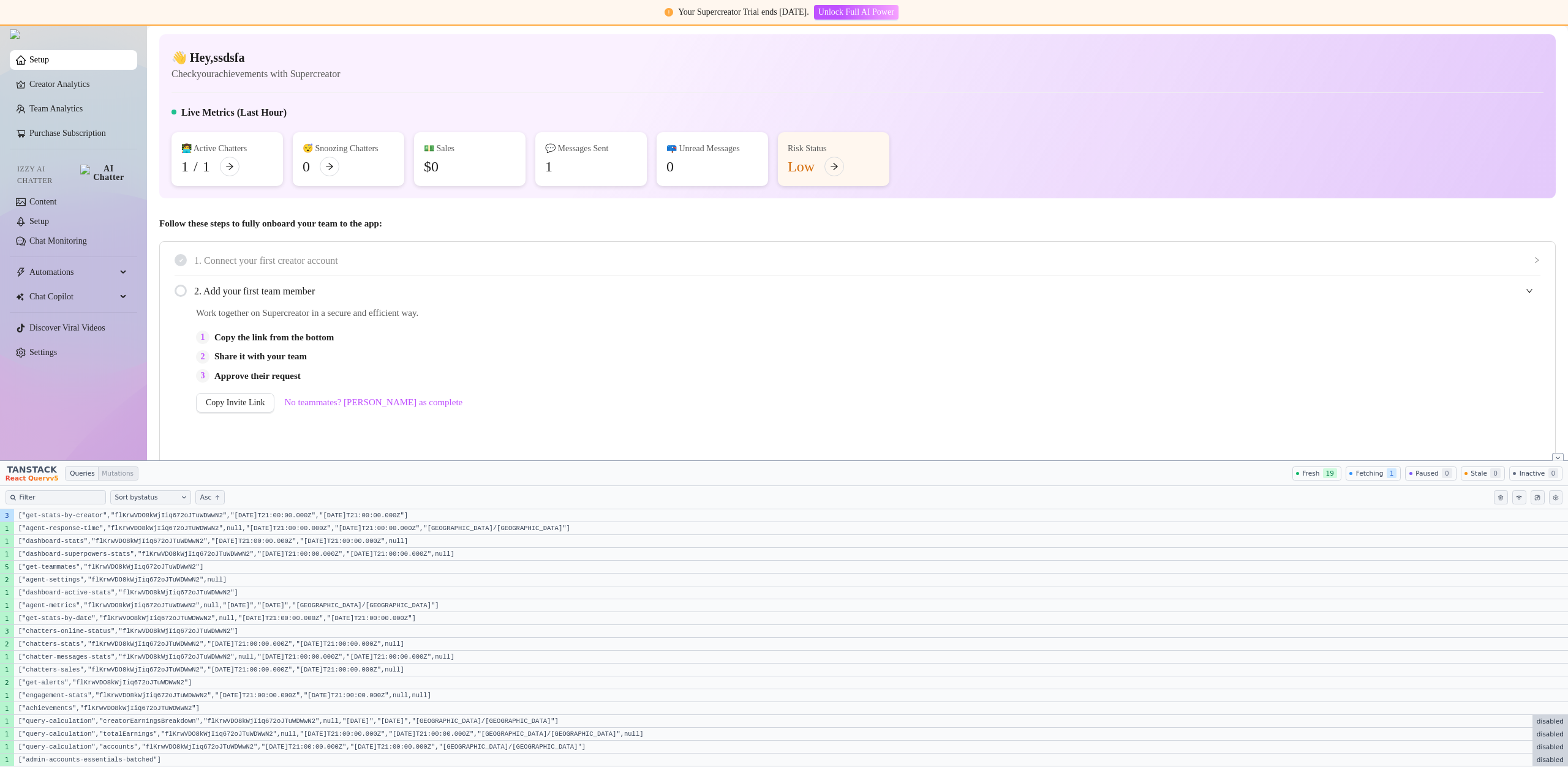
click at [1039, 98] on div "👋 Hey, ssdsfa Check your achievements with Supercreator Live Metrics (Last Hour…" at bounding box center [858, 116] width 1397 height 164
click at [1561, 460] on button "Close tanstack query devtools" at bounding box center [1558, 457] width 12 height 8
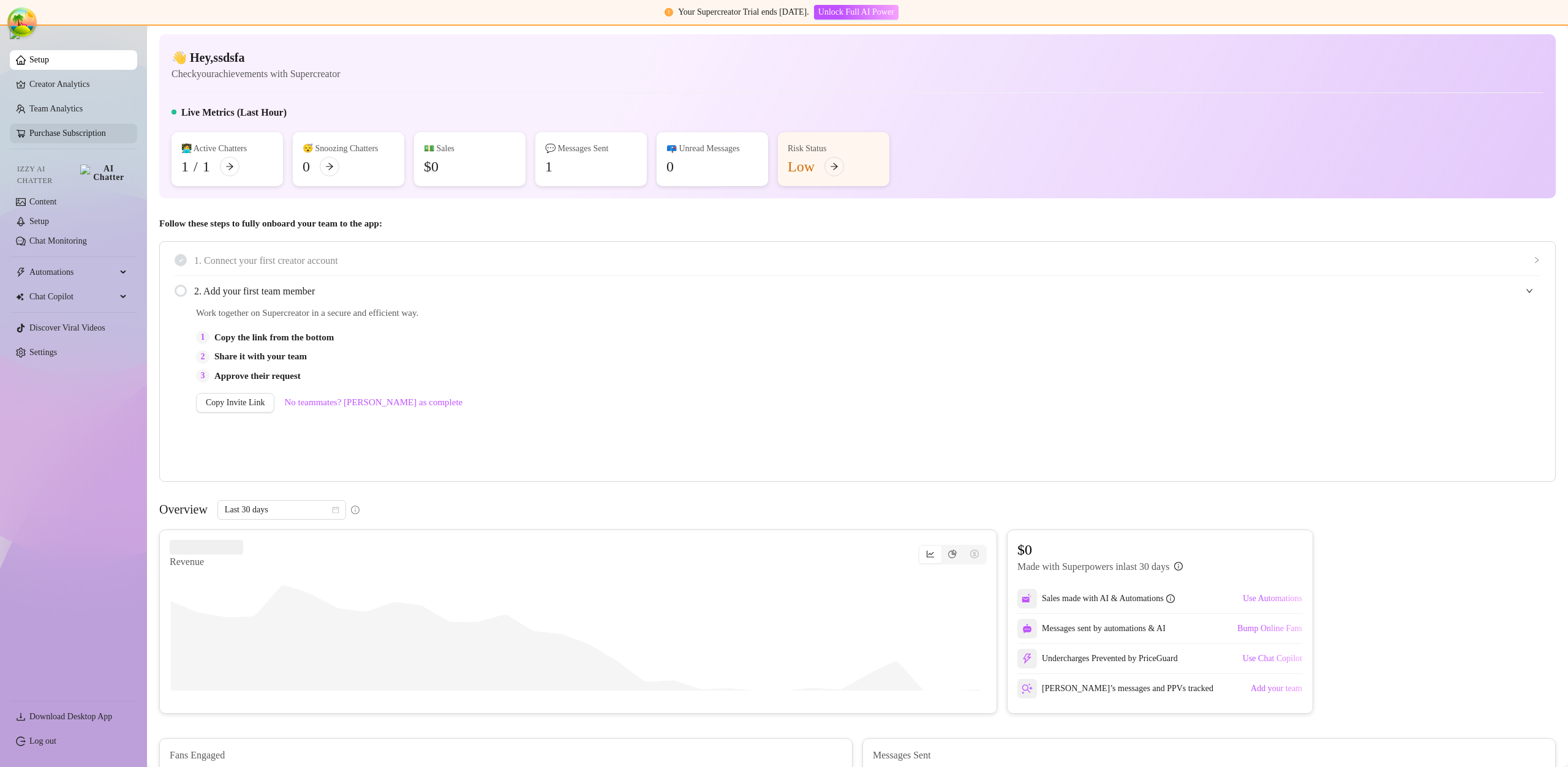
click at [79, 141] on link "Purchase Subscription" at bounding box center [78, 133] width 98 height 20
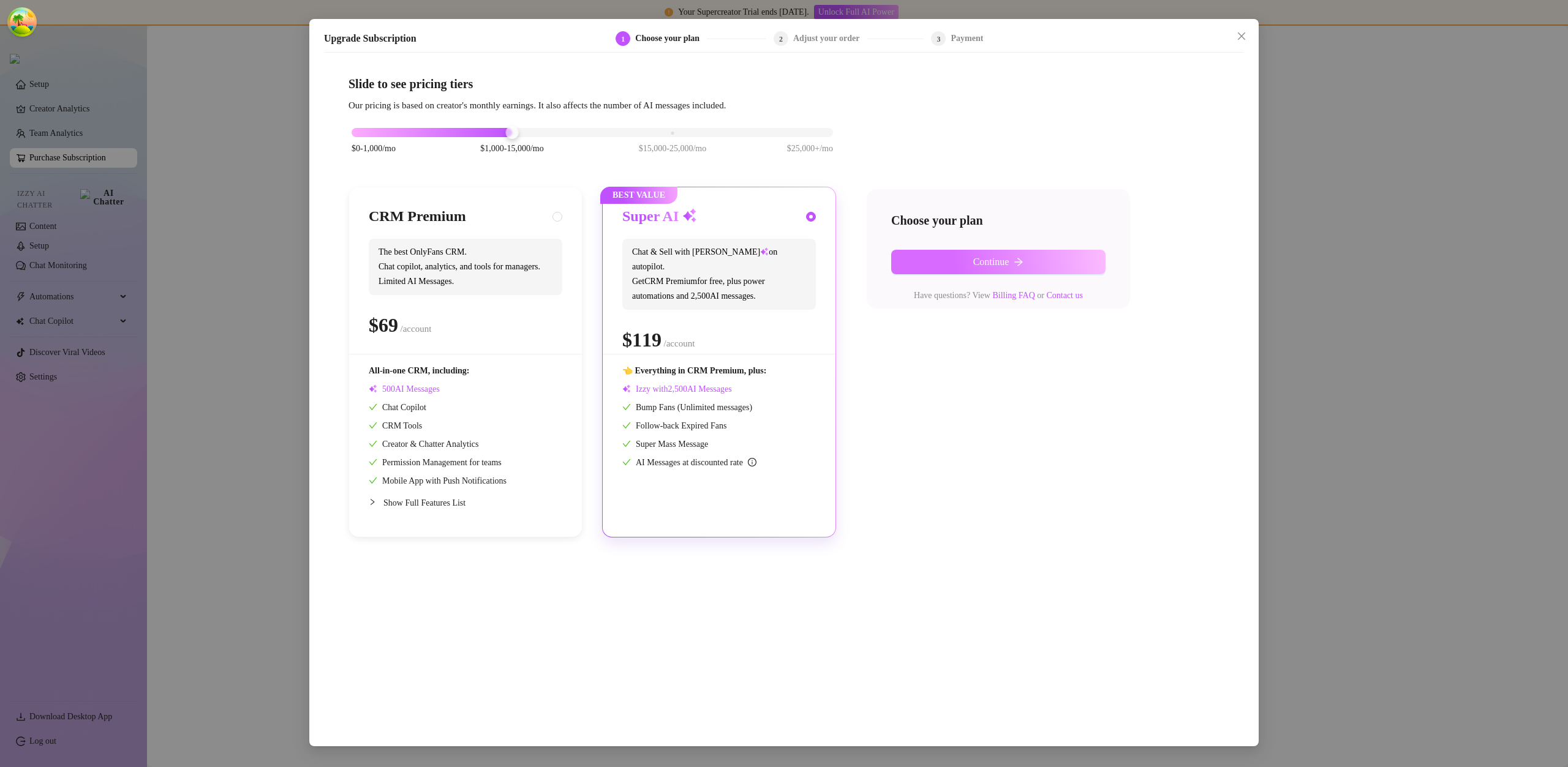
click at [957, 251] on button "Continue" at bounding box center [999, 262] width 215 height 24
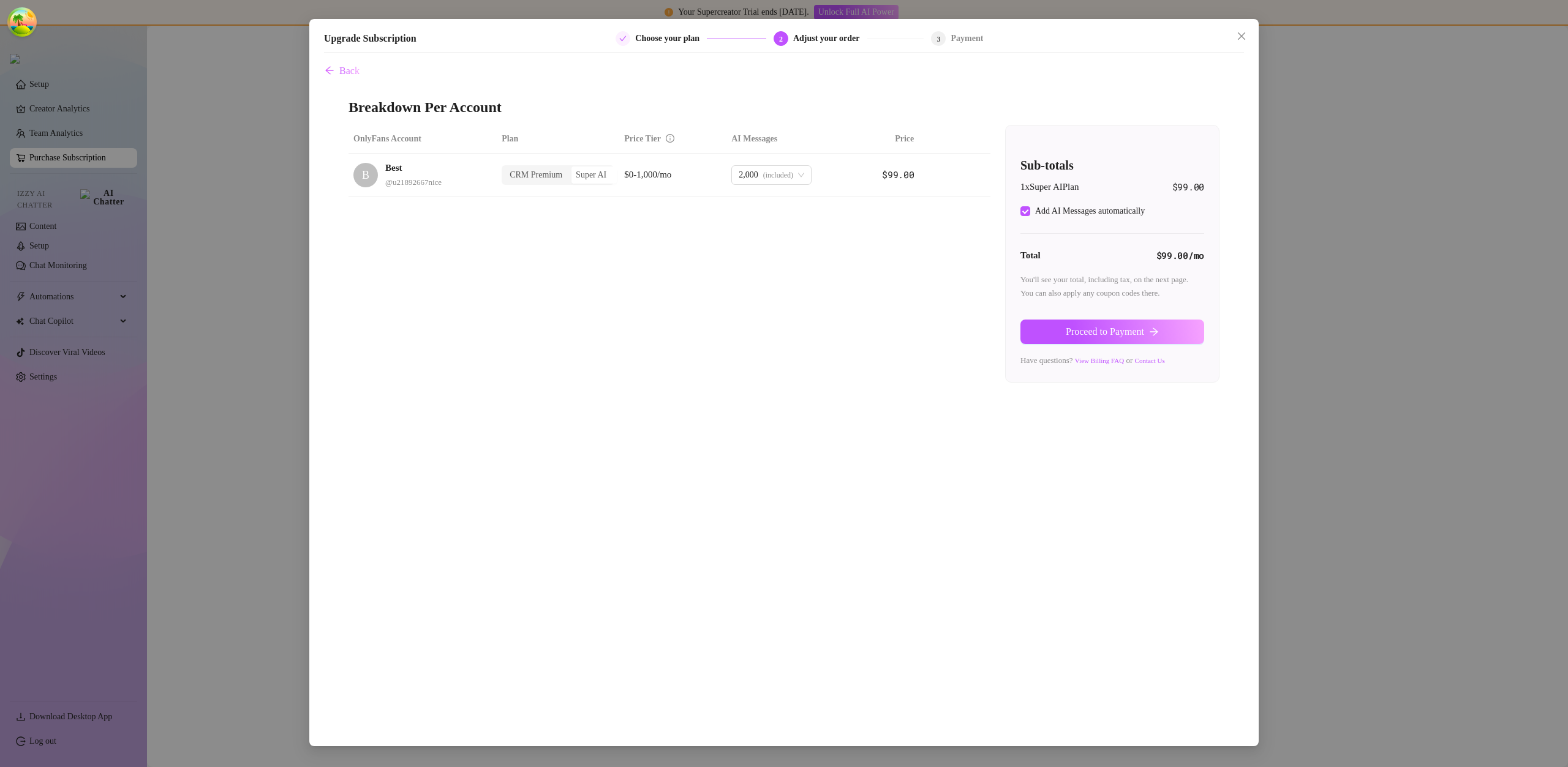
checkbox input "true"
click at [1112, 262] on div "Total $99.00 /mo" at bounding box center [1112, 256] width 184 height 15
click at [1122, 328] on span "Proceed to Payment" at bounding box center [1105, 331] width 79 height 11
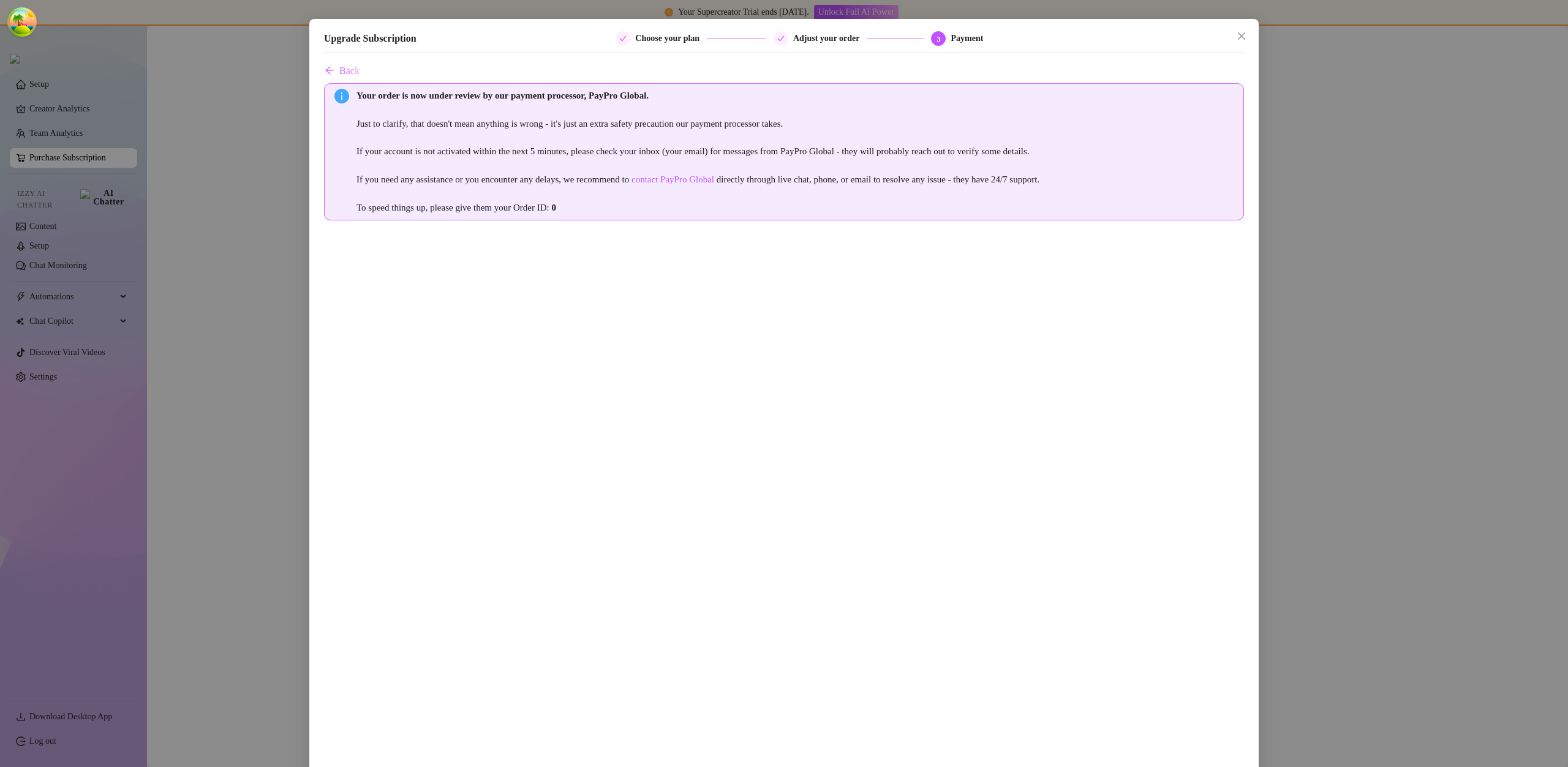
click at [357, 68] on div "Back Your order is now under review by our payment processor, PayPro Global. Ju…" at bounding box center [784, 469] width 920 height 821
click at [1237, 35] on icon "close" at bounding box center [1242, 36] width 10 height 10
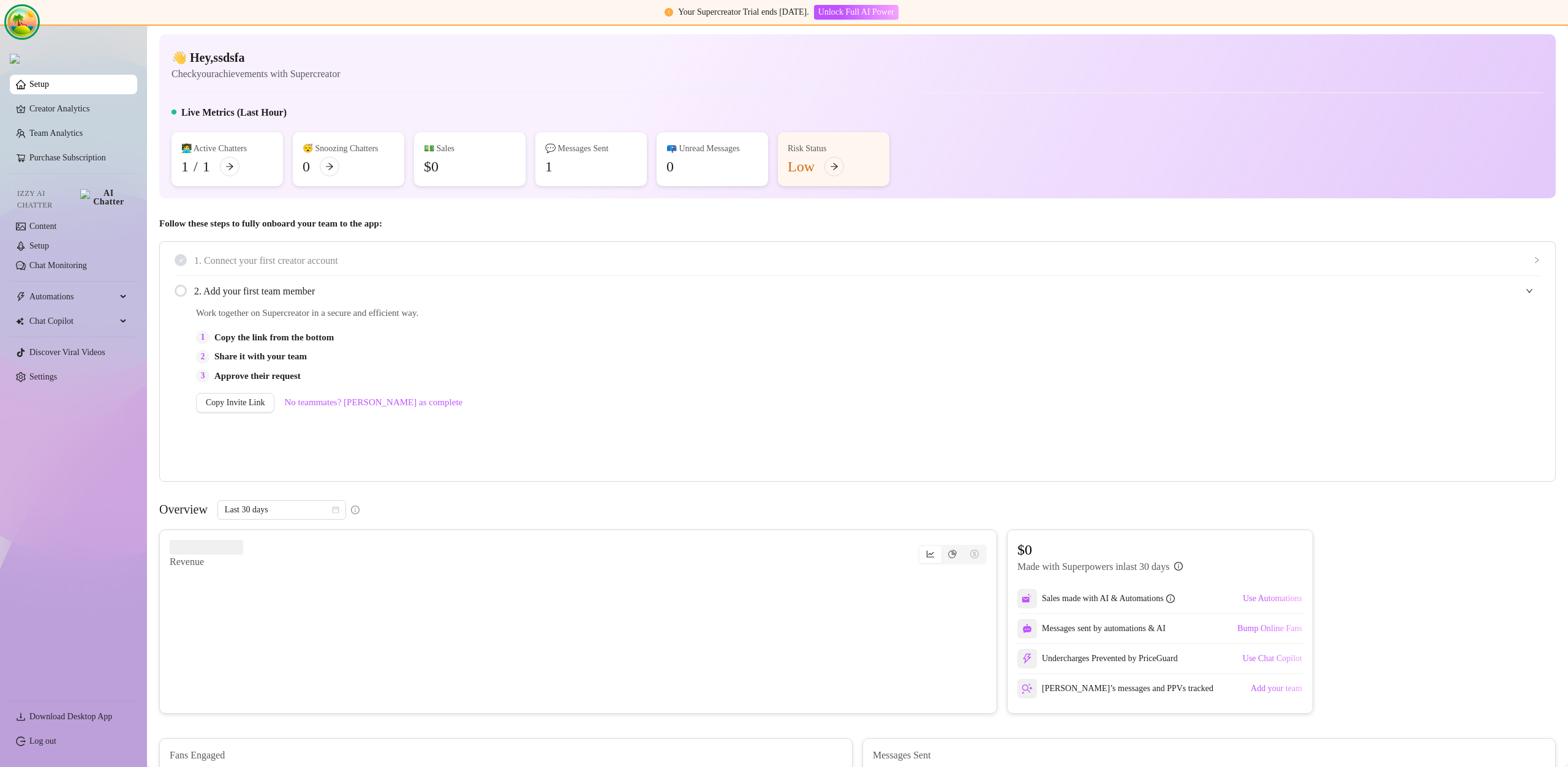
click at [21, 24] on circle "Open Tanstack query devtools" at bounding box center [21, 21] width 24 height 24
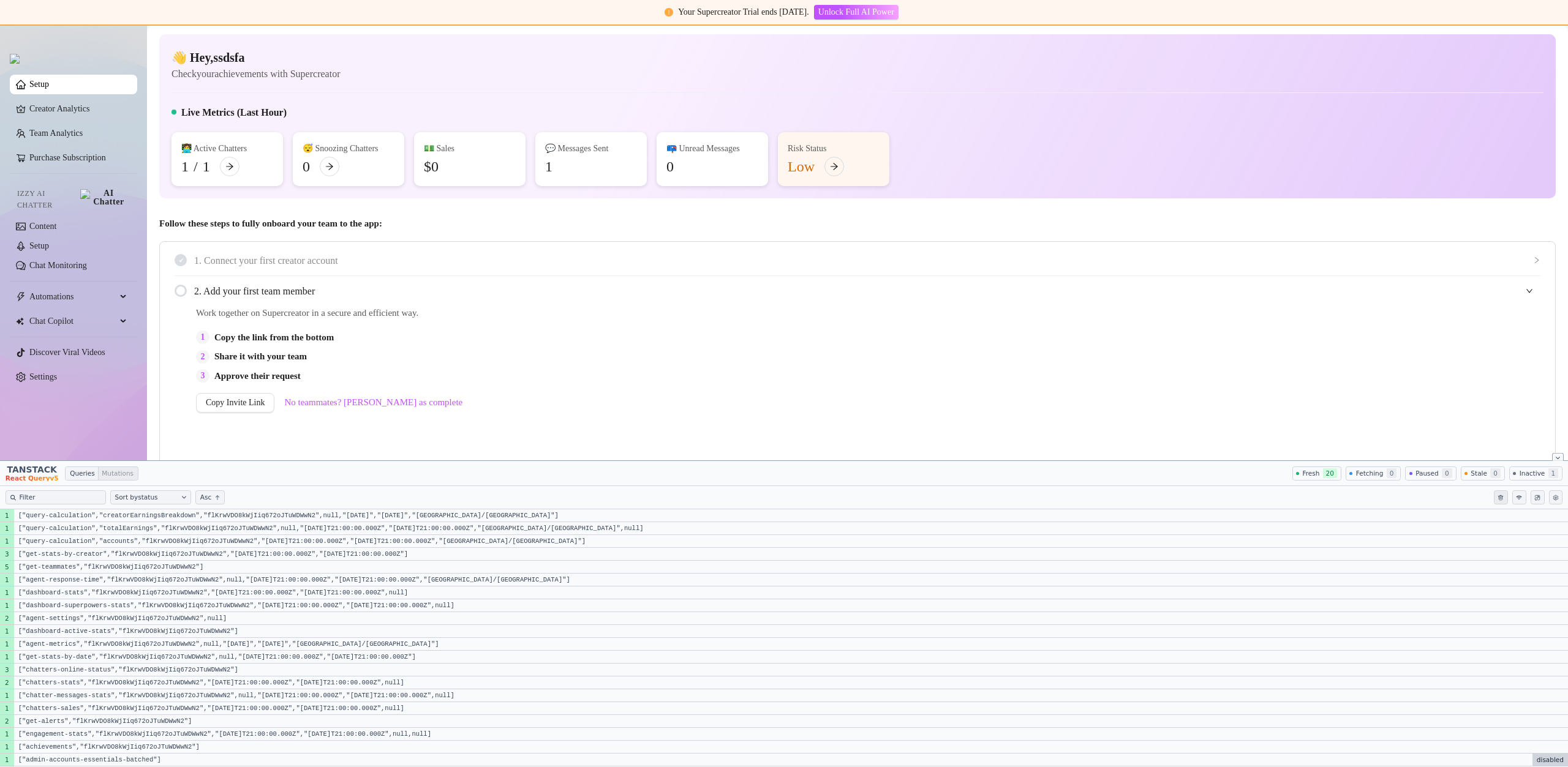
click at [1502, 500] on icon "Clear query cache" at bounding box center [1501, 497] width 7 height 7
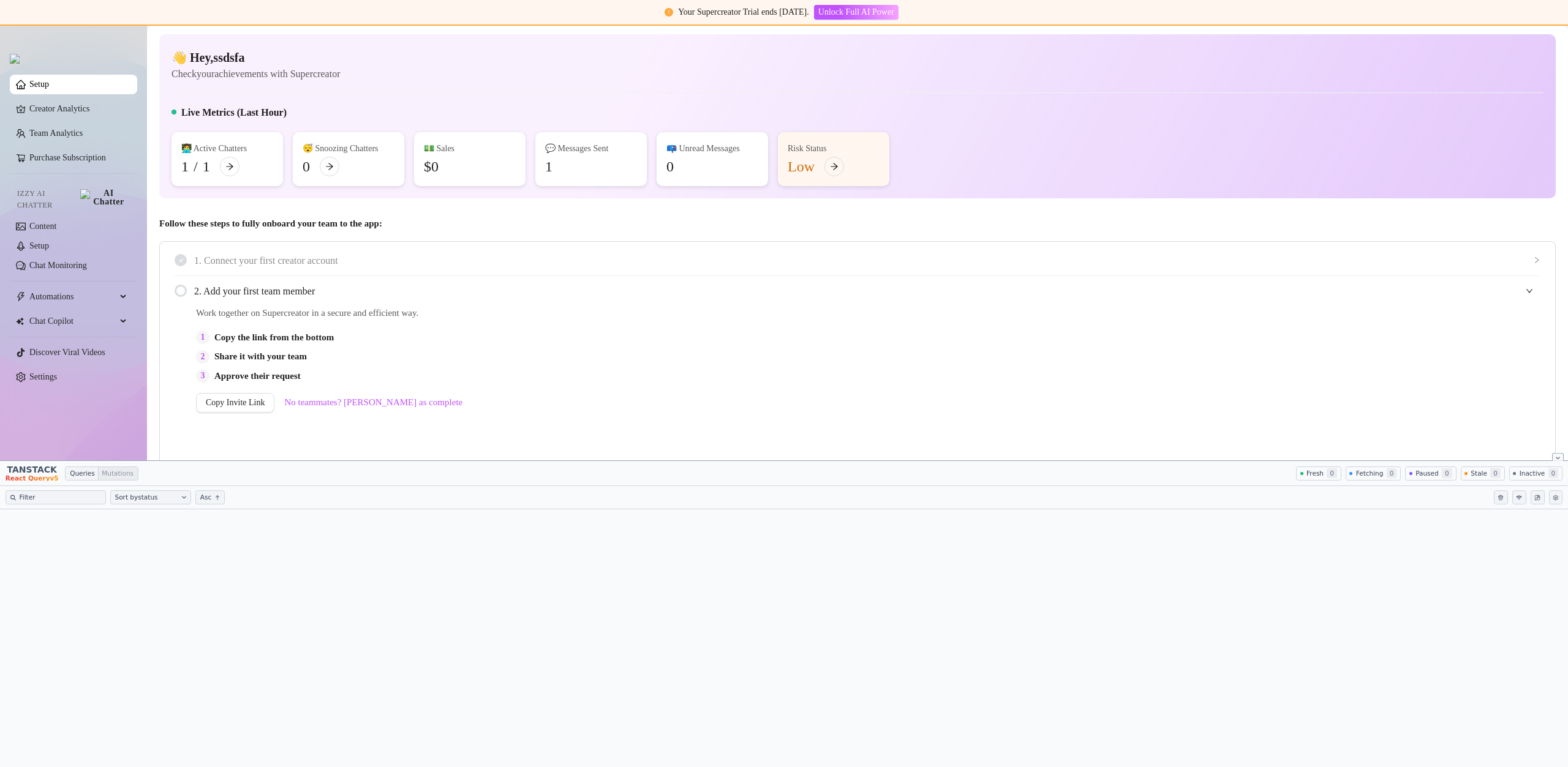
click at [1089, 309] on span "Work together on Supercreator in a secure and efficient way." at bounding box center [731, 314] width 1069 height 15
click at [1559, 458] on icon "Close tanstack query devtools" at bounding box center [1558, 458] width 4 height 4
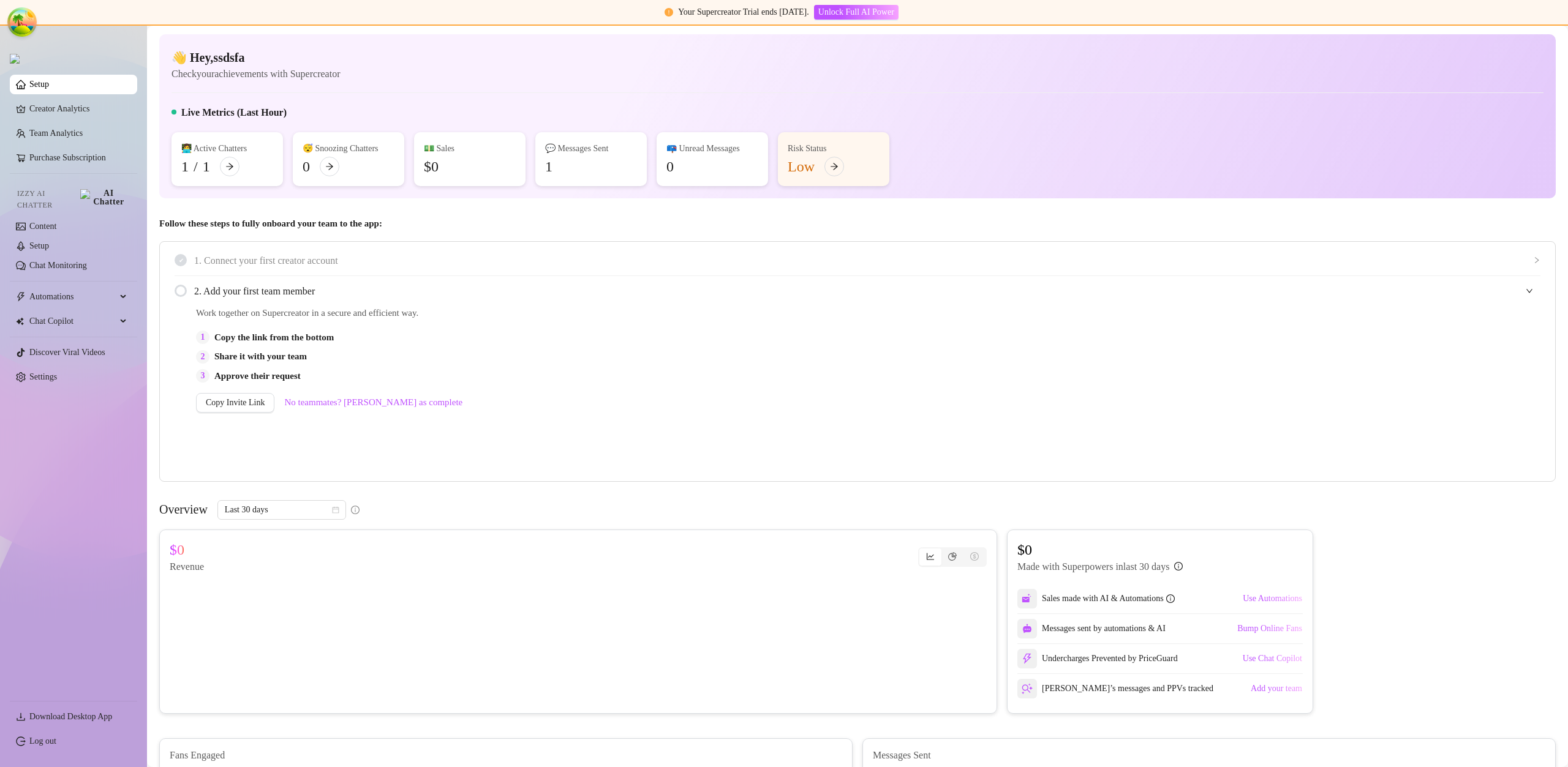
click at [76, 173] on ul "Setup Creator Analytics Team Analytics Purchase Subscription Izzy AI Chatter Co…" at bounding box center [73, 383] width 127 height 626
click at [79, 168] on link "Purchase Subscription" at bounding box center [78, 158] width 98 height 20
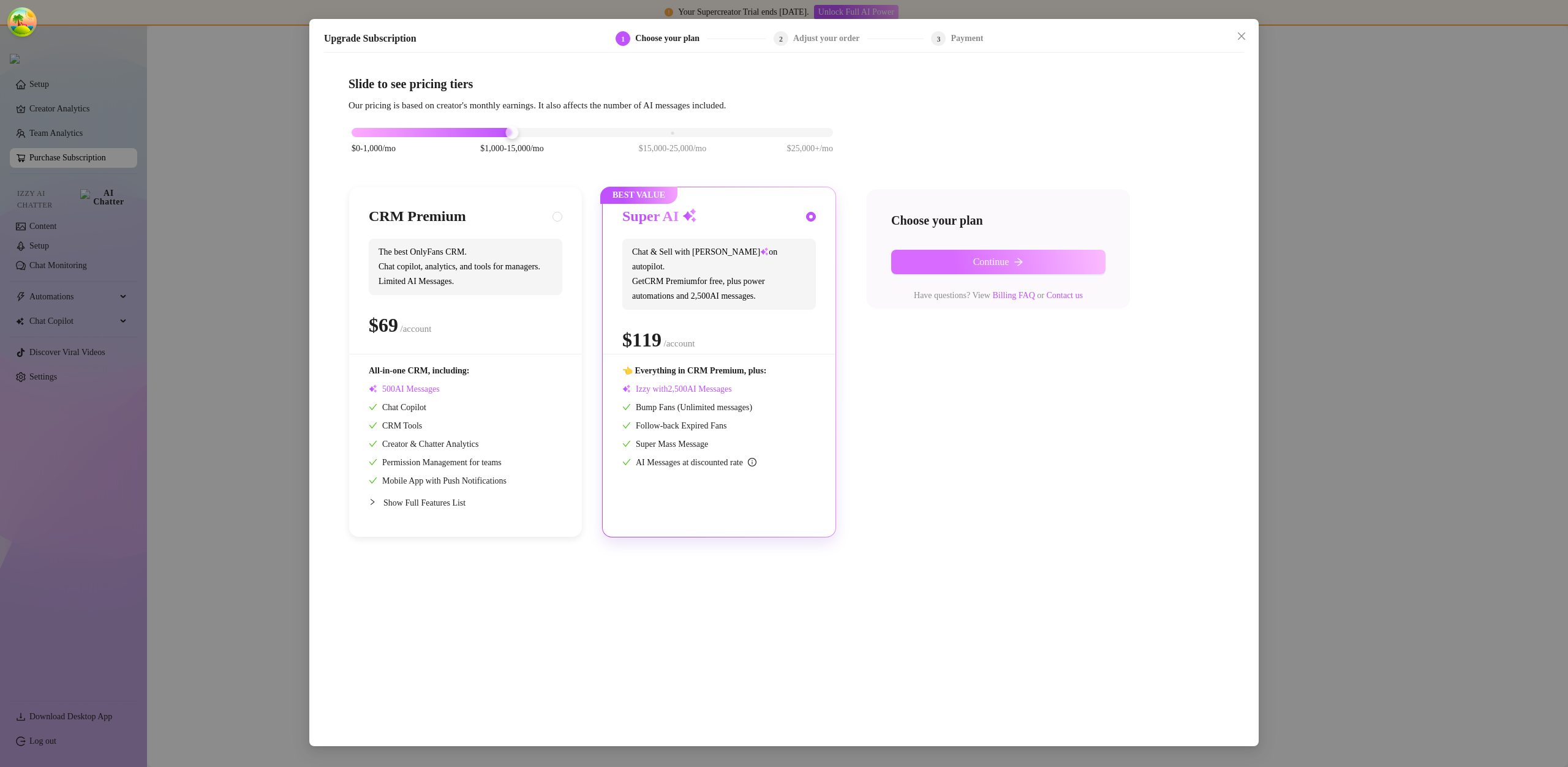
click at [961, 273] on button "Continue" at bounding box center [999, 262] width 215 height 24
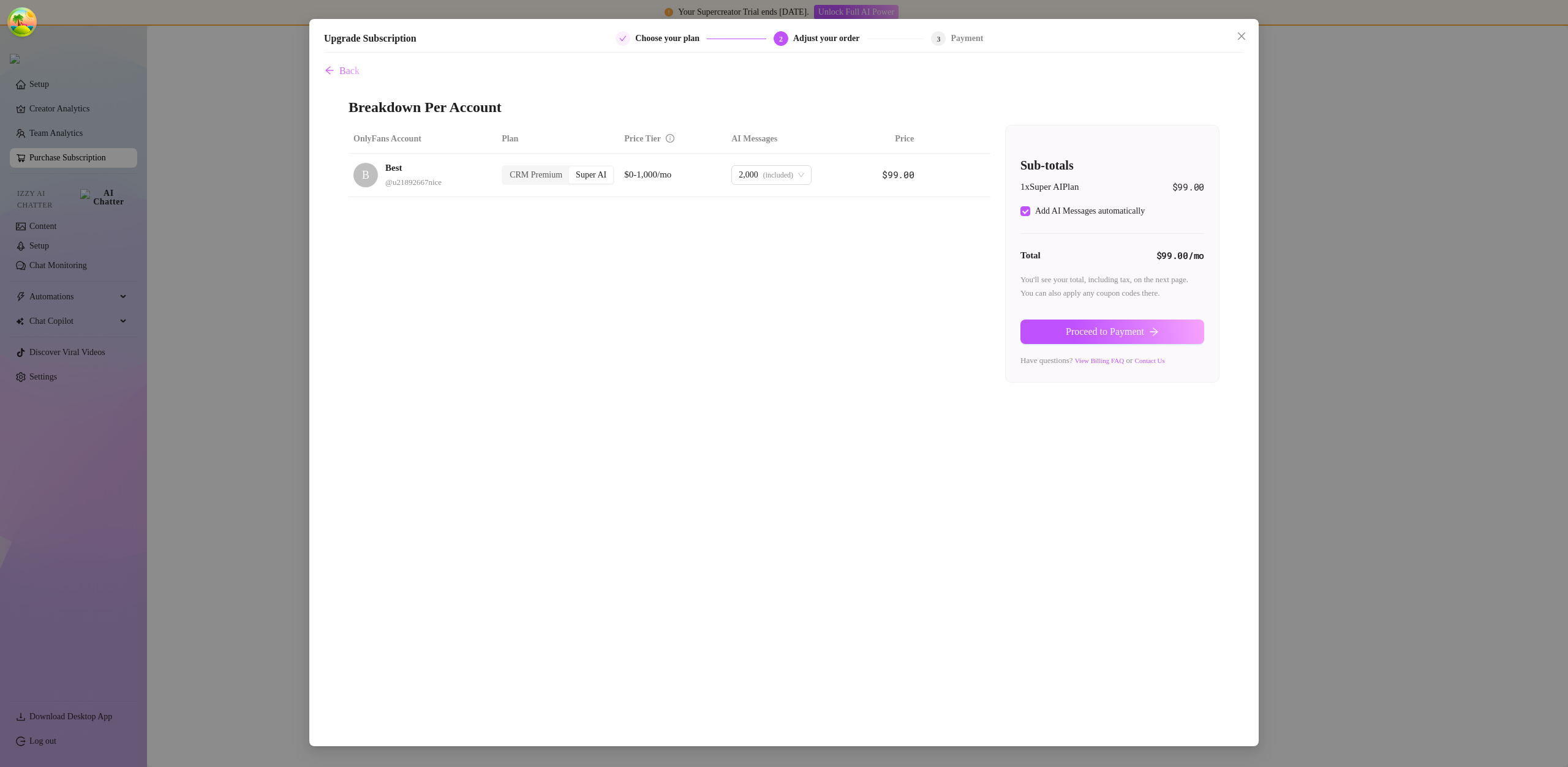
click at [1116, 334] on span "Proceed to Payment" at bounding box center [1105, 331] width 79 height 11
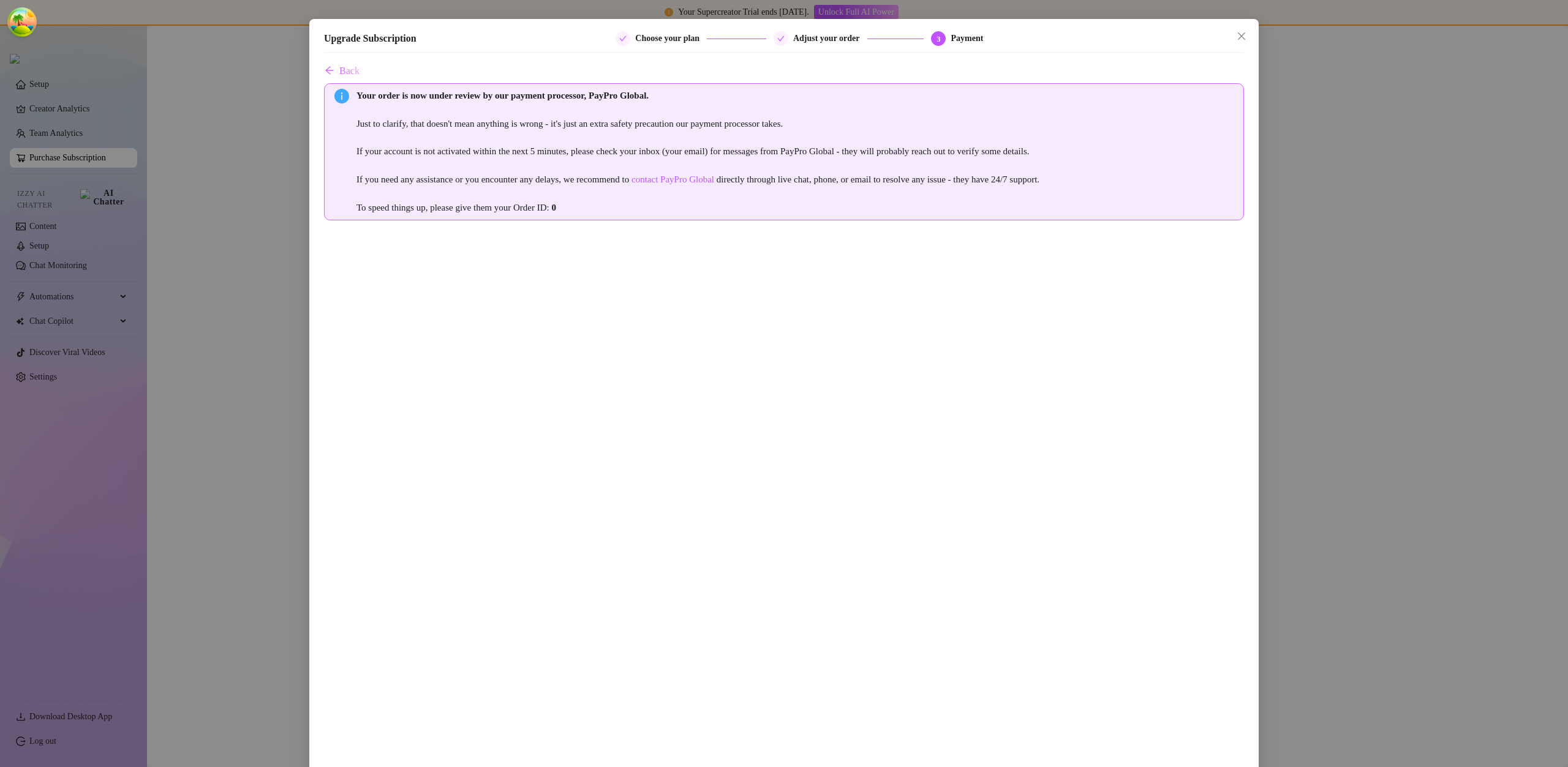
click at [1248, 32] on div "Upgrade Subscription Choose your plan Adjust your order 3 Payment Back Your ord…" at bounding box center [784, 455] width 950 height 873
click at [1237, 32] on icon "close" at bounding box center [1242, 36] width 10 height 10
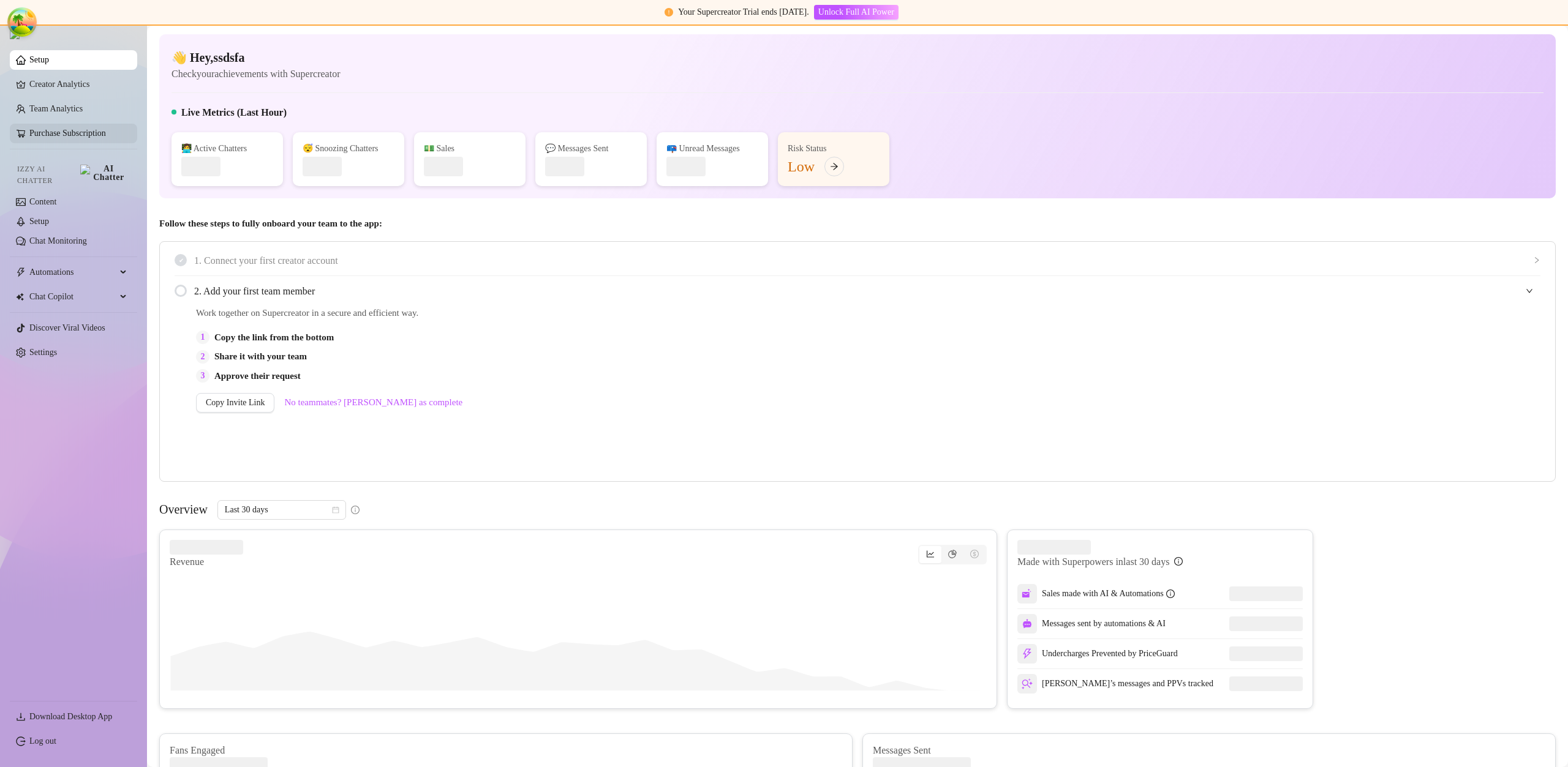
click at [112, 139] on link "Purchase Subscription" at bounding box center [78, 133] width 98 height 20
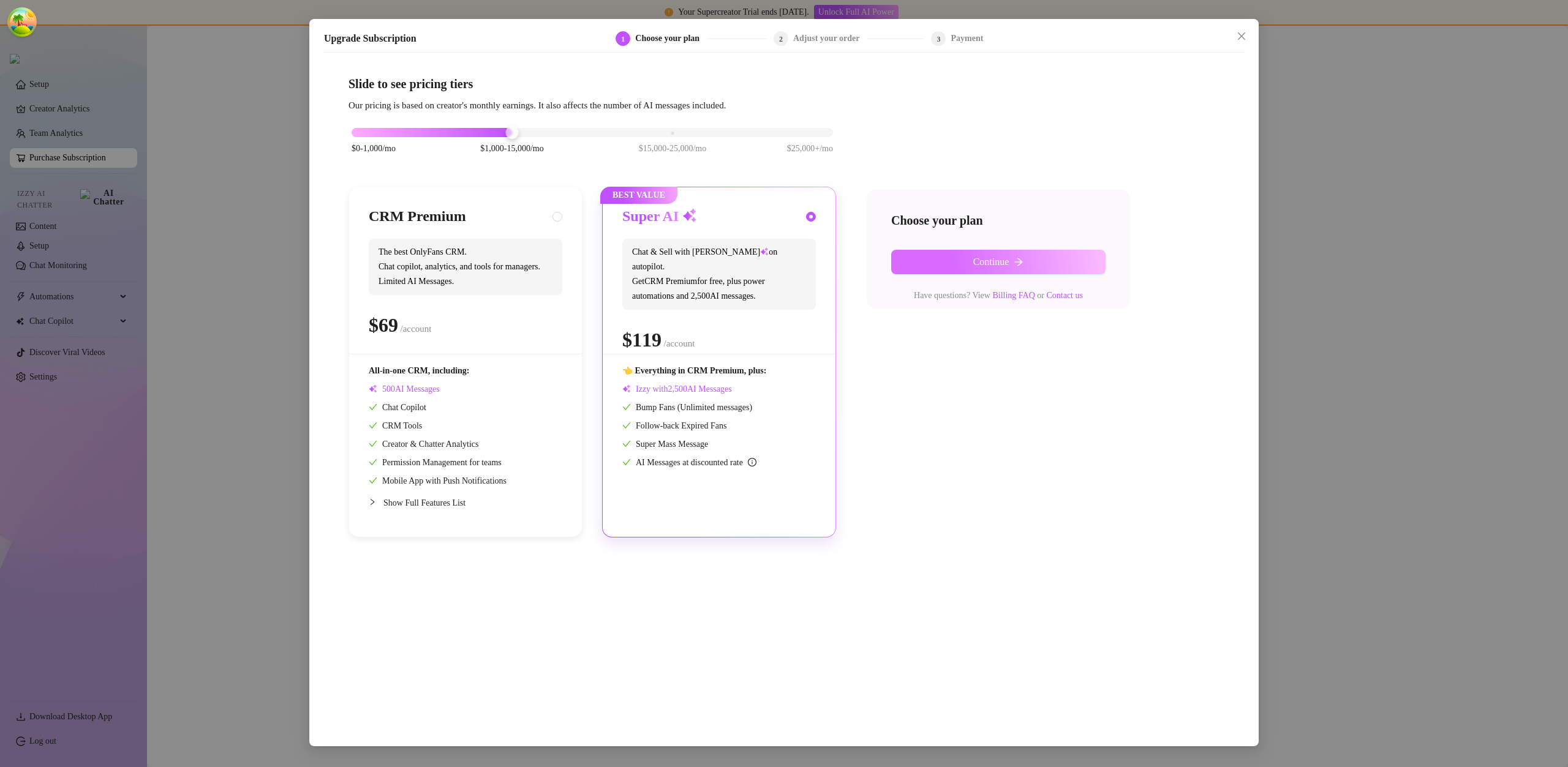
click at [988, 251] on button "Continue" at bounding box center [999, 262] width 215 height 24
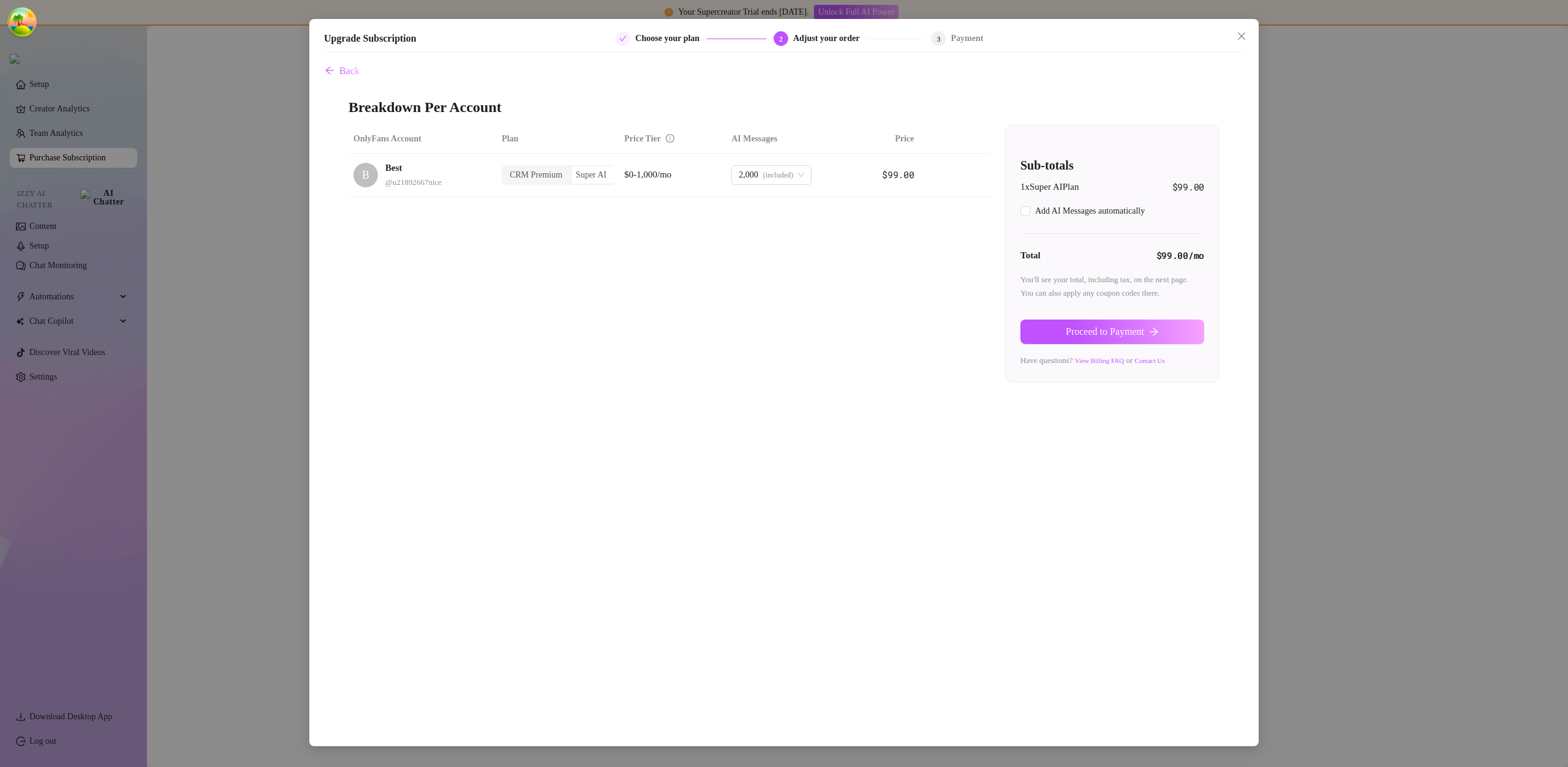
checkbox input "true"
click at [1087, 323] on button "Proceed to Payment" at bounding box center [1112, 331] width 184 height 24
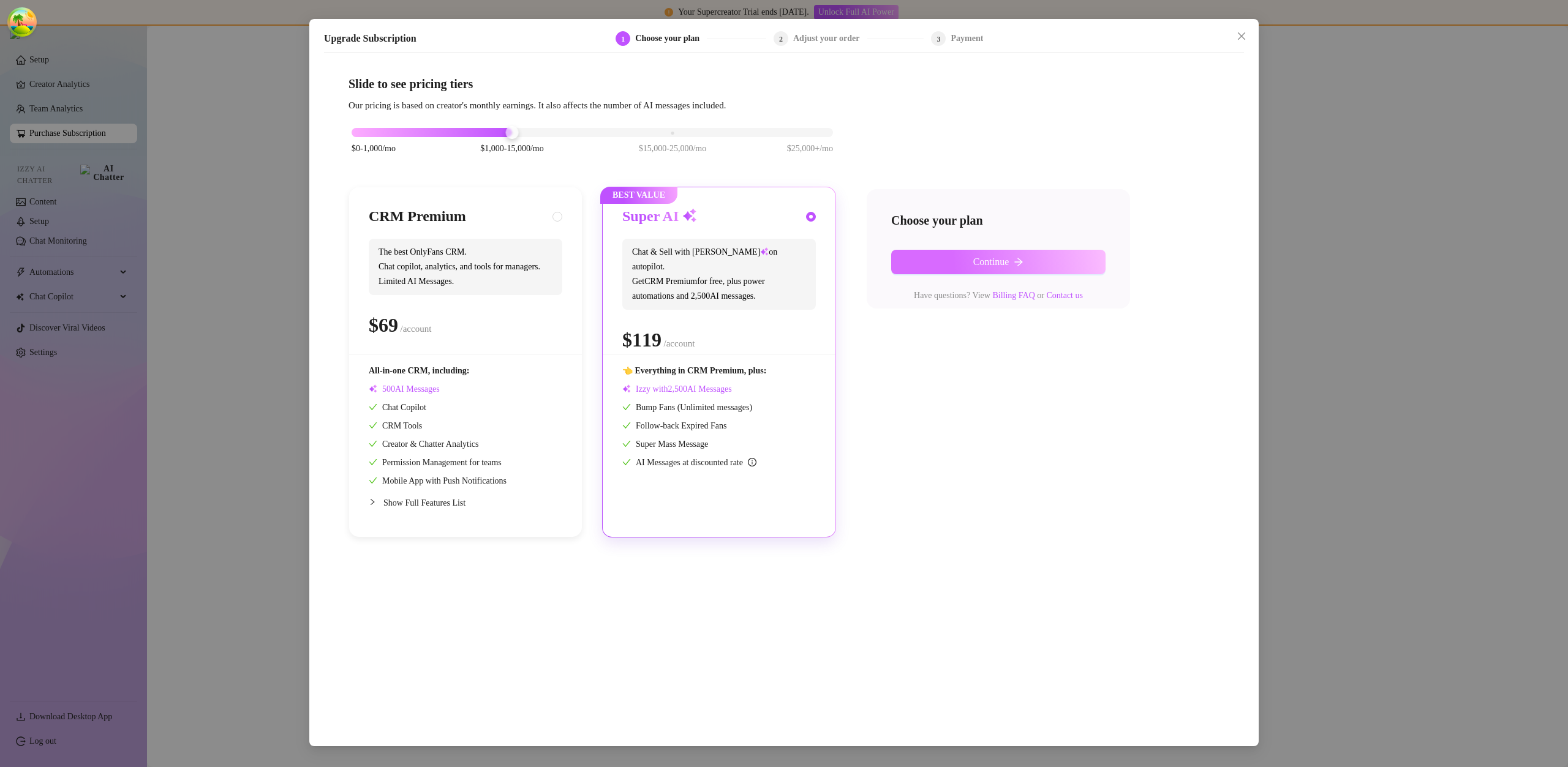
click at [1006, 259] on span "Continue" at bounding box center [991, 262] width 36 height 11
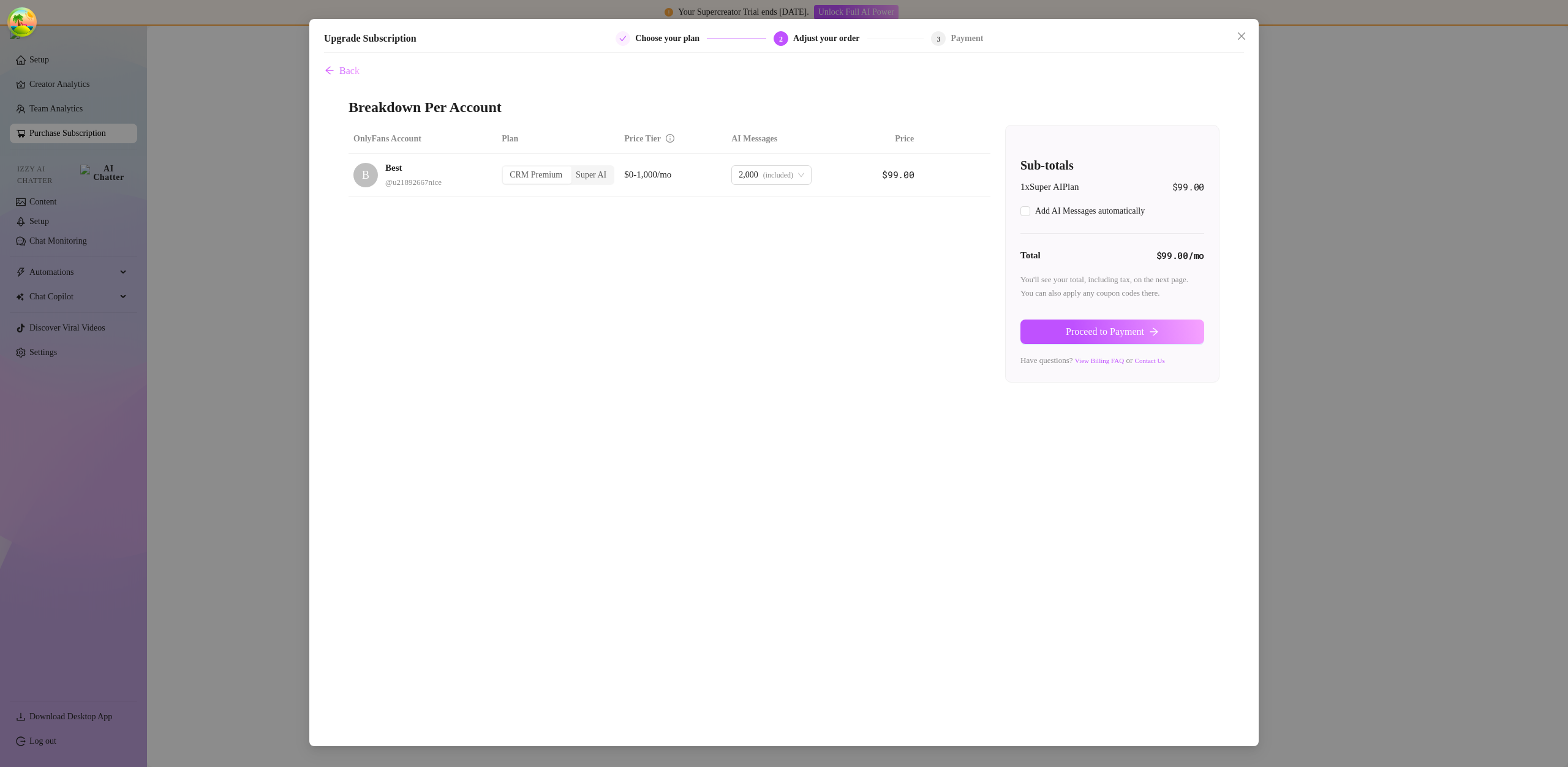
checkbox input "true"
click at [1079, 332] on span "Proceed to Payment" at bounding box center [1105, 331] width 79 height 11
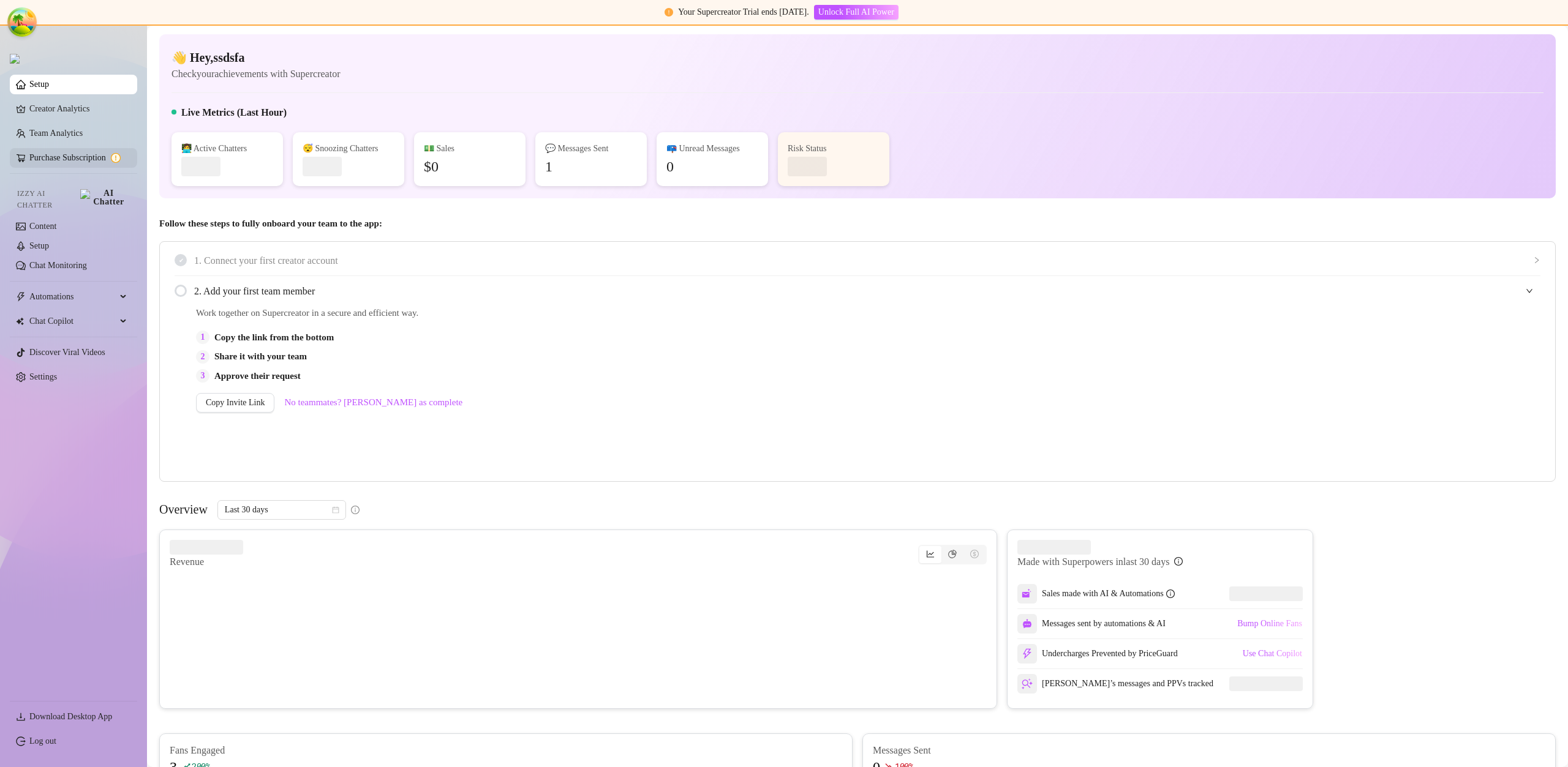
click at [79, 165] on link "Purchase Subscription" at bounding box center [78, 158] width 98 height 20
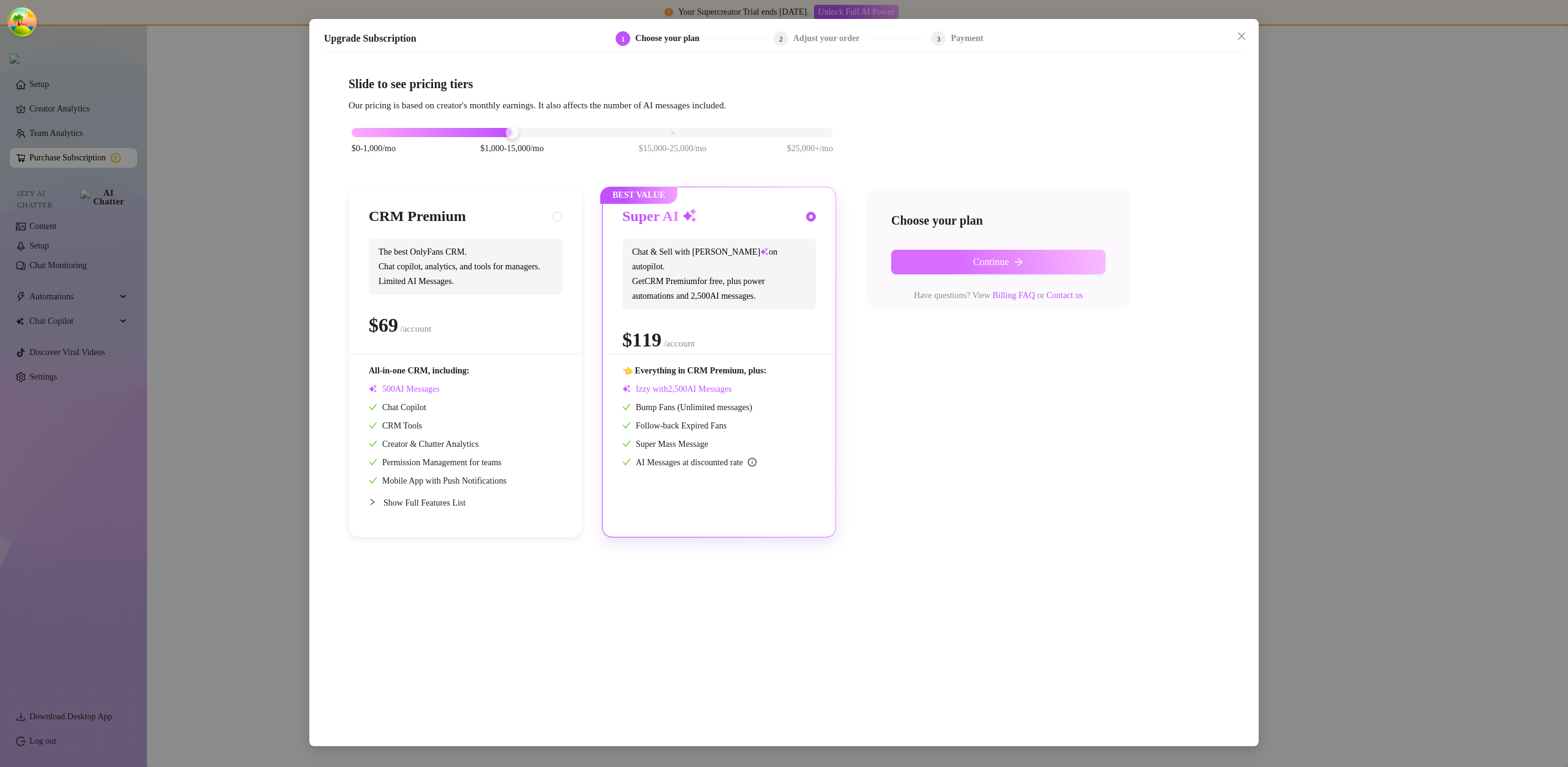
click at [991, 261] on span "Continue" at bounding box center [991, 262] width 36 height 11
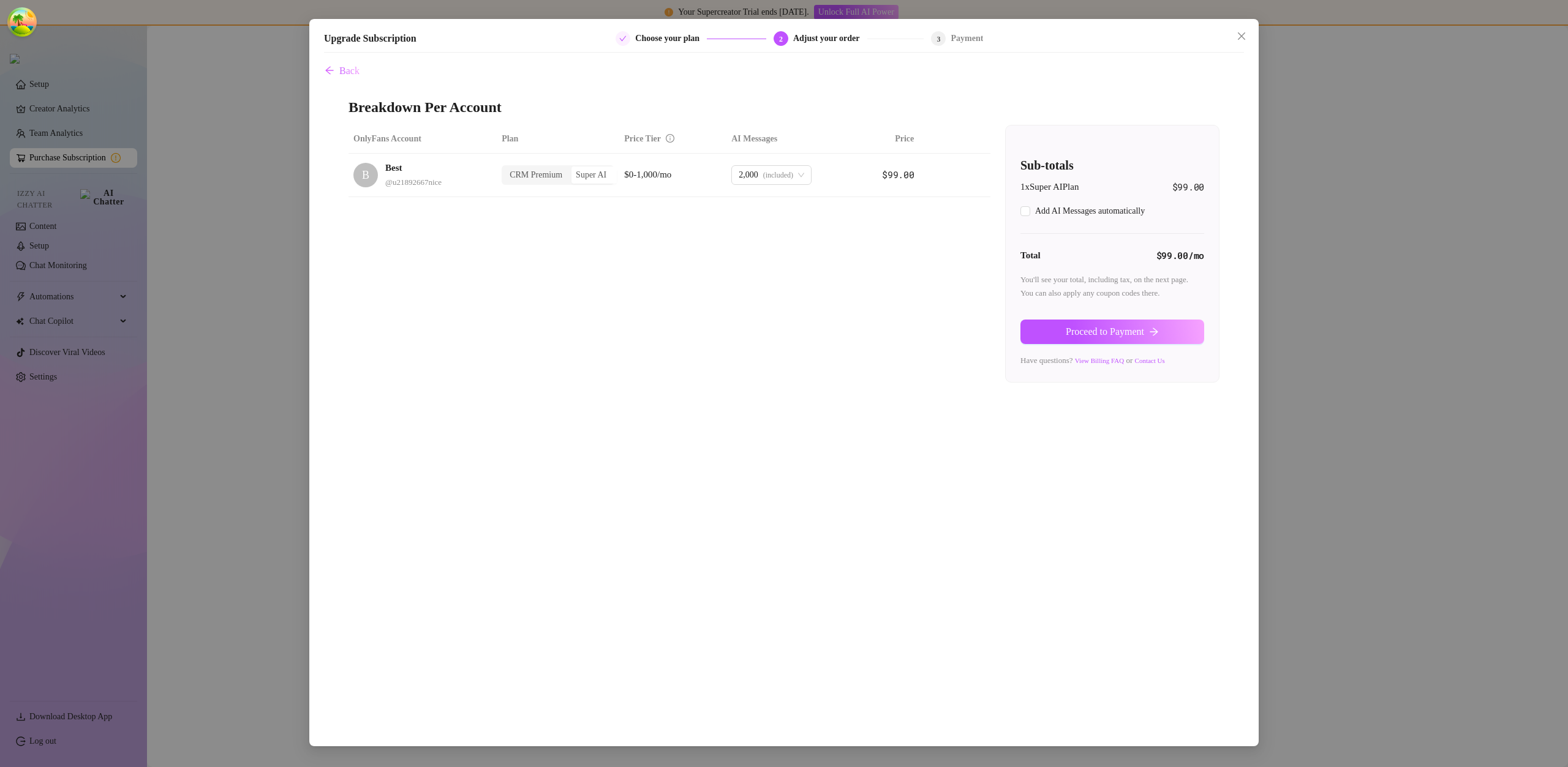
checkbox input "true"
click at [1125, 332] on span "Proceed to Payment" at bounding box center [1105, 331] width 79 height 11
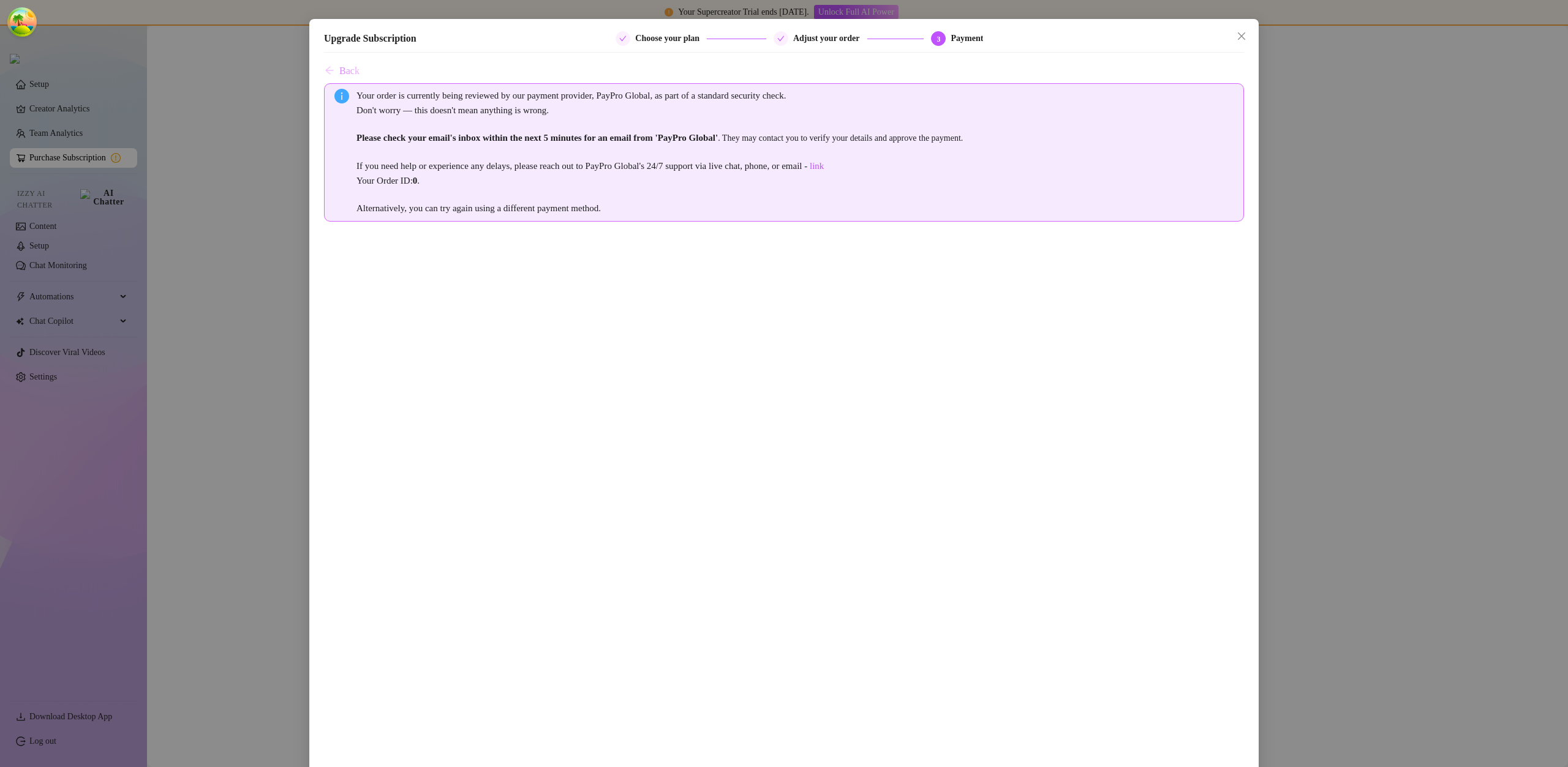
click at [346, 74] on span "Back" at bounding box center [350, 71] width 21 height 11
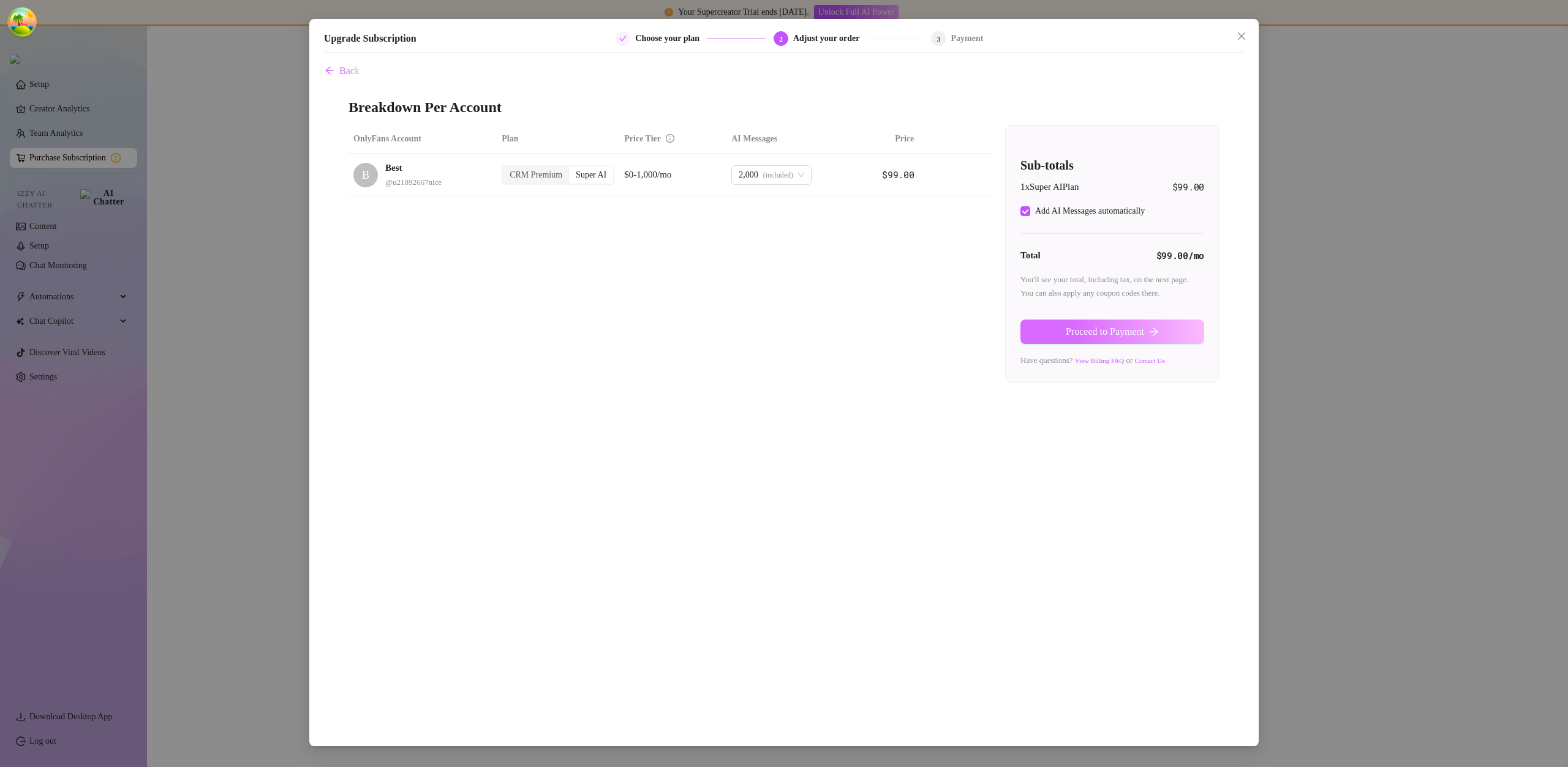
click at [1160, 339] on button "Proceed to Payment" at bounding box center [1112, 331] width 184 height 24
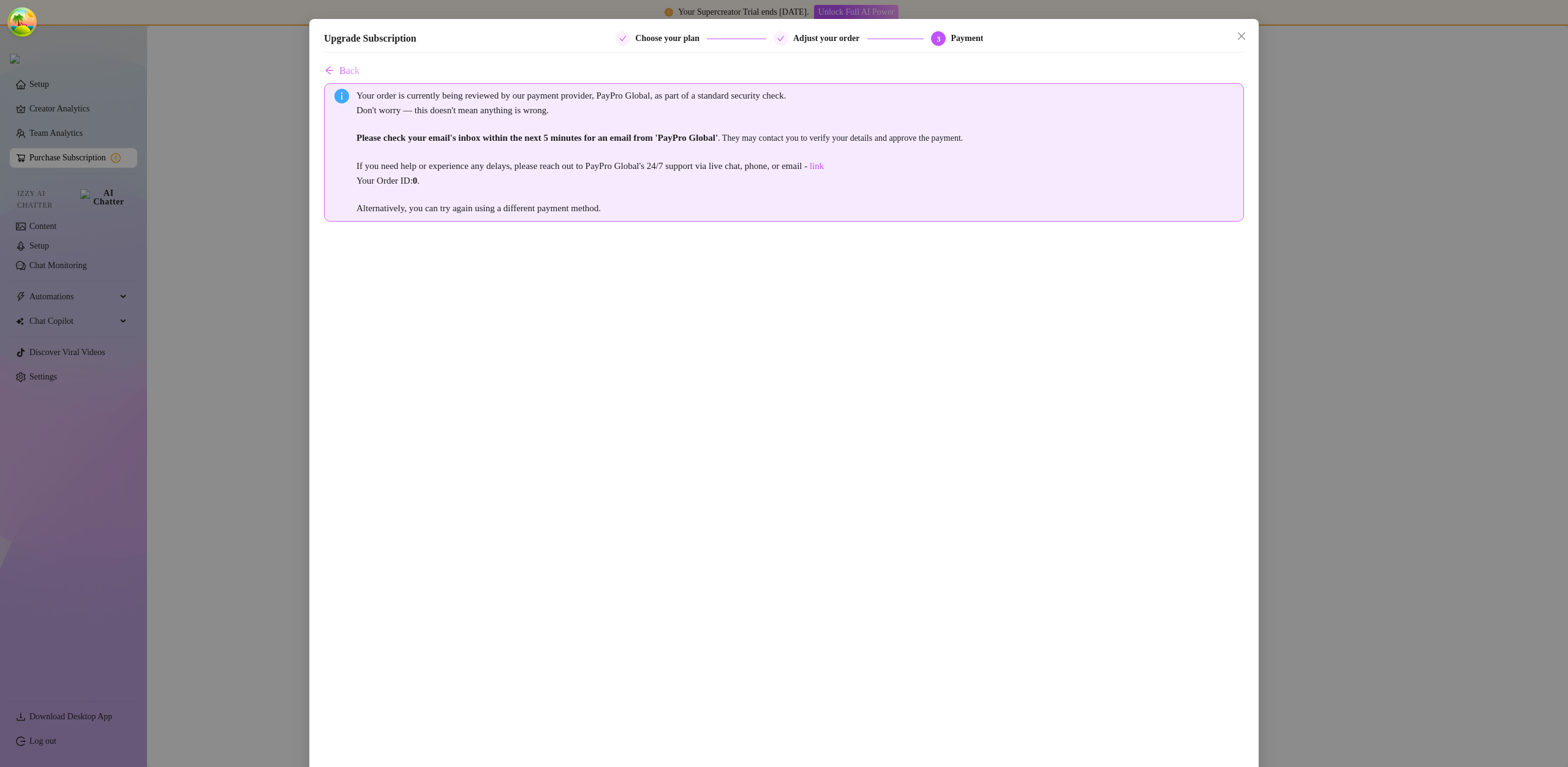
click at [346, 76] on button "Back" at bounding box center [342, 71] width 36 height 24
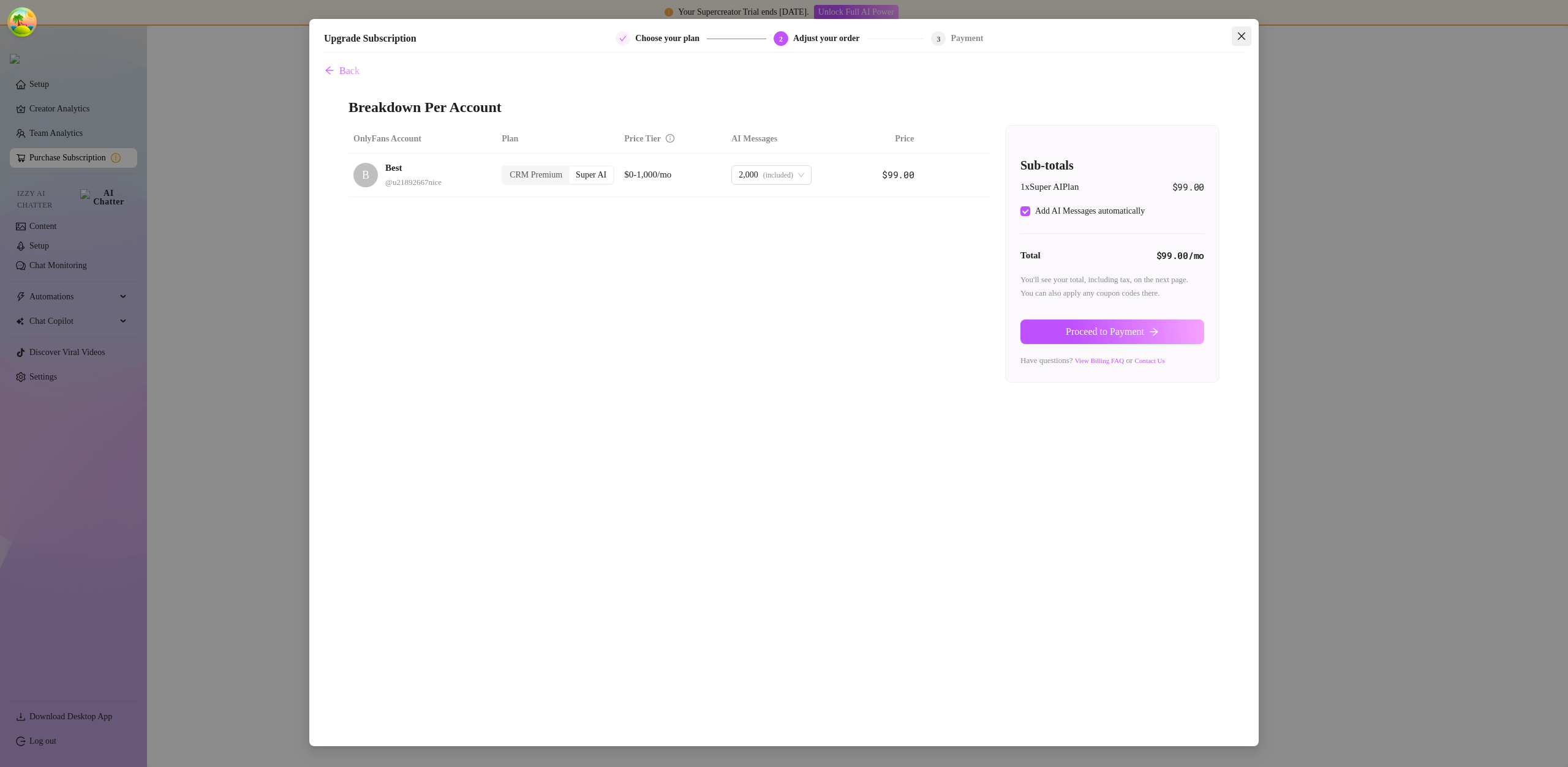
click at [1242, 34] on icon "close" at bounding box center [1242, 36] width 10 height 10
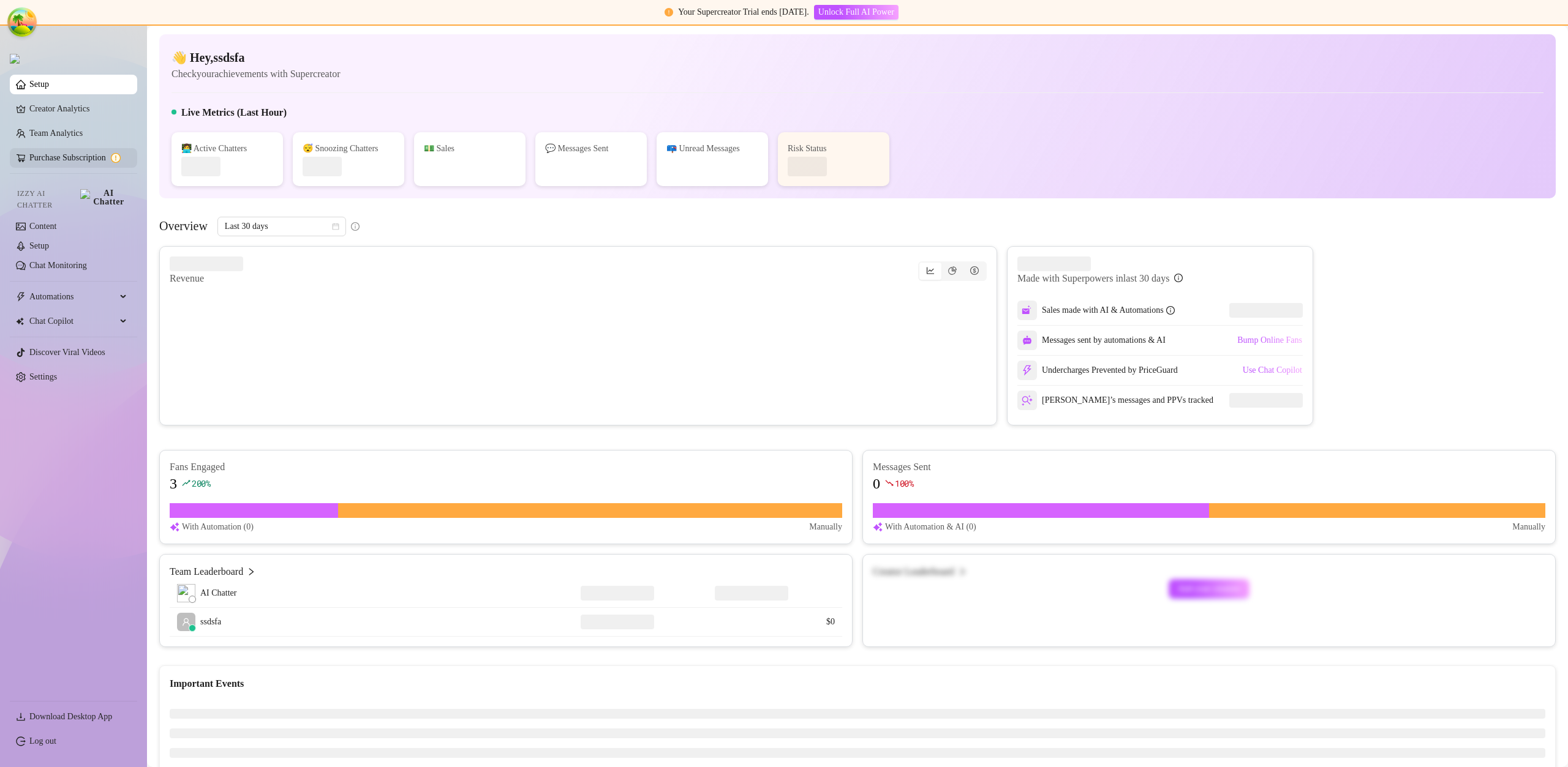
click at [91, 161] on link "Purchase Subscription" at bounding box center [78, 158] width 98 height 20
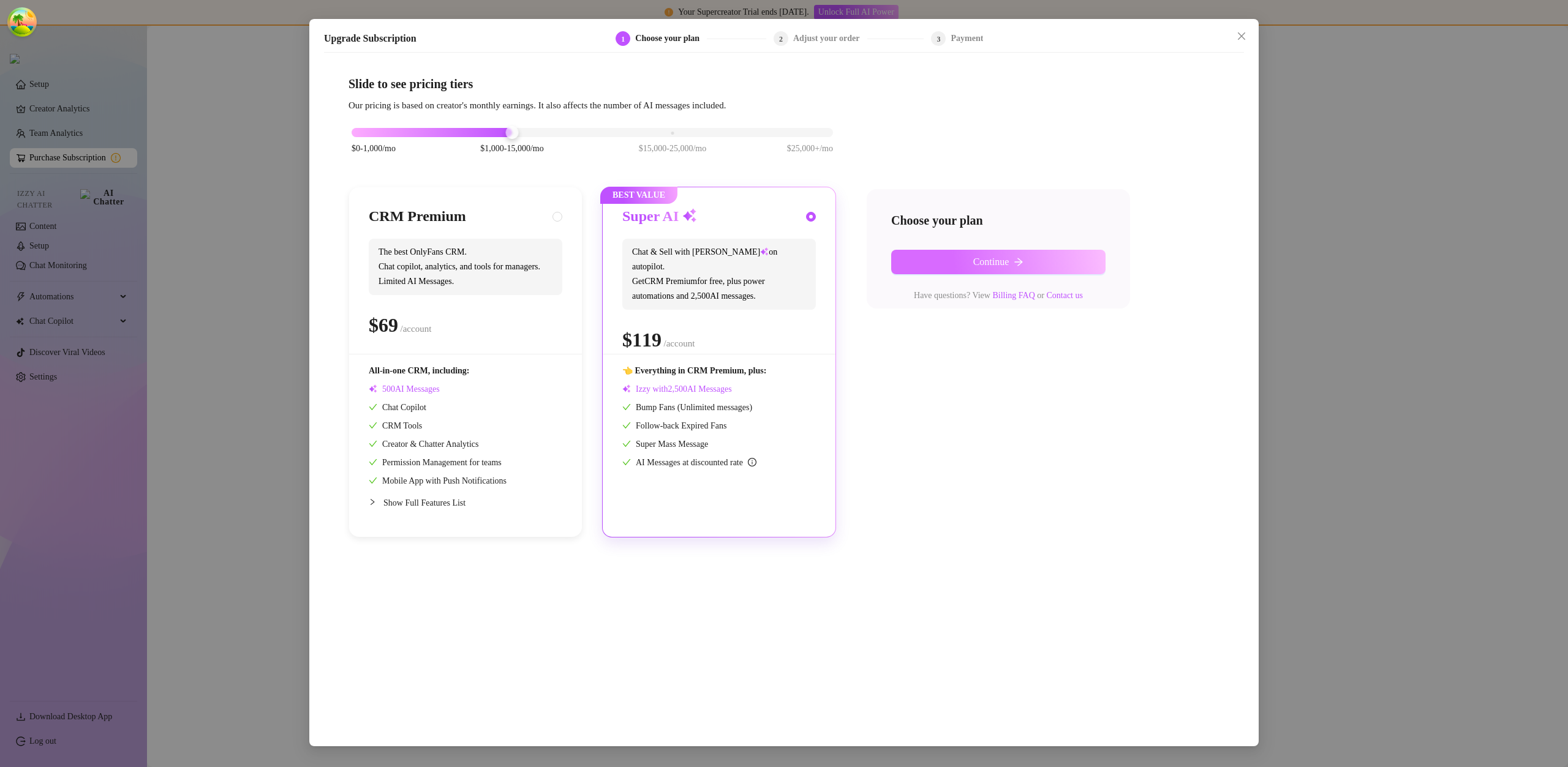
click at [997, 270] on button "Continue" at bounding box center [999, 262] width 215 height 24
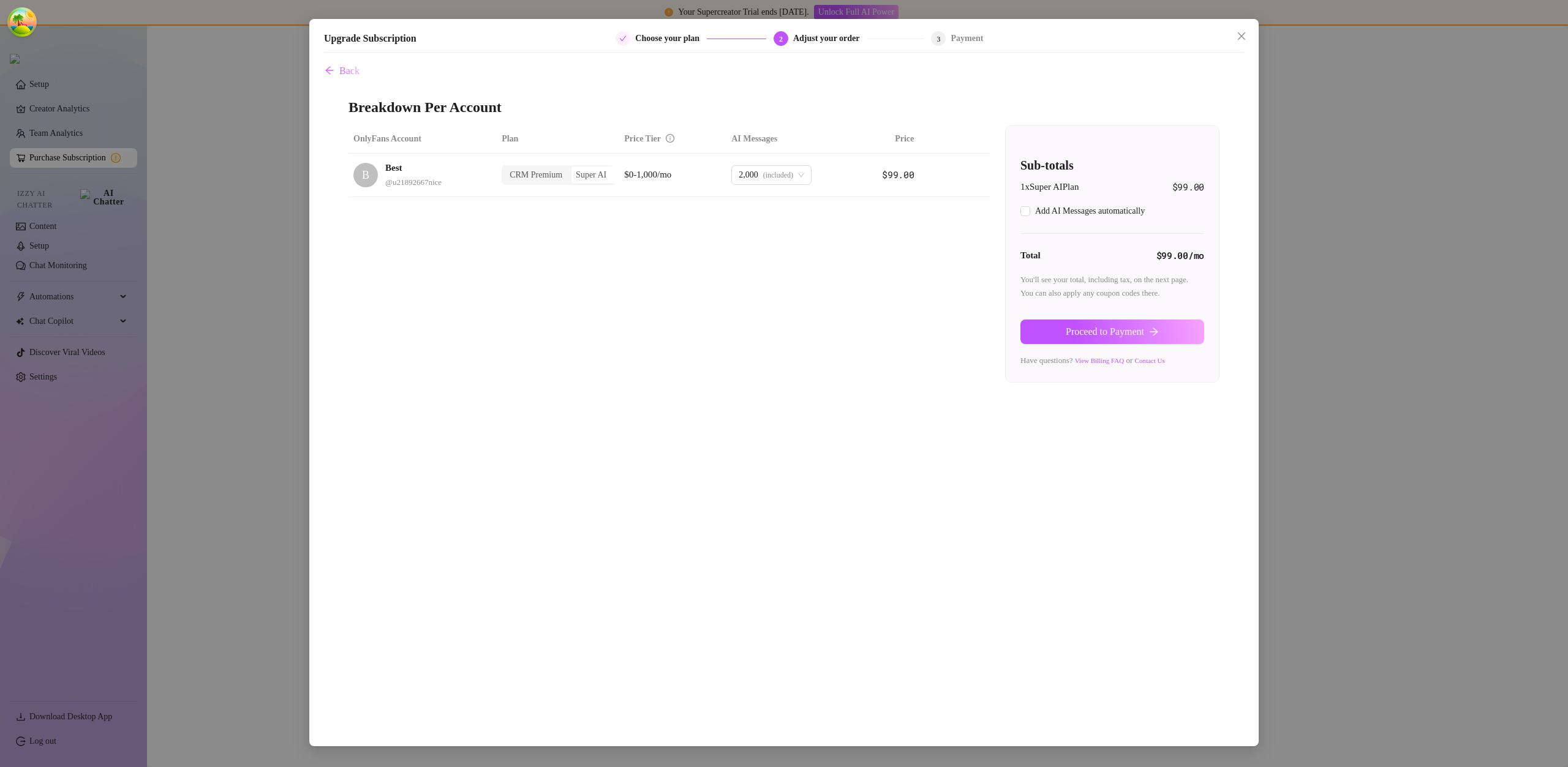
checkbox input "true"
click at [1153, 321] on button "Proceed to Payment" at bounding box center [1112, 331] width 184 height 24
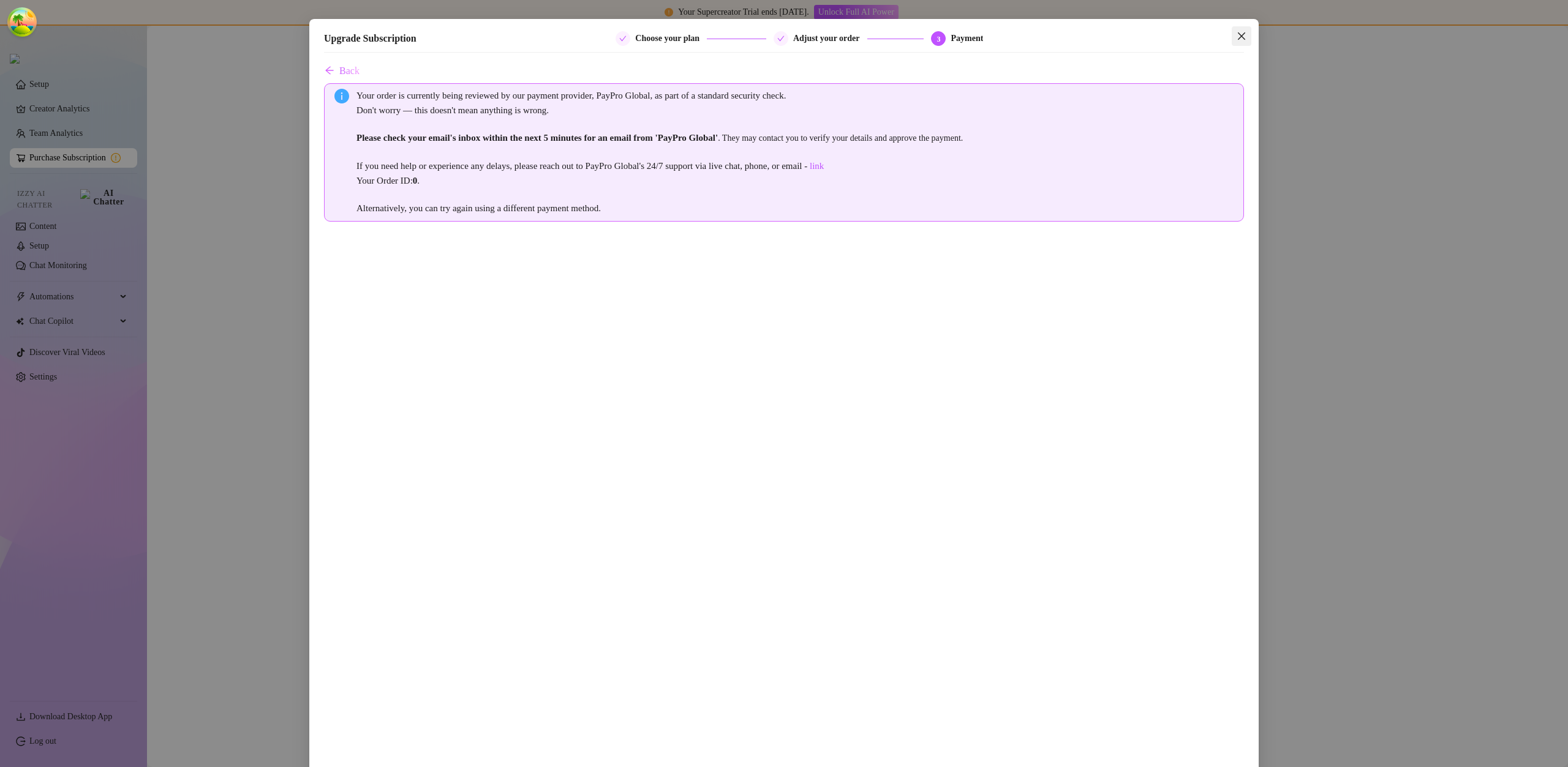
click at [1237, 32] on icon "close" at bounding box center [1242, 36] width 10 height 10
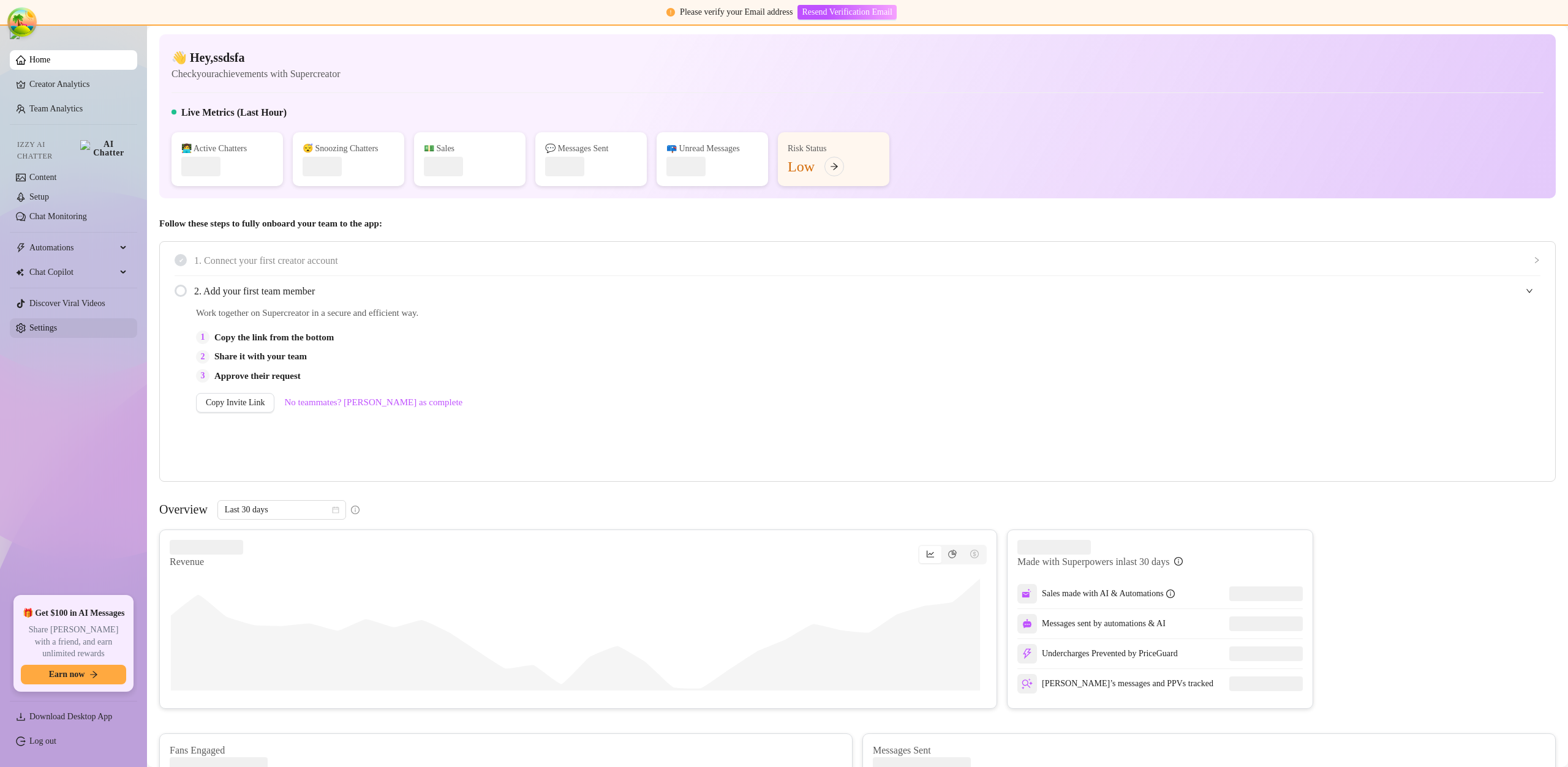
click at [49, 323] on link "Settings" at bounding box center [43, 328] width 28 height 10
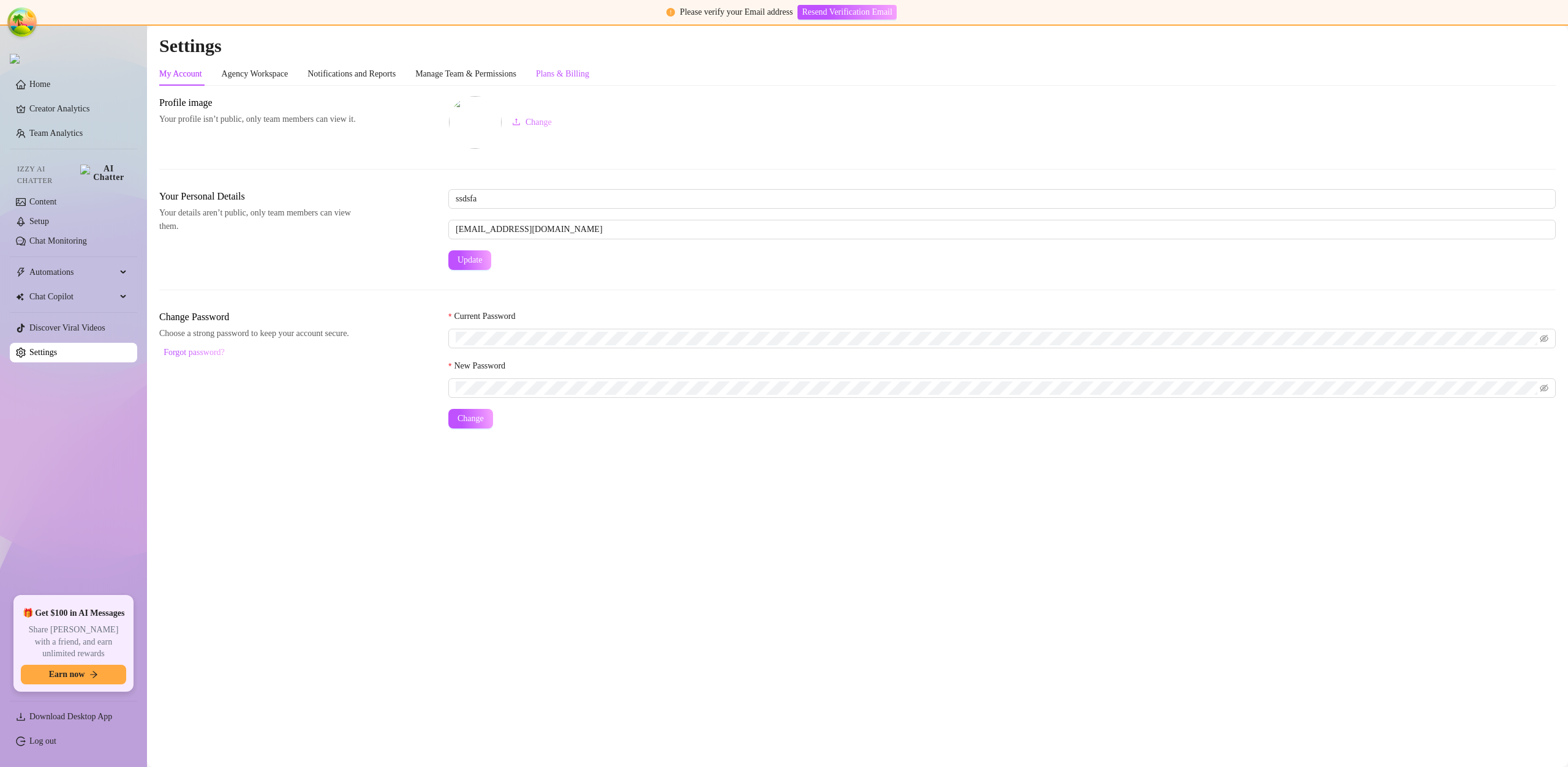
click at [590, 79] on div "Plans & Billing" at bounding box center [562, 74] width 54 height 13
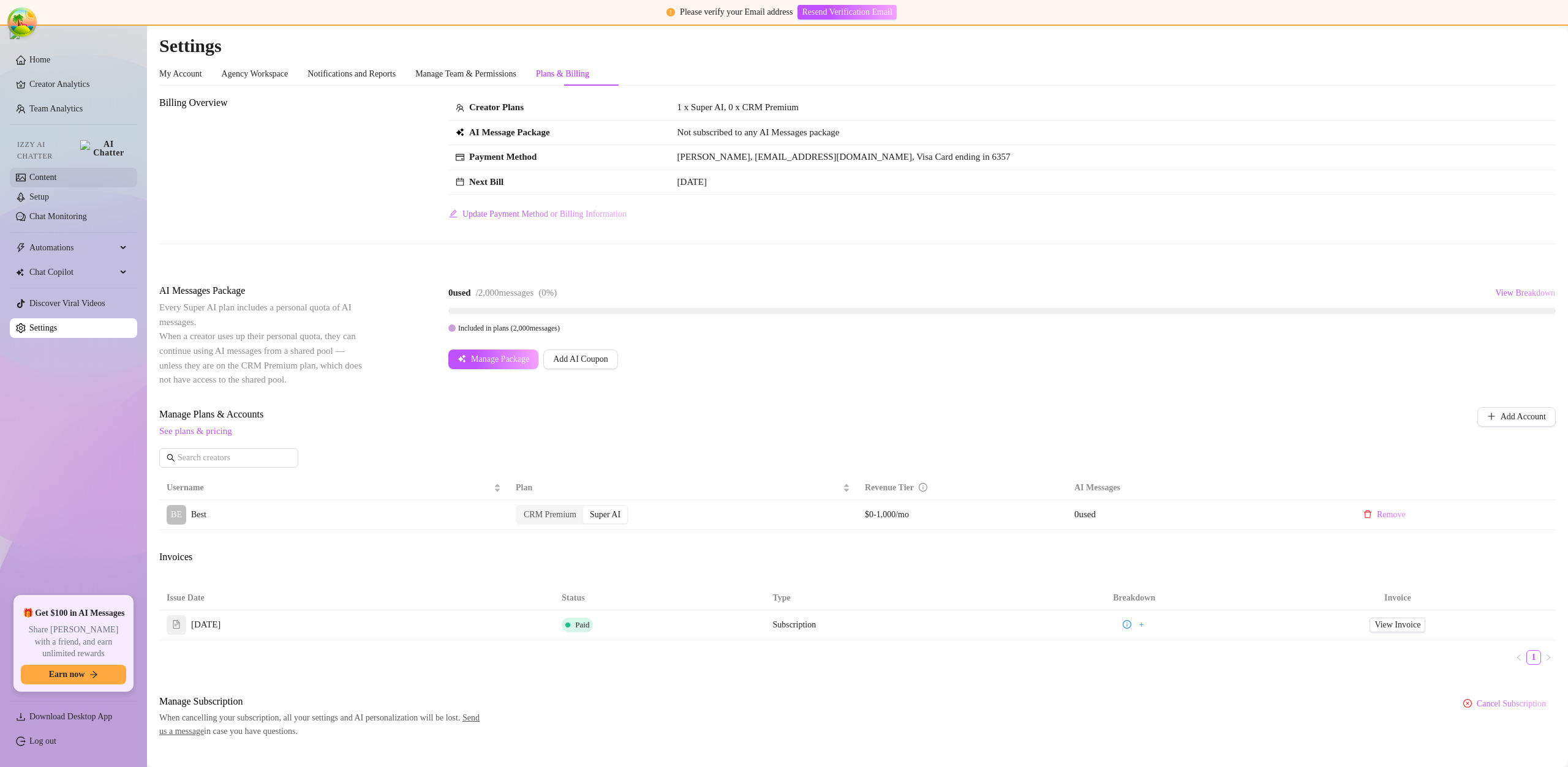
click at [57, 173] on link "Content" at bounding box center [43, 177] width 27 height 10
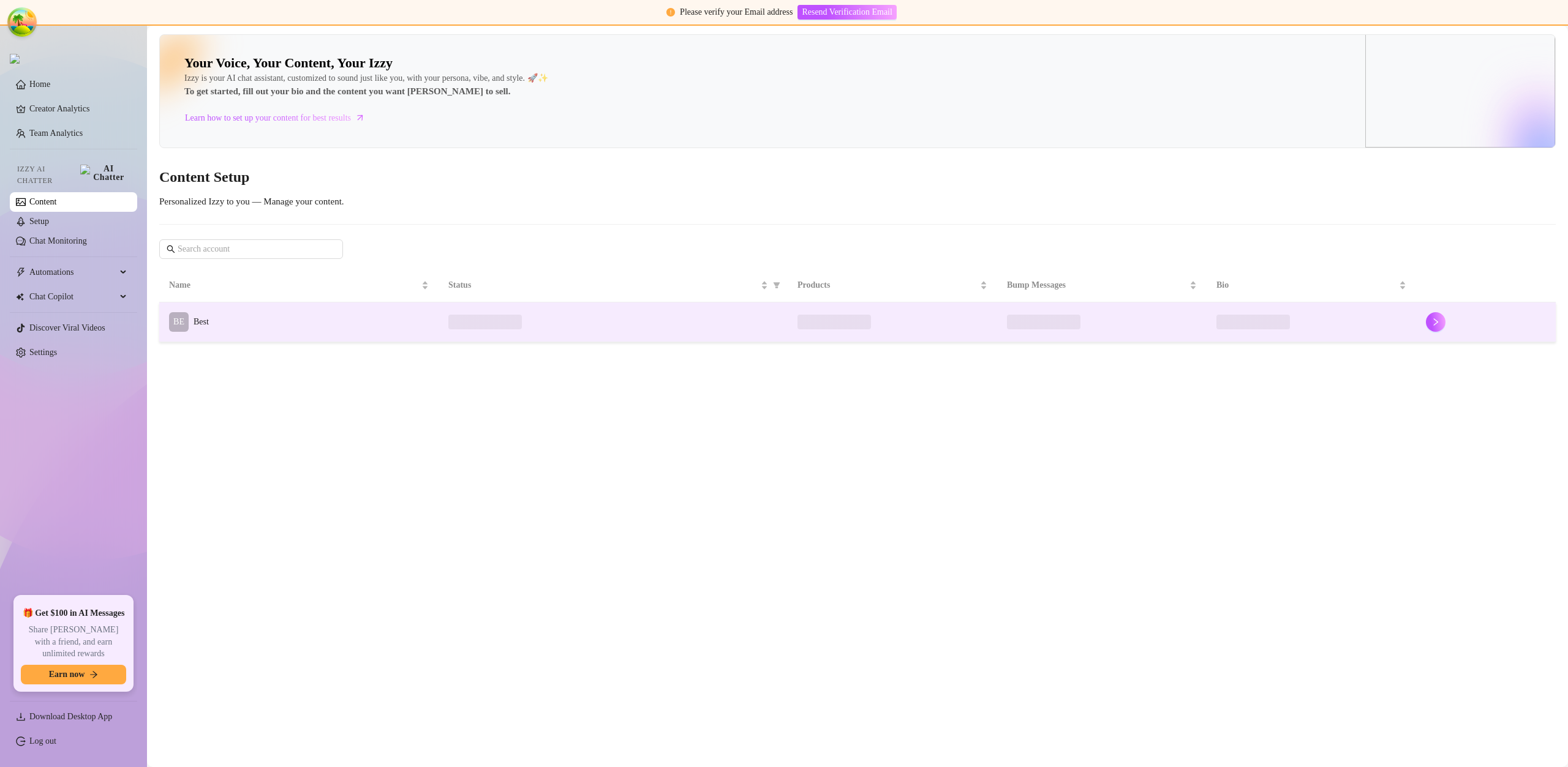
click at [301, 336] on td "BE Best" at bounding box center [299, 323] width 279 height 40
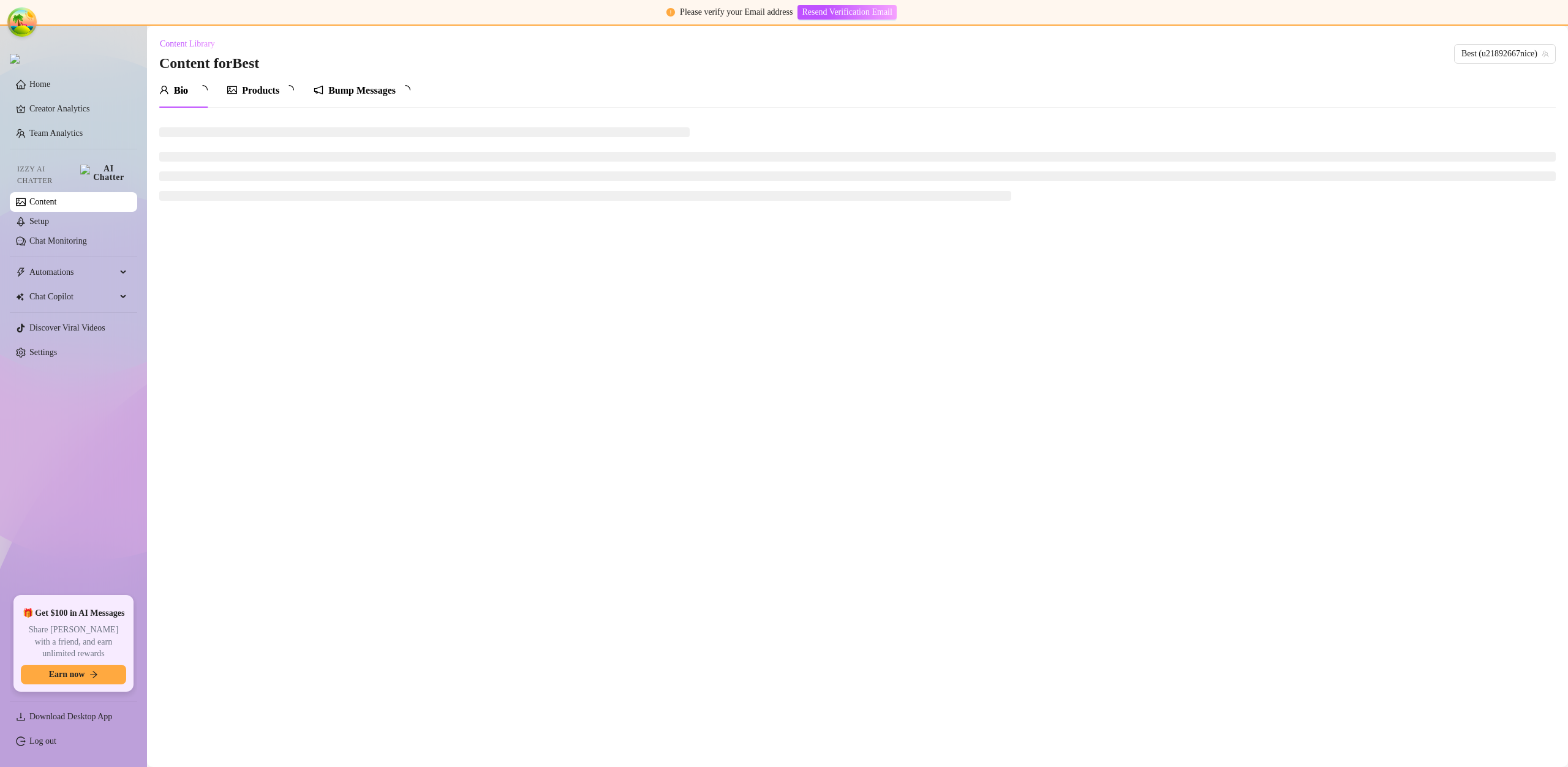
click at [354, 91] on div "Bump Messages" at bounding box center [362, 90] width 68 height 15
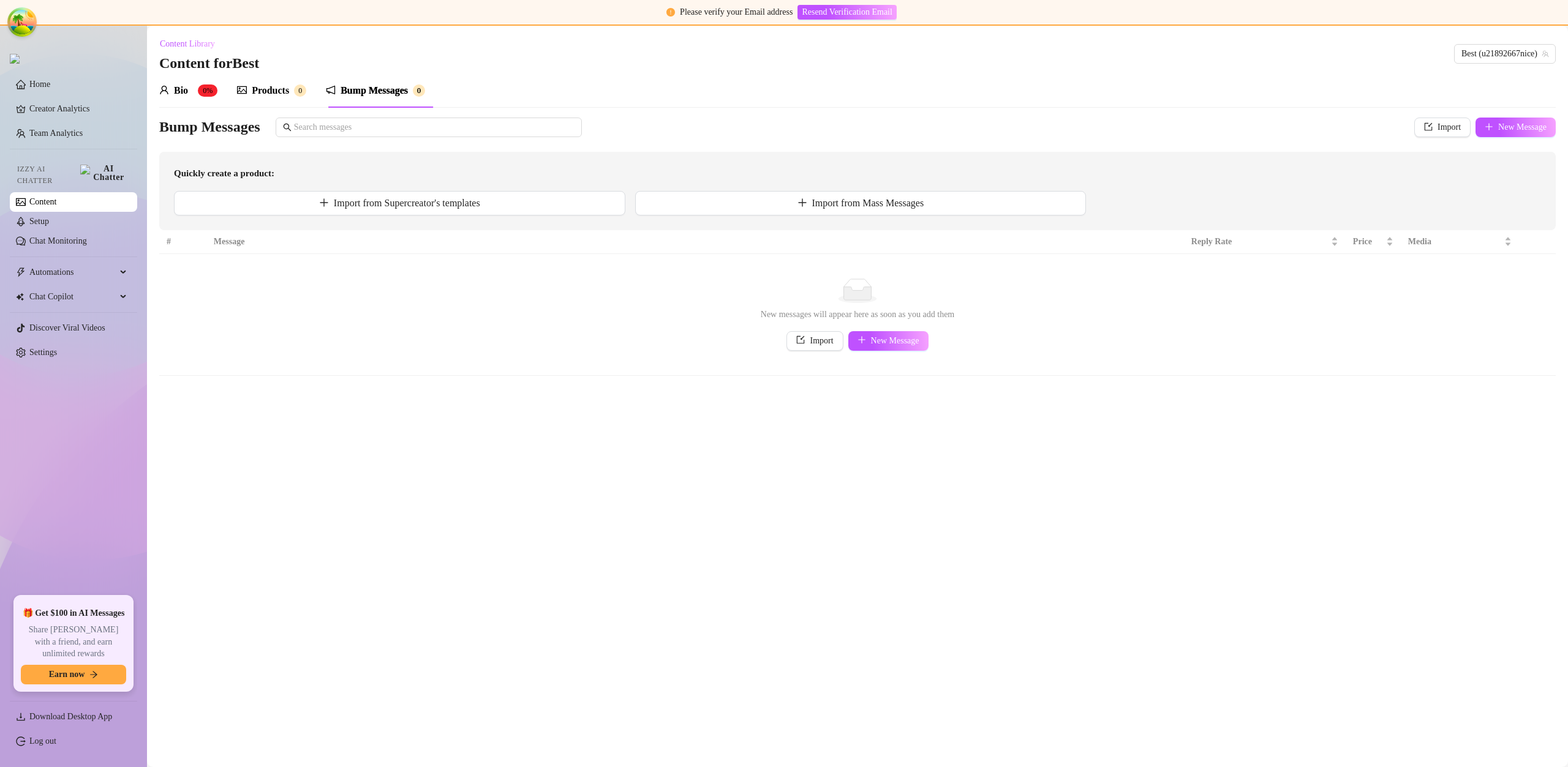
click at [874, 352] on td "No data New messages will appear here as soon as you add them Import New Message" at bounding box center [858, 315] width 1397 height 122
click at [877, 347] on button "New Message" at bounding box center [888, 341] width 80 height 20
type textarea "Type your message here..."
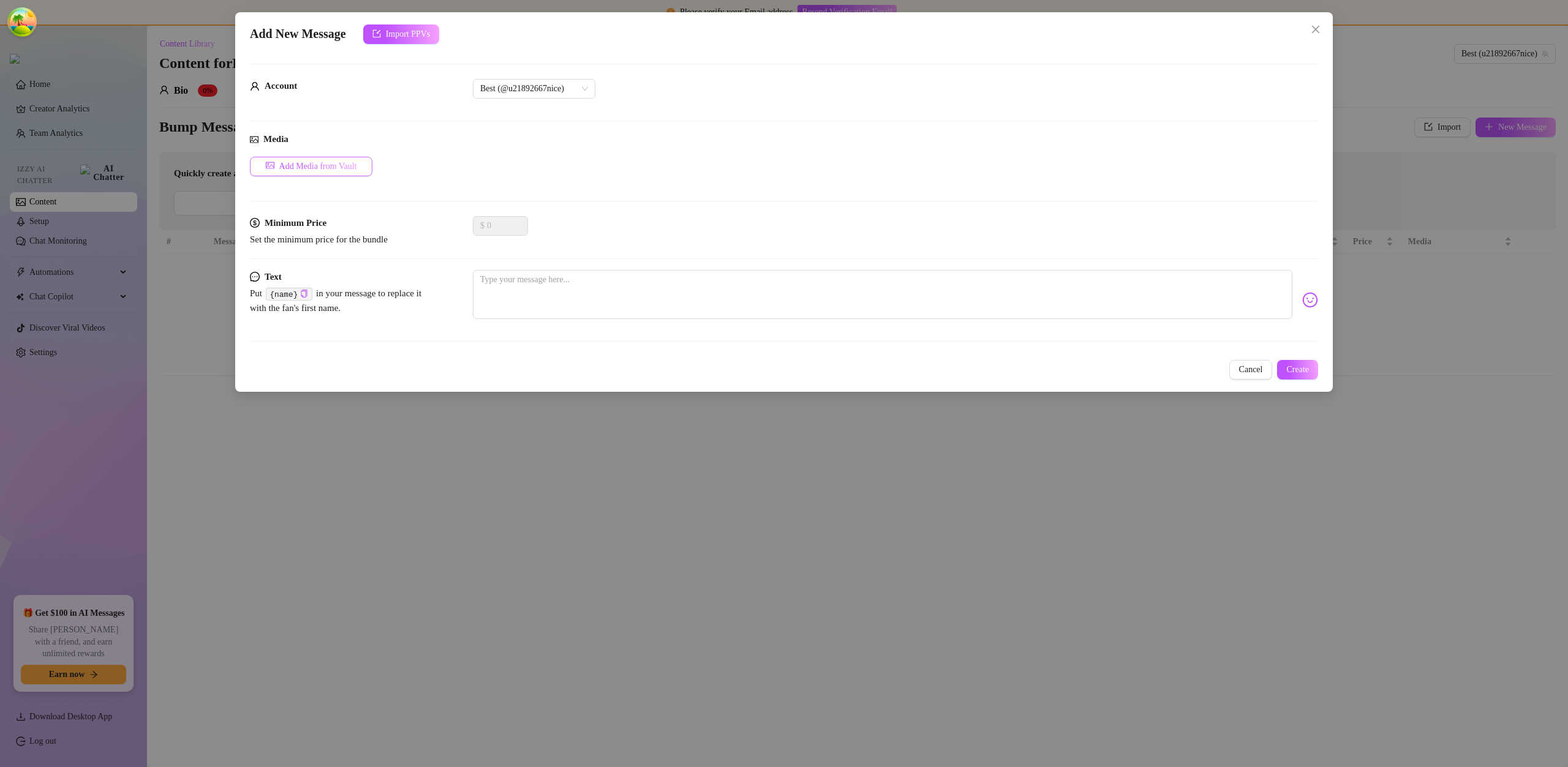
click at [344, 167] on span "Add Media from Vault" at bounding box center [318, 166] width 78 height 10
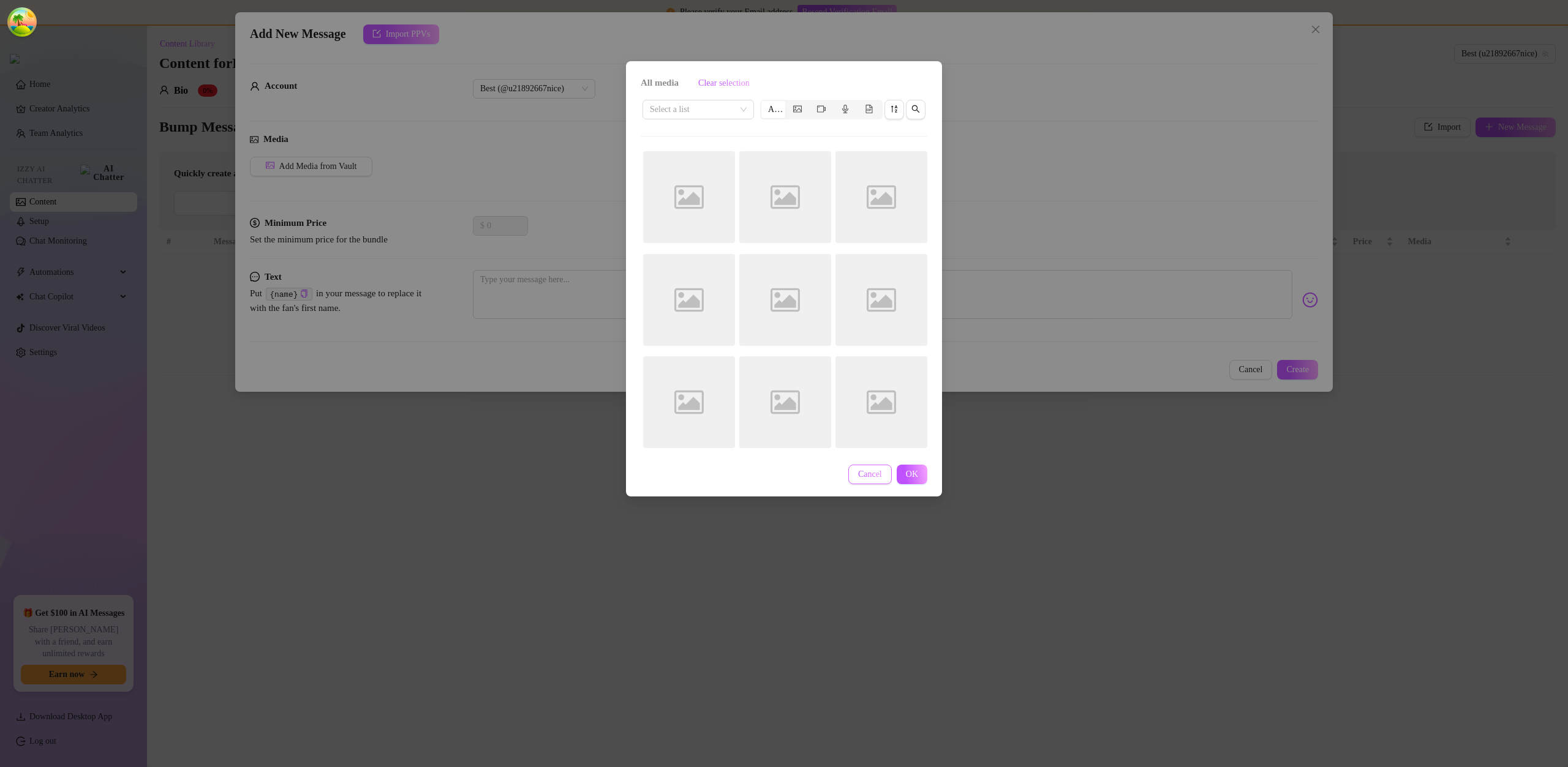
click at [870, 480] on button "Cancel" at bounding box center [870, 475] width 43 height 20
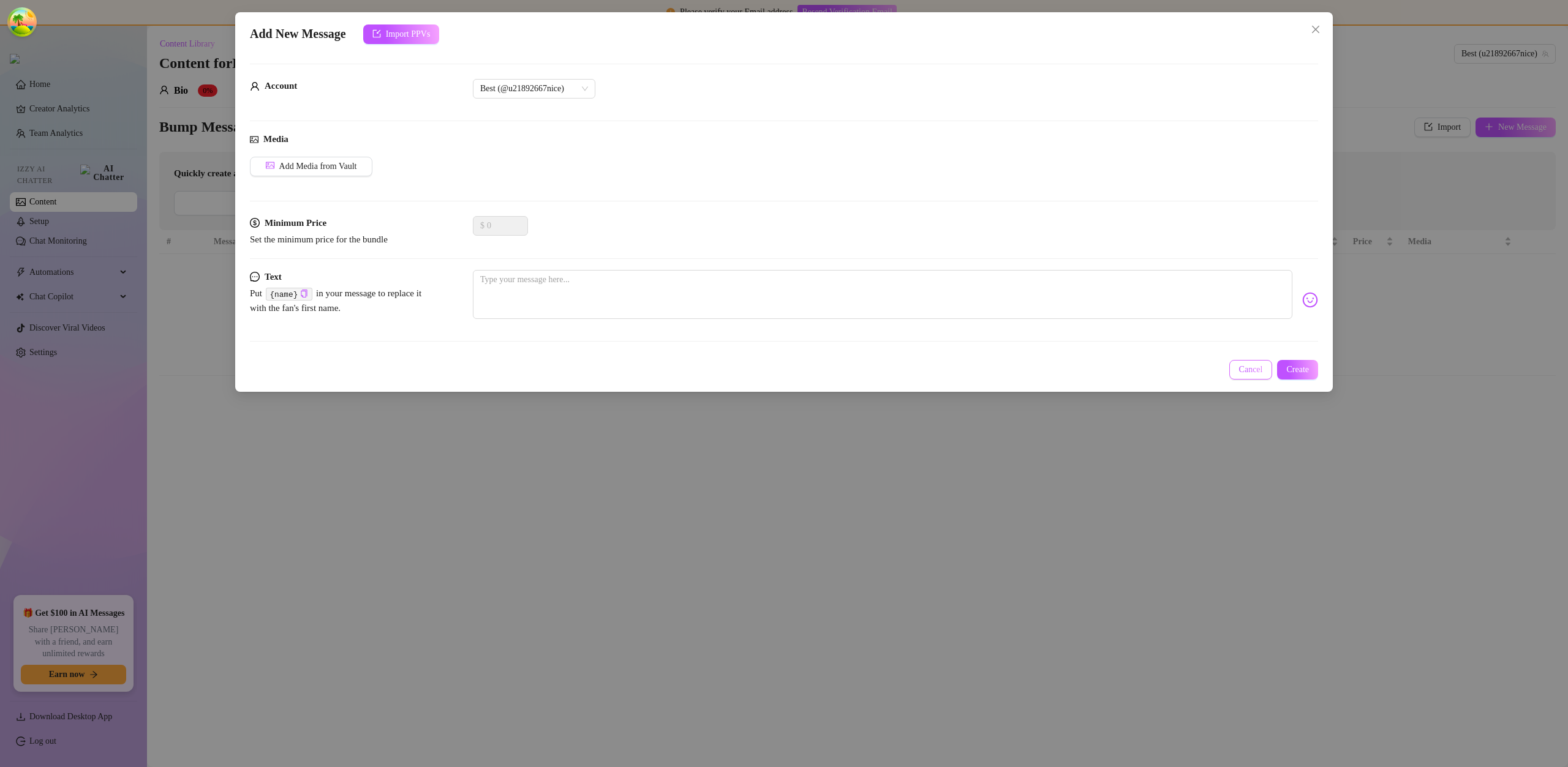
click at [1241, 378] on button "Cancel" at bounding box center [1251, 370] width 43 height 20
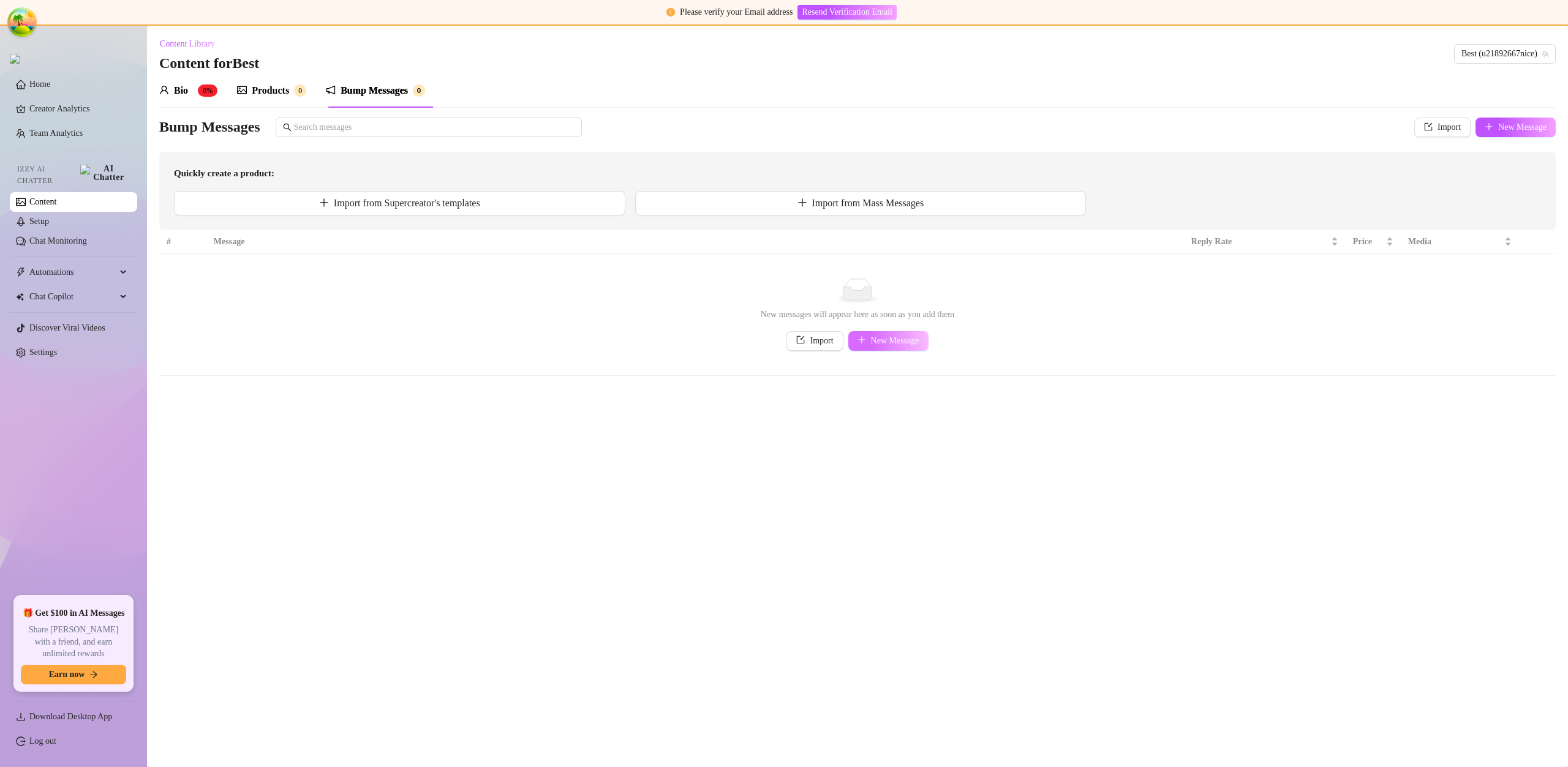
click at [898, 341] on span "New Message" at bounding box center [895, 341] width 49 height 10
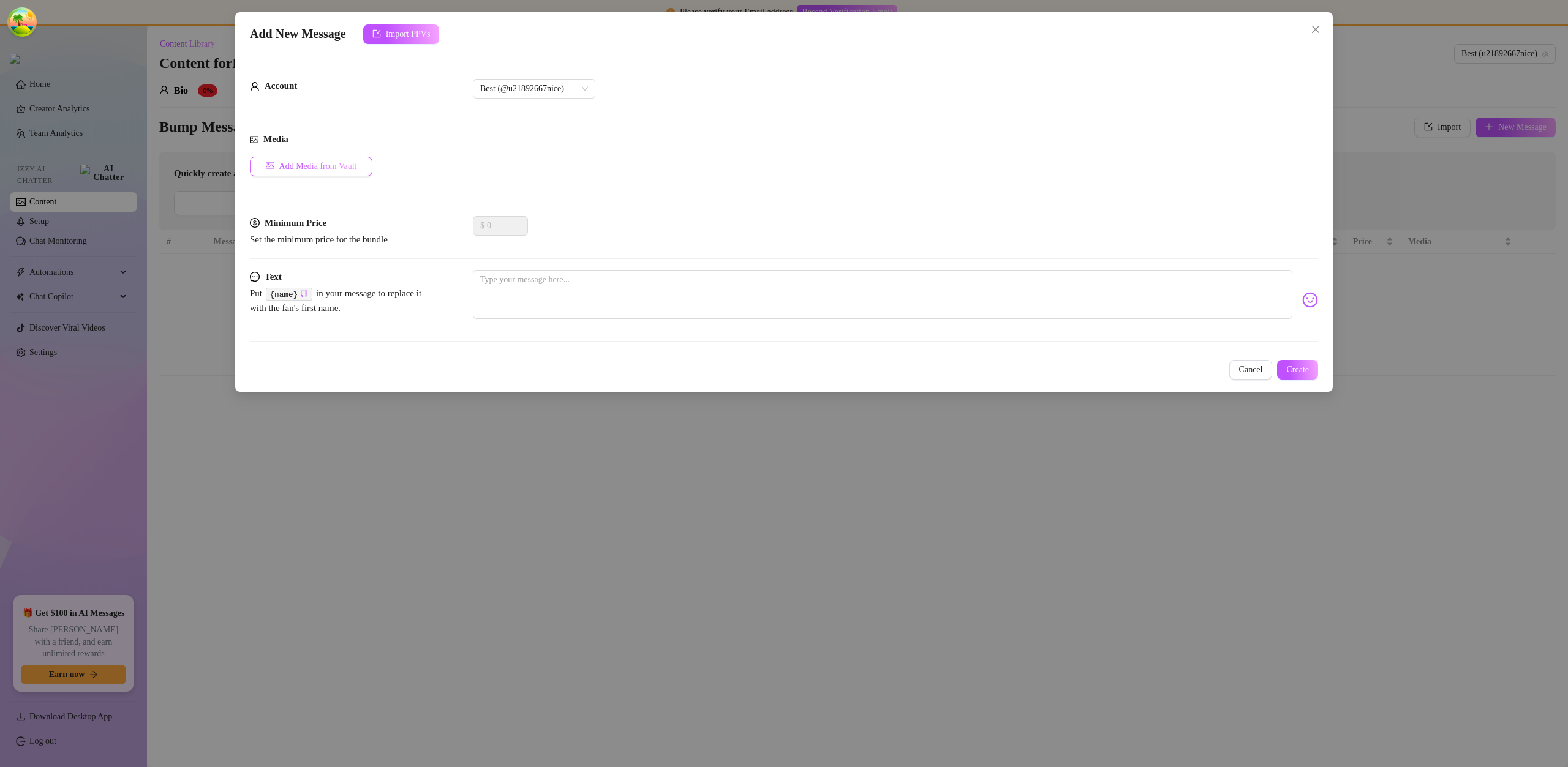
click at [354, 173] on button "Add Media from Vault" at bounding box center [311, 166] width 123 height 20
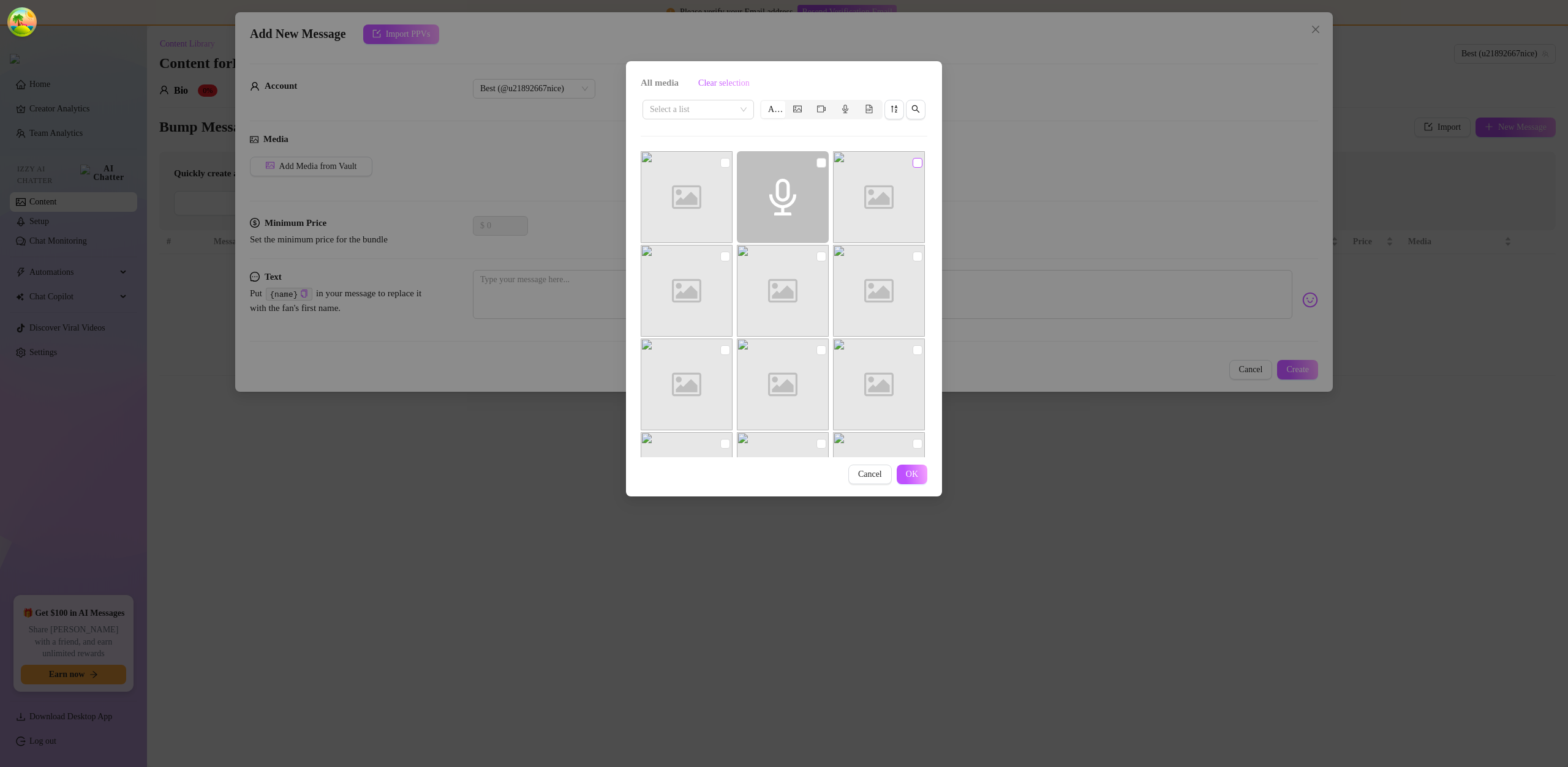
click at [913, 162] on input "checkbox" at bounding box center [917, 162] width 10 height 10
checkbox input "true"
click at [920, 483] on button "OK" at bounding box center [912, 475] width 31 height 20
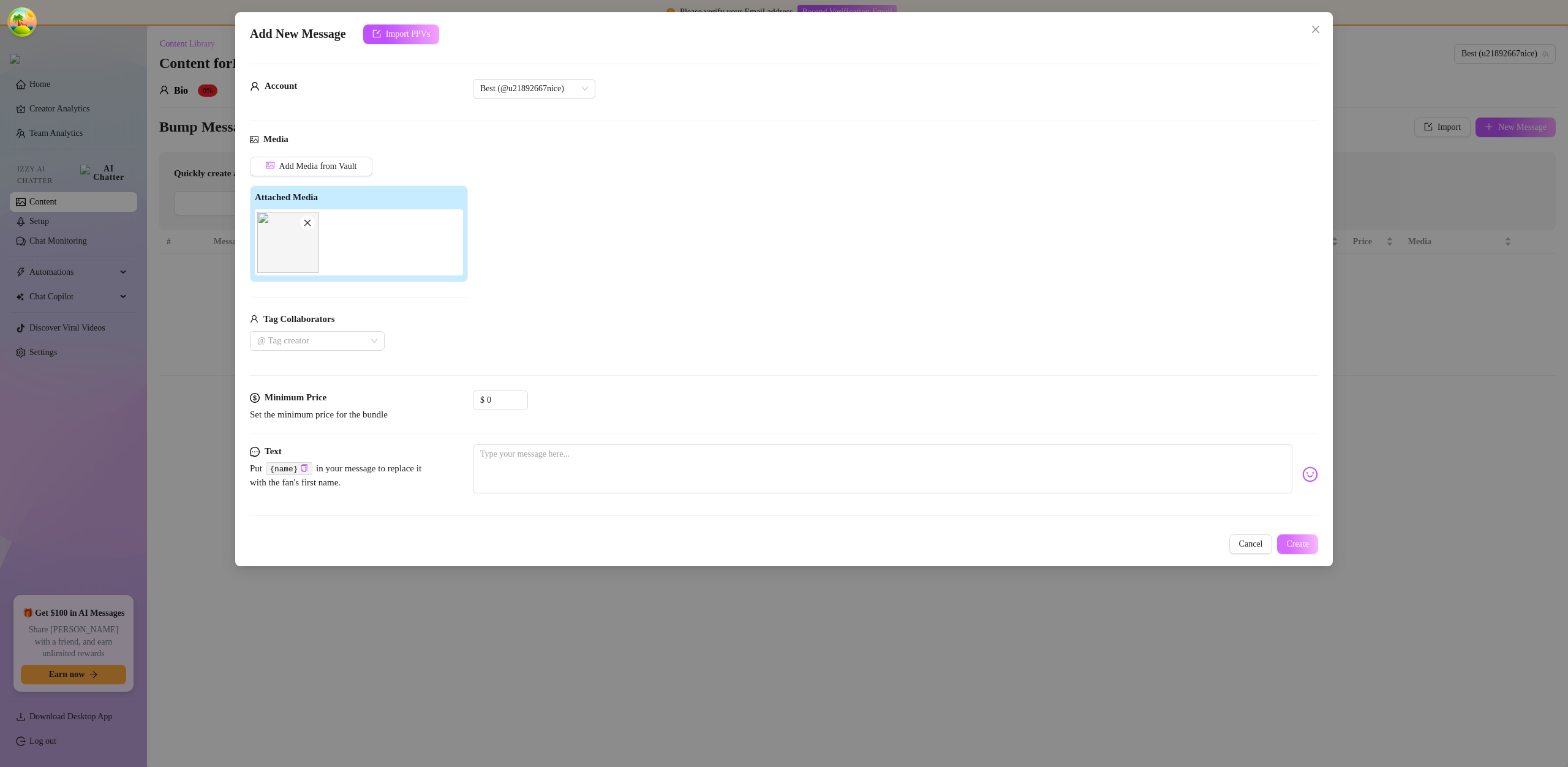
click at [1303, 543] on span "Create" at bounding box center [1297, 544] width 23 height 10
click at [1264, 518] on button "No, go back" at bounding box center [1281, 513] width 51 height 15
click at [1286, 550] on button "Create" at bounding box center [1298, 544] width 41 height 20
click at [1261, 516] on span "No, go back" at bounding box center [1281, 512] width 42 height 10
click at [515, 397] on span "Increase Value" at bounding box center [520, 397] width 13 height 11
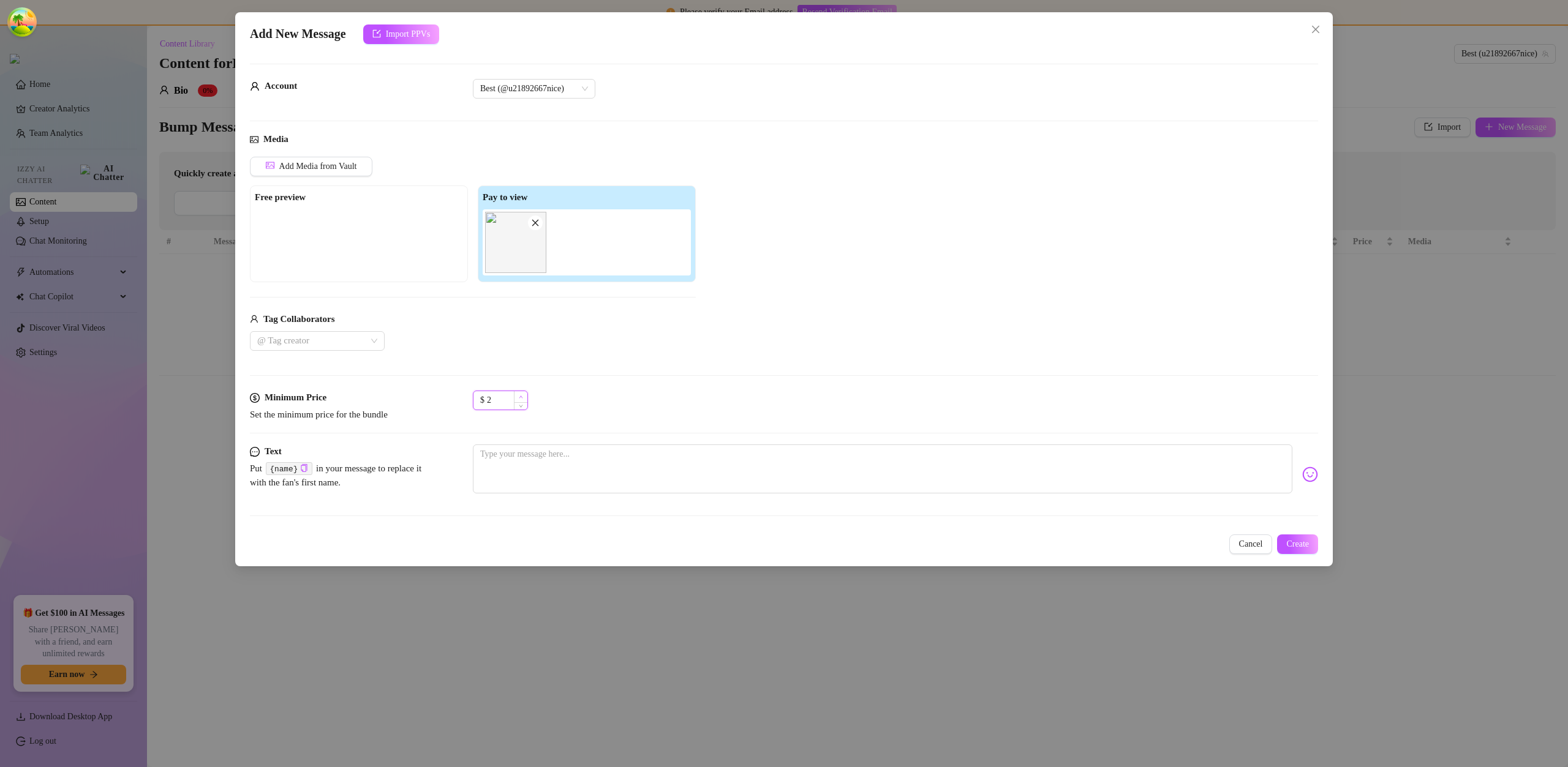
click at [518, 395] on span "Increase Value" at bounding box center [520, 397] width 13 height 11
type input "3"
click at [518, 395] on span "Increase Value" at bounding box center [520, 397] width 13 height 11
click at [1301, 545] on span "Create" at bounding box center [1297, 544] width 23 height 10
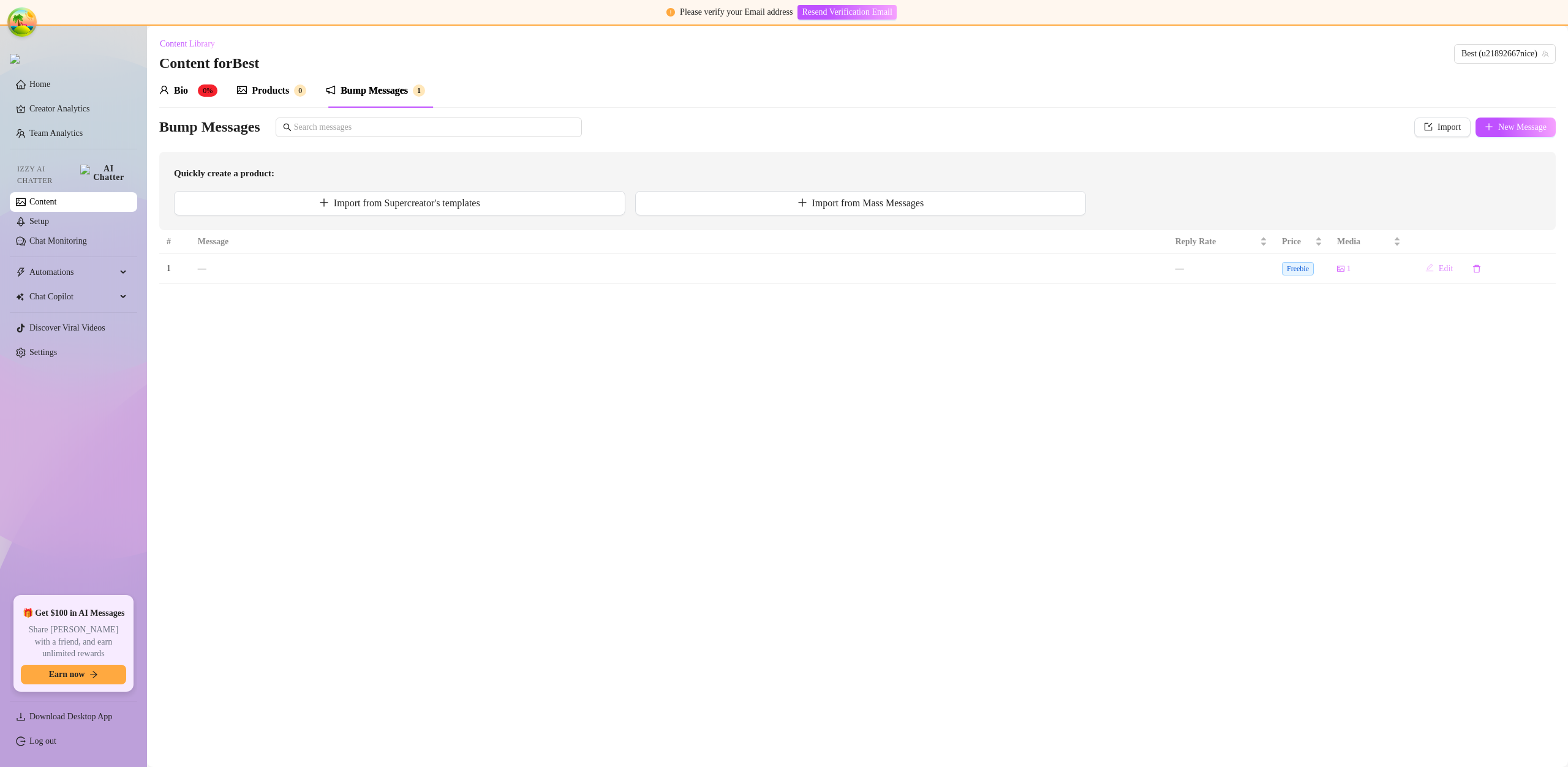
click at [1441, 268] on span "Edit" at bounding box center [1446, 268] width 14 height 10
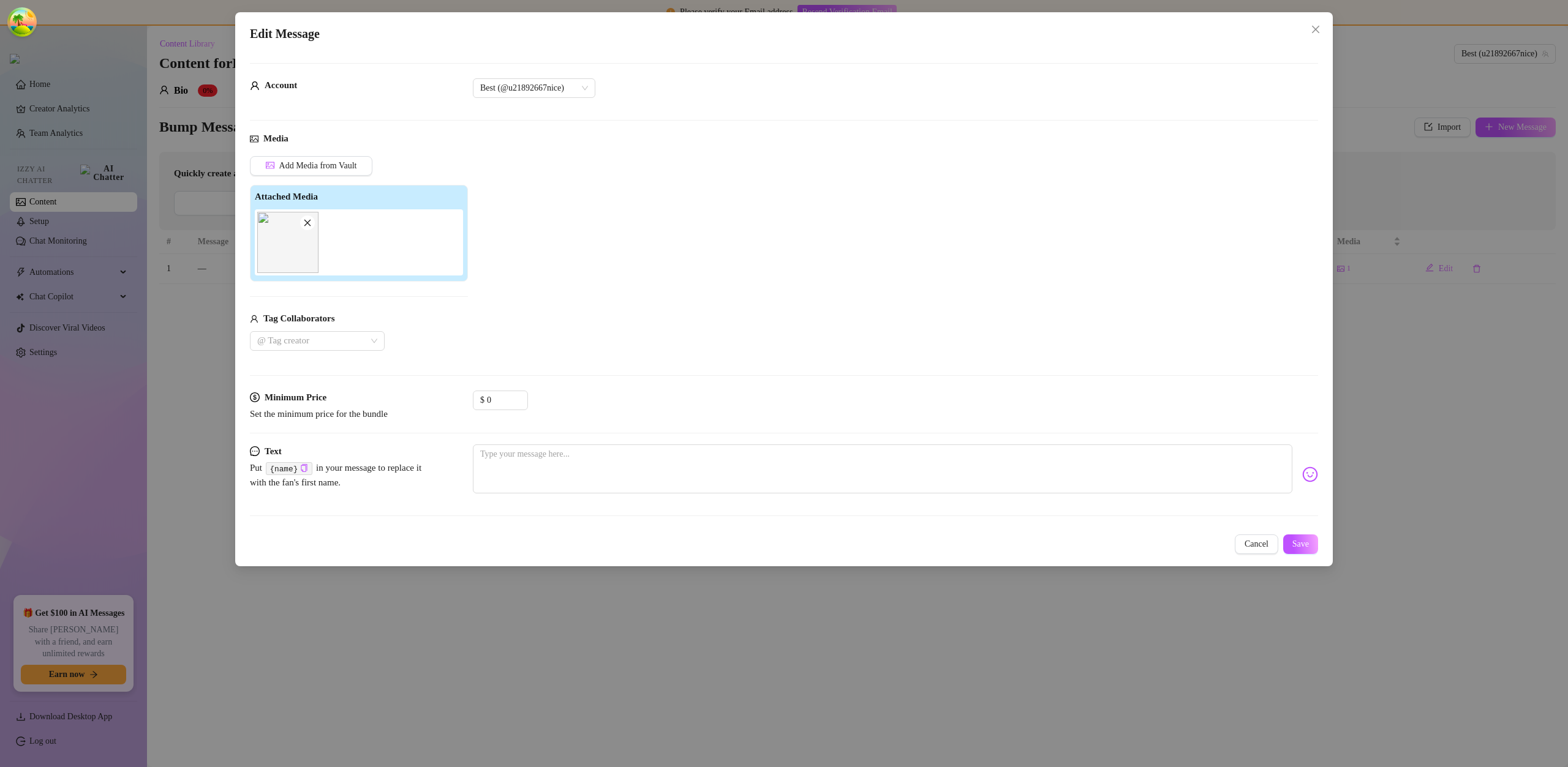
click at [1320, 23] on button "Close" at bounding box center [1316, 29] width 20 height 20
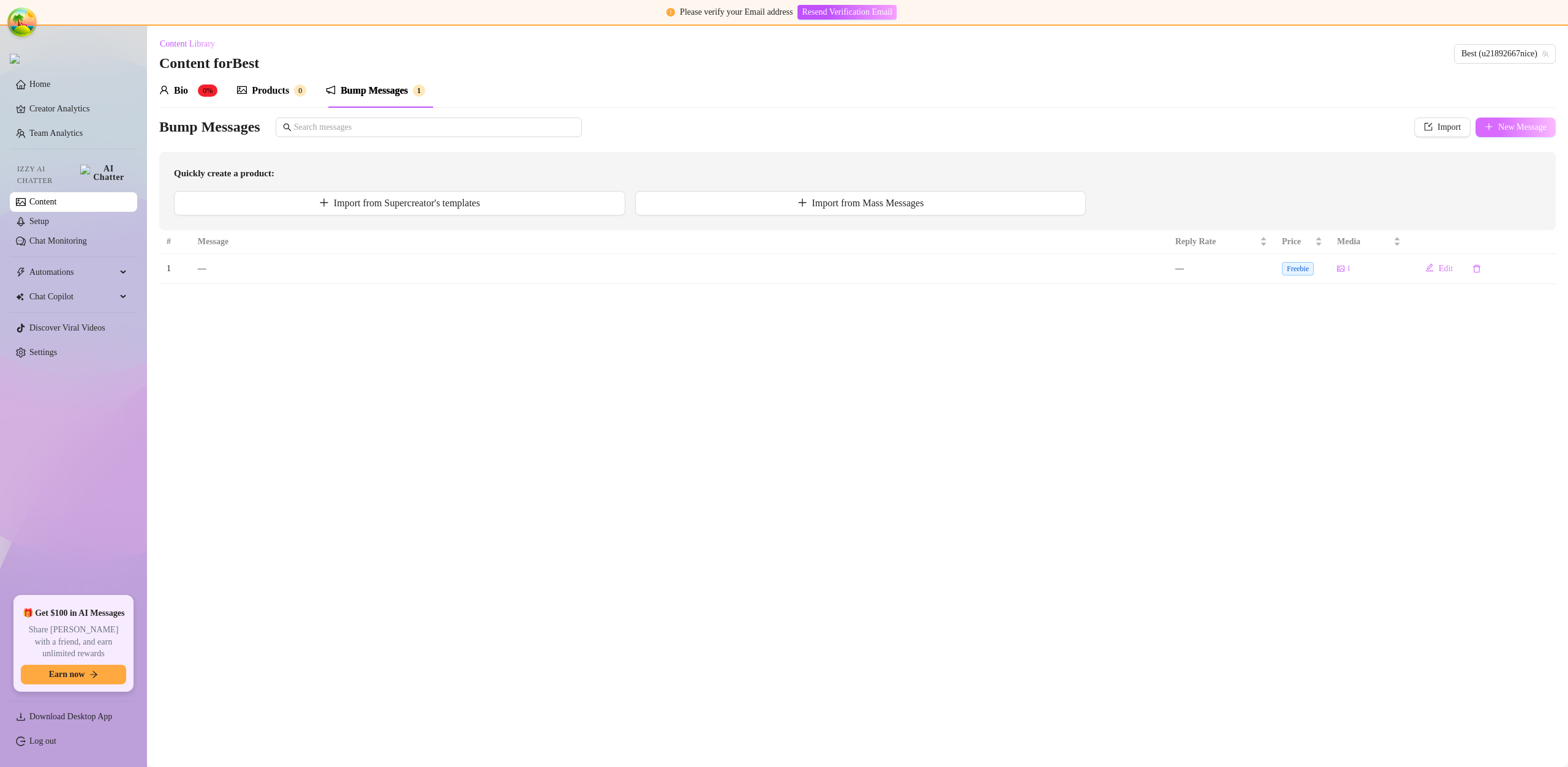
click at [1525, 134] on button "New Message" at bounding box center [1516, 127] width 80 height 20
click at [1403, 310] on main "Content Library Content for Best Best (u21892667nice) Bio 0% Products 0 Bump Me…" at bounding box center [857, 396] width 1421 height 741
click at [1511, 127] on span "New Message" at bounding box center [1522, 127] width 49 height 10
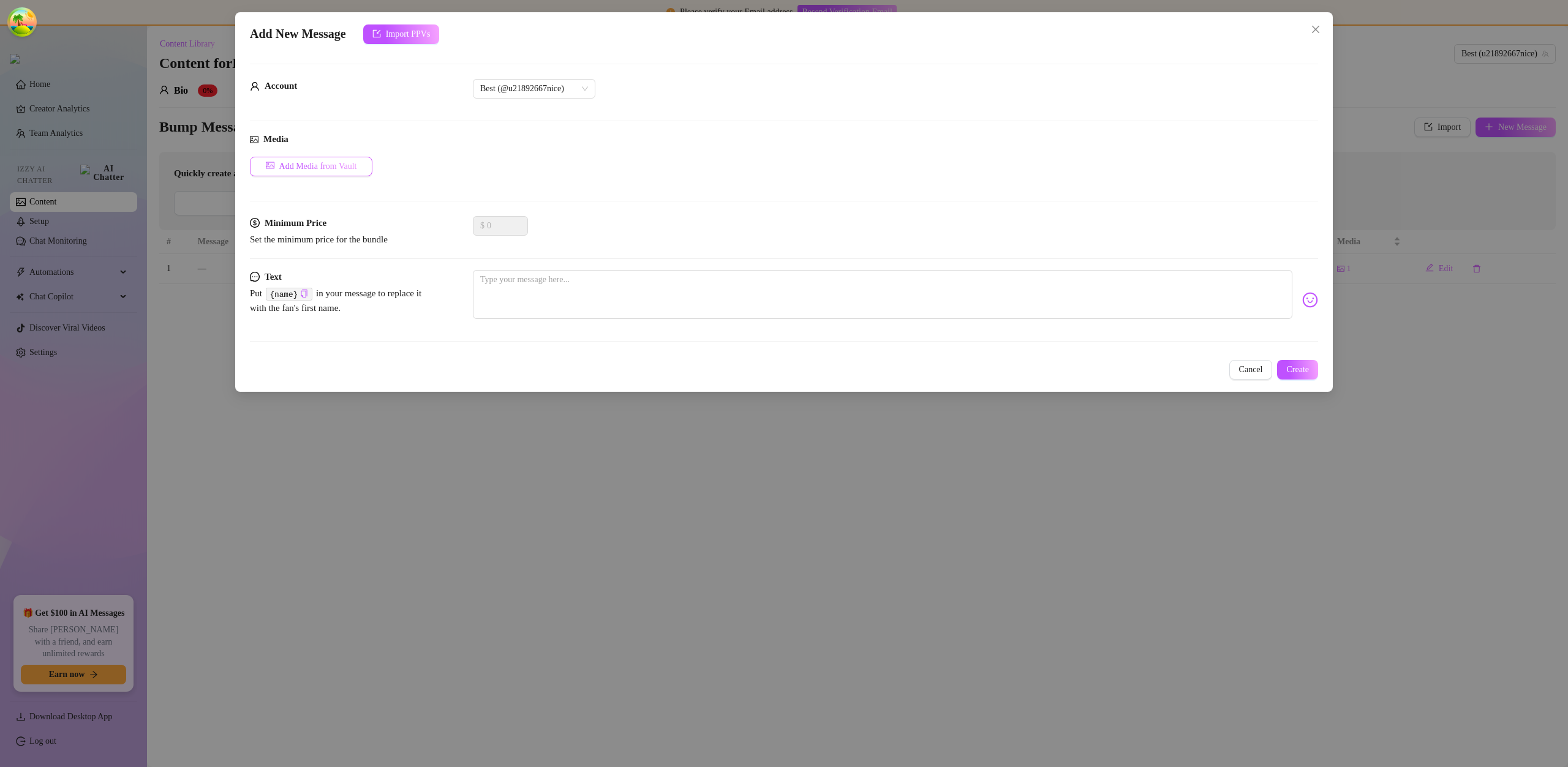
click at [342, 172] on button "Add Media from Vault" at bounding box center [311, 166] width 123 height 20
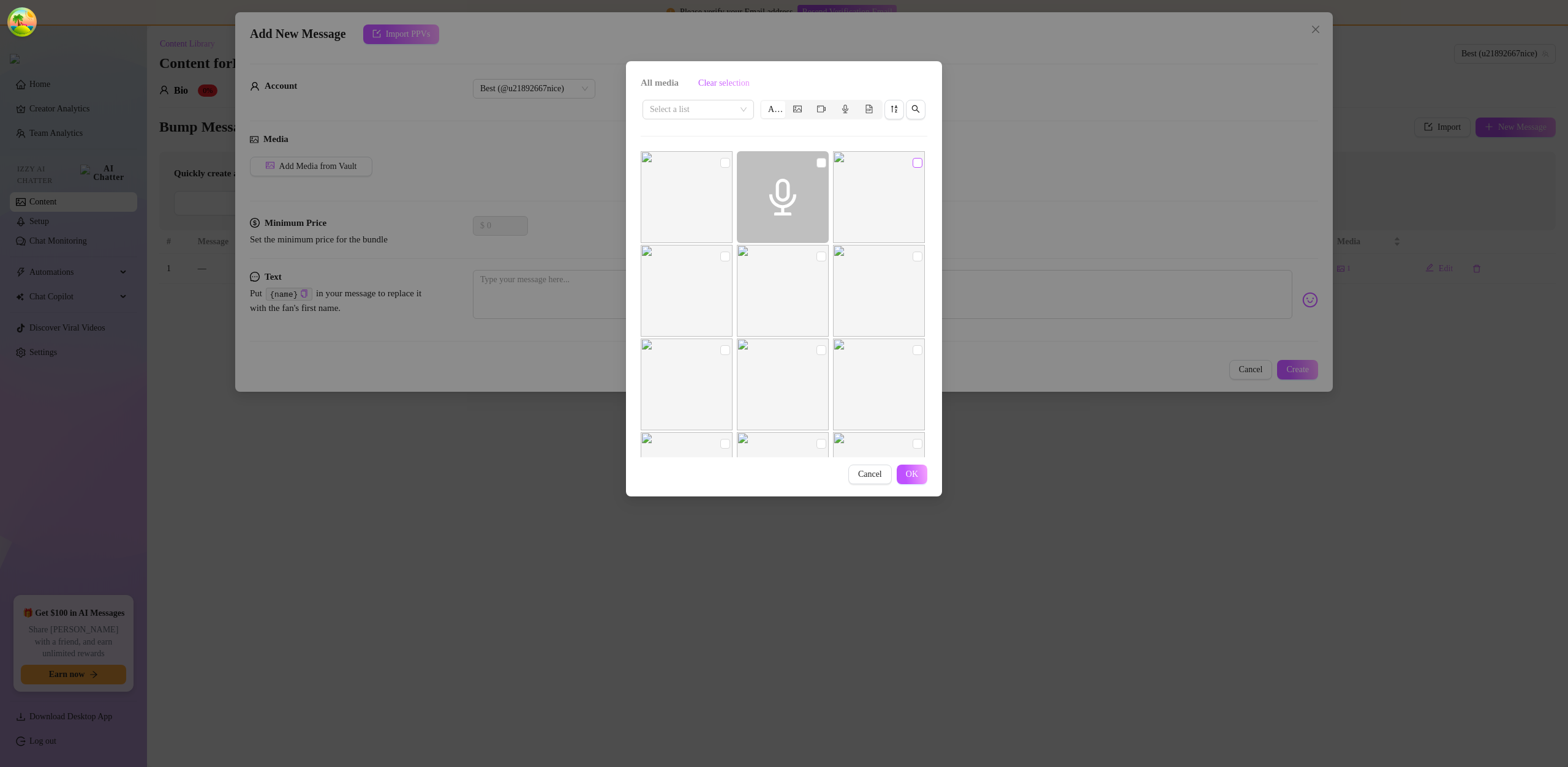
click at [913, 164] on input "checkbox" at bounding box center [917, 162] width 10 height 10
checkbox input "true"
click at [914, 474] on span "OK" at bounding box center [912, 474] width 12 height 10
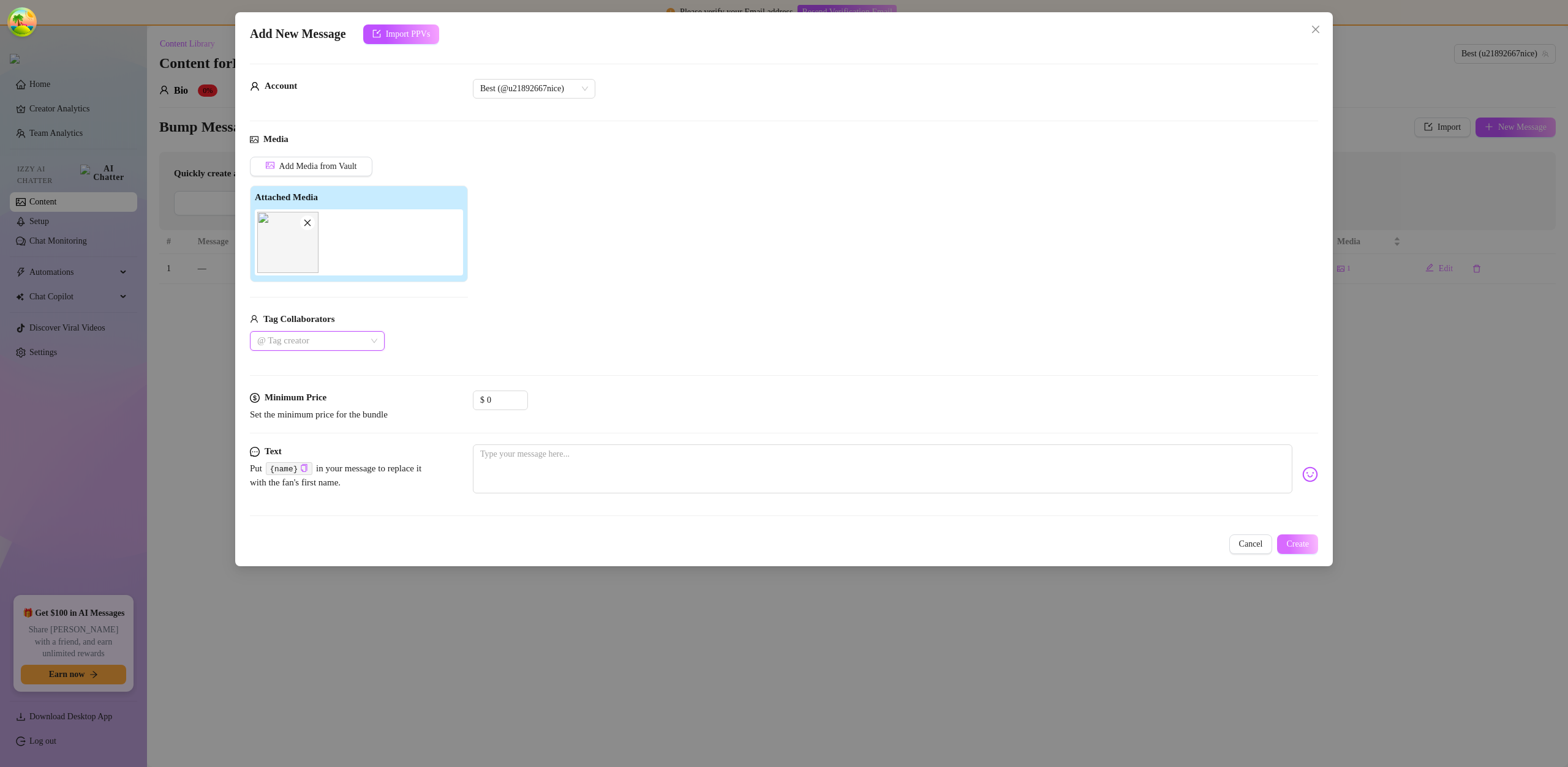
click at [1296, 541] on span "Create" at bounding box center [1297, 544] width 23 height 10
click at [1286, 518] on button "No, go back" at bounding box center [1281, 513] width 51 height 15
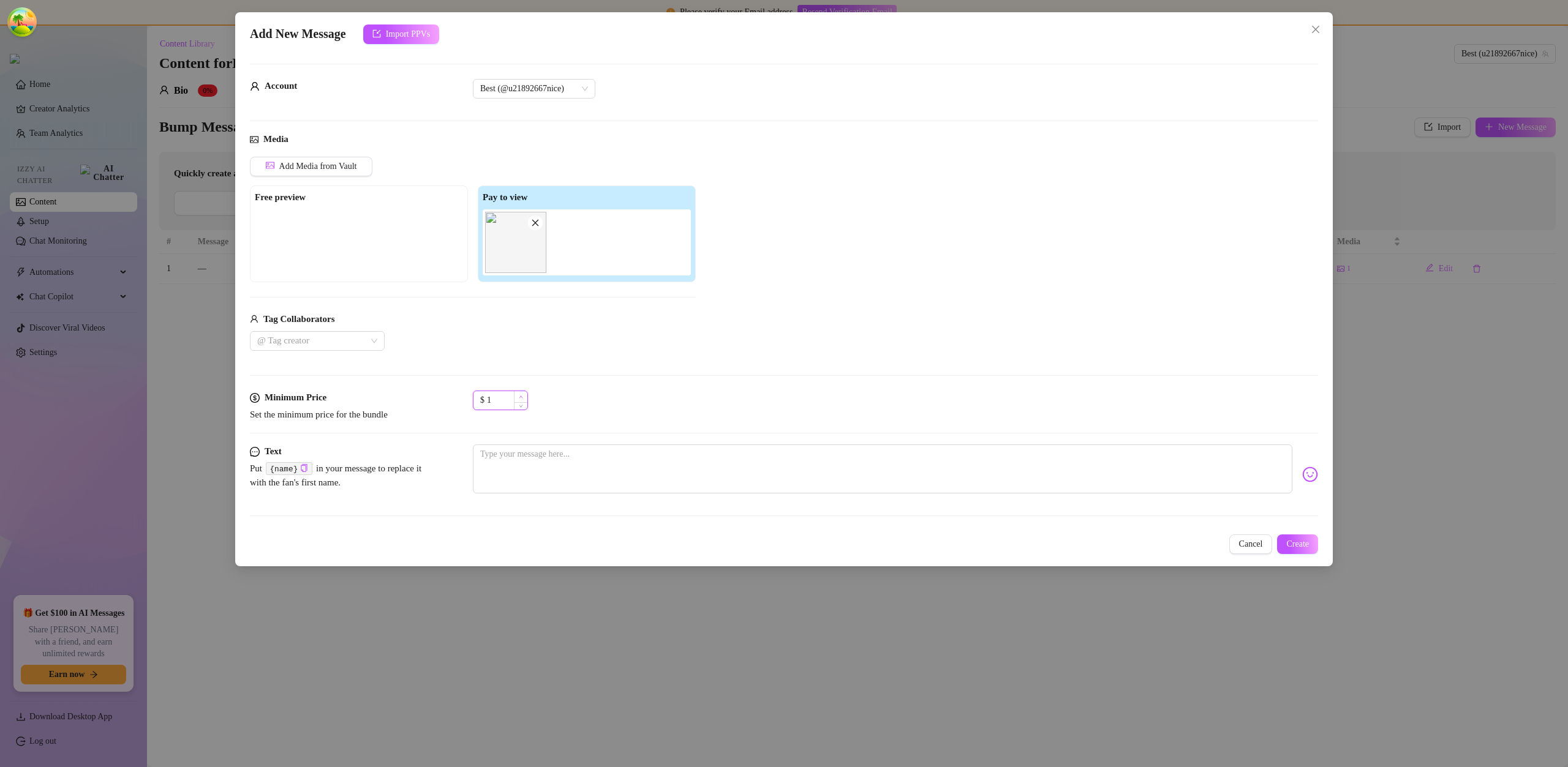
click at [516, 396] on span "Increase Value" at bounding box center [520, 397] width 13 height 11
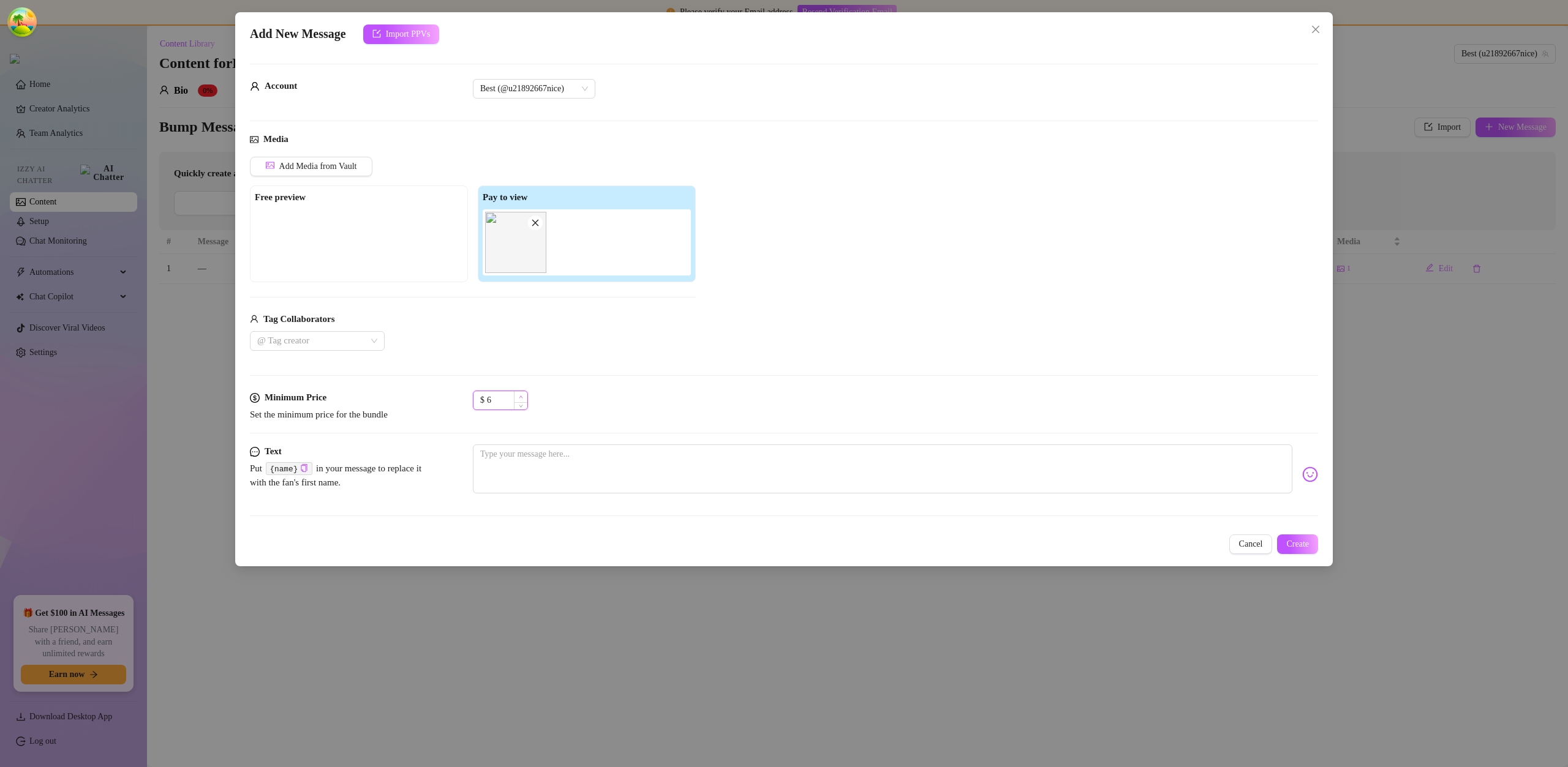
click at [516, 396] on span "Increase Value" at bounding box center [520, 397] width 13 height 11
click at [516, 395] on span "Increase Value" at bounding box center [520, 397] width 13 height 11
type input "9"
click at [516, 395] on span "Increase Value" at bounding box center [520, 397] width 13 height 11
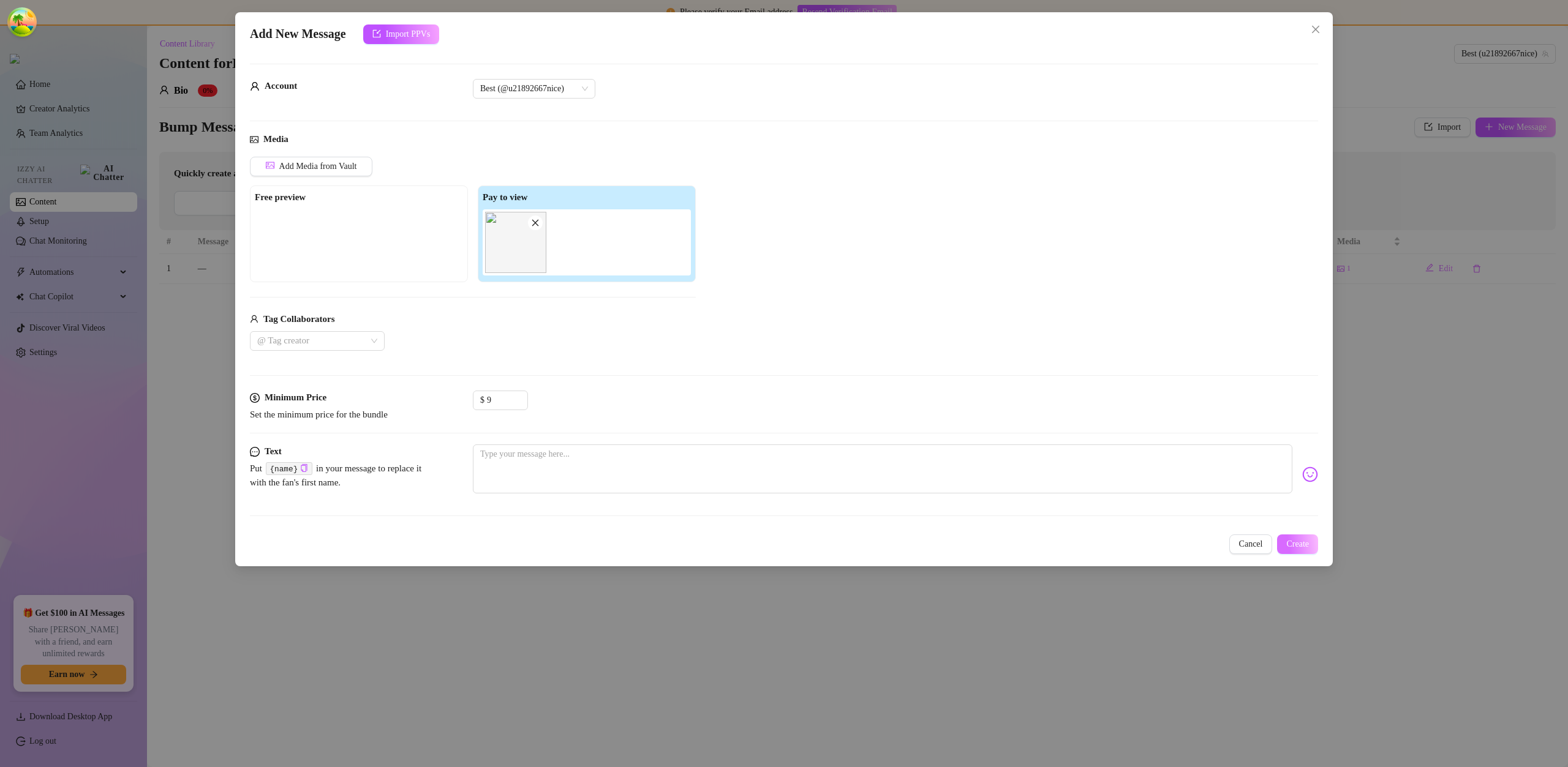
click at [1309, 541] on span "Create" at bounding box center [1297, 544] width 23 height 10
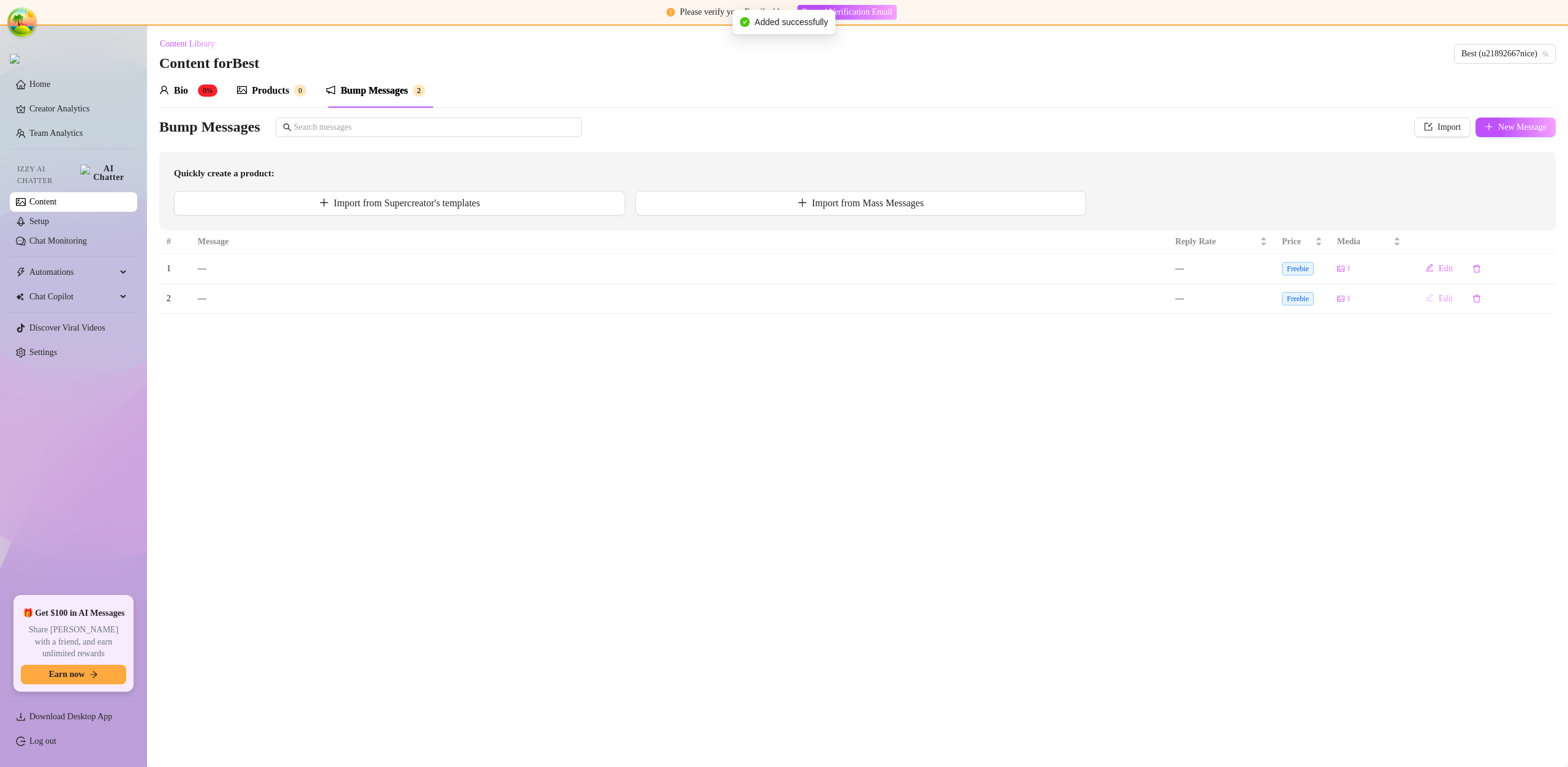
click at [1447, 298] on span "Edit" at bounding box center [1446, 298] width 14 height 10
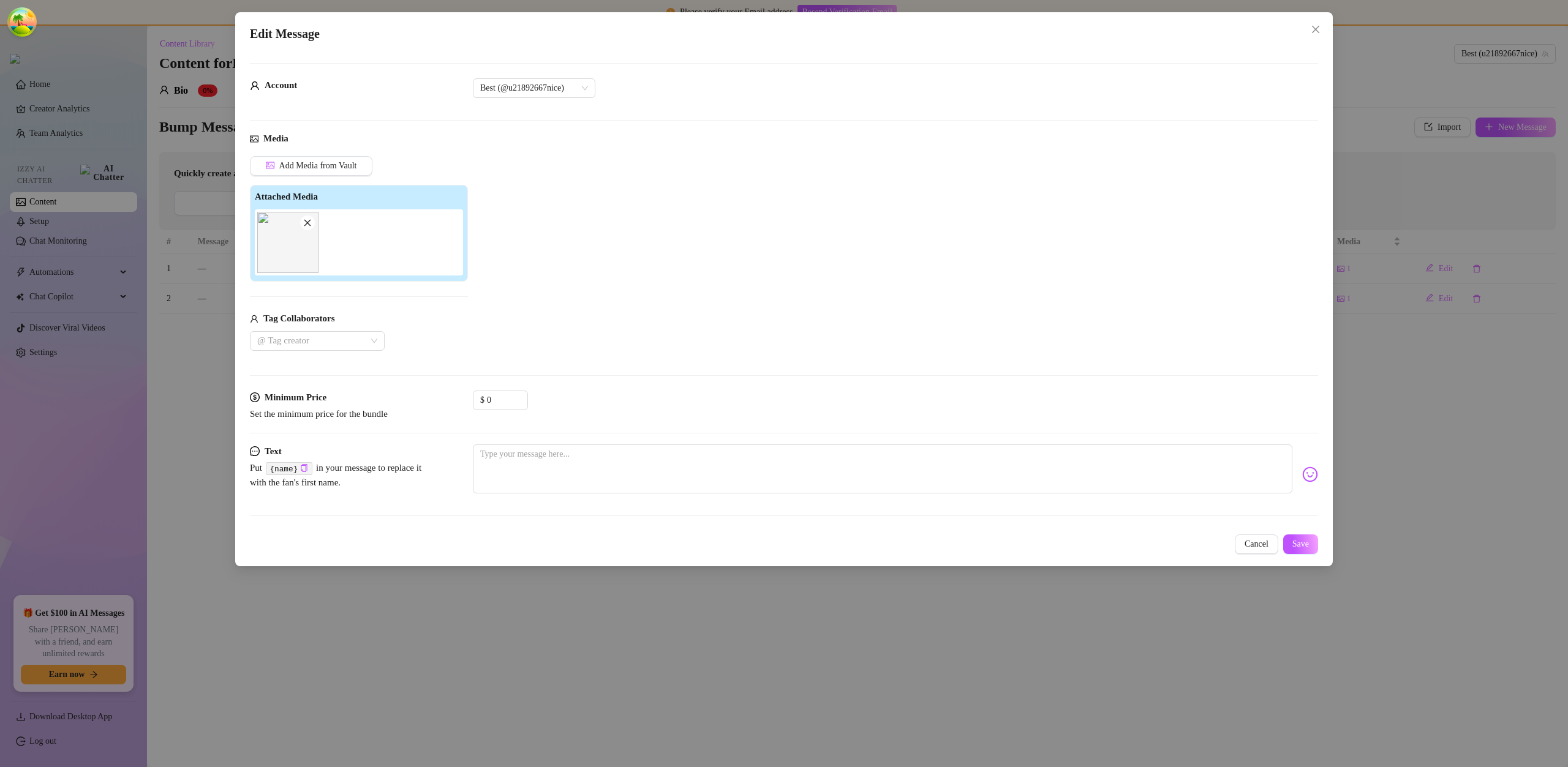
click at [1259, 544] on span "Cancel" at bounding box center [1256, 544] width 24 height 10
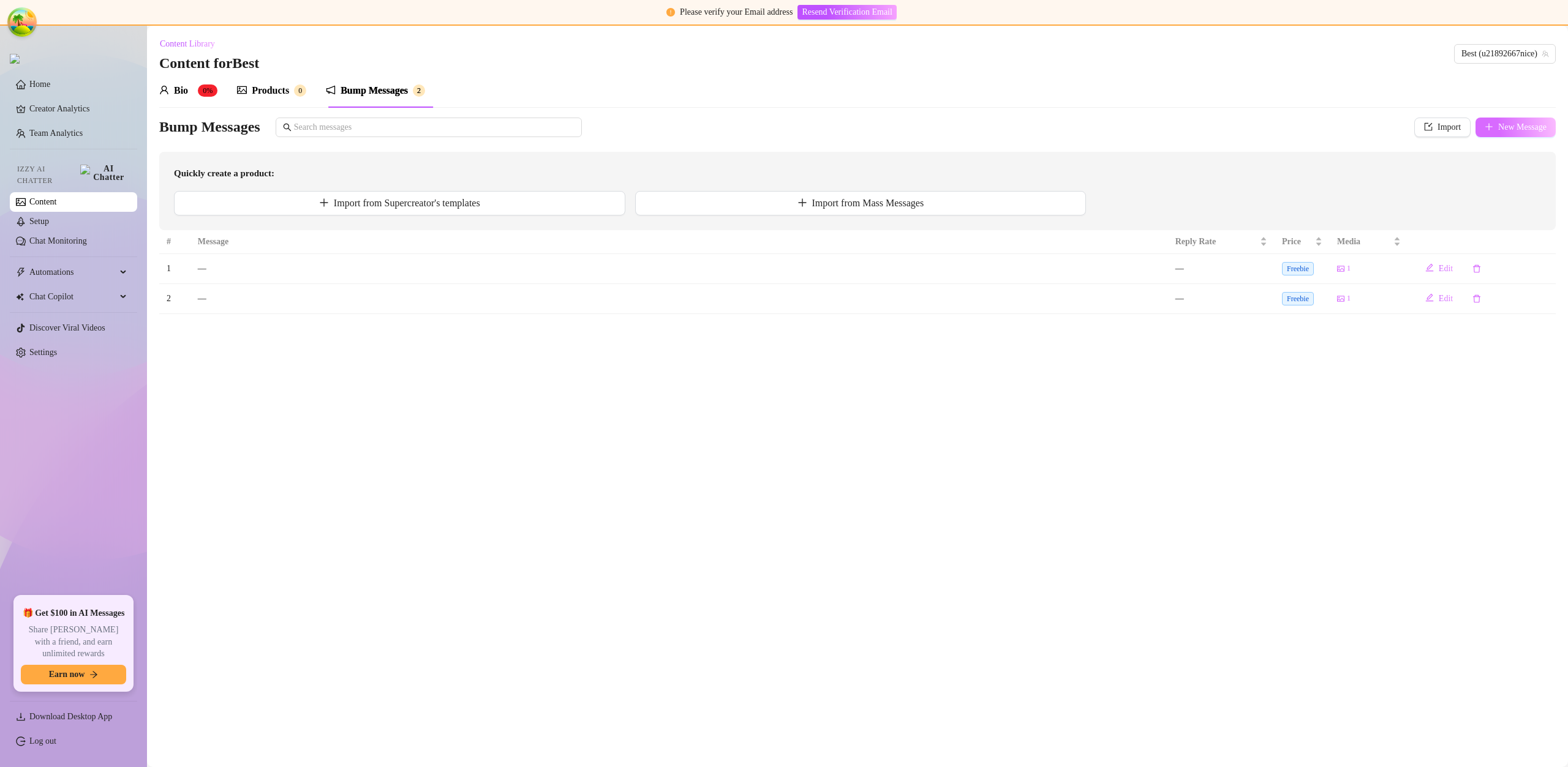
click at [1512, 131] on span "New Message" at bounding box center [1522, 127] width 49 height 10
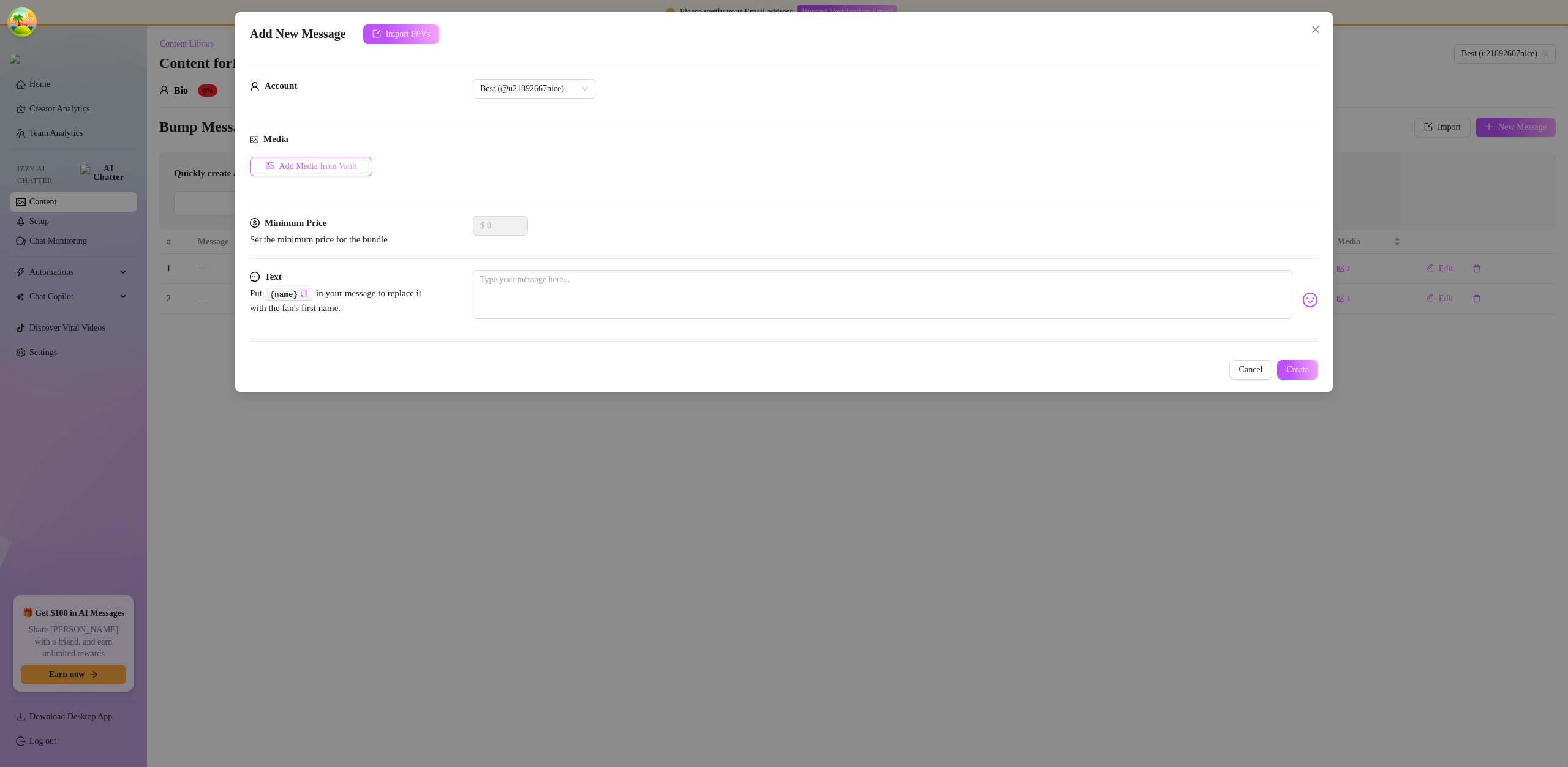
click at [347, 168] on span "Add Media from Vault" at bounding box center [318, 166] width 78 height 10
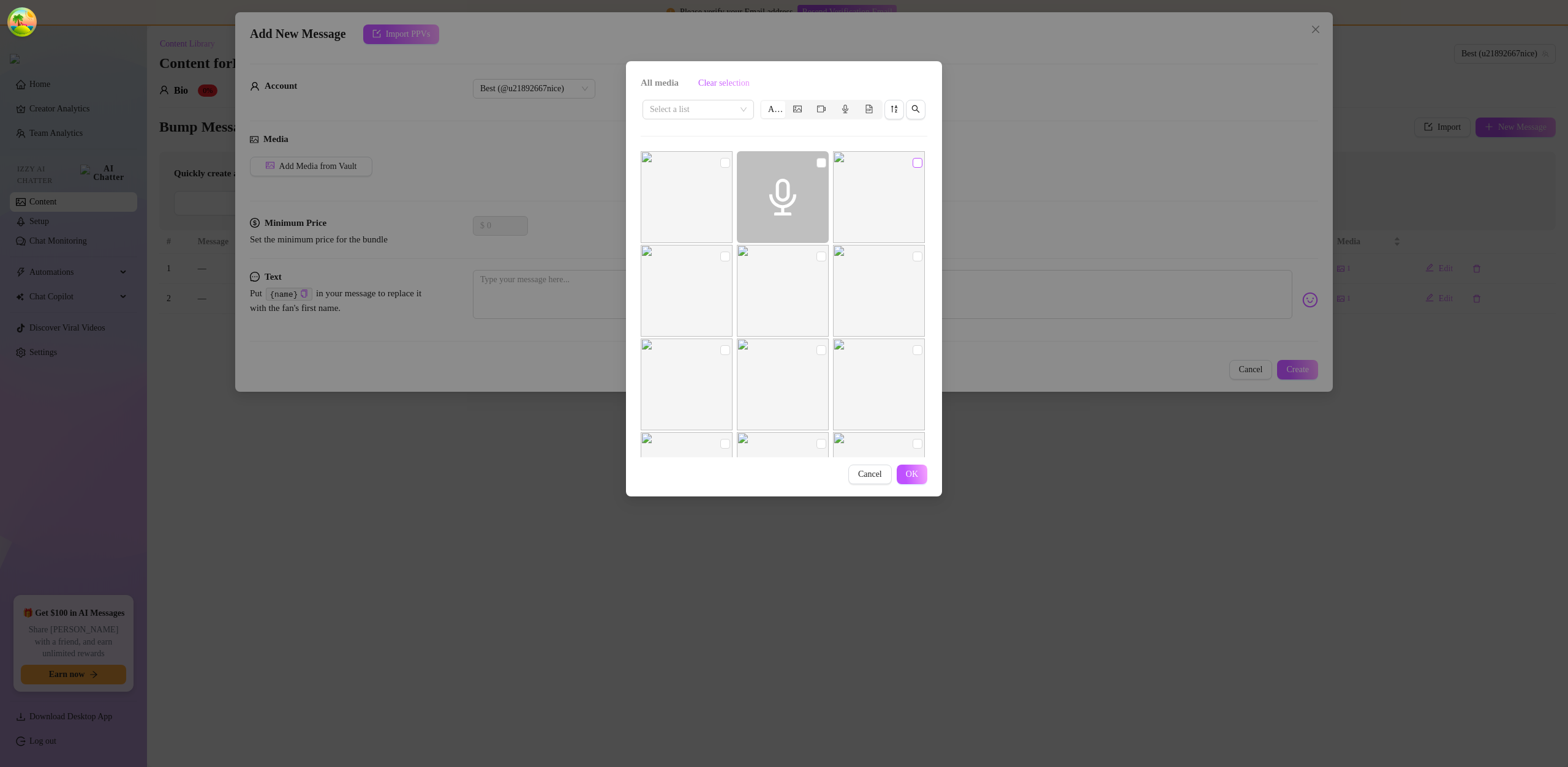
click at [916, 164] on img at bounding box center [878, 197] width 92 height 92
click at [913, 164] on input "checkbox" at bounding box center [917, 162] width 10 height 10
checkbox input "true"
click at [914, 481] on button "OK" at bounding box center [912, 475] width 31 height 20
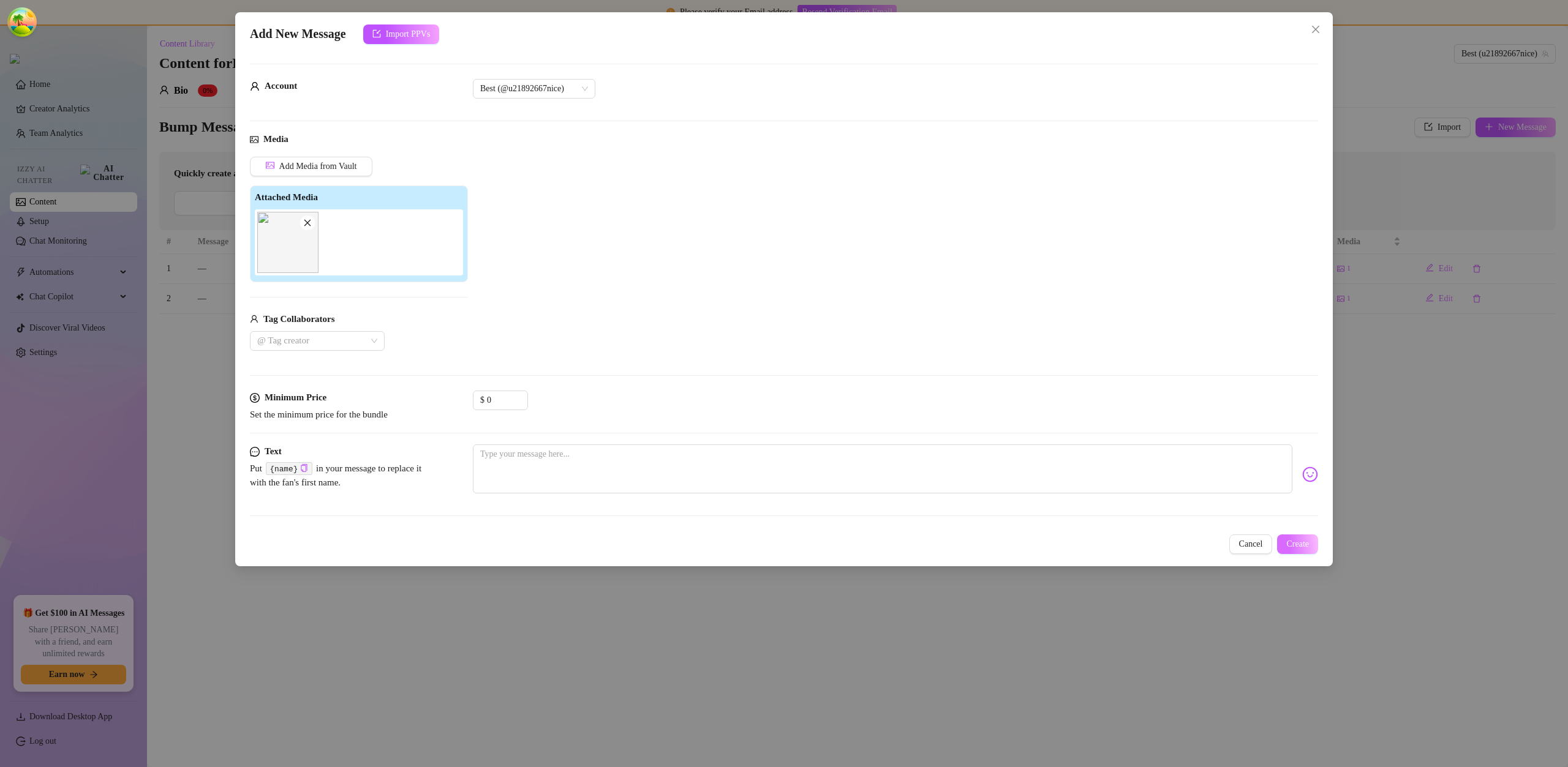
click at [1295, 544] on span "Create" at bounding box center [1297, 544] width 23 height 10
click at [1276, 511] on span "No, go back" at bounding box center [1281, 512] width 42 height 10
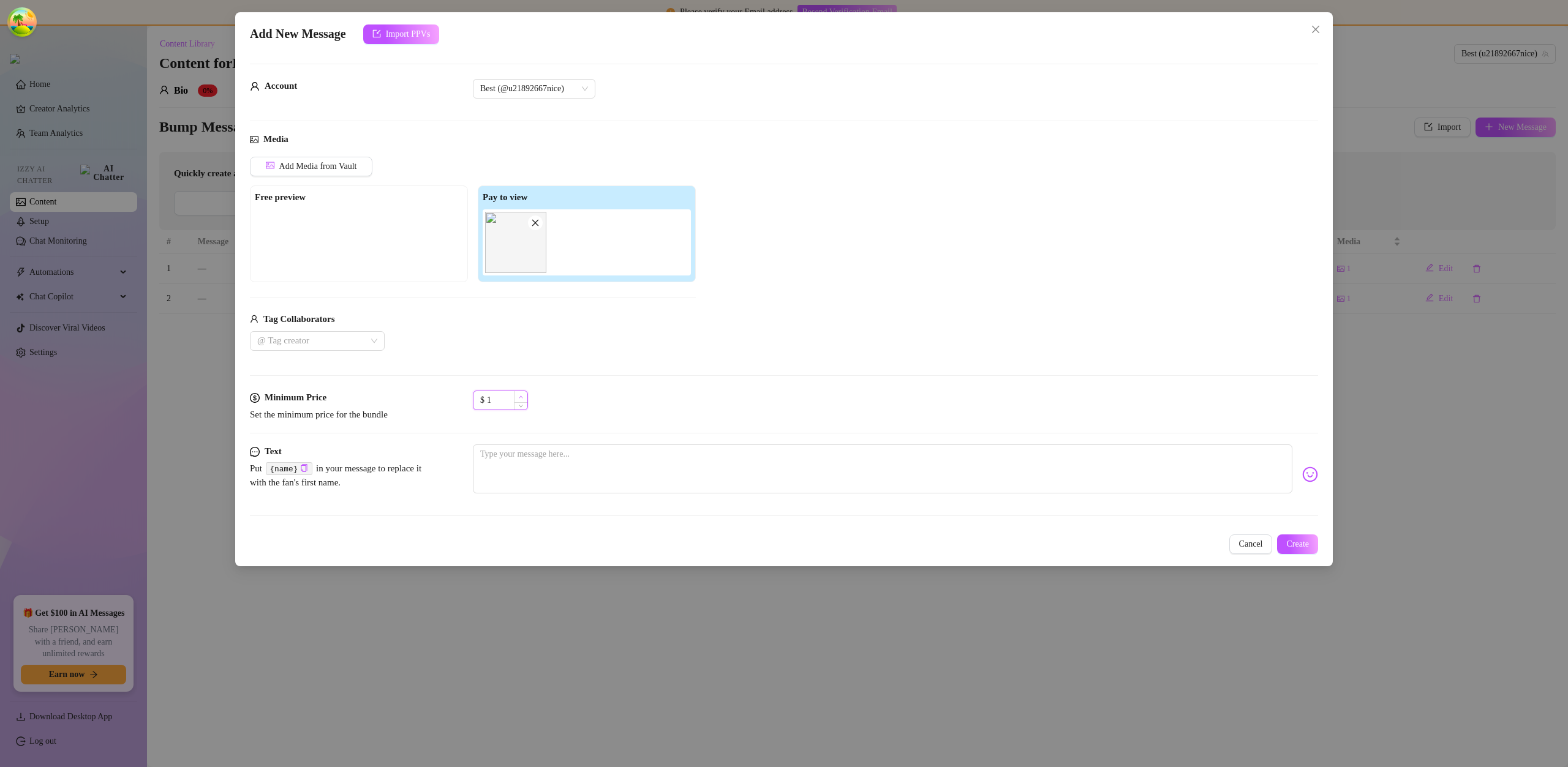
click at [519, 396] on icon "up" at bounding box center [521, 397] width 4 height 4
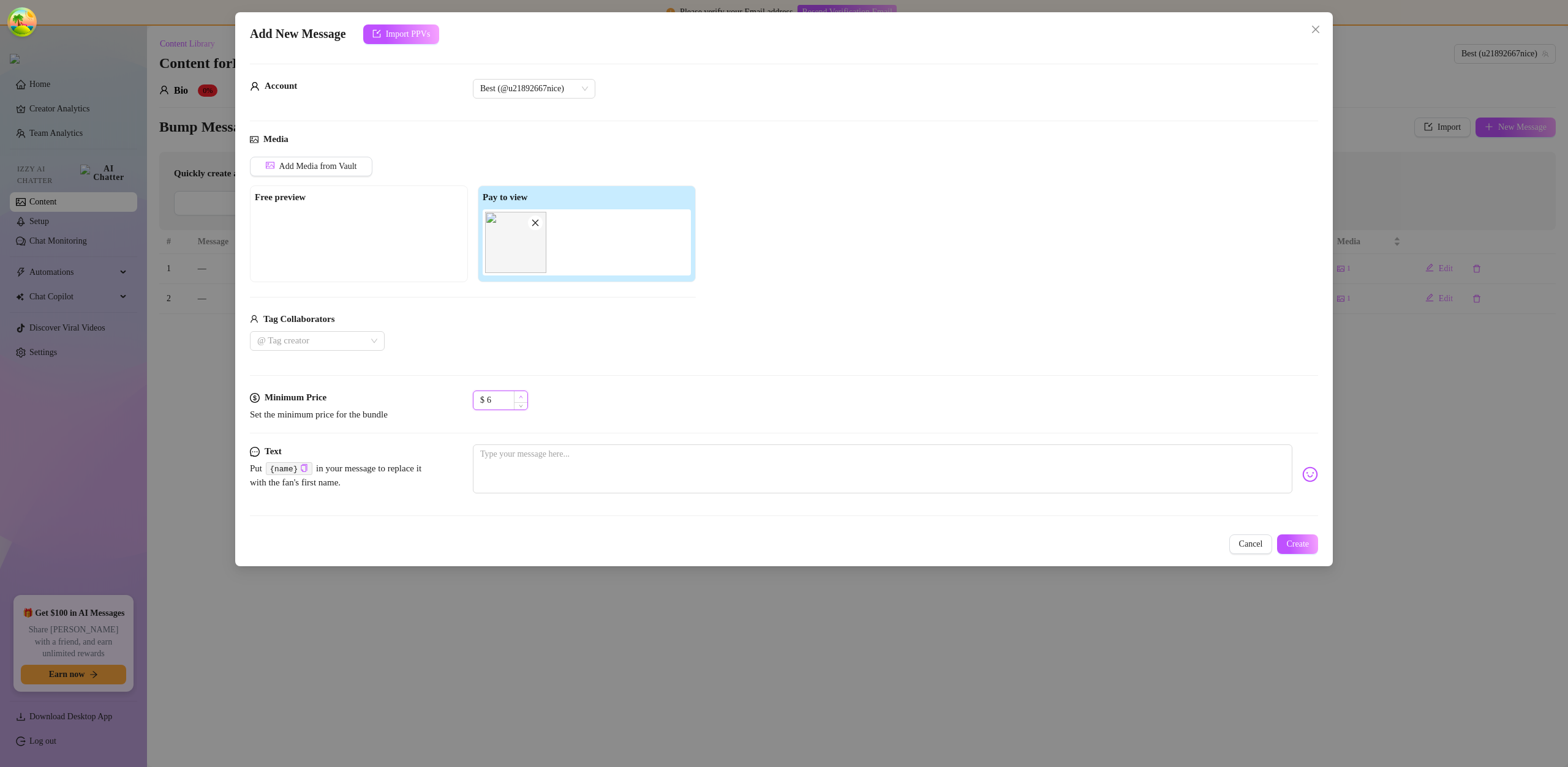
click at [519, 396] on icon "up" at bounding box center [521, 397] width 4 height 4
type input "10"
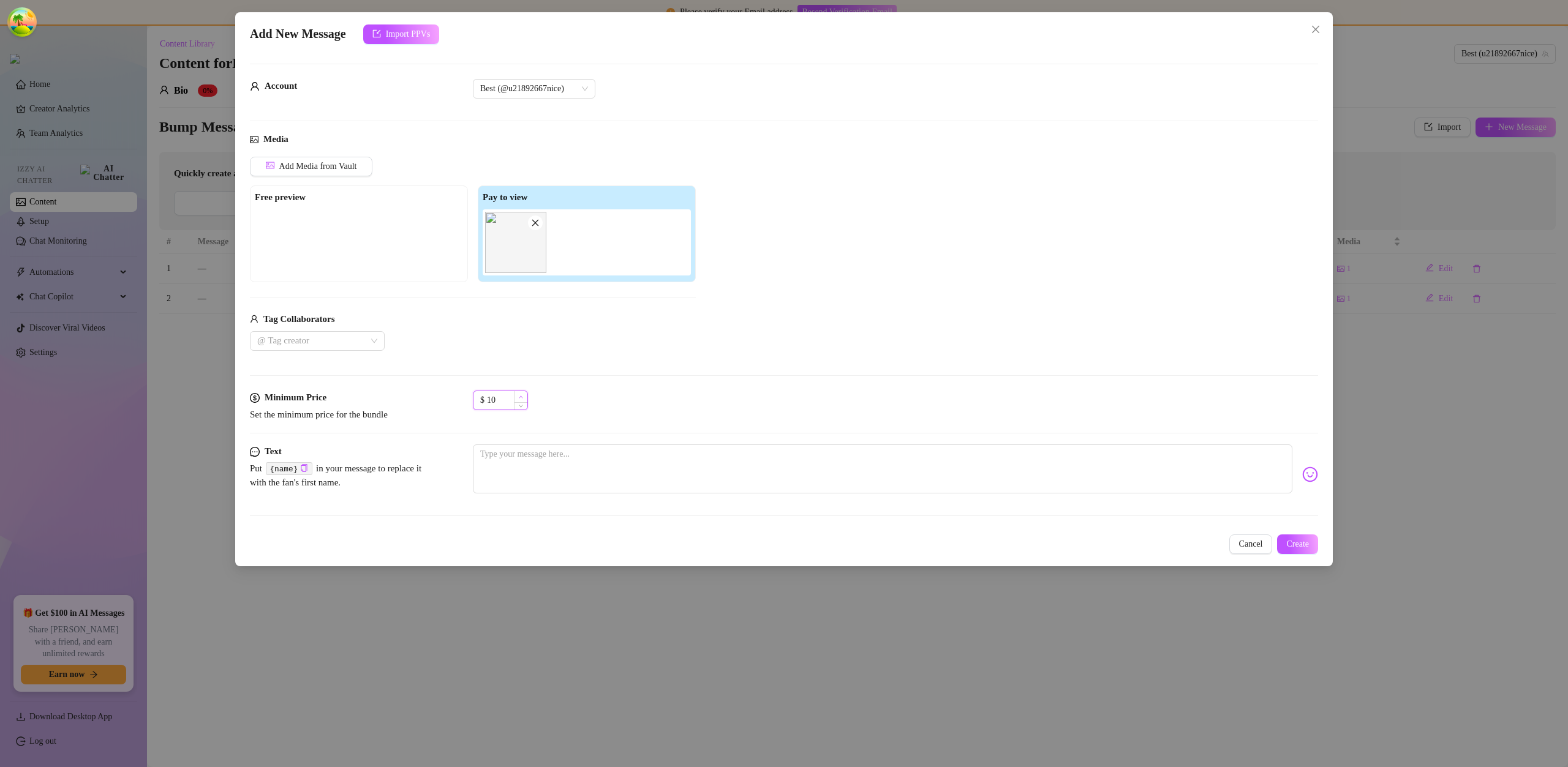
click at [522, 397] on icon "up" at bounding box center [521, 396] width 4 height 2
click at [555, 453] on textarea at bounding box center [882, 469] width 820 height 49
type textarea "1"
type textarea "10"
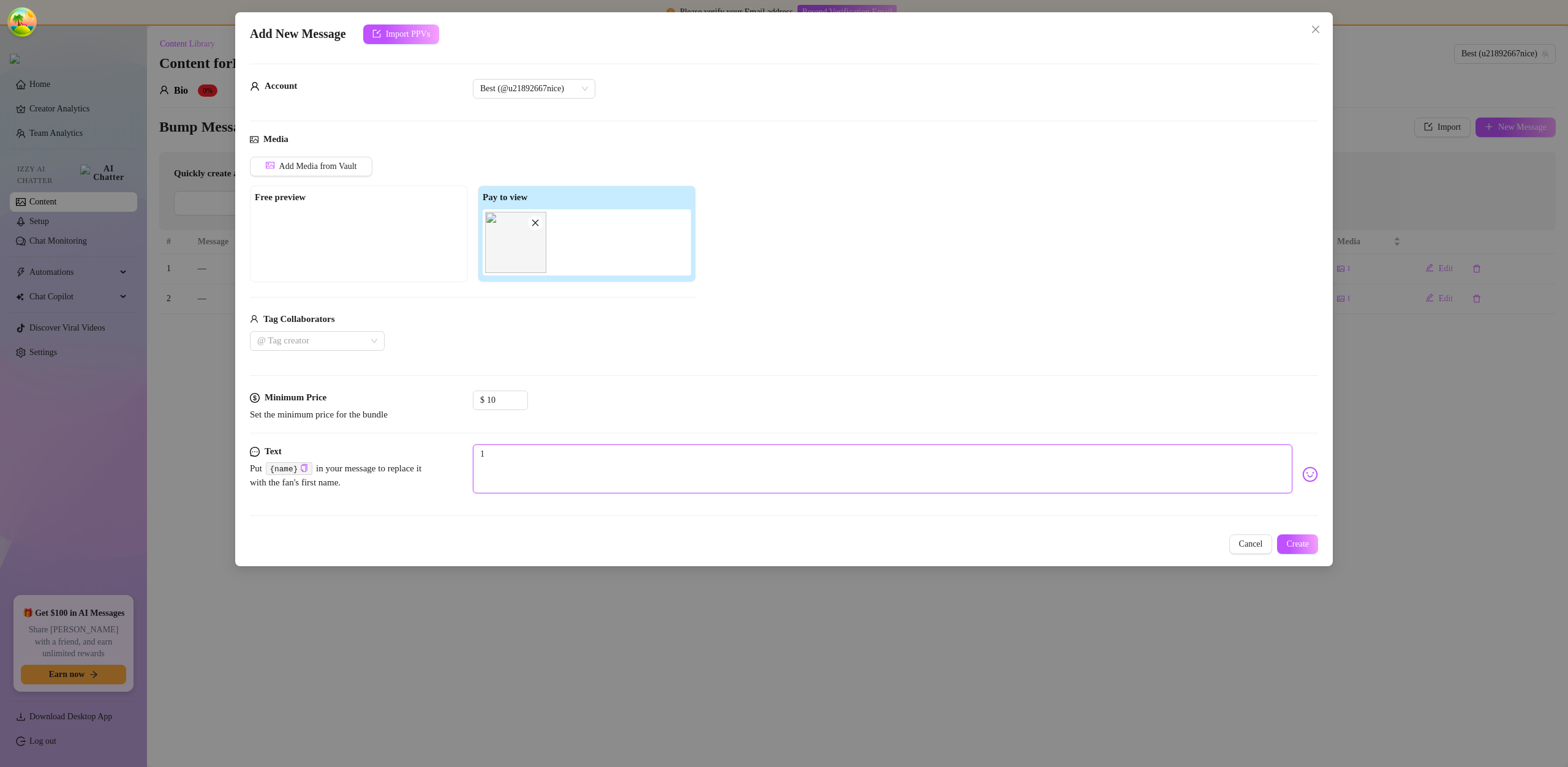
type textarea "10"
type textarea "100"
type textarea "1000"
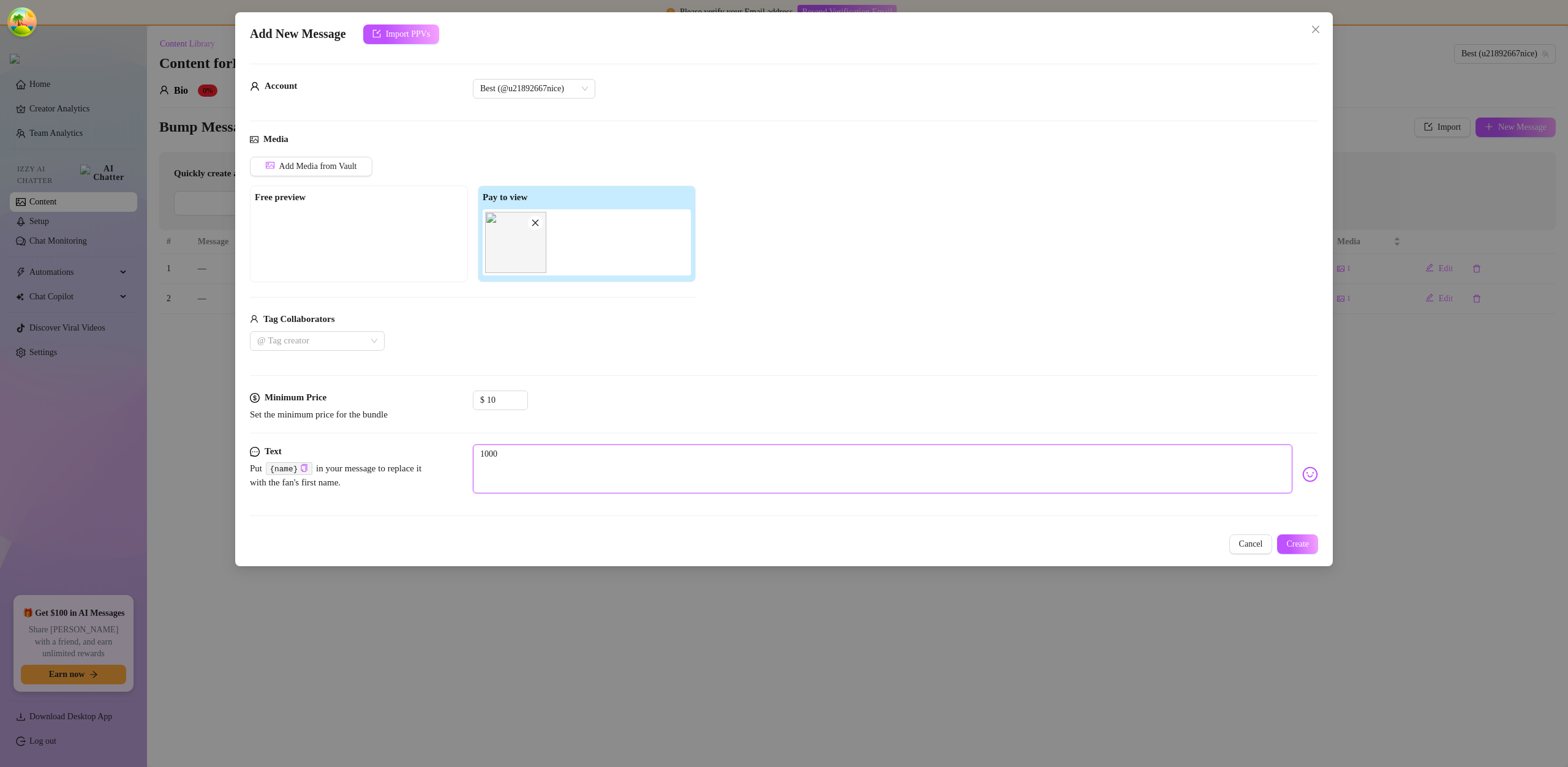
type textarea "100"
click at [1307, 550] on button "Create" at bounding box center [1298, 544] width 41 height 20
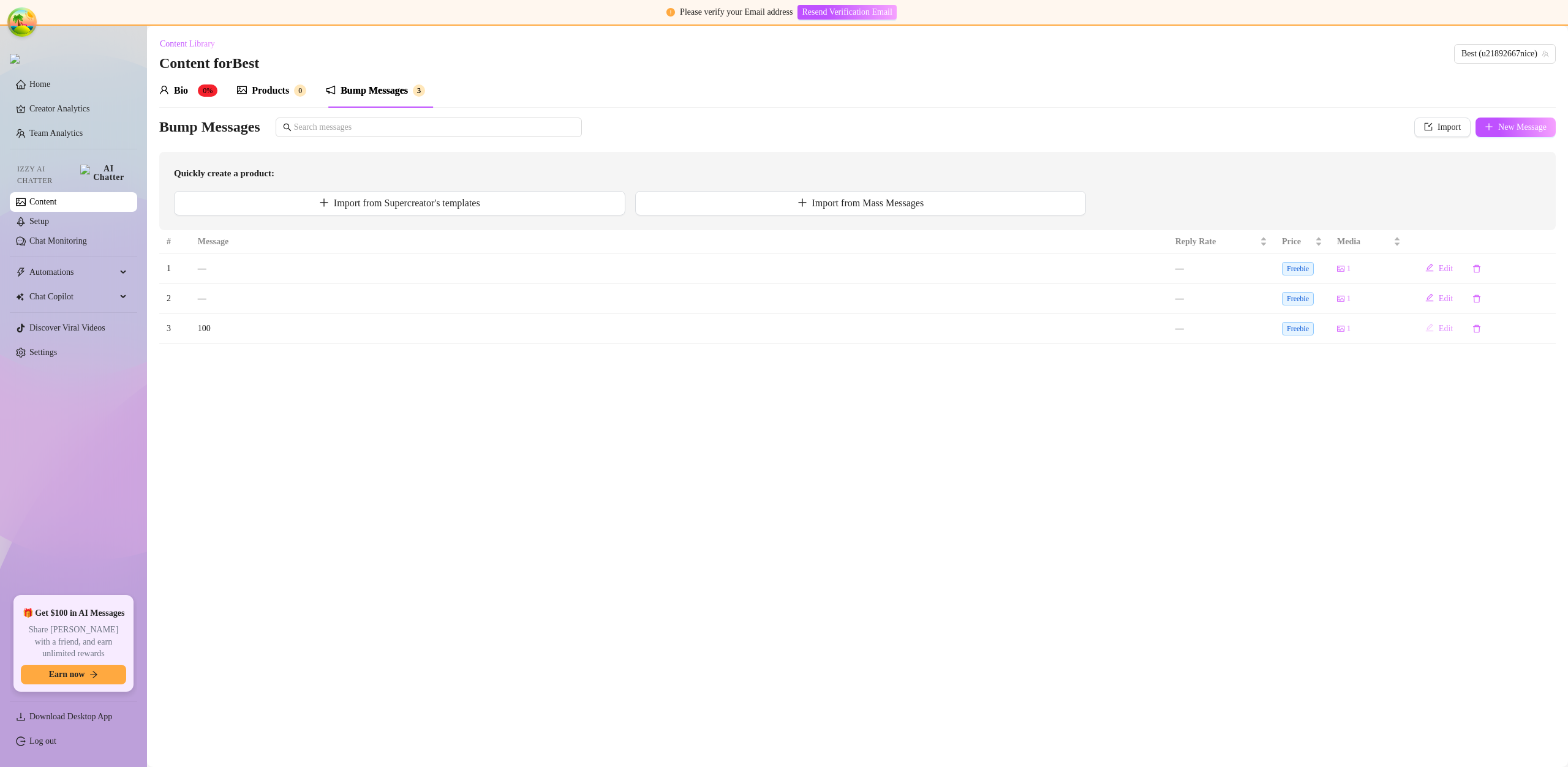
click at [1450, 333] on span "Edit" at bounding box center [1446, 328] width 14 height 10
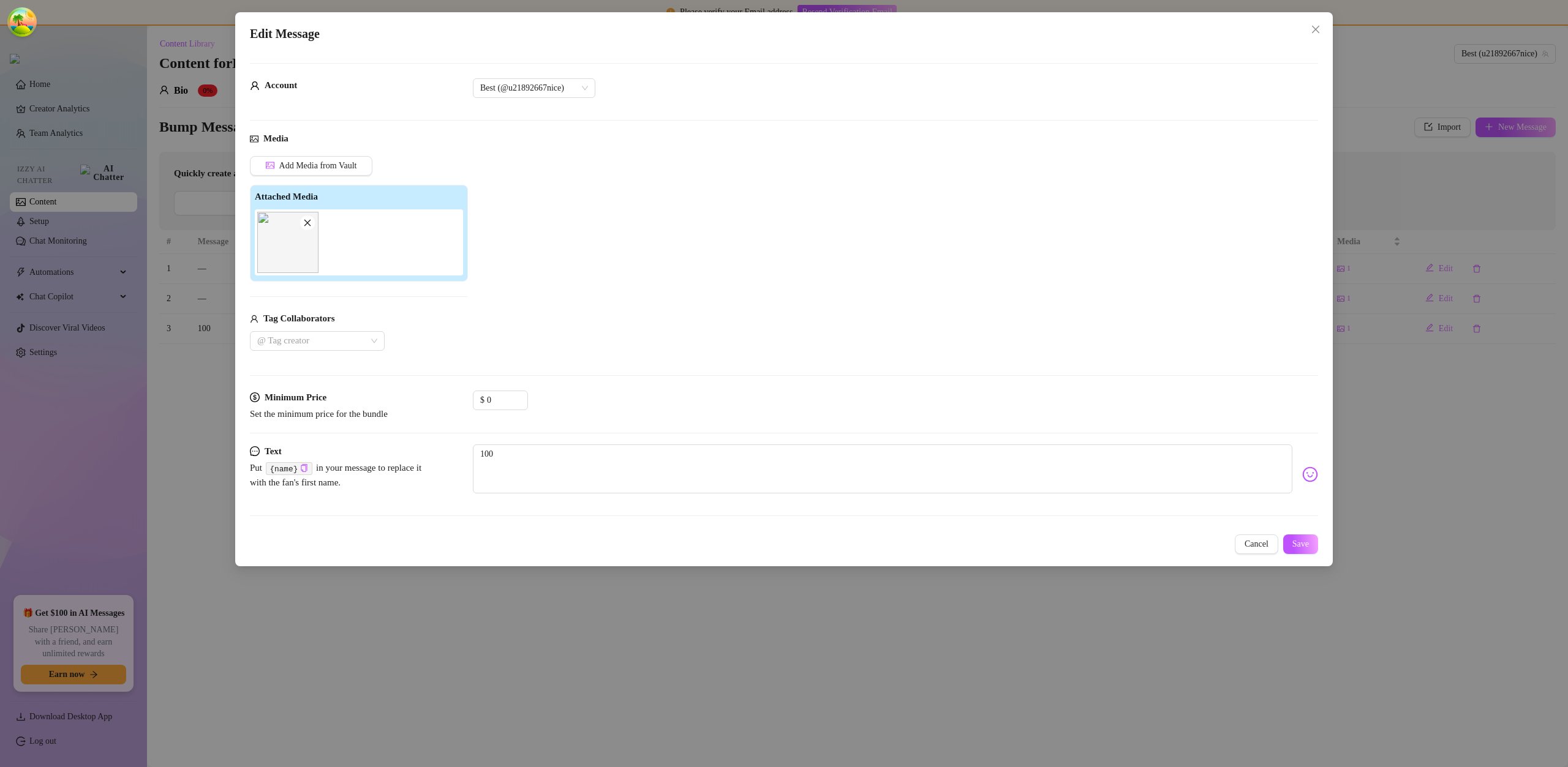
drag, startPoint x: 1270, startPoint y: 544, endPoint x: 1256, endPoint y: 540, distance: 14.6
click at [1270, 544] on button "Cancel" at bounding box center [1256, 544] width 43 height 20
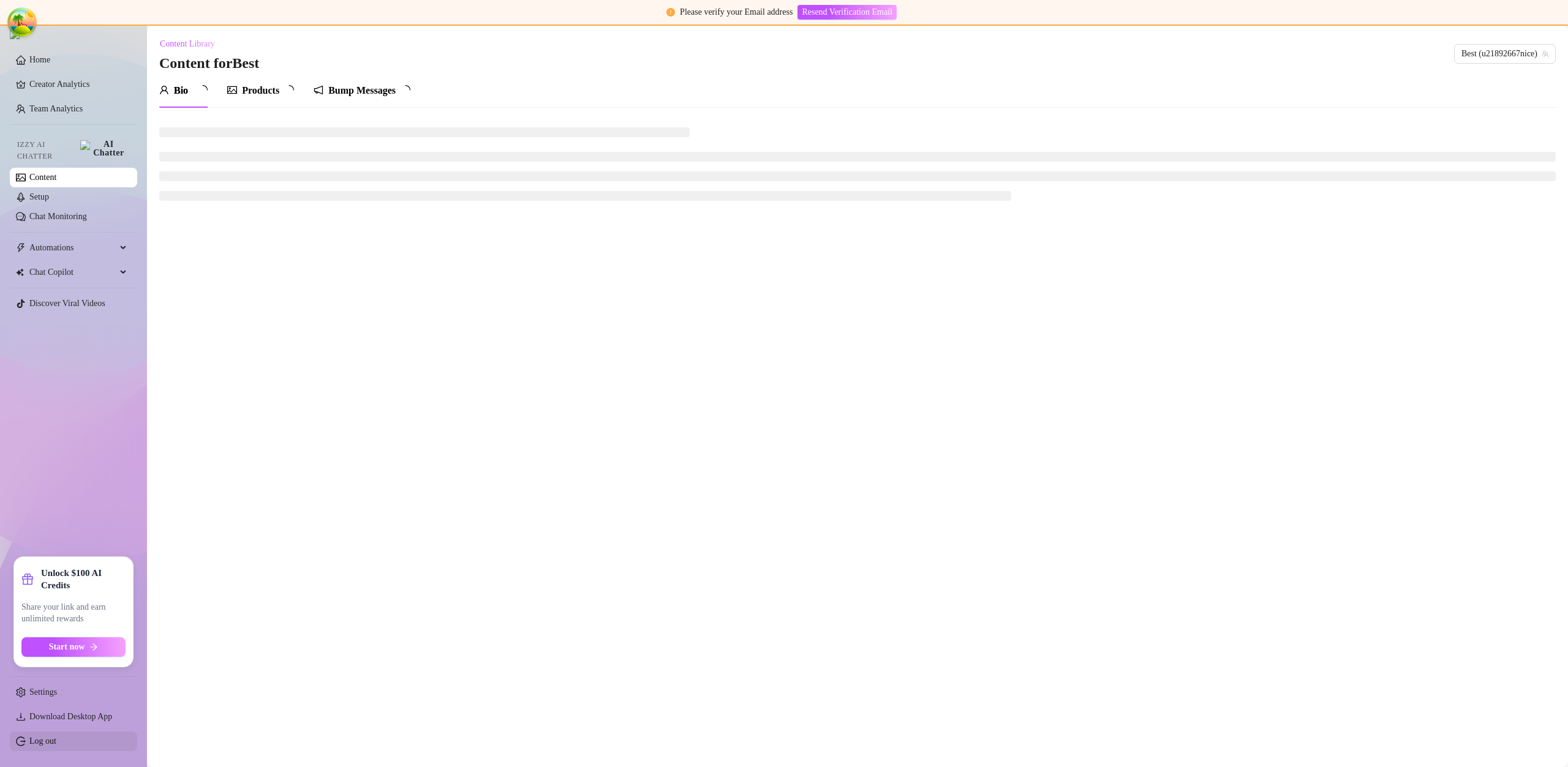
click at [53, 744] on link "Log out" at bounding box center [43, 741] width 27 height 10
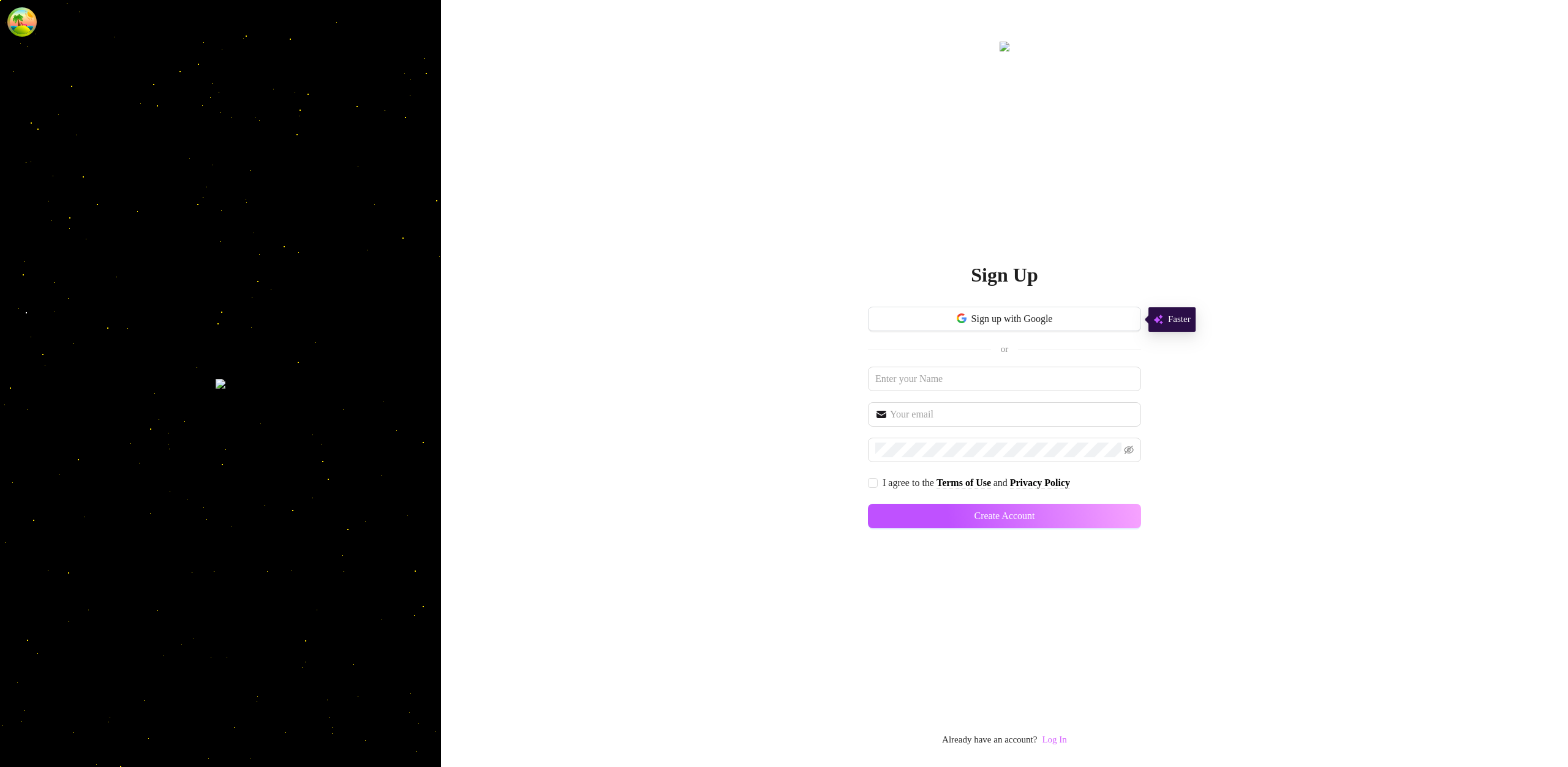
click at [1055, 742] on link "Log In" at bounding box center [1054, 739] width 24 height 10
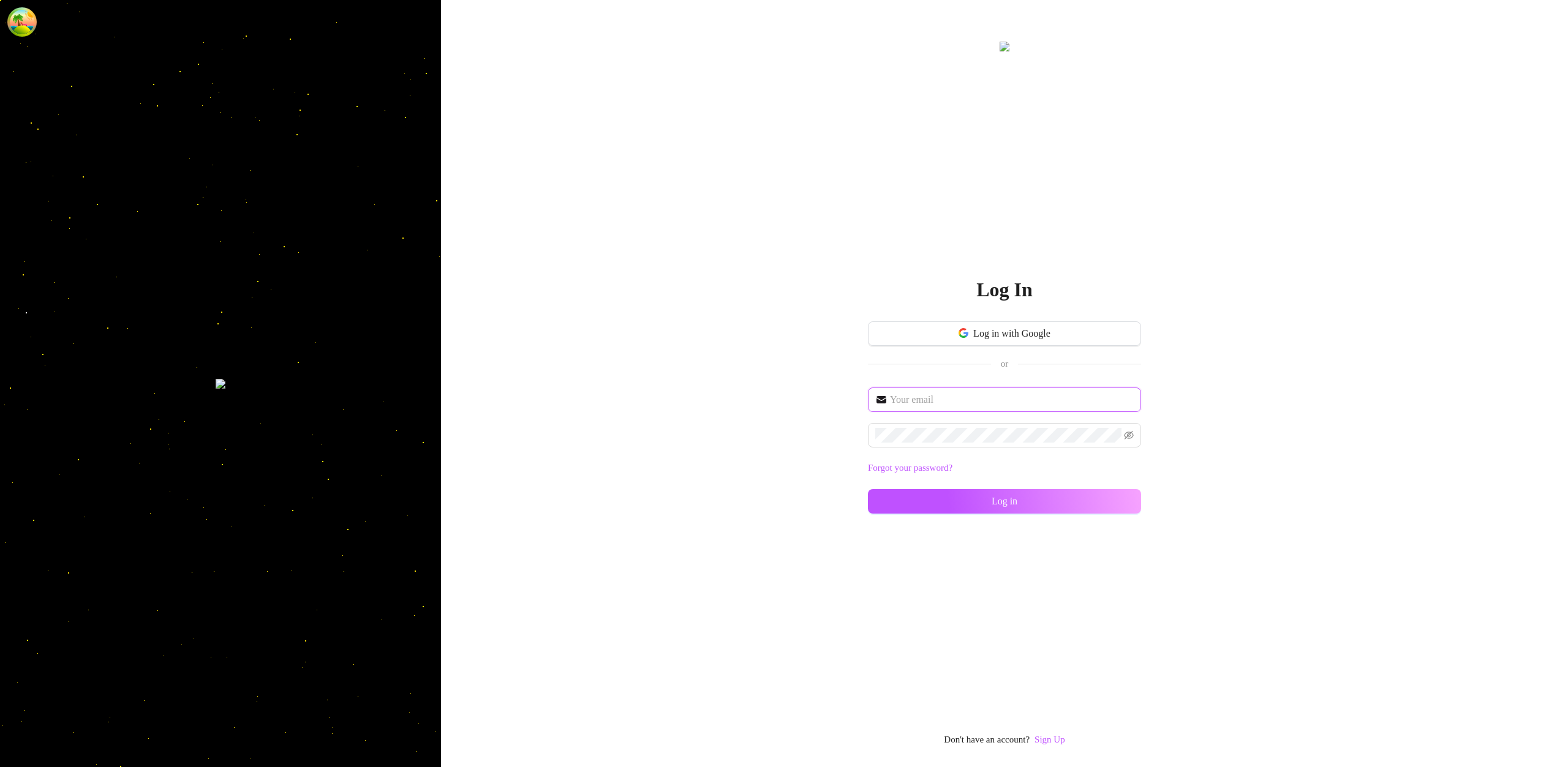
click at [948, 401] on input "text" at bounding box center [1012, 400] width 244 height 15
paste input "0Y5bOl04doXWUuuQr0ECfuhde3v2"
type input "0Y5bOl04doXWUuuQr0ECfuhde3v2"
click at [954, 400] on input "text" at bounding box center [1012, 399] width 244 height 15
type input "[EMAIL_ADDRESS][DOMAIN_NAME]"
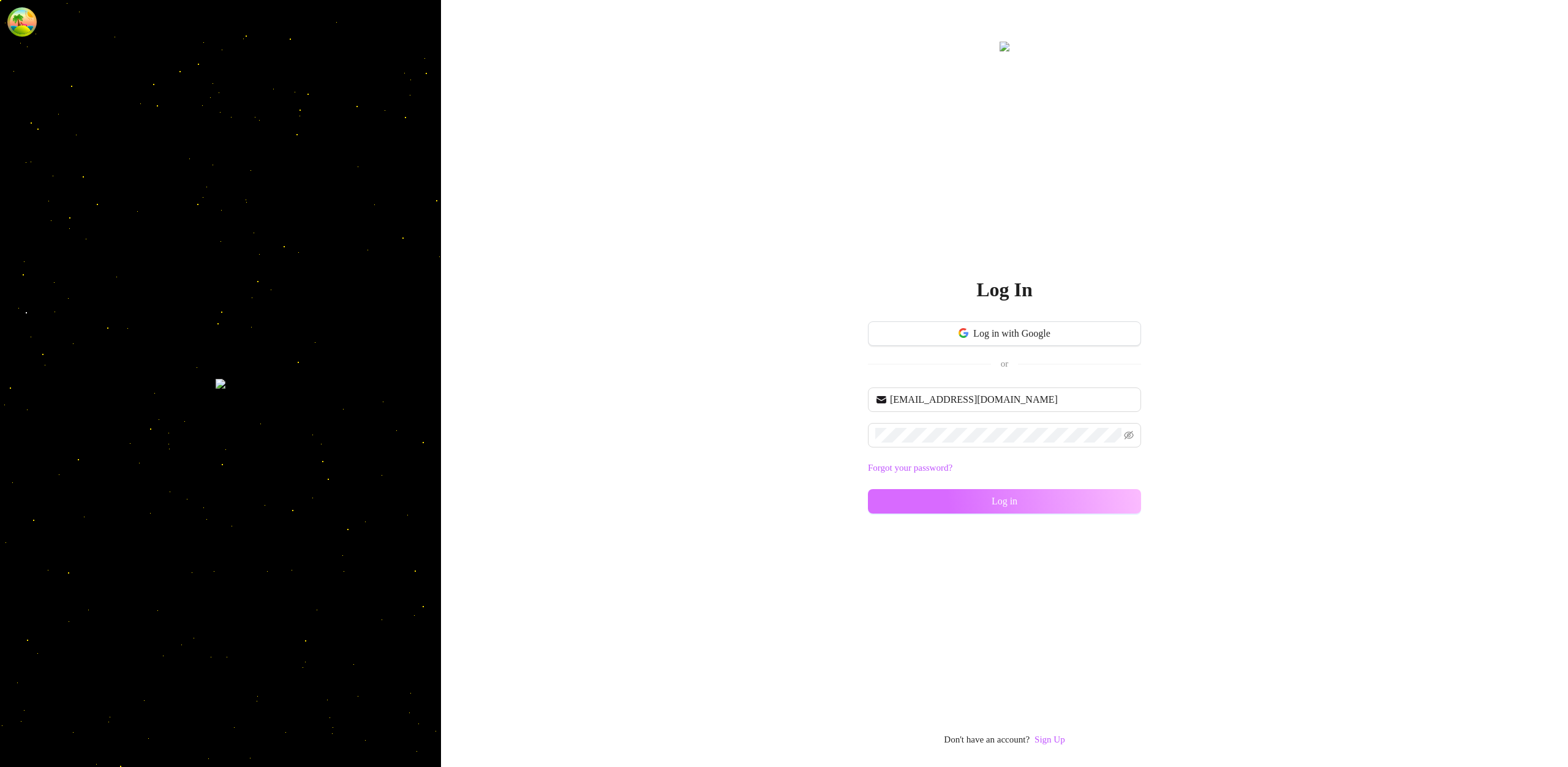
click at [1114, 507] on button "Log in" at bounding box center [1005, 501] width 273 height 24
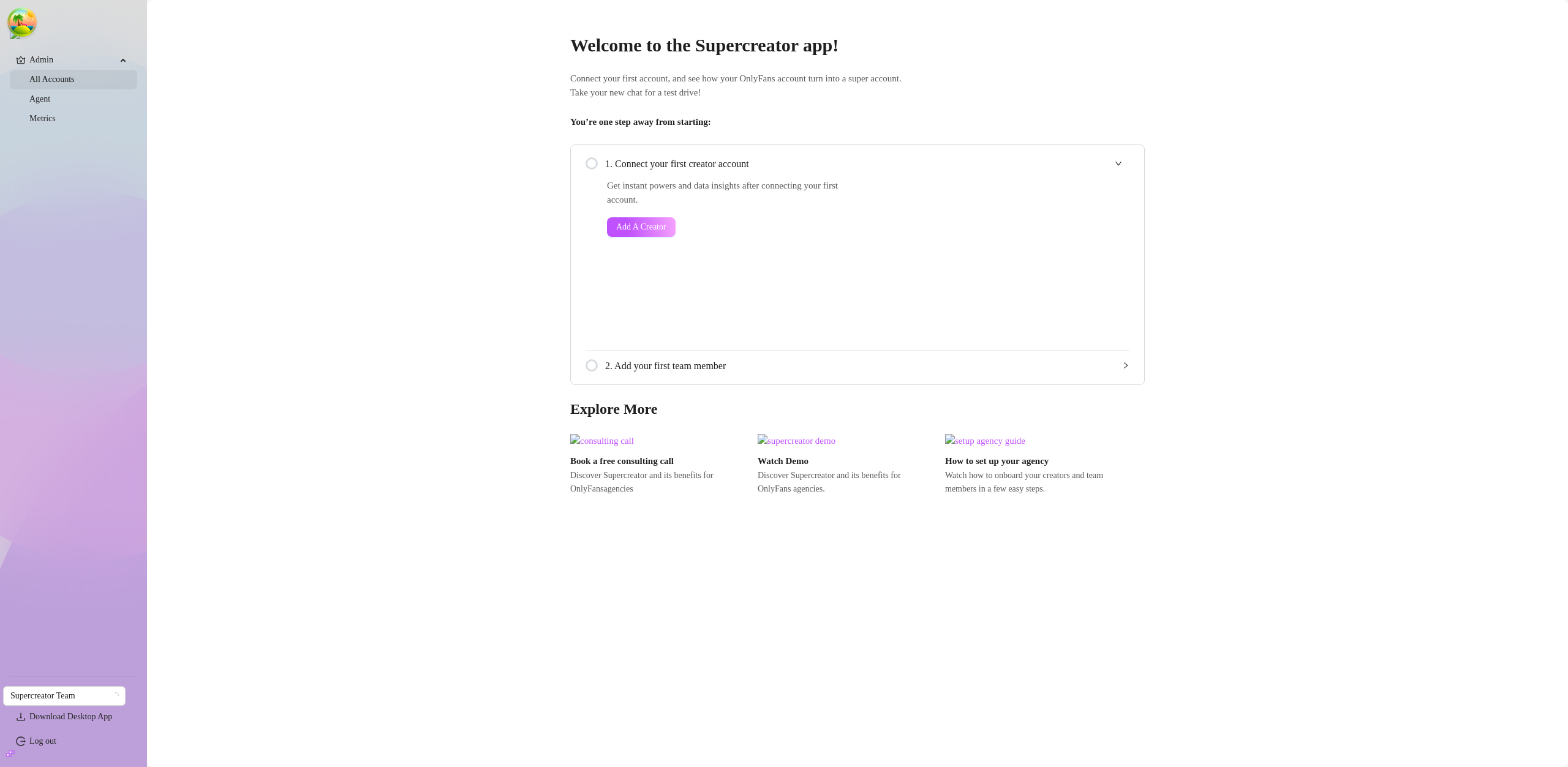
click at [51, 84] on link "All Accounts" at bounding box center [52, 79] width 46 height 10
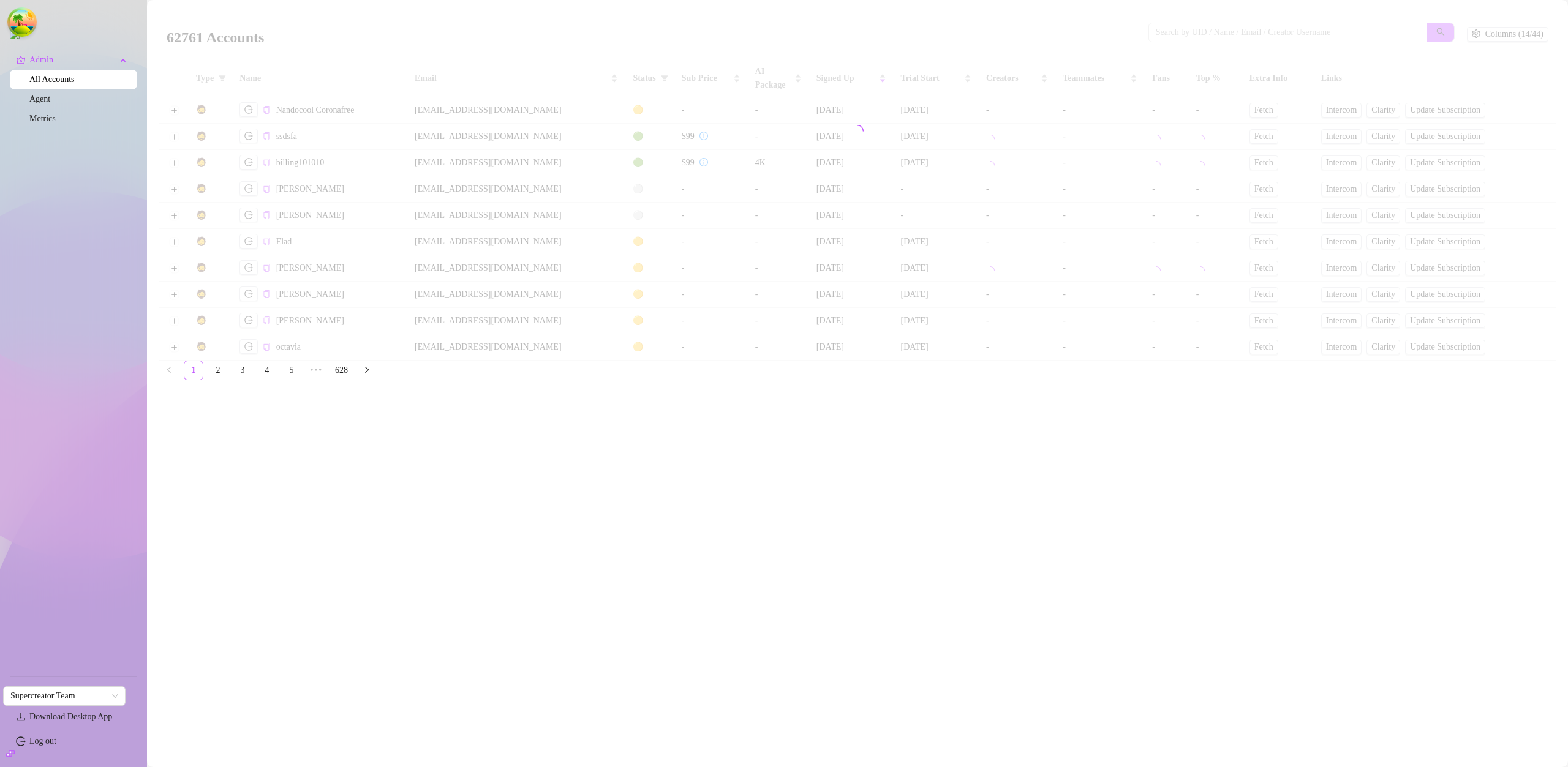
click at [830, 361] on div "62761 Accounts Columns (14/44) Type Name Email Status Sub Price AI Package Sign…" at bounding box center [858, 184] width 1397 height 352
